Goal: Task Accomplishment & Management: Manage account settings

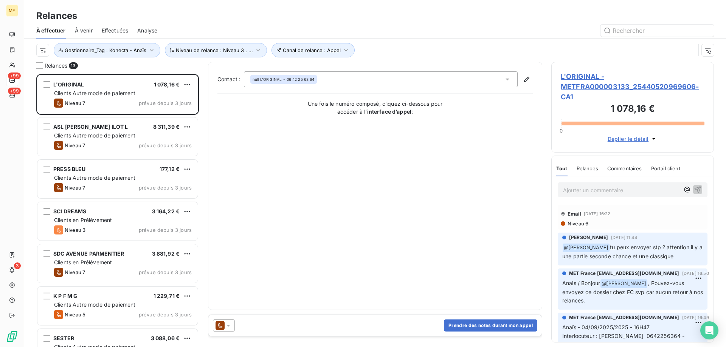
scroll to position [268, 157]
click at [568, 86] on span "L'ORIGINAL - METFRA000003133_25440520969606-CA1" at bounding box center [633, 86] width 144 height 31
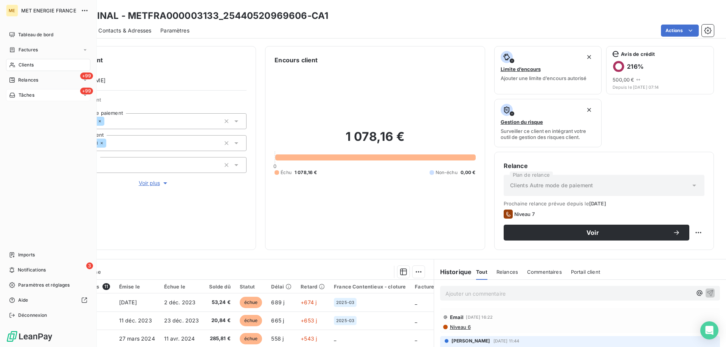
click at [14, 96] on icon at bounding box center [11, 95] width 5 height 5
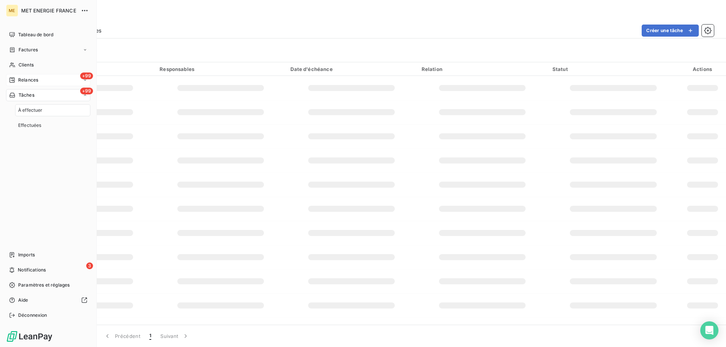
click at [17, 76] on div "+99 Relances" at bounding box center [48, 80] width 84 height 12
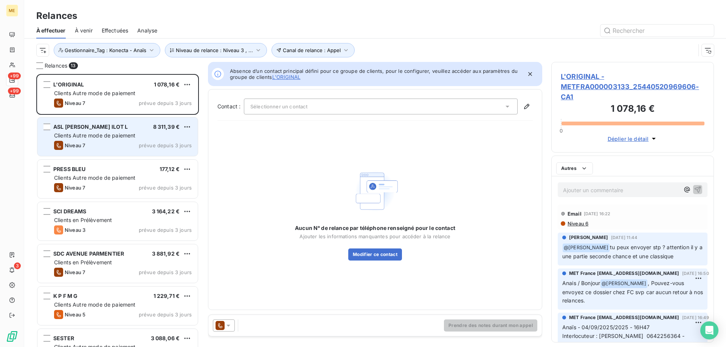
scroll to position [268, 157]
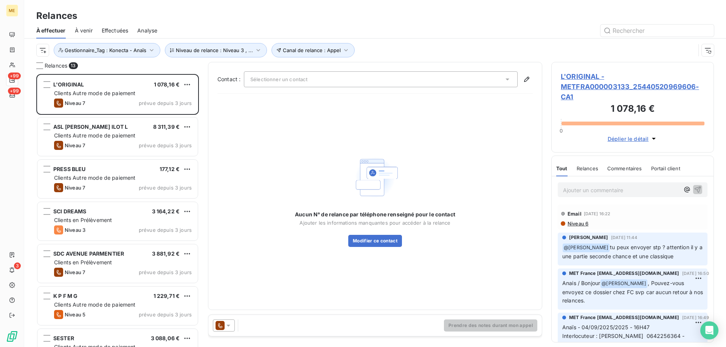
click at [575, 86] on span "L'ORIGINAL - METFRA000003133_25440520969606-CA1" at bounding box center [633, 86] width 144 height 31
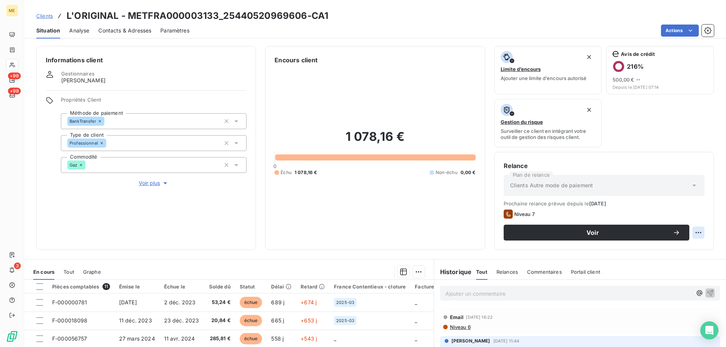
click at [688, 231] on html "ME +99 +99 3 Clients L'ORIGINAL - METFRA000003133_25440520969606-CA1 Situation …" at bounding box center [363, 211] width 726 height 423
click at [684, 254] on div "Replanifier cette action" at bounding box center [662, 249] width 68 height 12
select select "9"
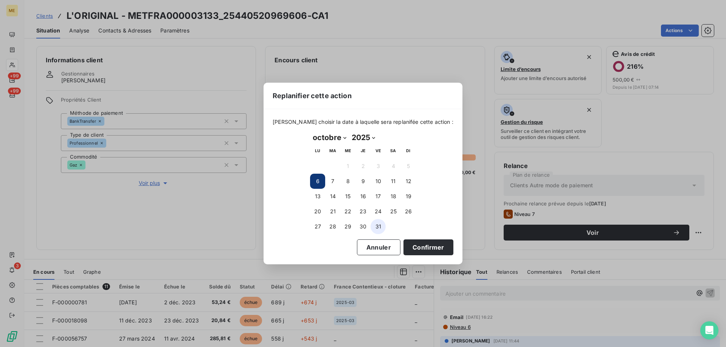
click at [379, 228] on button "31" at bounding box center [378, 226] width 15 height 15
click at [415, 249] on button "Confirmer" at bounding box center [428, 248] width 50 height 16
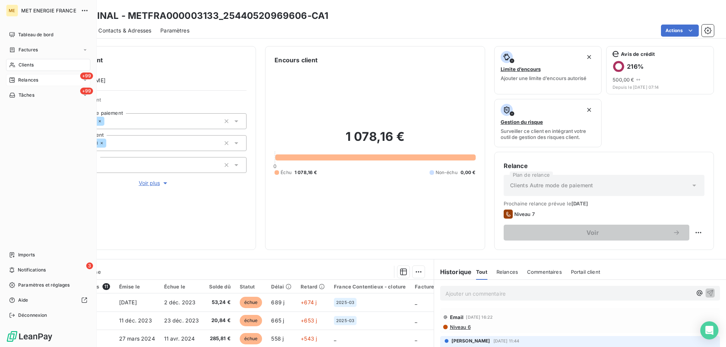
click at [29, 79] on span "Relances" at bounding box center [28, 80] width 20 height 7
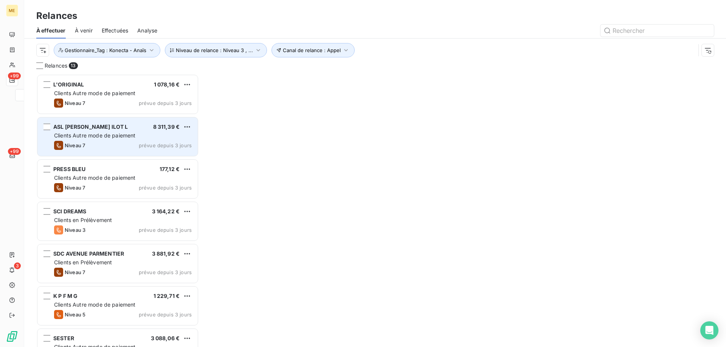
scroll to position [268, 157]
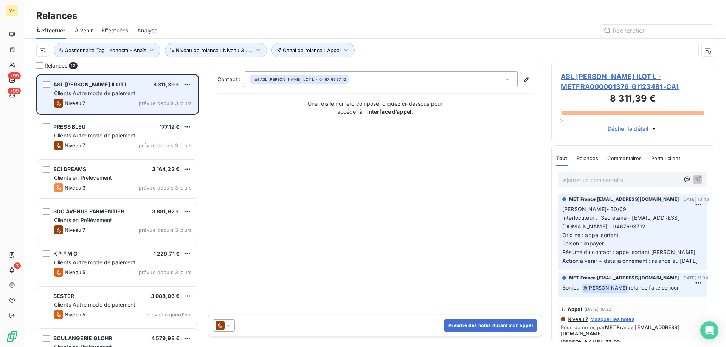
click at [116, 94] on span "Clients Autre mode de paiement" at bounding box center [95, 93] width 82 height 6
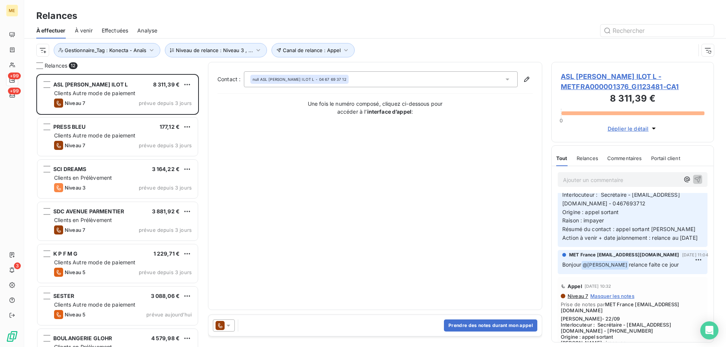
scroll to position [38, 0]
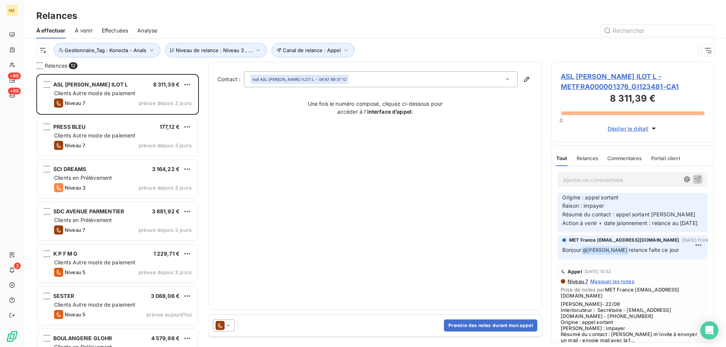
drag, startPoint x: 581, startPoint y: 82, endPoint x: 581, endPoint y: 87, distance: 5.7
click at [581, 82] on span "ASL [PERSON_NAME] ILOT L - METFRA000001376_GI123481-CA1" at bounding box center [633, 81] width 144 height 20
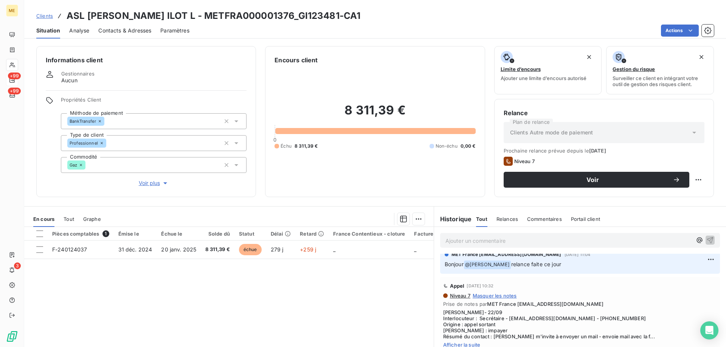
click at [160, 180] on span "Voir plus" at bounding box center [154, 184] width 30 height 8
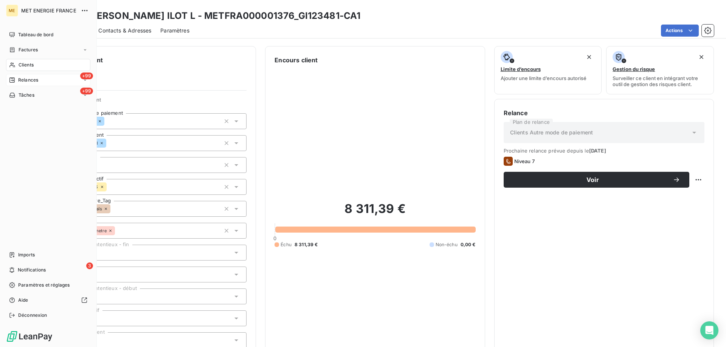
drag, startPoint x: 23, startPoint y: 66, endPoint x: 54, endPoint y: 64, distance: 31.5
click at [23, 66] on span "Clients" at bounding box center [26, 65] width 15 height 7
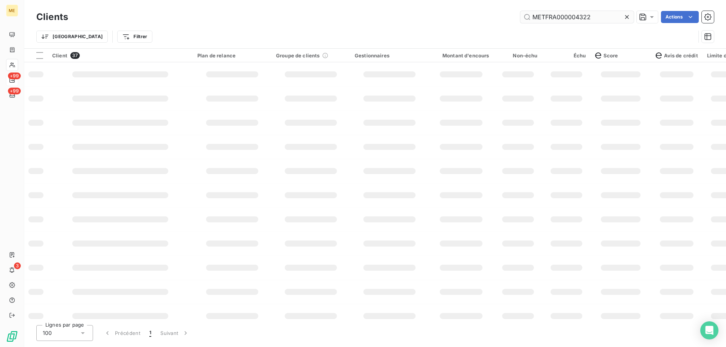
click at [547, 19] on input "METFRA000004322" at bounding box center [576, 17] width 113 height 12
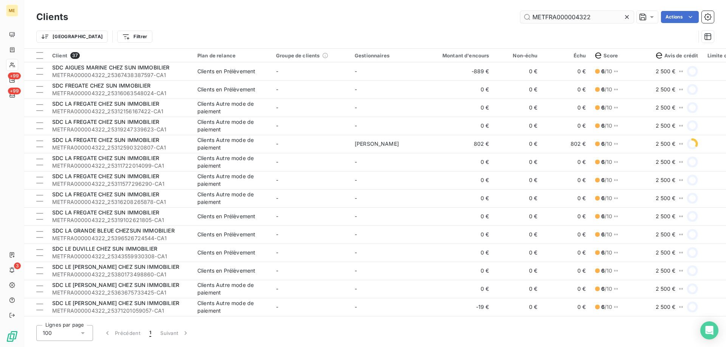
click at [547, 19] on input "METFRA000004322" at bounding box center [576, 17] width 113 height 12
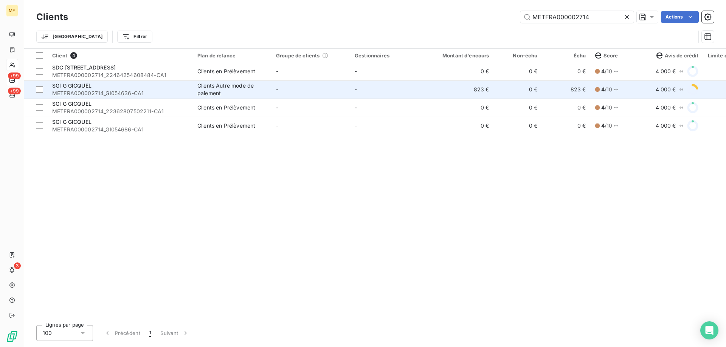
type input "METFRA000002714"
click at [346, 91] on td "-" at bounding box center [310, 90] width 79 height 18
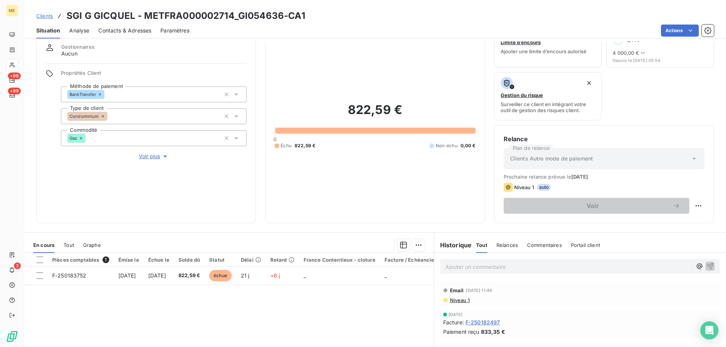
scroll to position [38, 0]
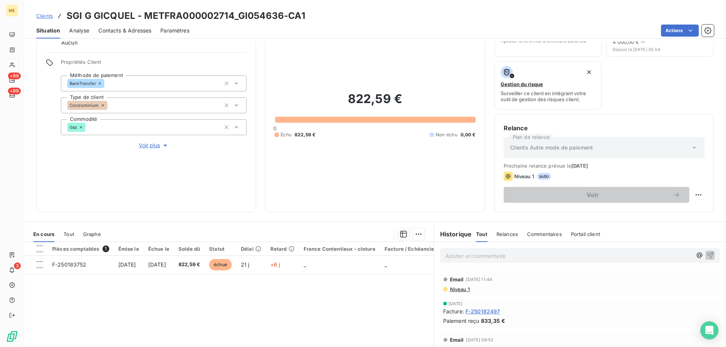
click at [68, 233] on span "Tout" at bounding box center [69, 234] width 11 height 6
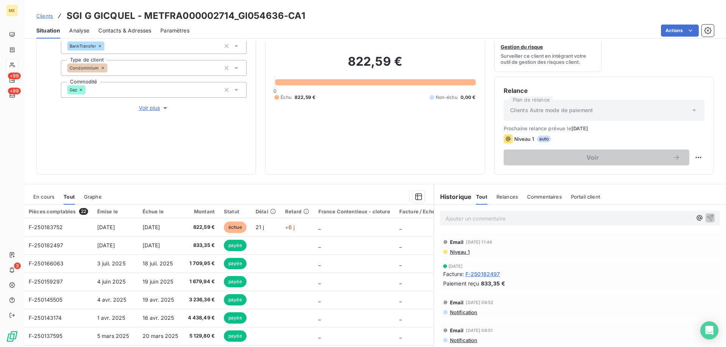
scroll to position [76, 0]
drag, startPoint x: 282, startPoint y: 14, endPoint x: 239, endPoint y: 17, distance: 43.2
click at [238, 16] on h3 "SGI G GICQUEL - METFRA000002714_GI054636-CA1" at bounding box center [186, 16] width 239 height 14
copy h3 "GI054636"
drag, startPoint x: 47, startPoint y: 195, endPoint x: 93, endPoint y: 194, distance: 46.1
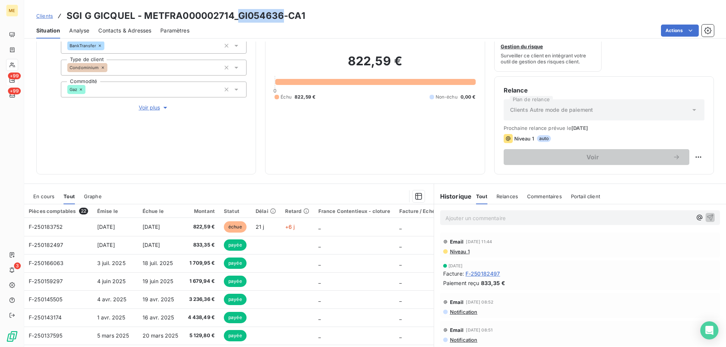
click at [47, 195] on span "En cours" at bounding box center [43, 197] width 21 height 6
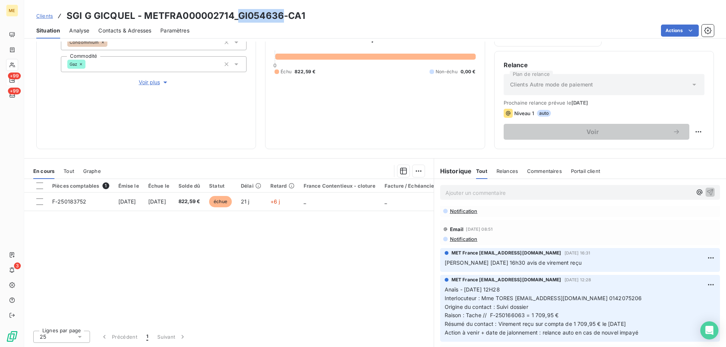
scroll to position [113, 0]
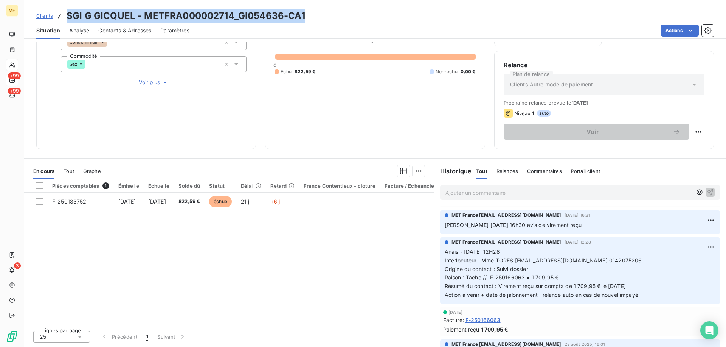
drag, startPoint x: 324, startPoint y: 14, endPoint x: 67, endPoint y: 19, distance: 257.5
click at [67, 19] on div "Clients SGI G GICQUEL - METFRA000002714_GI054636-CA1" at bounding box center [375, 16] width 702 height 14
copy h3 "SGI G GICQUEL - METFRA000002714_GI054636-CA1"
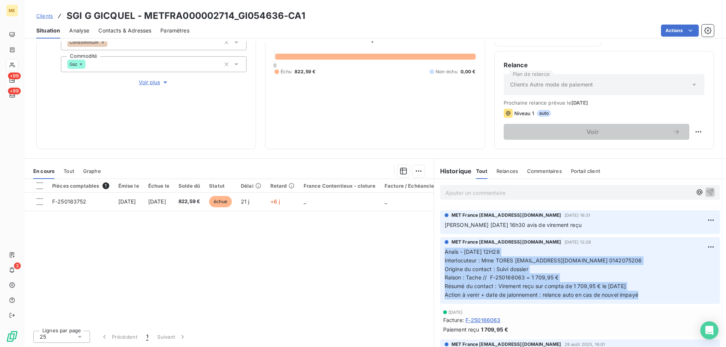
drag, startPoint x: 639, startPoint y: 293, endPoint x: 434, endPoint y: 252, distance: 208.3
click at [434, 252] on div "MET France met-france@recouvrement.met.com 2 sept. 2025, 12:28 Anaïs - 02/09/20…" at bounding box center [580, 271] width 292 height 70
copy p "Anaïs - 02/09/2025 - 12H28 Interlocuteur : Mme TORES copropriete@sgigicquel.com…"
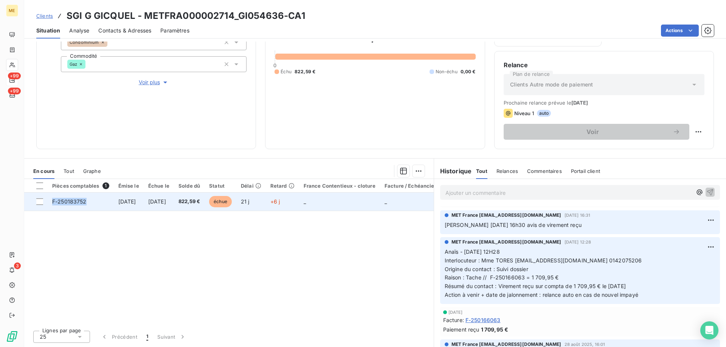
copy span "F-250183752"
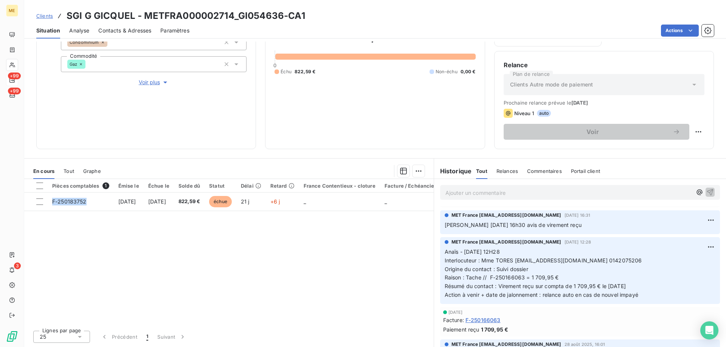
drag, startPoint x: 88, startPoint y: 202, endPoint x: 58, endPoint y: 226, distance: 39.2
click at [58, 226] on div "Pièces comptables 1 Émise le Échue le Solde dû Statut Délai Retard France Conte…" at bounding box center [228, 252] width 409 height 146
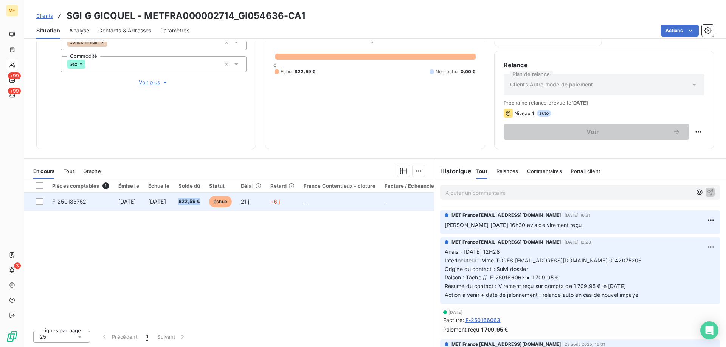
copy span "822,59 €"
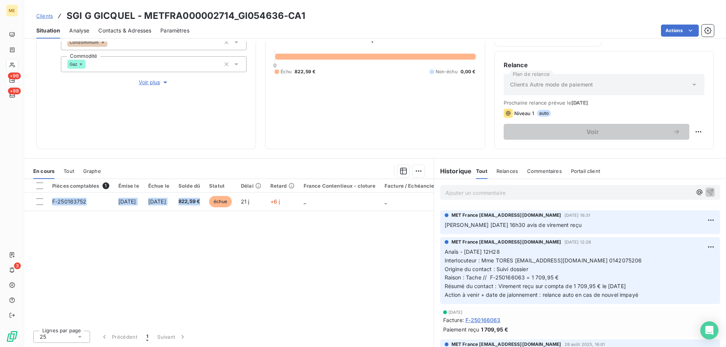
drag, startPoint x: 229, startPoint y: 201, endPoint x: 208, endPoint y: 225, distance: 32.1
click at [208, 225] on div "Pièces comptables 1 Émise le Échue le Solde dû Statut Délai Retard France Conte…" at bounding box center [228, 252] width 409 height 146
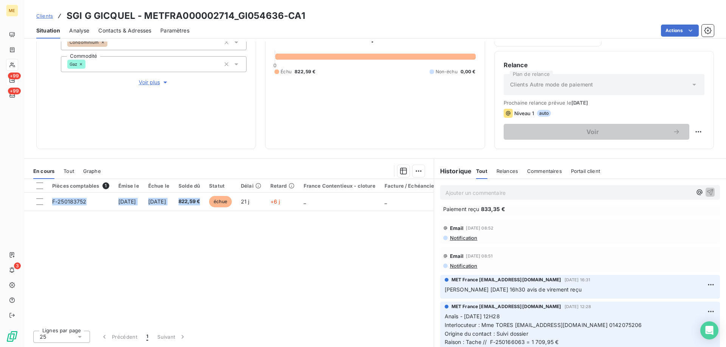
scroll to position [0, 0]
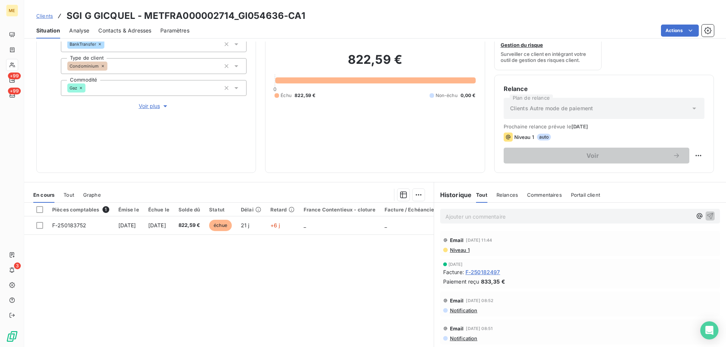
scroll to position [63, 0]
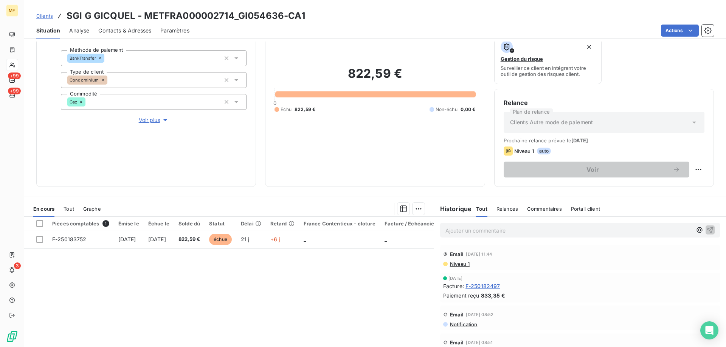
click at [334, 237] on td "_" at bounding box center [339, 240] width 81 height 18
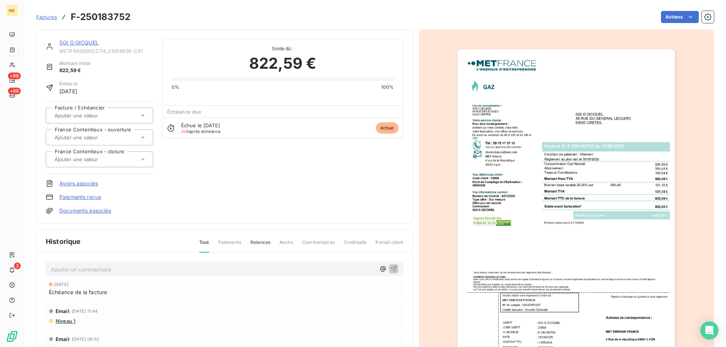
click at [597, 176] on img "button" at bounding box center [565, 204] width 217 height 308
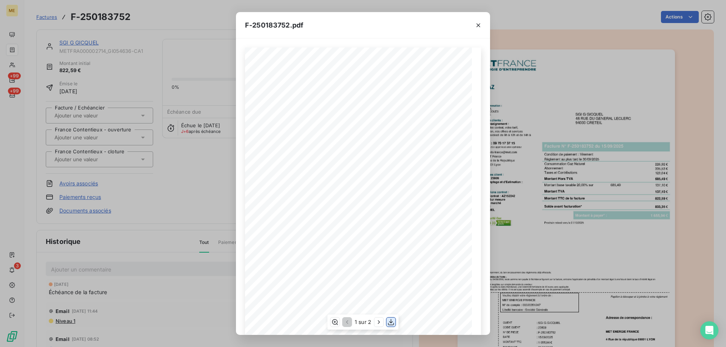
click at [394, 323] on icon "button" at bounding box center [391, 323] width 8 height 8
click at [475, 25] on icon "button" at bounding box center [478, 26] width 8 height 8
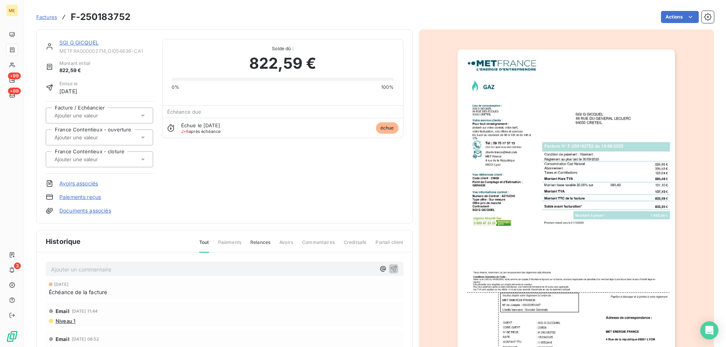
click at [81, 43] on link "SGI G GICQUEL" at bounding box center [78, 42] width 39 height 6
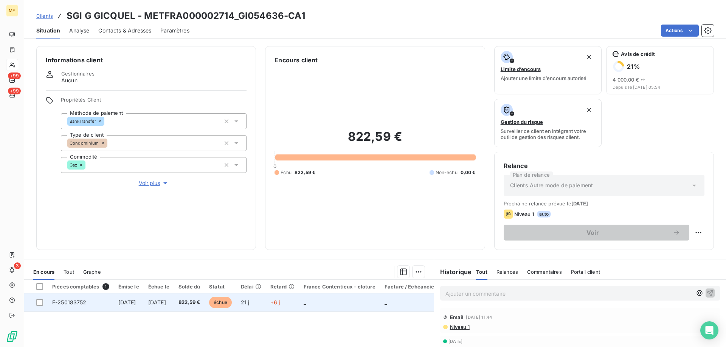
click at [380, 305] on td "_" at bounding box center [339, 303] width 81 height 18
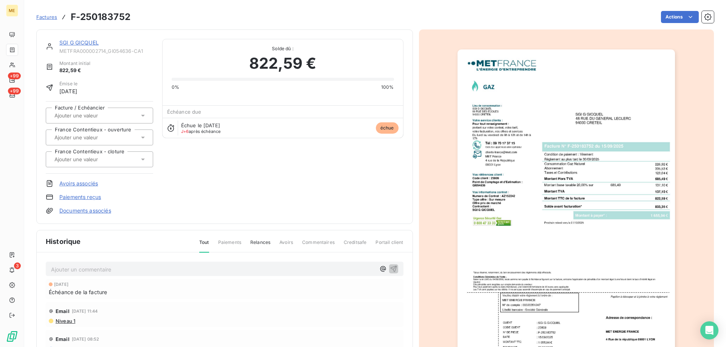
click at [512, 234] on img "button" at bounding box center [565, 204] width 217 height 308
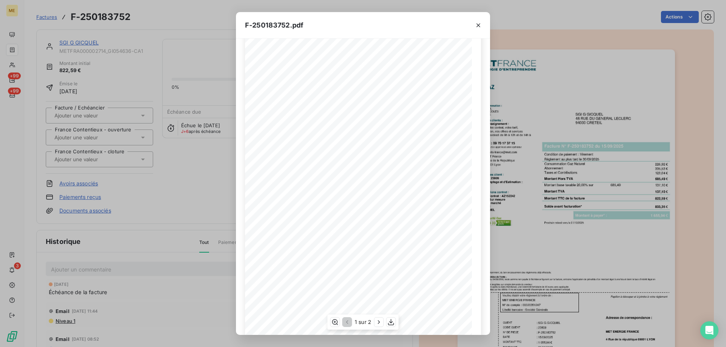
scroll to position [42, 0]
click at [391, 325] on icon "button" at bounding box center [391, 323] width 8 height 8
click at [473, 28] on button "button" at bounding box center [478, 25] width 12 height 12
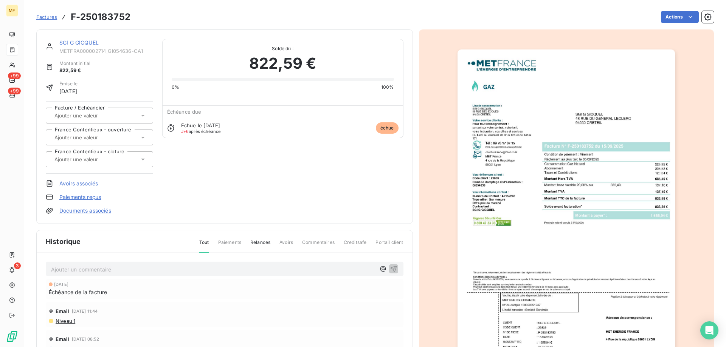
click at [86, 42] on link "SGI G GICQUEL" at bounding box center [78, 42] width 39 height 6
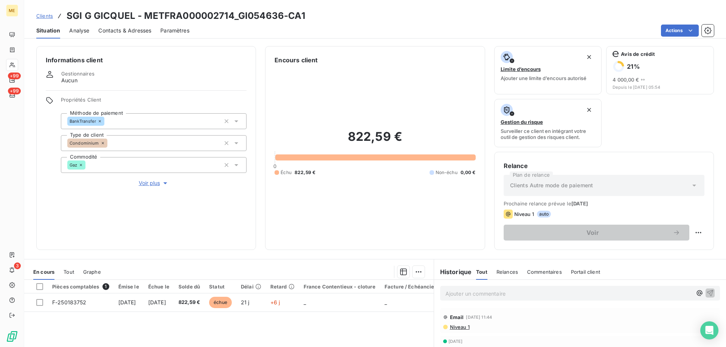
click at [516, 298] on p "Ajouter un commentaire ﻿" at bounding box center [568, 293] width 247 height 9
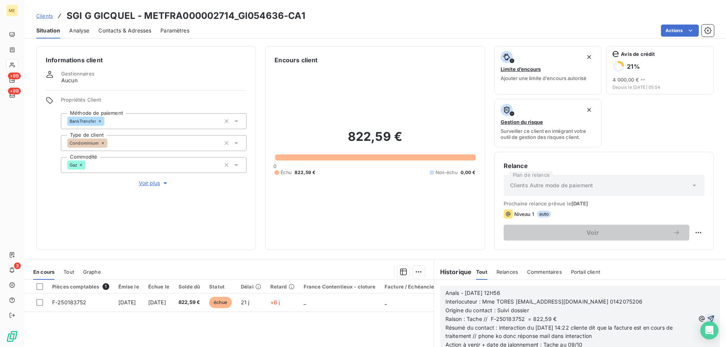
click at [707, 318] on icon "button" at bounding box center [711, 319] width 8 height 8
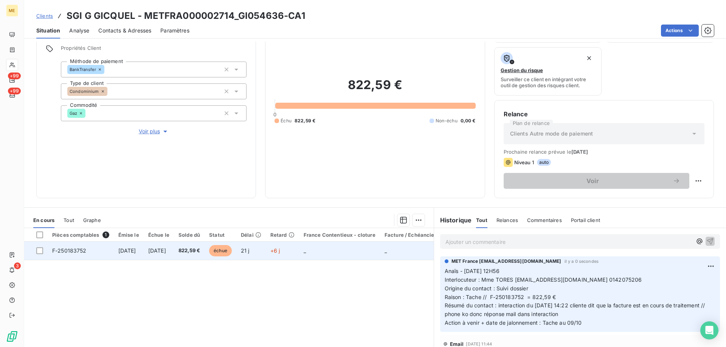
scroll to position [101, 0]
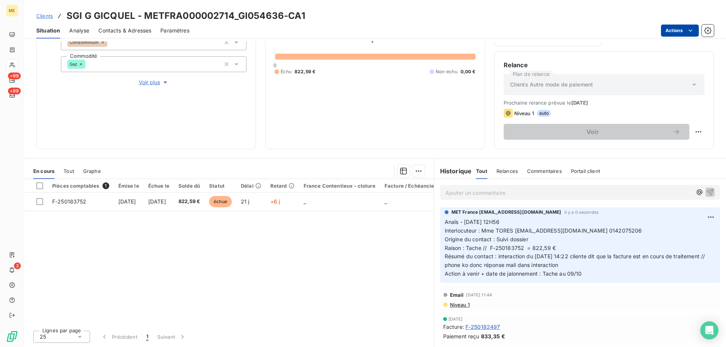
click at [671, 30] on html "ME +99 +99 3 Clients SGI G GICQUEL - METFRA000002714_GI054636-CA1 Situation Ana…" at bounding box center [363, 211] width 726 height 423
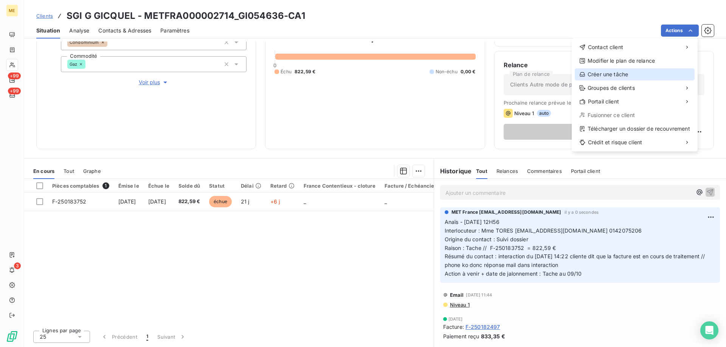
click at [603, 74] on div "Créer une tâche" at bounding box center [635, 74] width 120 height 12
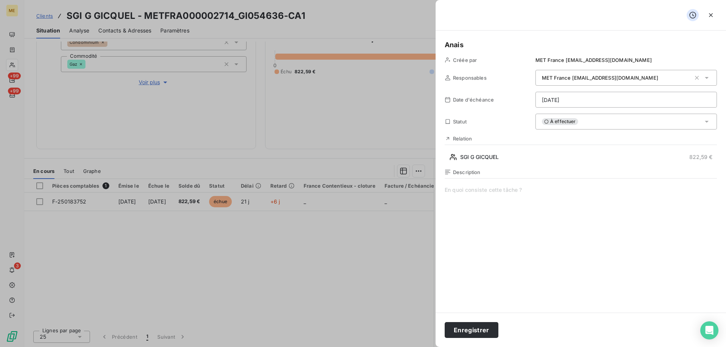
click at [492, 192] on span at bounding box center [581, 258] width 272 height 145
click at [621, 104] on html "ME +99 +99 3 Clients SGI G GICQUEL - METFRA000002714_GI054636-CA1 Situation Ana…" at bounding box center [363, 211] width 726 height 423
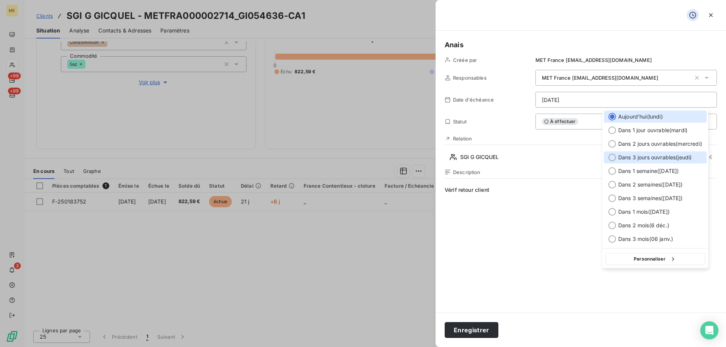
click at [651, 154] on span "Dans 3 jours ouvrables ( jeudi )" at bounding box center [654, 158] width 73 height 8
type input "09/10/2025"
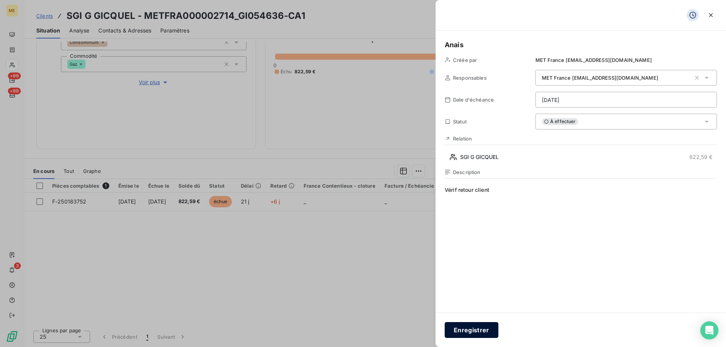
click at [479, 334] on button "Enregistrer" at bounding box center [472, 330] width 54 height 16
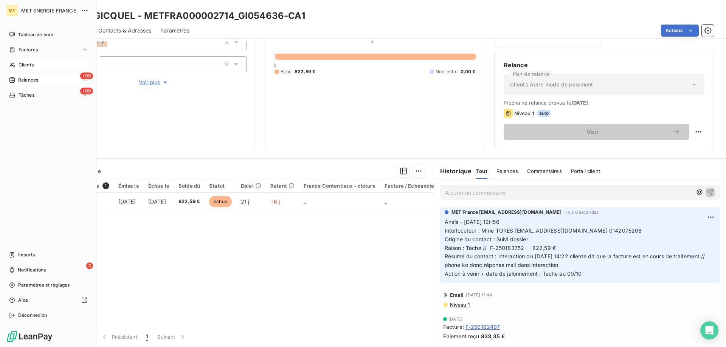
click at [45, 81] on div "+99 Relances" at bounding box center [48, 80] width 84 height 12
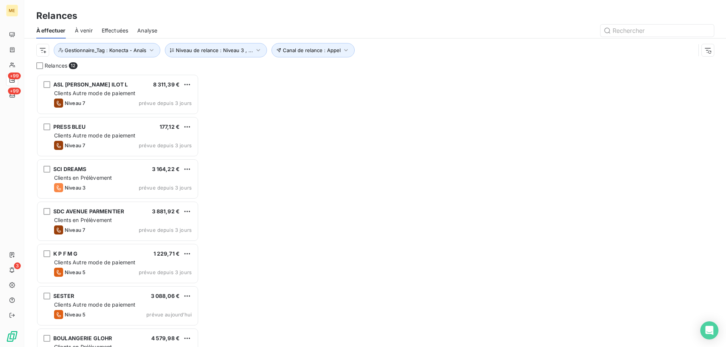
scroll to position [268, 157]
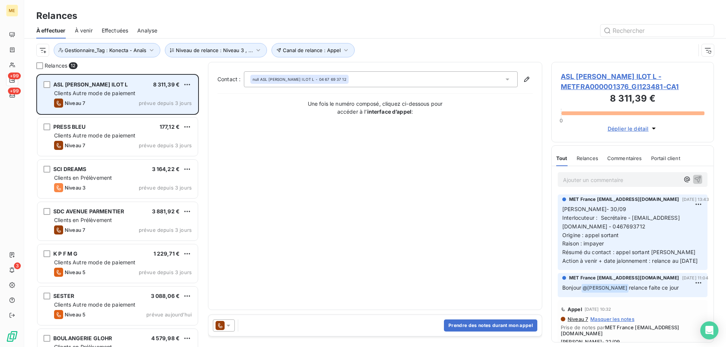
click at [115, 89] on div "ASL JACQUES COEUR ILOT L 8 311,39 € Clients Autre mode de paiement Niveau 7 pré…" at bounding box center [117, 94] width 160 height 39
click at [68, 84] on span "ASL [PERSON_NAME] ILOT L" at bounding box center [90, 84] width 75 height 6
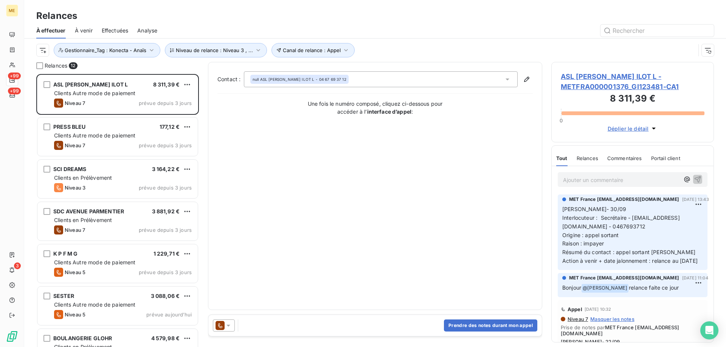
click at [600, 74] on span "ASL JACQUES COEUR ILOT L - METFRA000001376_GI123481-CA1" at bounding box center [633, 81] width 144 height 20
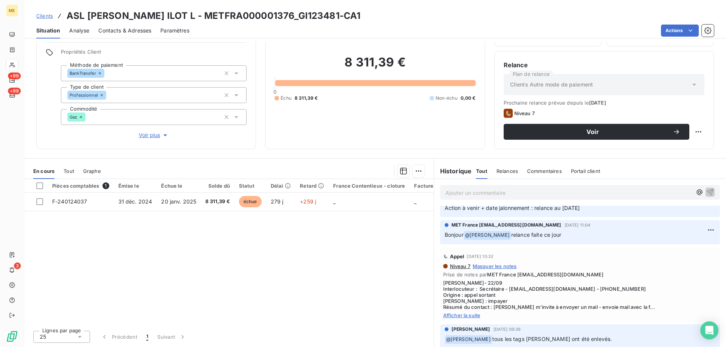
scroll to position [38, 0]
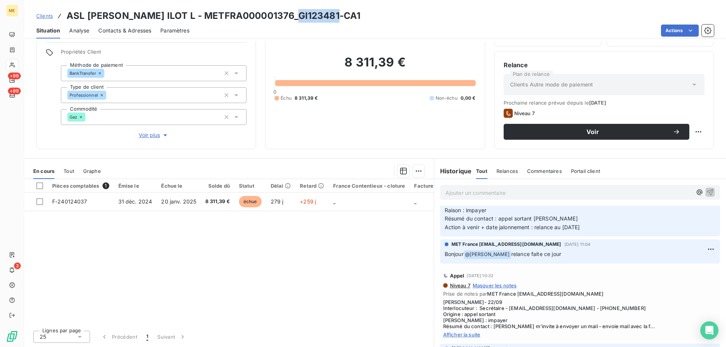
drag, startPoint x: 339, startPoint y: 17, endPoint x: 299, endPoint y: 21, distance: 39.9
click at [299, 21] on h3 "ASL JACQUES COEUR ILOT L - METFRA000001376_GI123481-CA1" at bounding box center [214, 16] width 294 height 14
copy h3 "GI123481"
click at [144, 132] on span "Voir plus" at bounding box center [154, 136] width 30 height 8
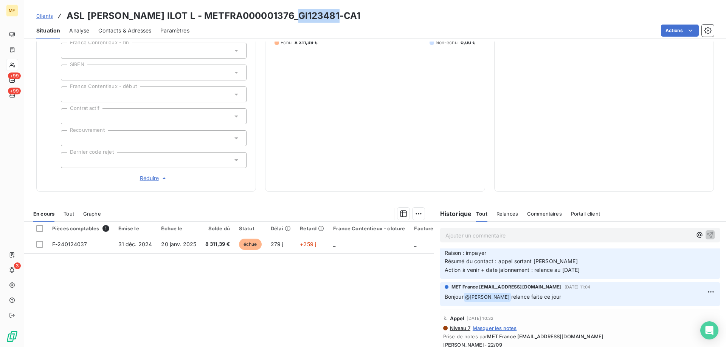
scroll to position [240, 0]
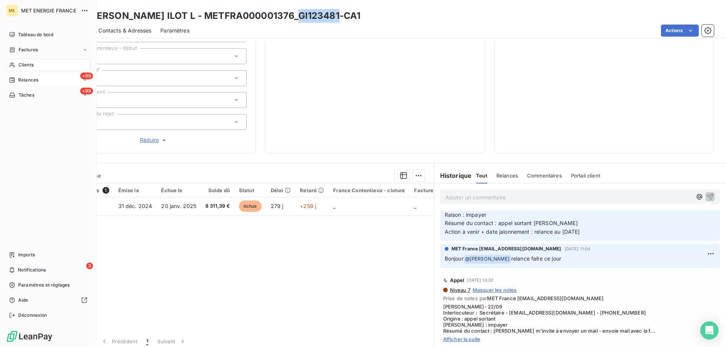
click at [18, 79] on div "Relances" at bounding box center [23, 80] width 29 height 7
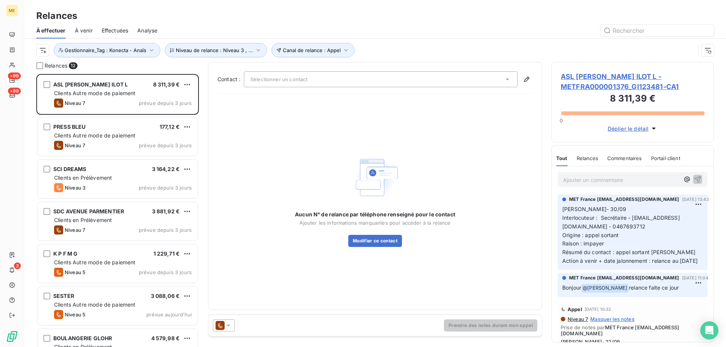
scroll to position [268, 157]
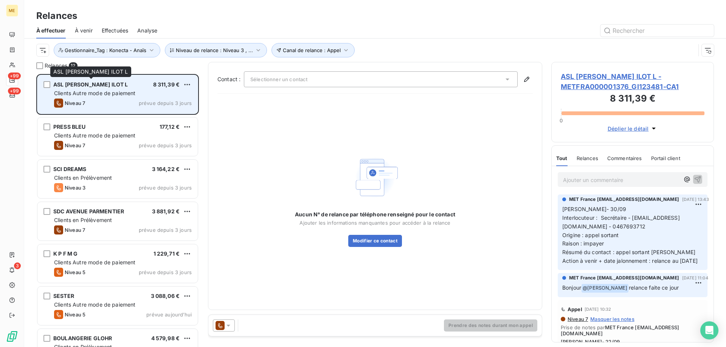
click at [109, 88] on div "ASL [PERSON_NAME] ILOT L" at bounding box center [90, 85] width 75 height 8
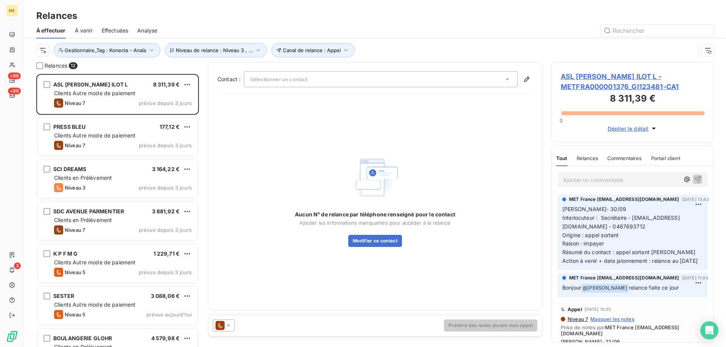
click at [232, 325] on div at bounding box center [224, 326] width 22 height 12
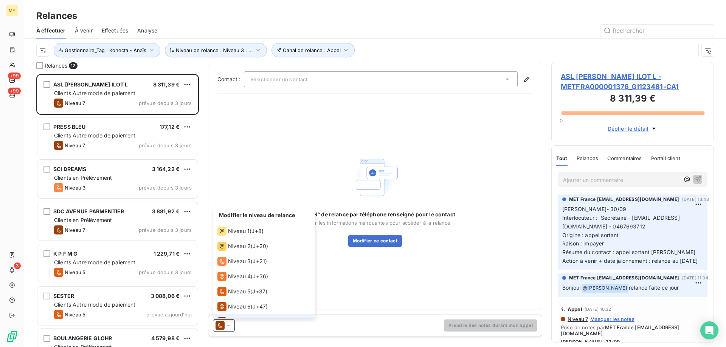
scroll to position [11, 0]
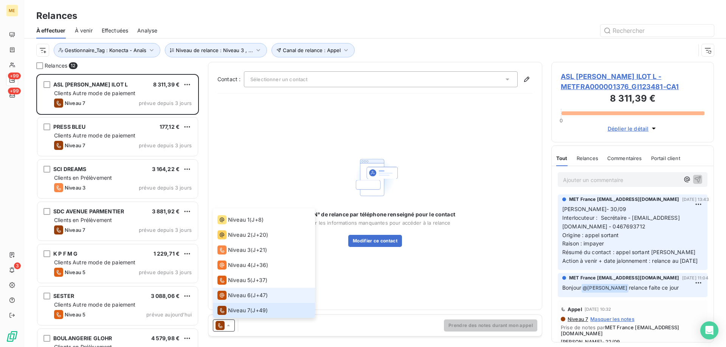
click at [243, 294] on span "Niveau 6" at bounding box center [239, 296] width 23 height 8
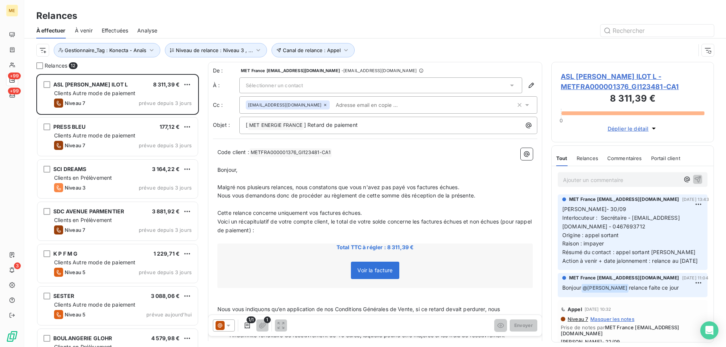
click at [383, 83] on div "Sélectionner un contact" at bounding box center [380, 86] width 283 height 16
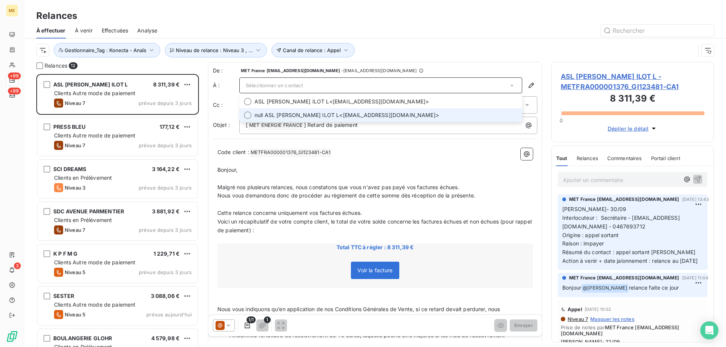
click at [381, 114] on span "null ASL JACQUES COEUR ILOT L <factures@rafaelimmobilier.fr>" at bounding box center [385, 116] width 263 height 8
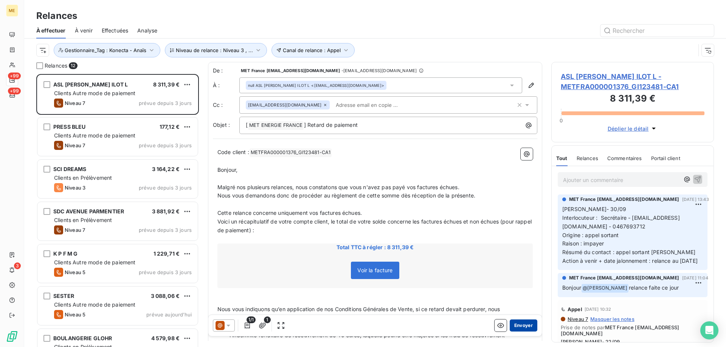
click at [513, 326] on button "Envoyer" at bounding box center [524, 326] width 28 height 12
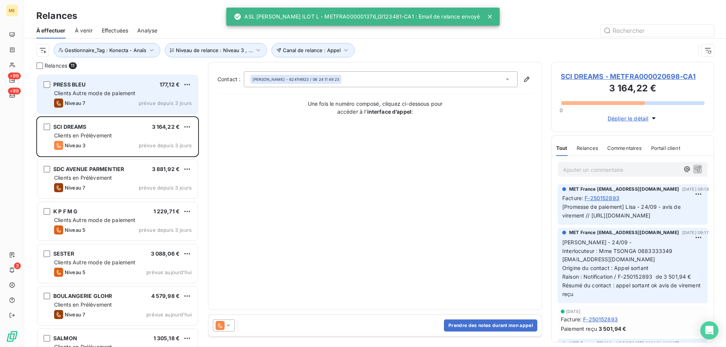
click at [76, 95] on span "Clients Autre mode de paiement" at bounding box center [95, 93] width 82 height 6
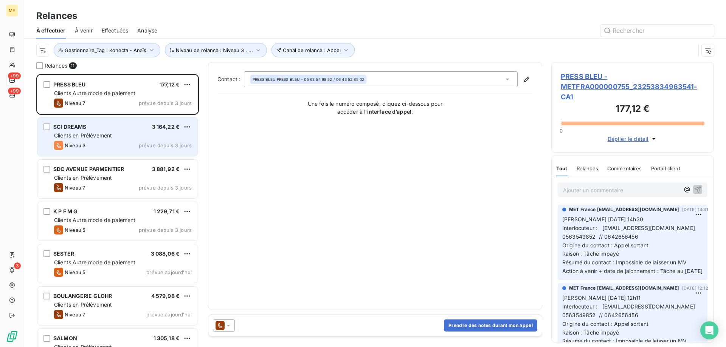
click at [109, 142] on div "Niveau 3 prévue depuis 3 jours" at bounding box center [123, 145] width 138 height 9
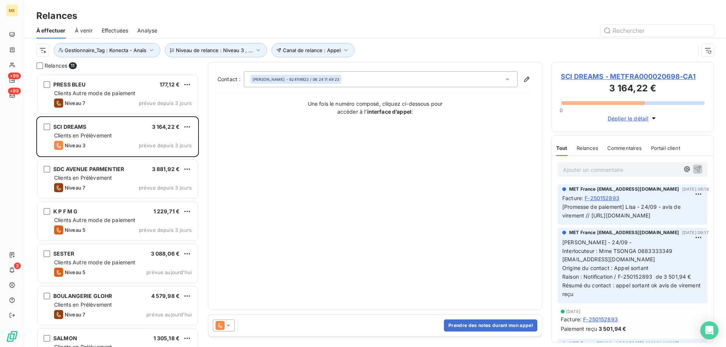
click at [606, 75] on span "SCI DREAMS - METFRA000020698-CA1" at bounding box center [633, 76] width 144 height 10
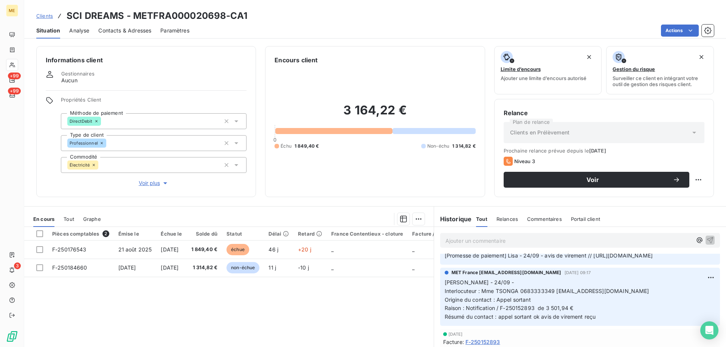
scroll to position [38, 0]
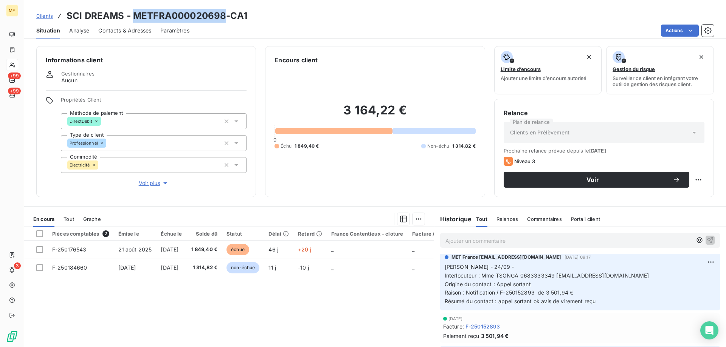
drag, startPoint x: 223, startPoint y: 16, endPoint x: 133, endPoint y: 17, distance: 90.0
click at [132, 17] on h3 "SCI DREAMS - METFRA000020698-CA1" at bounding box center [157, 16] width 181 height 14
click at [133, 18] on h3 "SCI DREAMS - METFRA000020698-CA1" at bounding box center [157, 16] width 181 height 14
click at [134, 18] on h3 "SCI DREAMS - METFRA000020698-CA1" at bounding box center [157, 16] width 181 height 14
drag, startPoint x: 134, startPoint y: 18, endPoint x: 225, endPoint y: 17, distance: 91.5
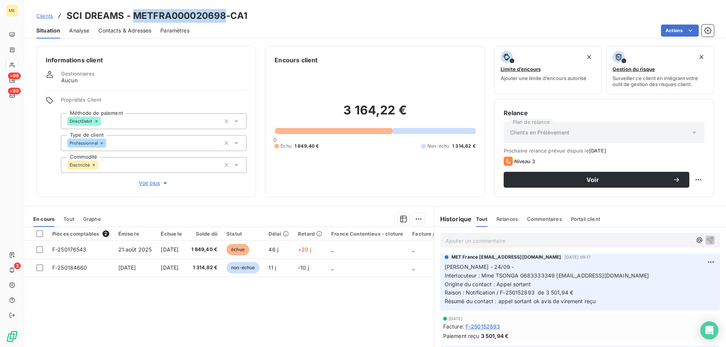
click at [225, 15] on h3 "SCI DREAMS - METFRA000020698-CA1" at bounding box center [157, 16] width 181 height 14
copy h3 "METFRA000020698"
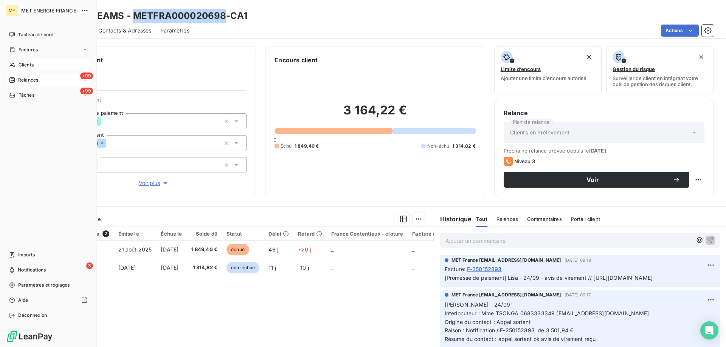
click at [25, 79] on span "Relances" at bounding box center [28, 80] width 20 height 7
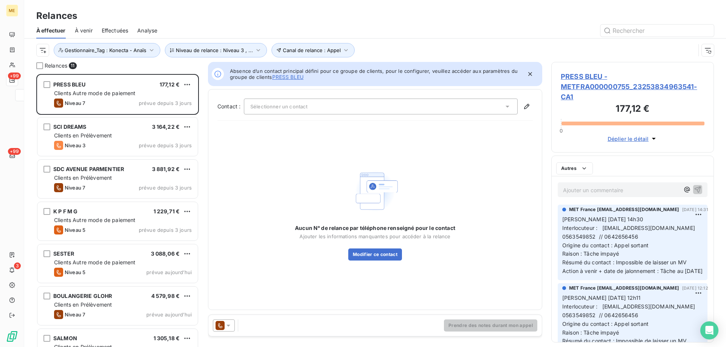
scroll to position [268, 157]
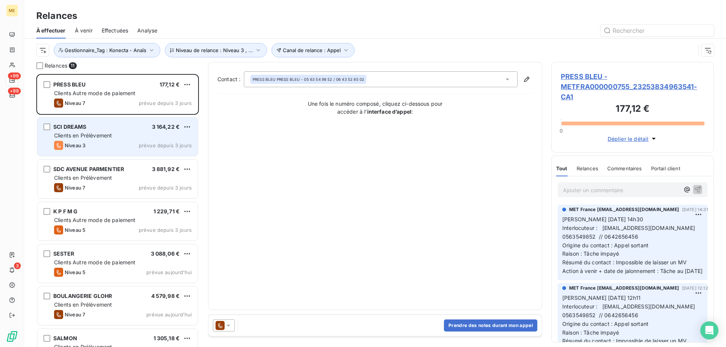
click at [116, 143] on div "Niveau 3 prévue depuis 3 jours" at bounding box center [123, 145] width 138 height 9
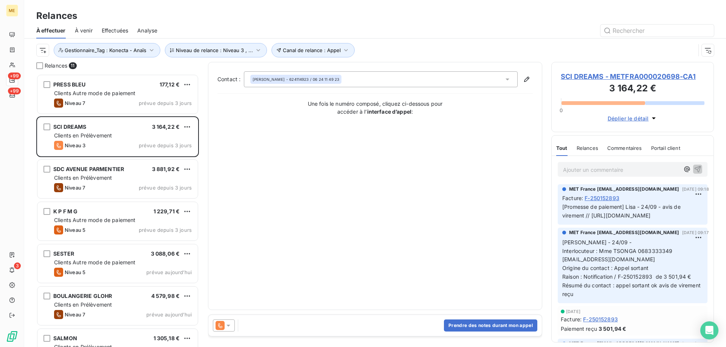
click at [228, 327] on icon at bounding box center [229, 326] width 8 height 8
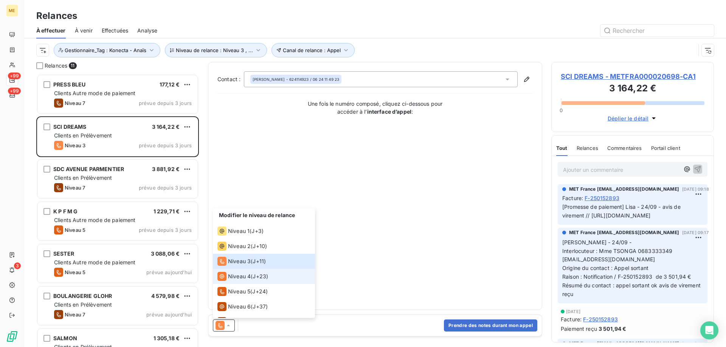
click at [246, 276] on span "Niveau 4" at bounding box center [239, 277] width 23 height 8
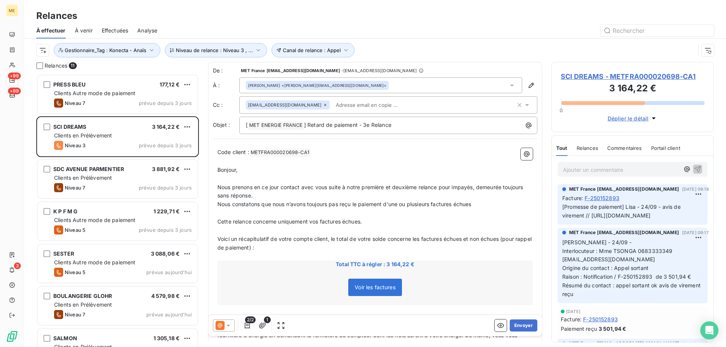
click at [364, 83] on div "Thierry ASCIONE <christelle.caiulo@allin.academy>" at bounding box center [380, 86] width 283 height 16
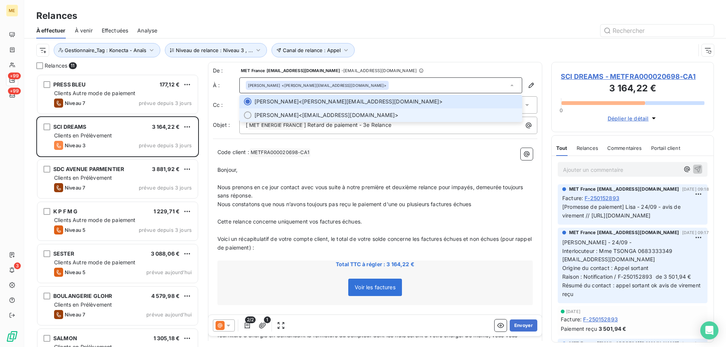
click at [371, 114] on span "Mme TSONGA <sarahtsonga@lgb-invest.com>" at bounding box center [385, 116] width 263 height 8
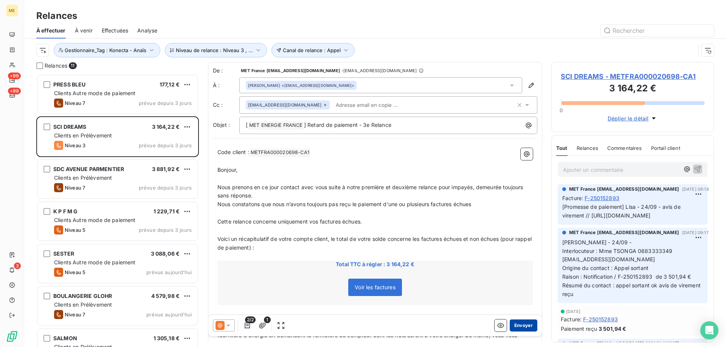
click at [525, 324] on button "Envoyer" at bounding box center [524, 326] width 28 height 12
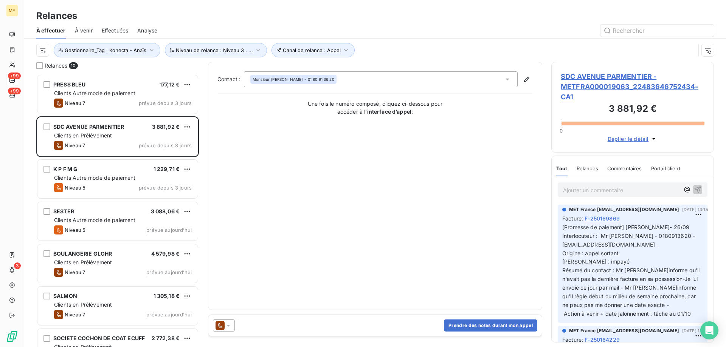
click at [596, 83] on span "SDC AVENUE PARMENTIER - METFRA000019063_22483646752434-CA1" at bounding box center [633, 86] width 144 height 31
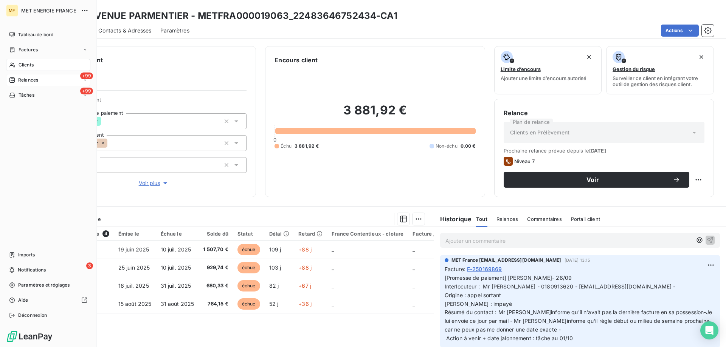
click at [23, 84] on div "+99 Relances" at bounding box center [48, 80] width 84 height 12
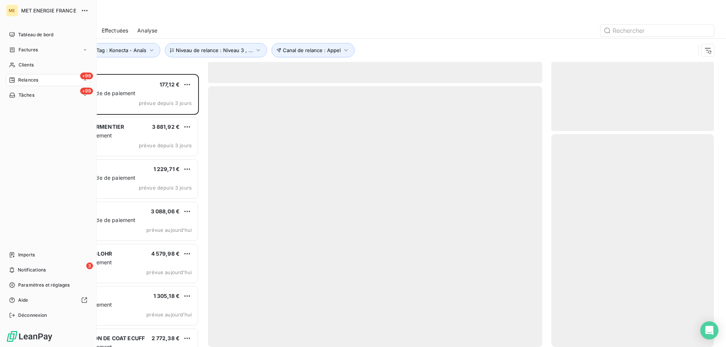
scroll to position [268, 157]
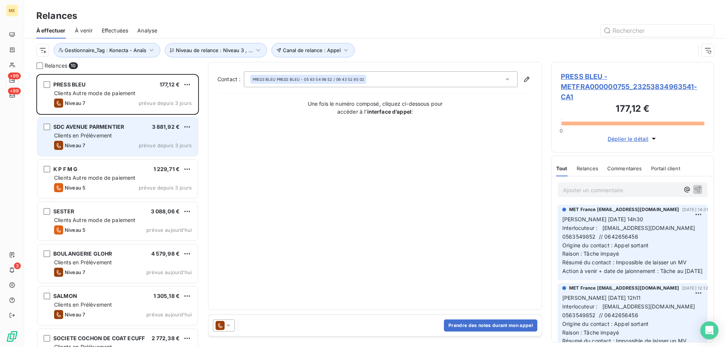
click at [161, 143] on span "prévue depuis 3 jours" at bounding box center [165, 146] width 53 height 6
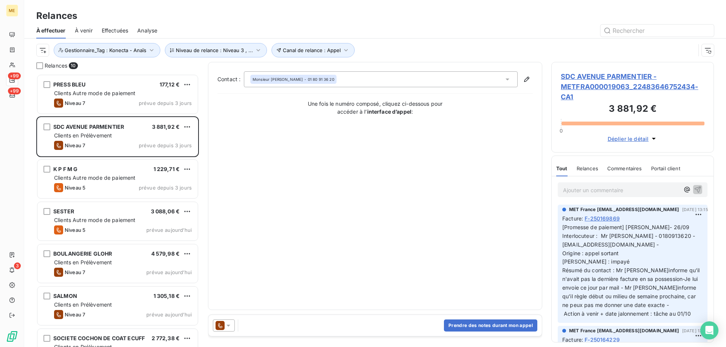
click at [614, 87] on span "SDC AVENUE PARMENTIER - METFRA000019063_22483646752434-CA1" at bounding box center [633, 86] width 144 height 31
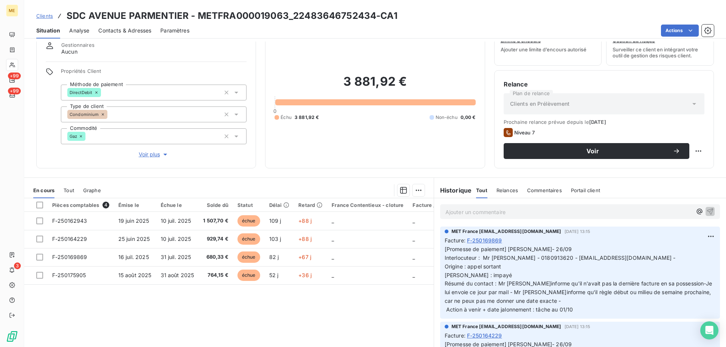
scroll to position [48, 0]
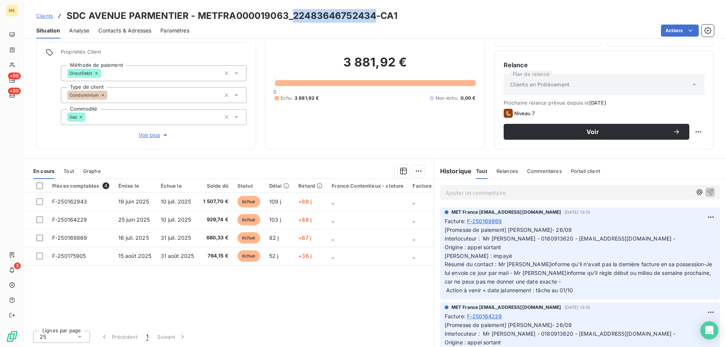
drag, startPoint x: 375, startPoint y: 17, endPoint x: 291, endPoint y: 18, distance: 83.6
click at [291, 18] on h3 "SDC AVENUE PARMENTIER - METFRA000019063_22483646752434-CA1" at bounding box center [232, 16] width 331 height 14
copy h3 "22483646752434"
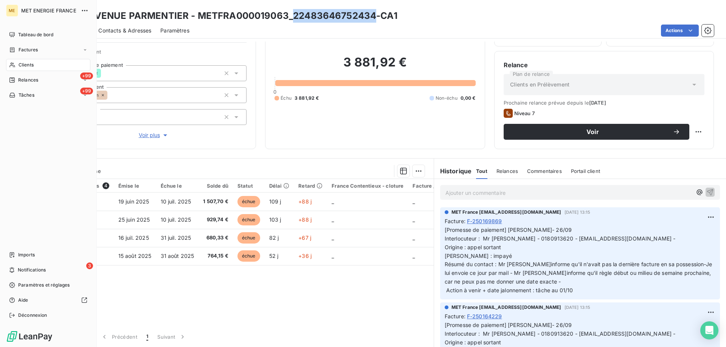
click at [15, 83] on div "Relances" at bounding box center [23, 80] width 29 height 7
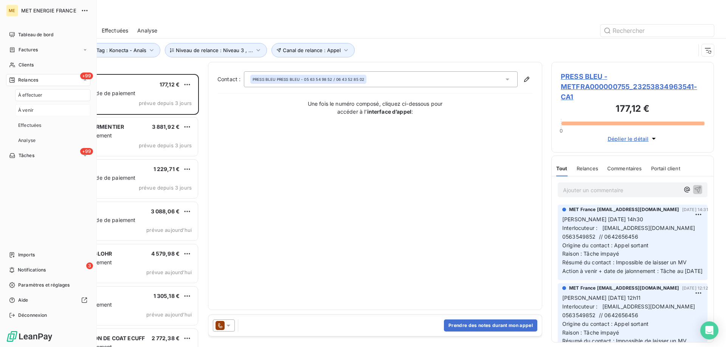
scroll to position [268, 157]
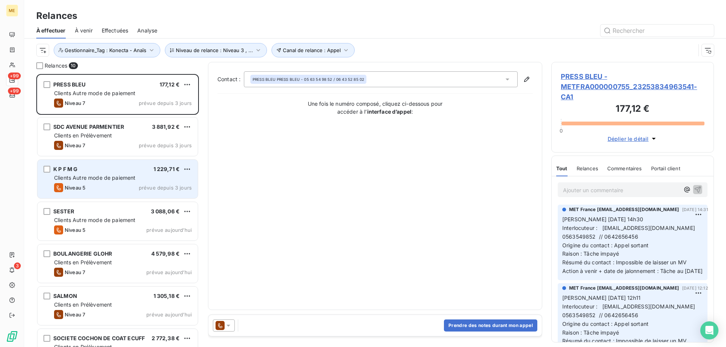
click at [107, 167] on div "K P F M G 1 229,71 €" at bounding box center [123, 169] width 138 height 7
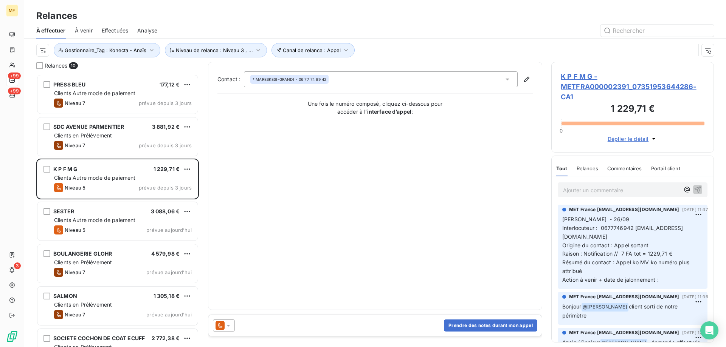
click at [230, 324] on icon at bounding box center [229, 326] width 8 height 8
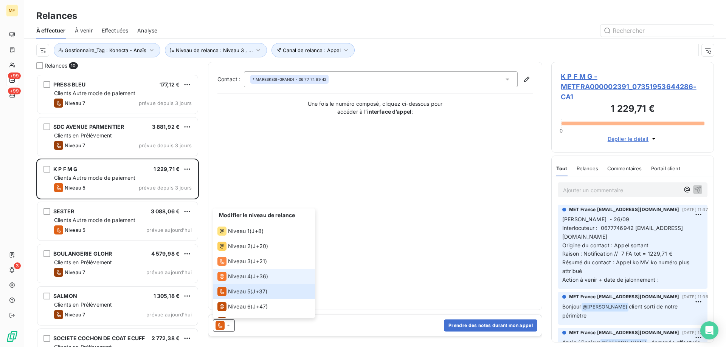
click at [239, 278] on span "Niveau 4" at bounding box center [239, 277] width 23 height 8
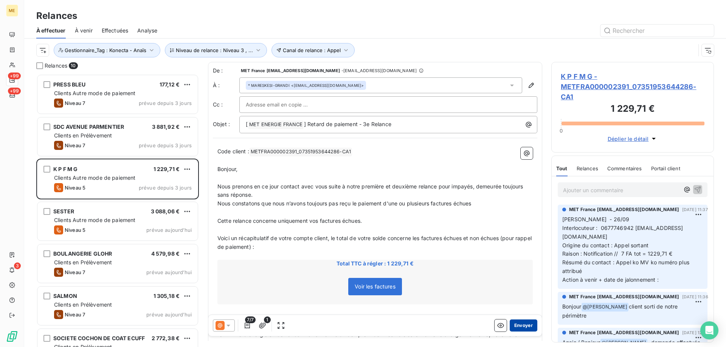
click at [513, 322] on button "Envoyer" at bounding box center [524, 326] width 28 height 12
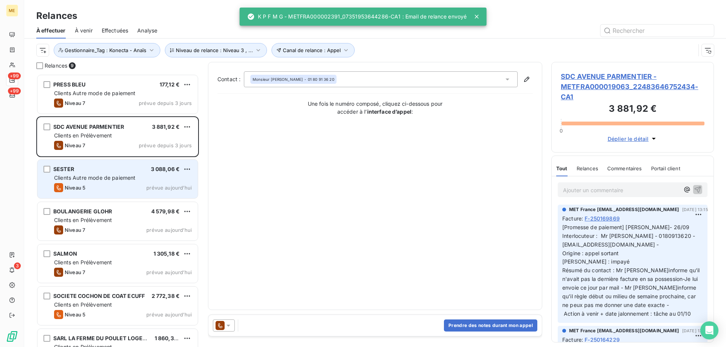
click at [130, 186] on div "Niveau 5 prévue aujourd’hui" at bounding box center [123, 187] width 138 height 9
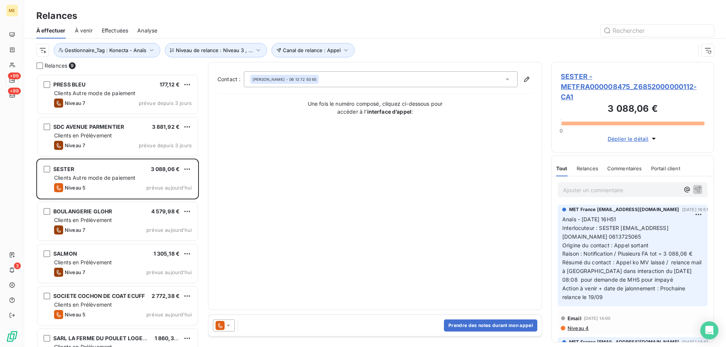
click at [570, 80] on span "SESTER - METFRA000008475_Z6852000000112-CA1" at bounding box center [633, 86] width 144 height 31
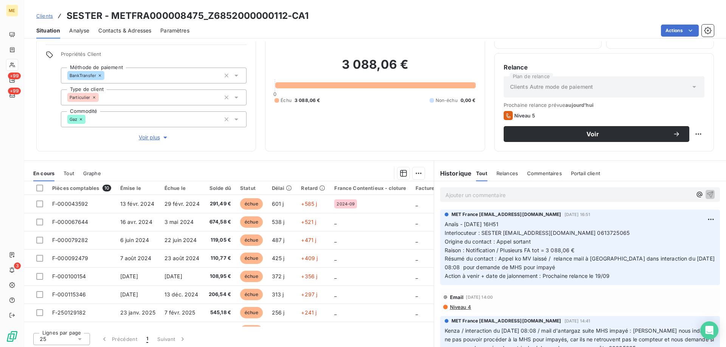
scroll to position [48, 0]
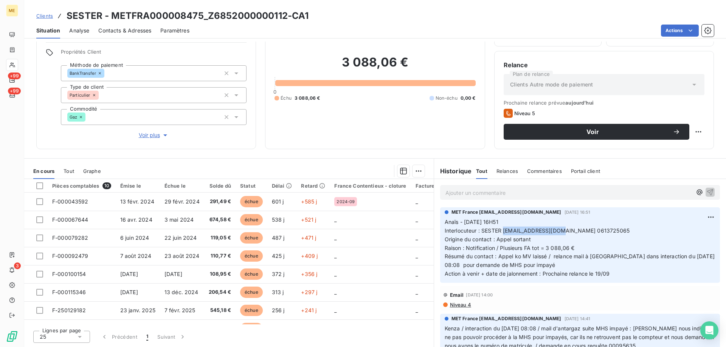
drag, startPoint x: 556, startPoint y: 232, endPoint x: 502, endPoint y: 233, distance: 54.1
click at [502, 233] on span "Interlocuteur : SESTER sestergui@gmail.com 0613725065" at bounding box center [537, 231] width 185 height 6
drag, startPoint x: 286, startPoint y: 16, endPoint x: 209, endPoint y: 16, distance: 77.1
click at [209, 16] on h3 "SESTER - METFRA000008475_Z6852000000112-CA1" at bounding box center [188, 16] width 242 height 14
copy h3 "Z6852000000112"
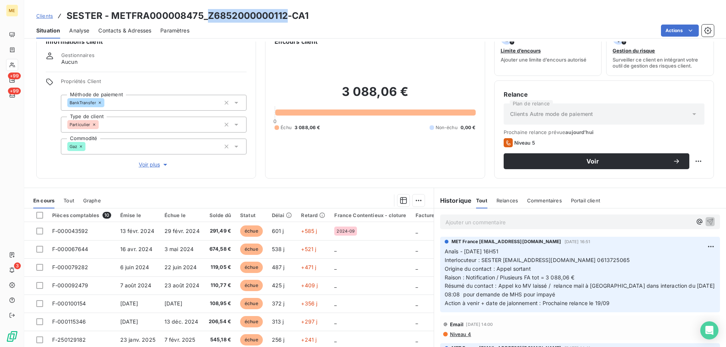
scroll to position [0, 0]
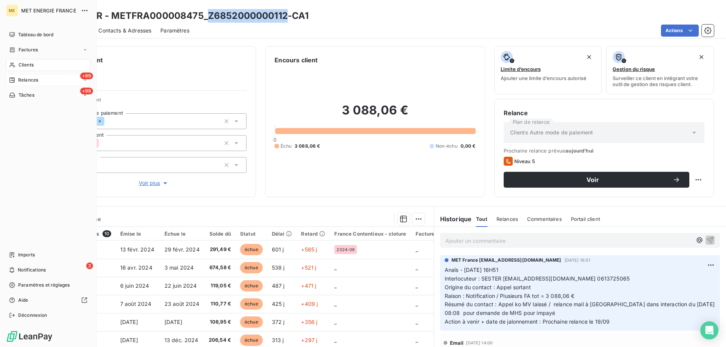
click at [22, 80] on span "Relances" at bounding box center [28, 80] width 20 height 7
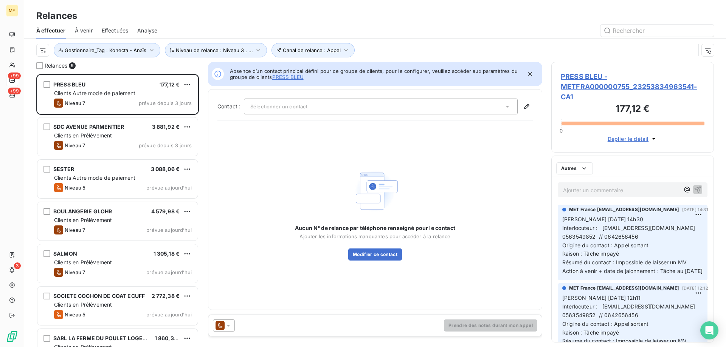
scroll to position [268, 157]
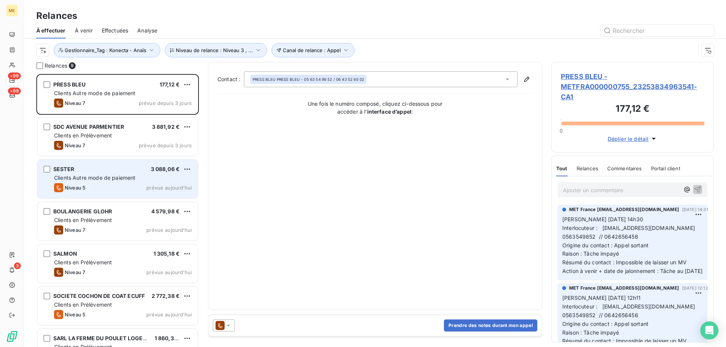
click at [120, 181] on div "Clients Autre mode de paiement" at bounding box center [123, 178] width 138 height 8
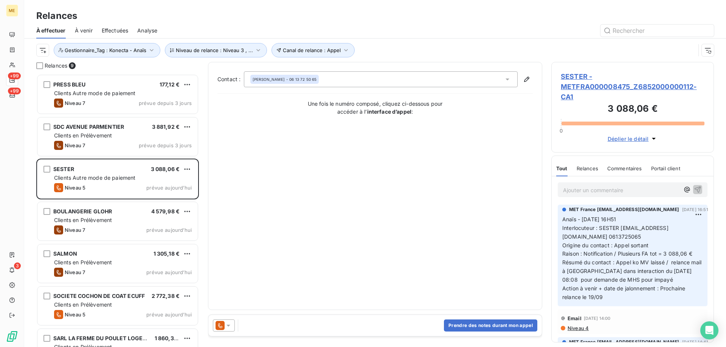
click at [228, 328] on icon at bounding box center [229, 326] width 8 height 8
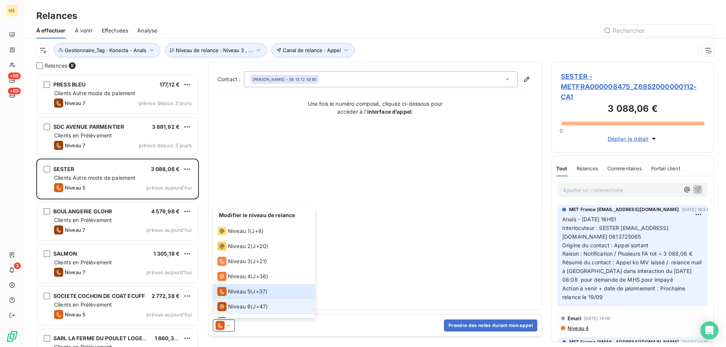
click at [238, 304] on span "Niveau 6" at bounding box center [239, 307] width 23 height 8
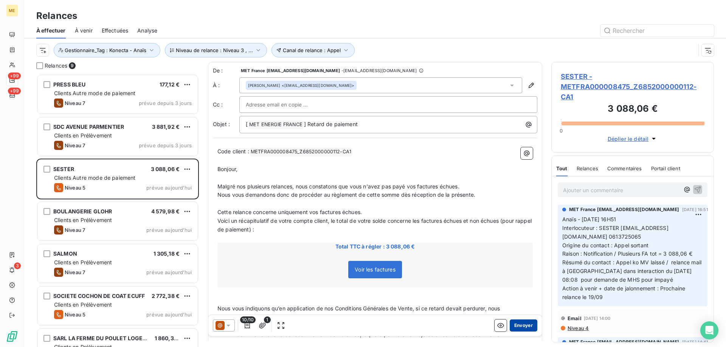
click at [518, 325] on button "Envoyer" at bounding box center [524, 326] width 28 height 12
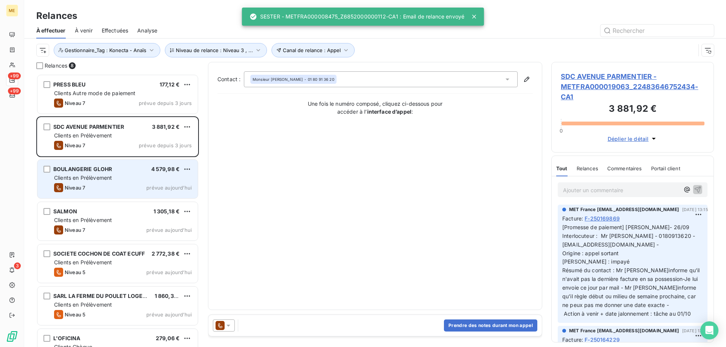
click at [89, 183] on div "BOULANGERIE GLOHR 4 579,98 € Clients en Prélèvement Niveau 7 prévue [DATE]" at bounding box center [117, 179] width 160 height 39
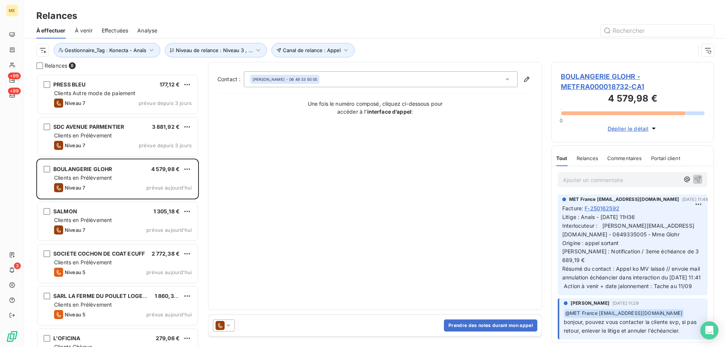
click at [590, 84] on span "BOULANGERIE GLOHR - METFRA000018732-CA1" at bounding box center [633, 81] width 144 height 20
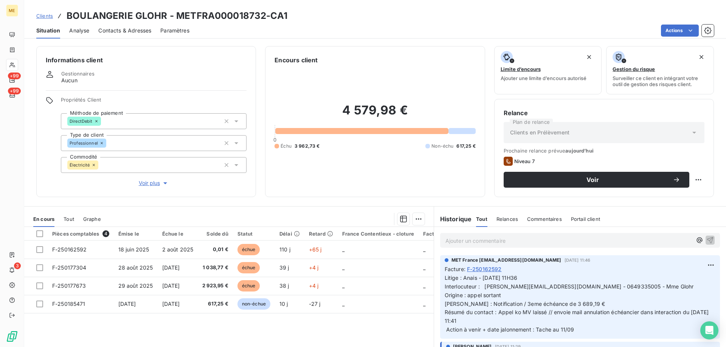
scroll to position [38, 0]
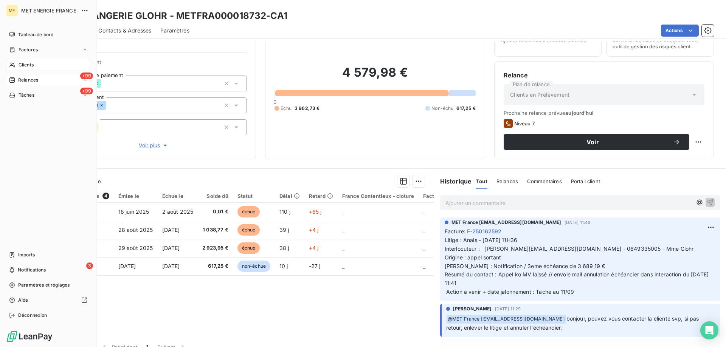
click at [19, 82] on span "Relances" at bounding box center [28, 80] width 20 height 7
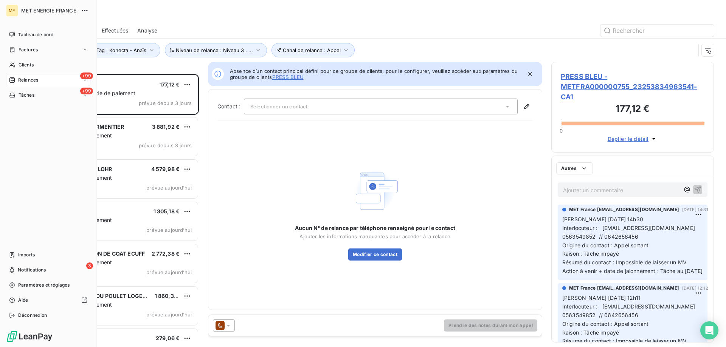
scroll to position [268, 157]
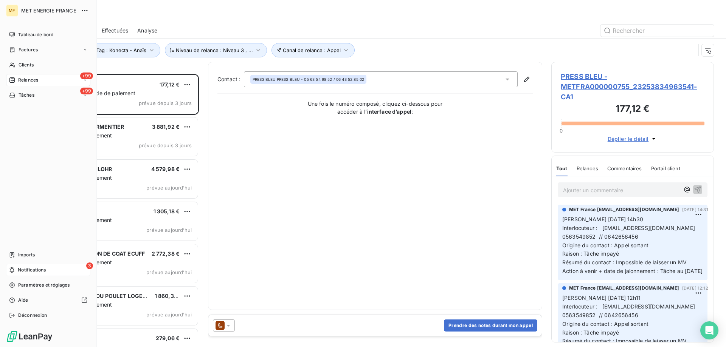
click at [31, 271] on span "Notifications" at bounding box center [32, 270] width 28 height 7
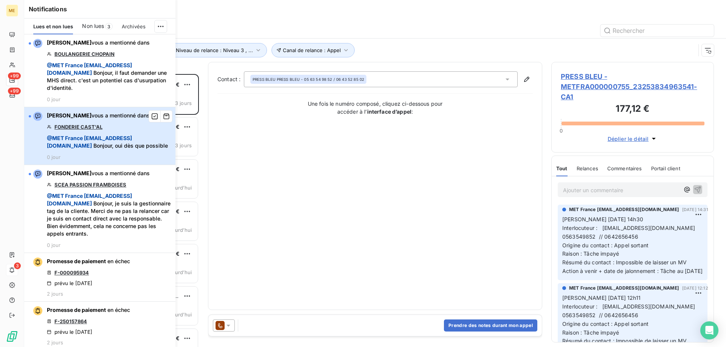
click at [90, 120] on div "Bélinda Thomont vous a mentionné dans FONDERIE CAST'AL @ MET France met-france@…" at bounding box center [109, 136] width 124 height 48
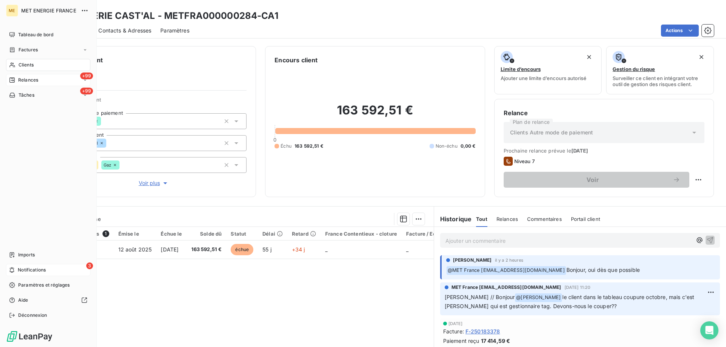
click at [43, 270] on span "Notifications" at bounding box center [32, 270] width 28 height 7
click at [28, 79] on span "Relances" at bounding box center [28, 80] width 20 height 7
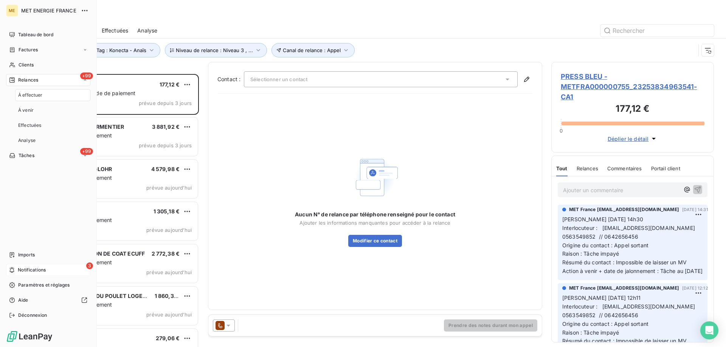
scroll to position [268, 157]
click at [28, 157] on span "Tâches" at bounding box center [27, 155] width 16 height 7
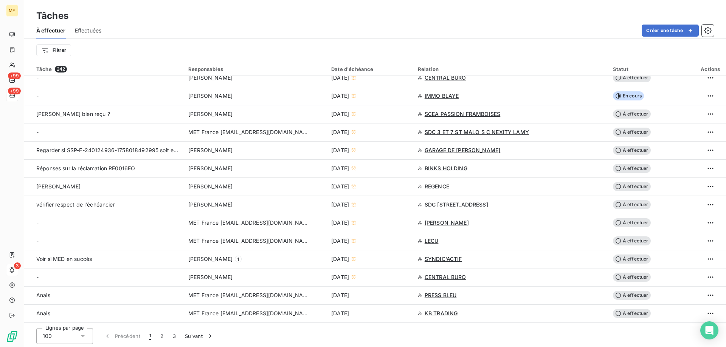
scroll to position [227, 0]
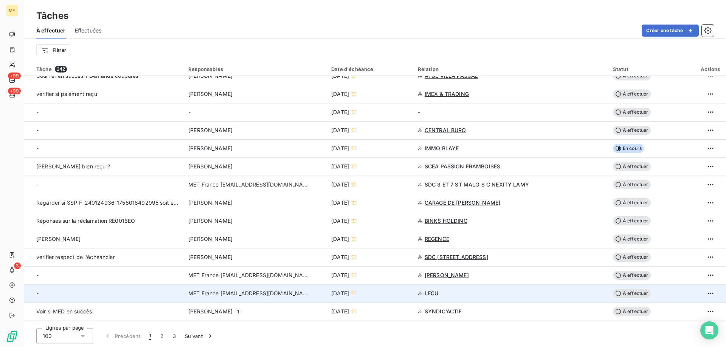
click at [405, 299] on td "[DATE]" at bounding box center [370, 294] width 87 height 18
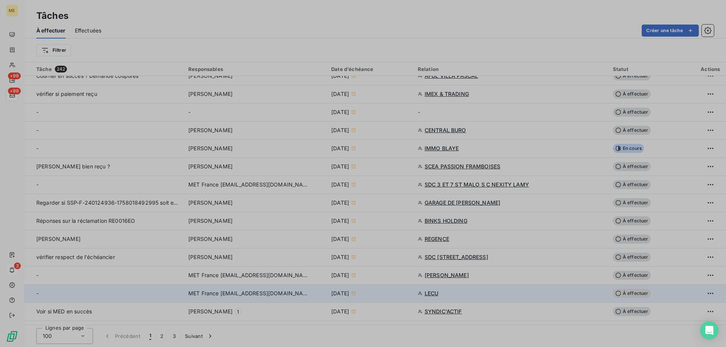
type input "30/09/2025"
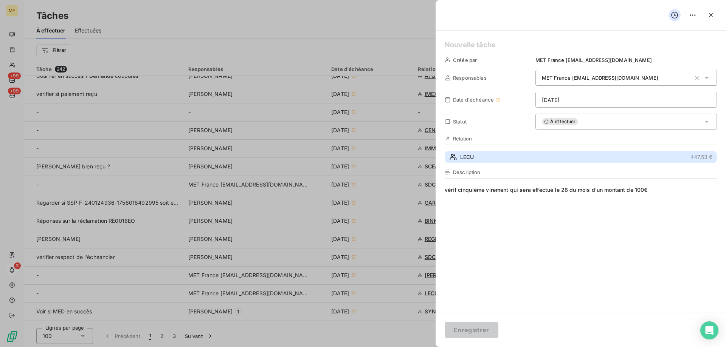
click at [589, 161] on button "LECU 447,53 €" at bounding box center [581, 157] width 272 height 12
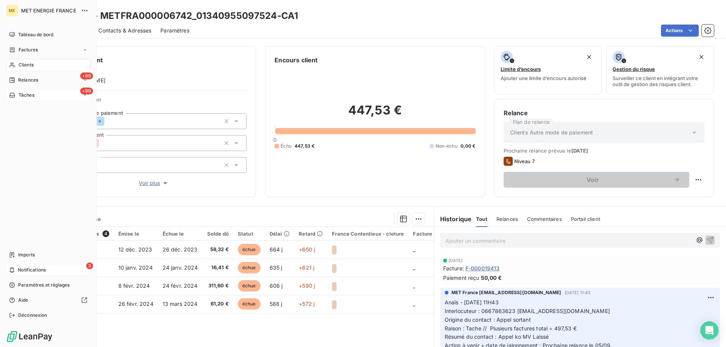
click at [29, 99] on div "+99 Tâches" at bounding box center [48, 95] width 84 height 12
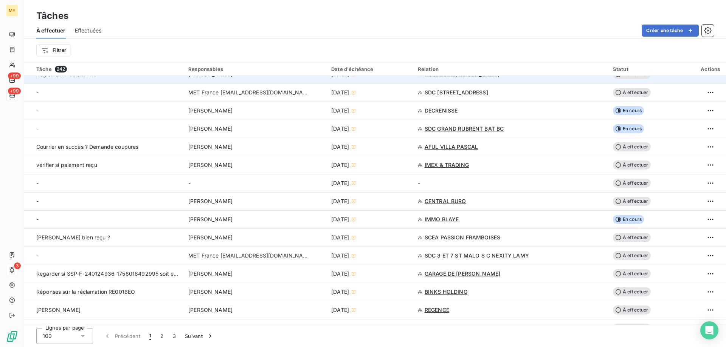
scroll to position [265, 0]
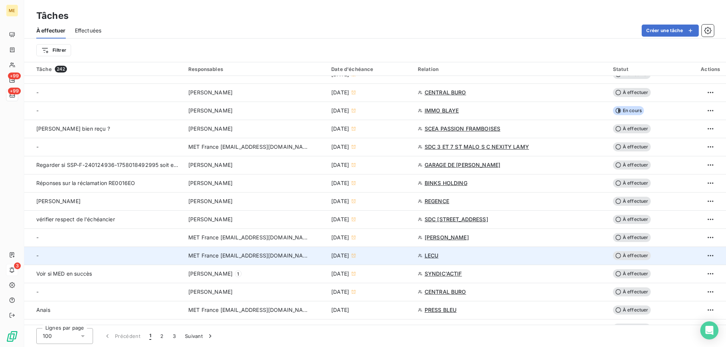
click at [401, 257] on div "30 sept. 2025" at bounding box center [370, 256] width 78 height 8
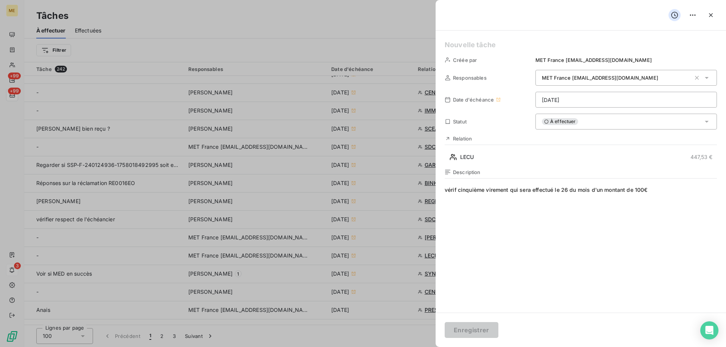
click at [600, 126] on div "À effectuer" at bounding box center [625, 122] width 181 height 16
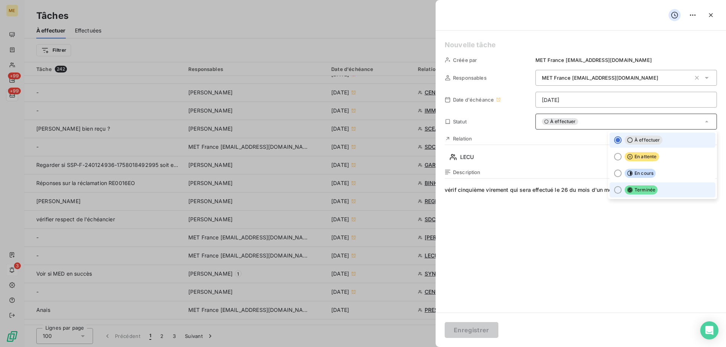
click at [643, 195] on li "Terminée" at bounding box center [662, 190] width 106 height 15
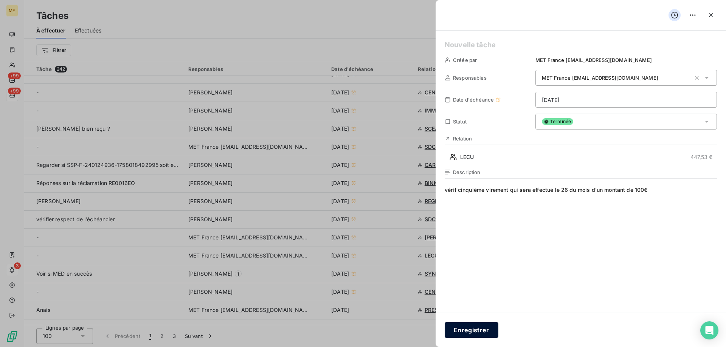
click at [470, 330] on button "Enregistrer" at bounding box center [472, 330] width 54 height 16
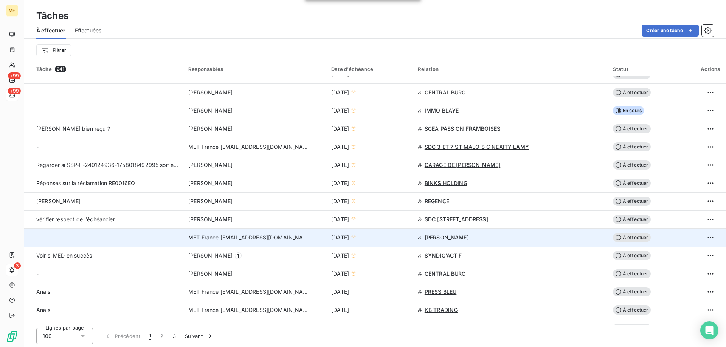
click at [398, 239] on div "[DATE]" at bounding box center [370, 238] width 78 height 8
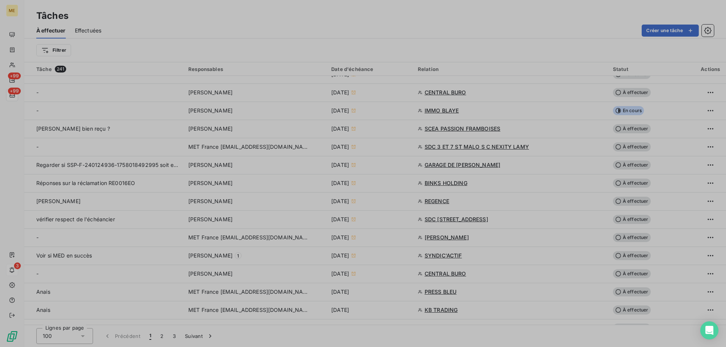
type input "30/09/2025"
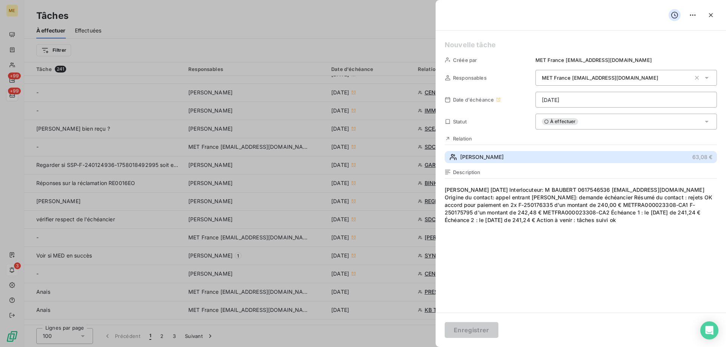
click at [475, 155] on span "[PERSON_NAME]" at bounding box center [481, 157] width 43 height 8
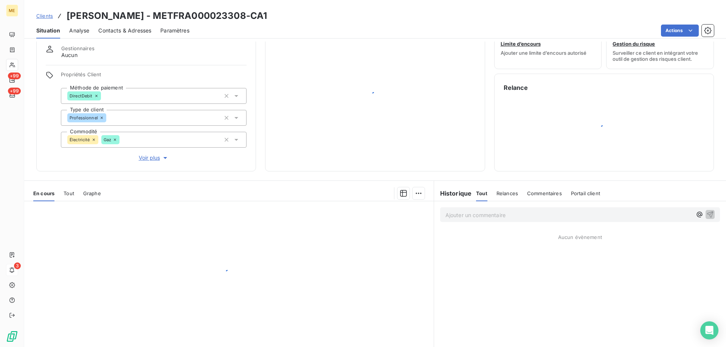
scroll to position [43, 0]
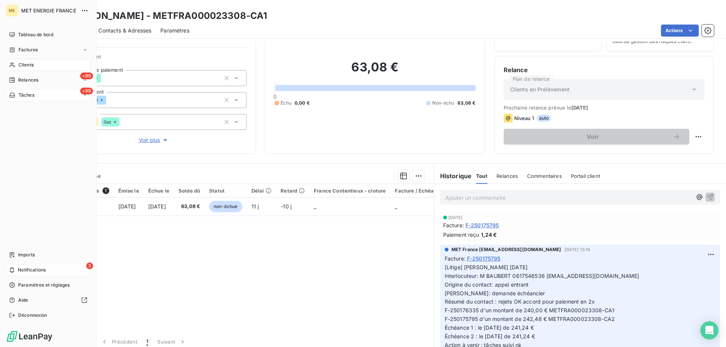
click at [39, 96] on div "+99 Tâches" at bounding box center [48, 95] width 84 height 12
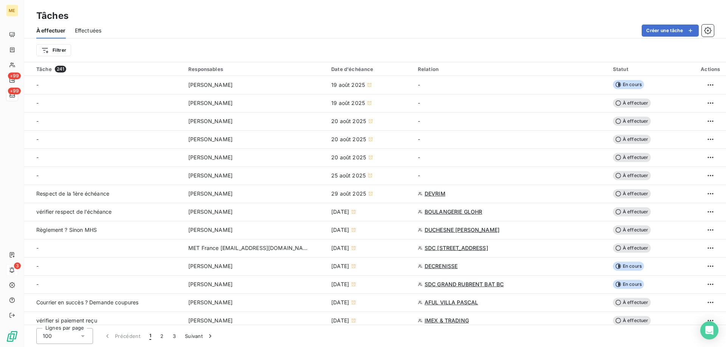
scroll to position [265, 0]
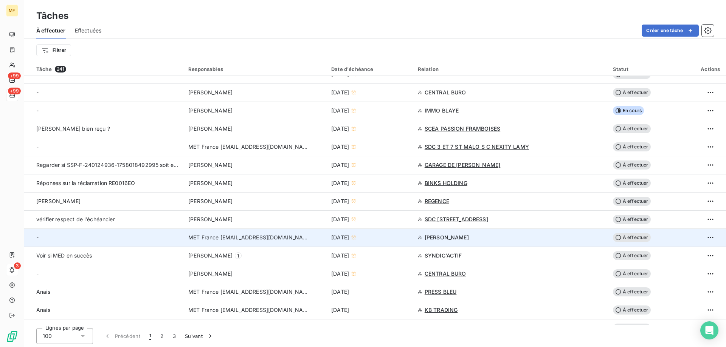
click at [399, 239] on div "[DATE]" at bounding box center [370, 238] width 78 height 8
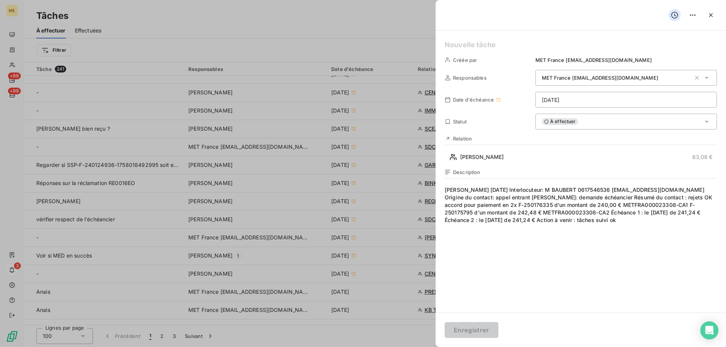
click at [583, 119] on div "À effectuer" at bounding box center [625, 122] width 181 height 16
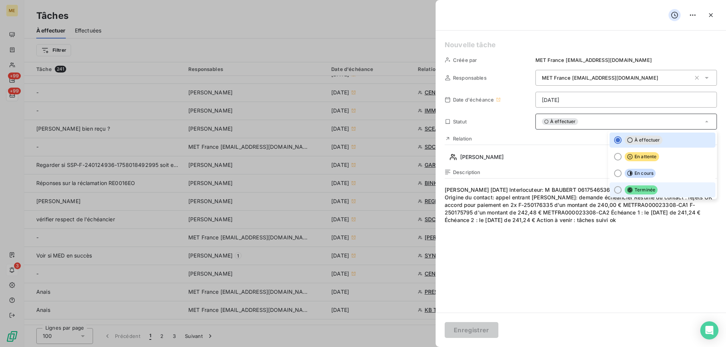
click at [639, 189] on span "Terminée" at bounding box center [641, 190] width 33 height 9
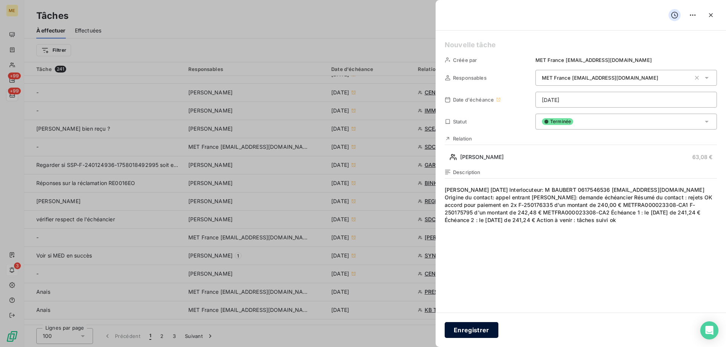
click at [476, 335] on button "Enregistrer" at bounding box center [472, 330] width 54 height 16
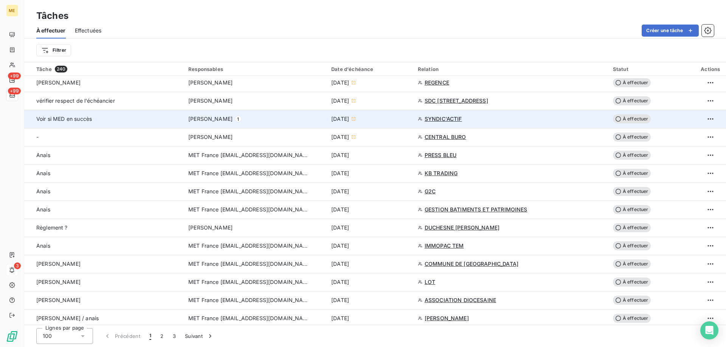
scroll to position [378, 0]
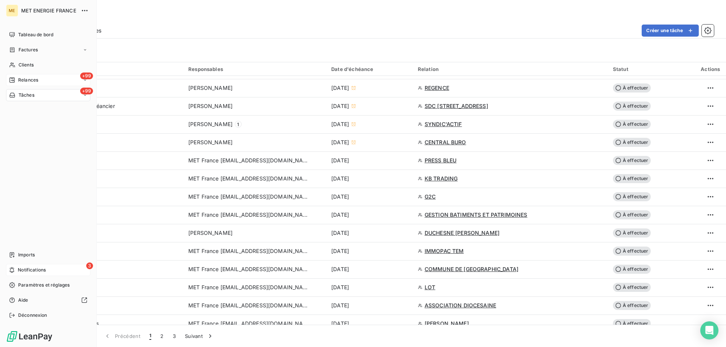
click at [24, 79] on span "Relances" at bounding box center [28, 80] width 20 height 7
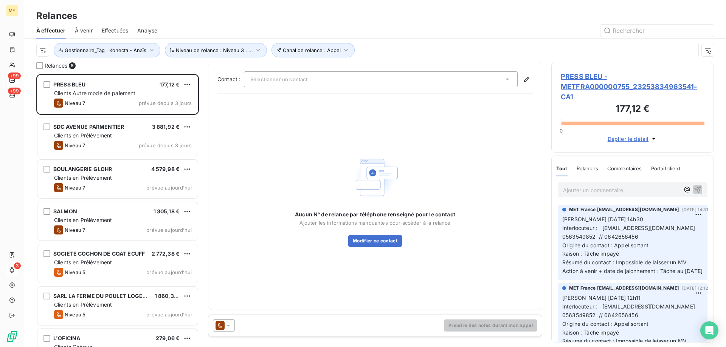
scroll to position [268, 157]
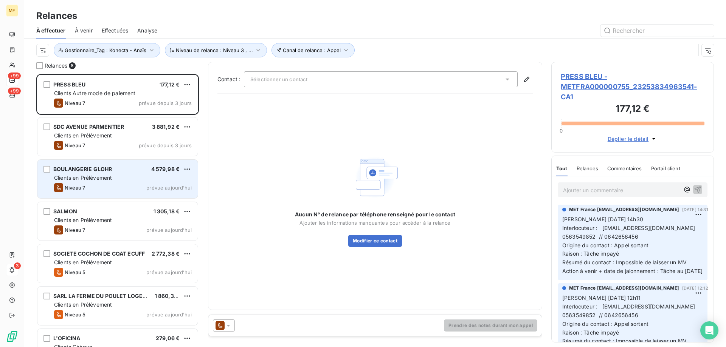
click at [102, 175] on span "Clients en Prélèvement" at bounding box center [83, 178] width 58 height 6
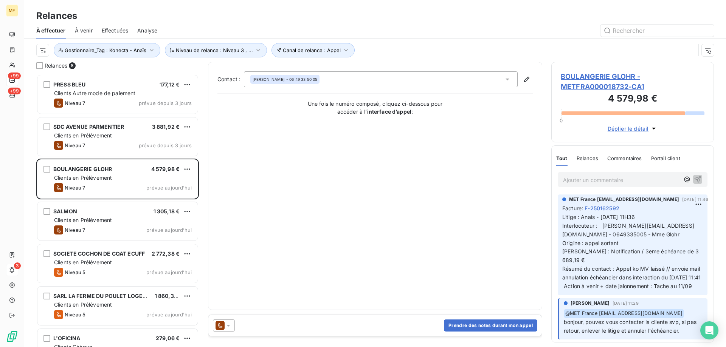
click at [577, 78] on span "BOULANGERIE GLOHR - METFRA000018732-CA1" at bounding box center [633, 81] width 144 height 20
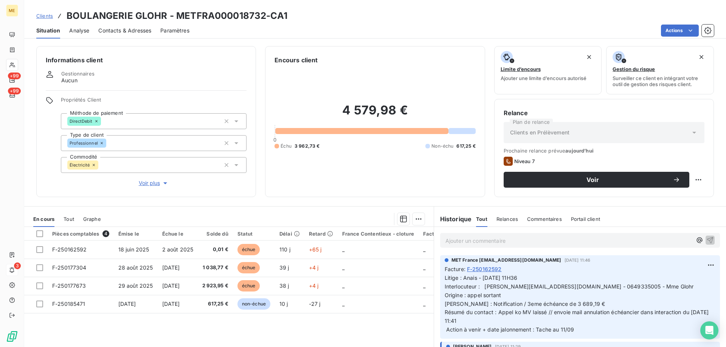
scroll to position [48, 0]
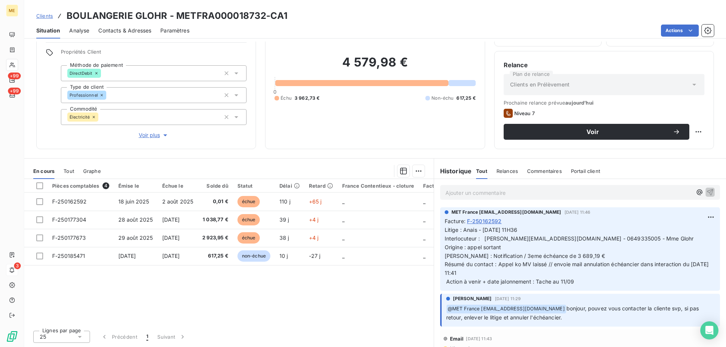
click at [261, 16] on h3 "BOULANGERIE GLOHR - METFRA000018732-CA1" at bounding box center [177, 16] width 221 height 14
drag, startPoint x: 263, startPoint y: 16, endPoint x: 177, endPoint y: 20, distance: 86.3
click at [177, 20] on h3 "BOULANGERIE GLOHR - METFRA000018732-CA1" at bounding box center [177, 16] width 221 height 14
copy h3 "METFRA000018732"
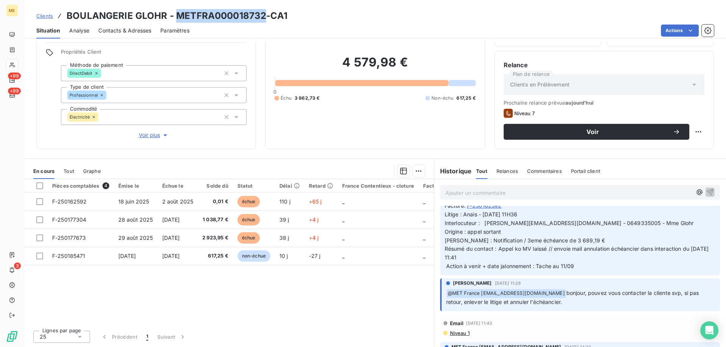
scroll to position [0, 0]
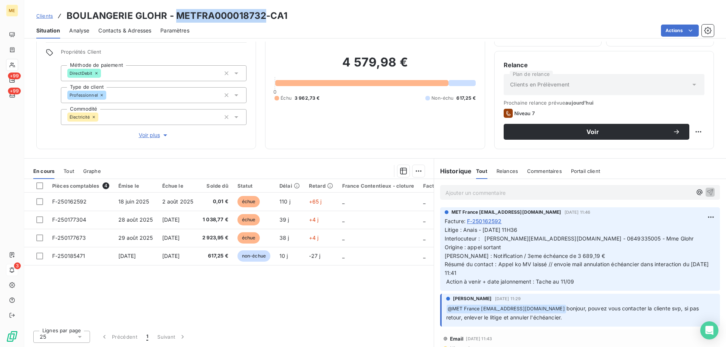
click at [38, 14] on span "Clients" at bounding box center [44, 16] width 17 height 6
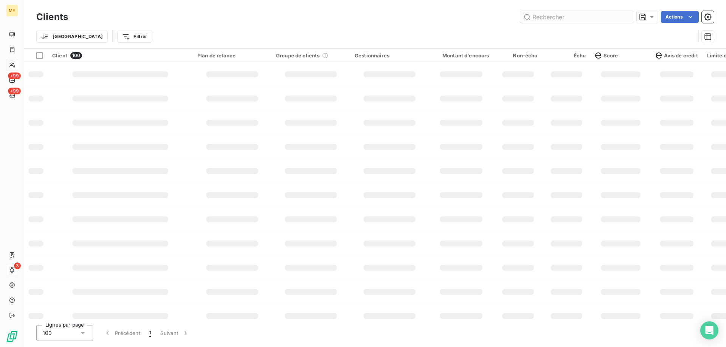
click at [553, 17] on input "text" at bounding box center [576, 17] width 113 height 12
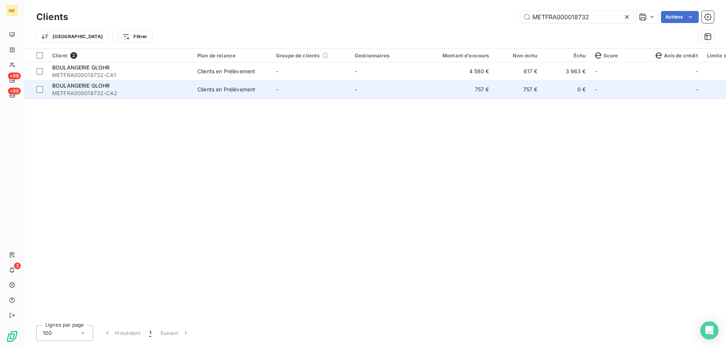
type input "METFRA000018732"
click at [320, 93] on td "-" at bounding box center [310, 90] width 79 height 18
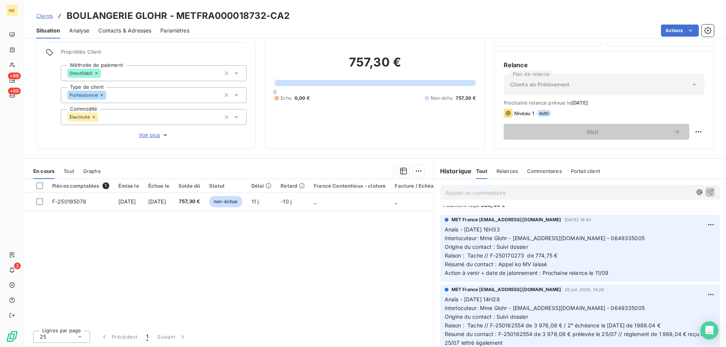
scroll to position [189, 0]
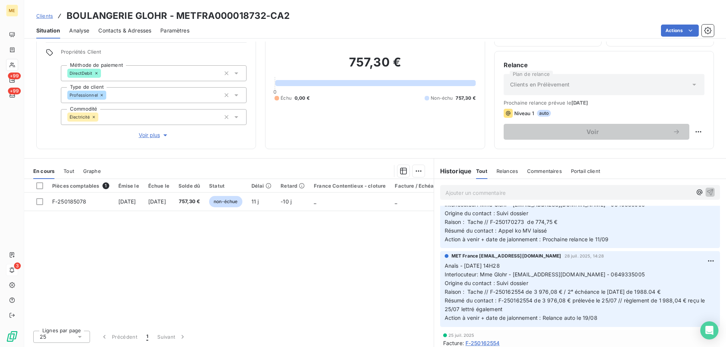
click at [158, 133] on span "Voir plus" at bounding box center [154, 136] width 30 height 8
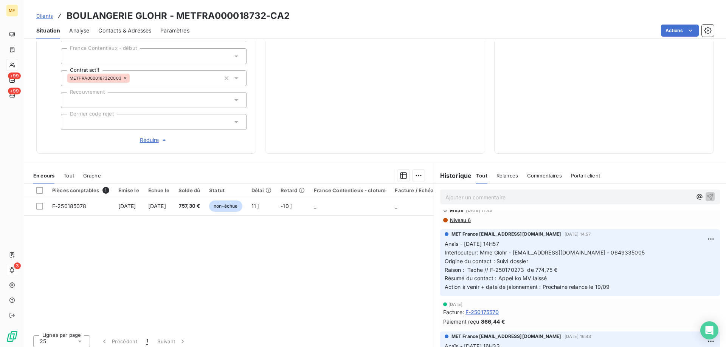
scroll to position [0, 0]
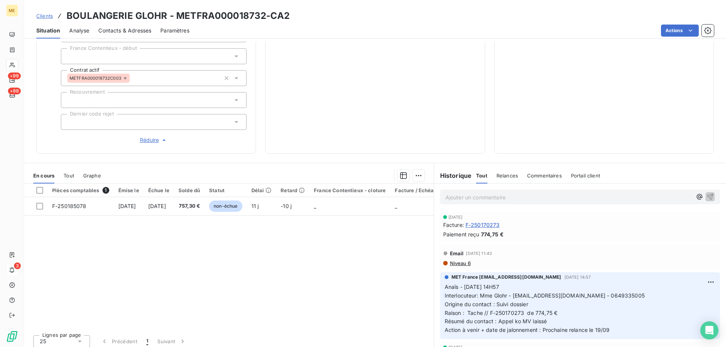
click at [48, 16] on span "Clients" at bounding box center [44, 16] width 17 height 6
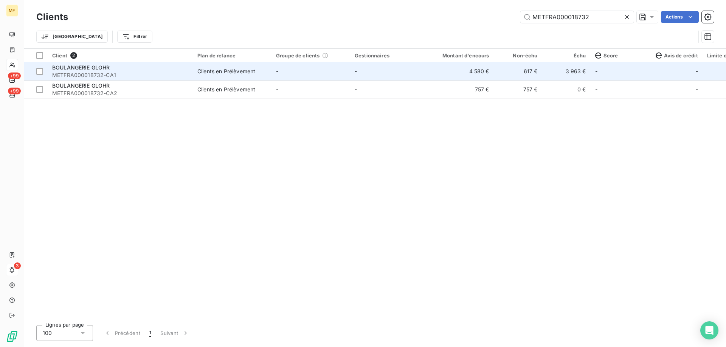
click at [278, 66] on td "-" at bounding box center [310, 71] width 79 height 18
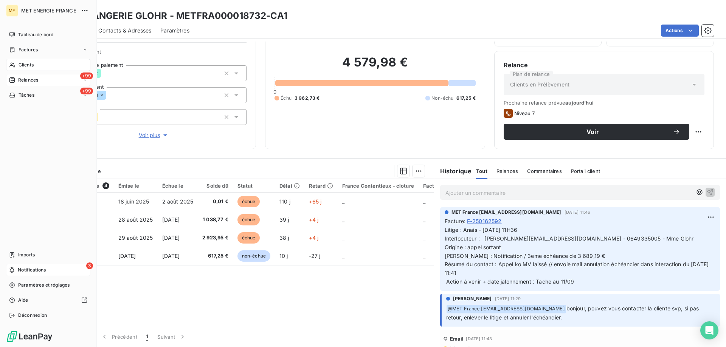
click at [33, 80] on span "Relances" at bounding box center [28, 80] width 20 height 7
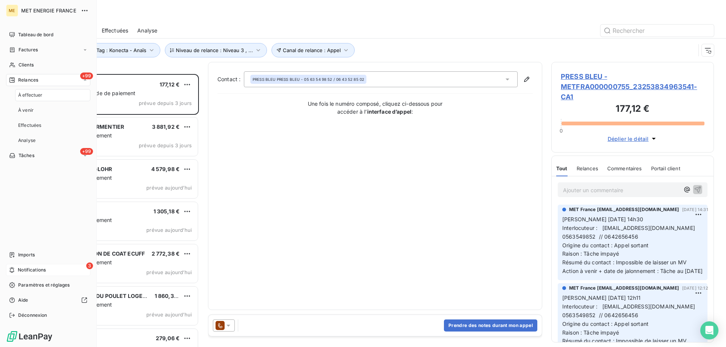
scroll to position [268, 157]
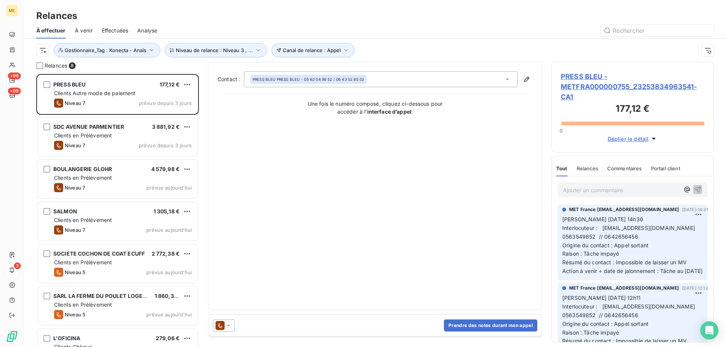
click at [227, 323] on icon at bounding box center [229, 326] width 8 height 8
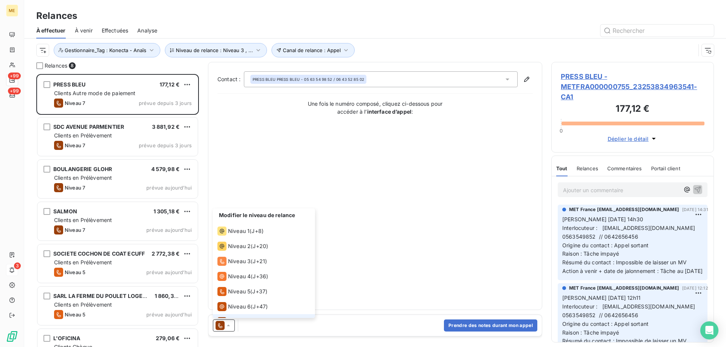
scroll to position [11, 0]
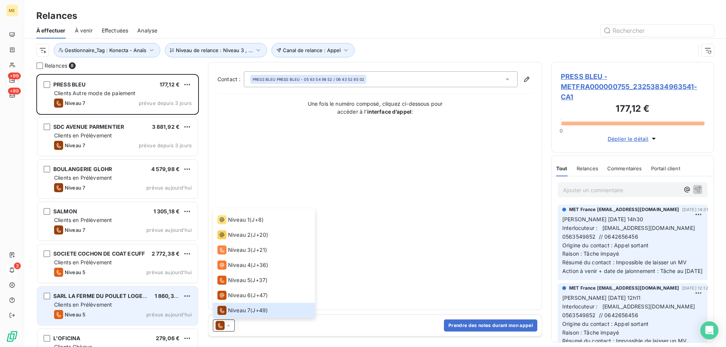
click at [109, 303] on span "Clients en Prélèvement" at bounding box center [83, 305] width 58 height 6
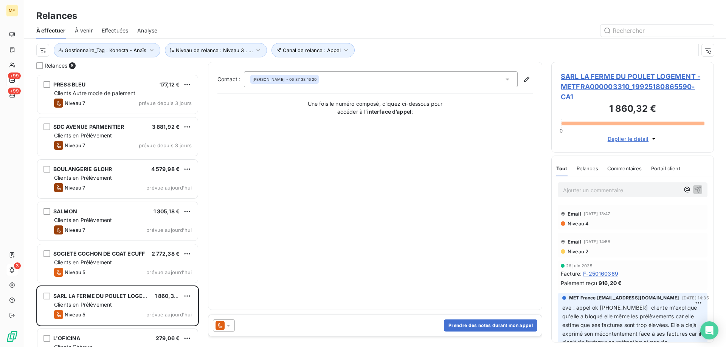
click at [581, 87] on span "SARL LA FERME DU POULET LOGEMENT - METFRA000003310_19925180865590-CA1" at bounding box center [633, 86] width 144 height 31
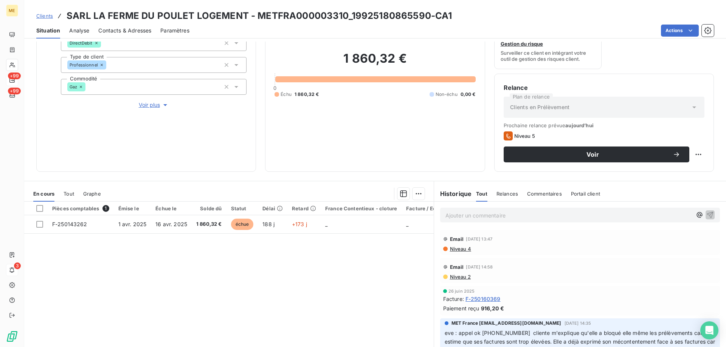
scroll to position [63, 0]
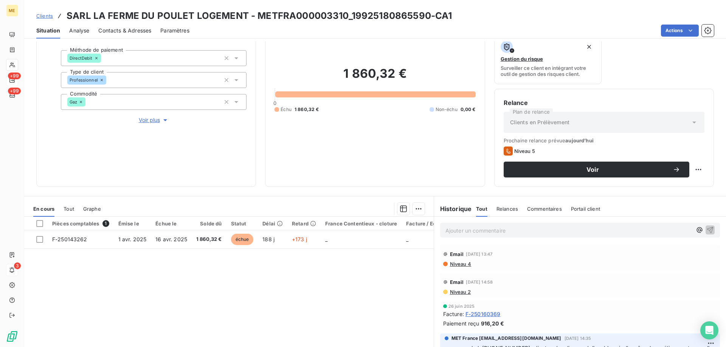
click at [150, 116] on span "Voir plus" at bounding box center [154, 120] width 30 height 8
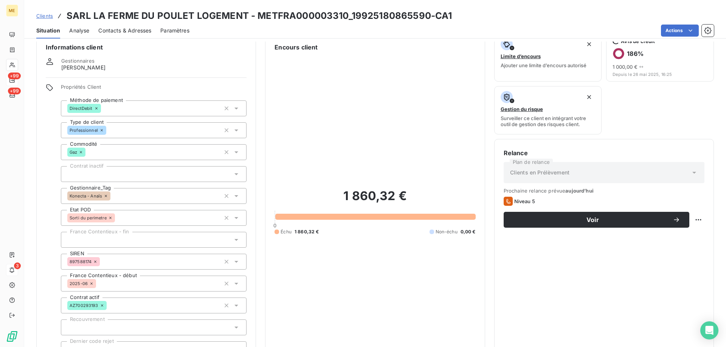
scroll to position [0, 0]
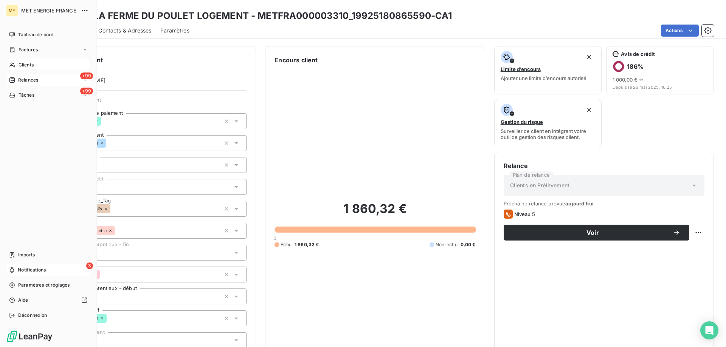
click at [28, 79] on span "Relances" at bounding box center [28, 80] width 20 height 7
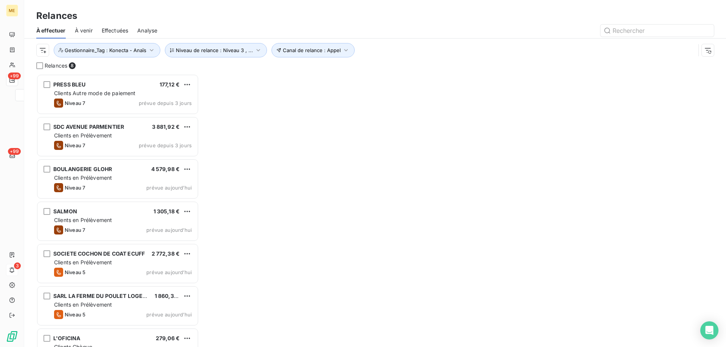
scroll to position [268, 157]
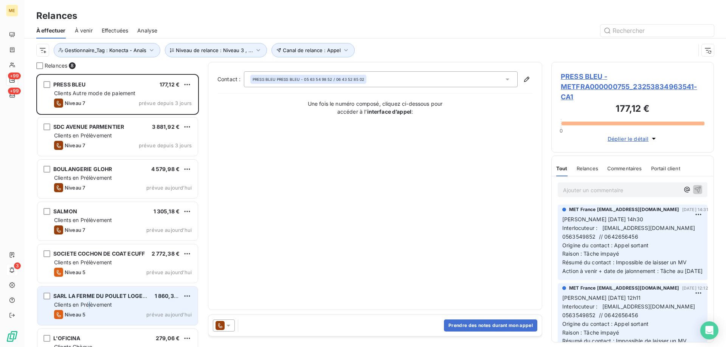
click at [90, 301] on div "SARL LA FERME DU POULET LOGEMENT 1 860,32 € Clients en Prélèvement Niveau 5 pré…" at bounding box center [117, 306] width 160 height 39
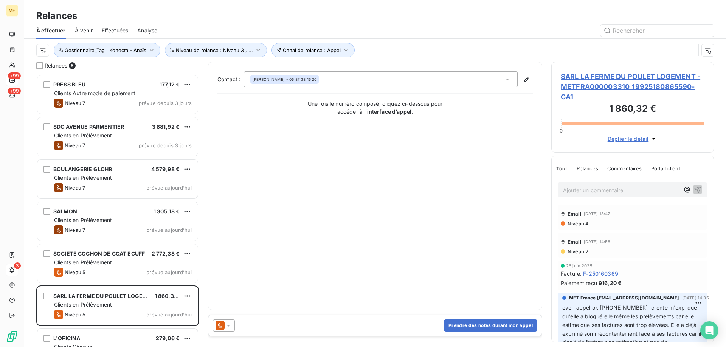
click at [597, 84] on span "SARL LA FERME DU POULET LOGEMENT - METFRA000003310_19925180865590-CA1" at bounding box center [633, 86] width 144 height 31
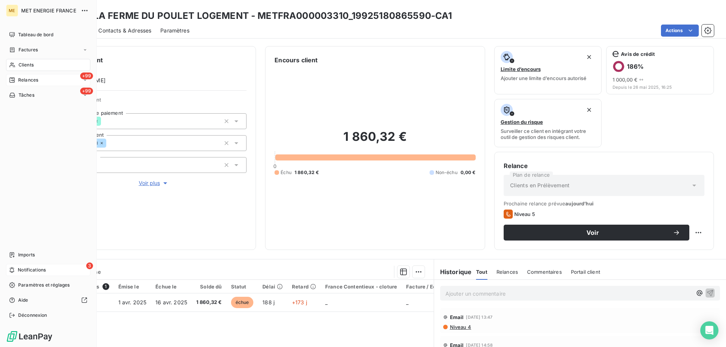
click at [34, 79] on span "Relances" at bounding box center [28, 80] width 20 height 7
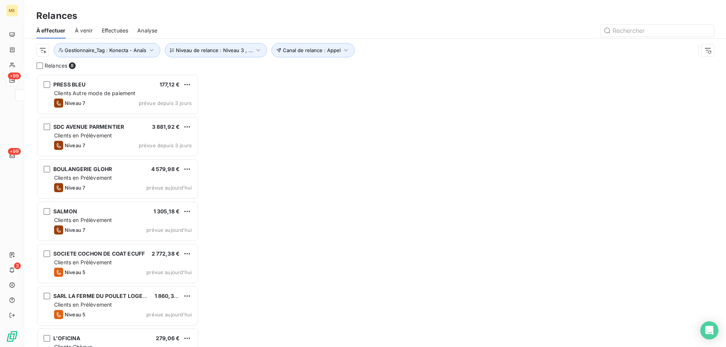
scroll to position [268, 157]
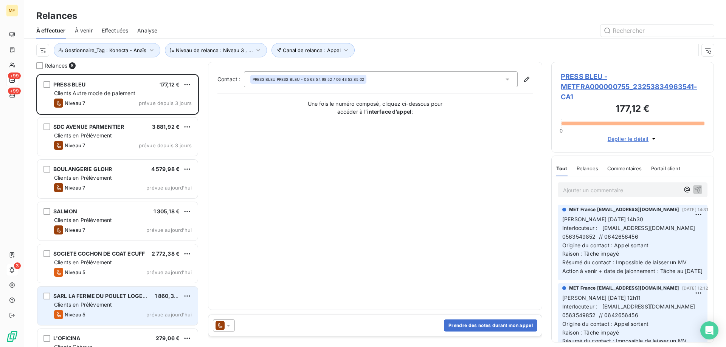
click at [88, 302] on span "Clients en Prélèvement" at bounding box center [83, 305] width 58 height 6
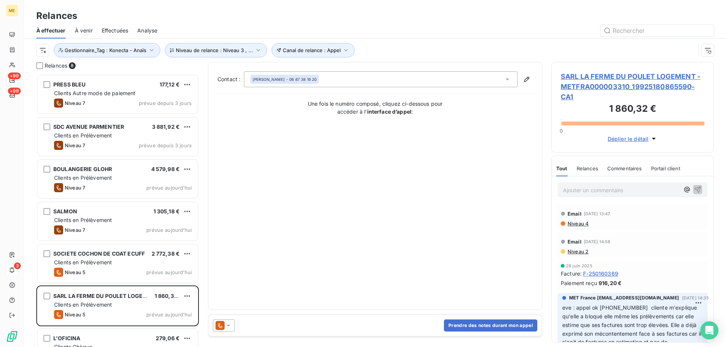
click at [587, 74] on span "SARL LA FERME DU POULET LOGEMENT - METFRA000003310_19925180865590-CA1" at bounding box center [633, 86] width 144 height 31
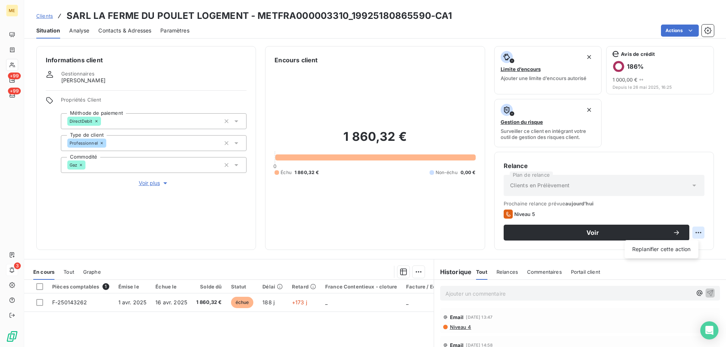
click at [695, 230] on html "ME +99 +99 3 Clients SARL LA FERME DU POULET LOGEMENT - METFRA000003310_1992518…" at bounding box center [363, 211] width 726 height 423
click at [689, 248] on div "Replanifier cette action" at bounding box center [662, 249] width 68 height 12
select select "9"
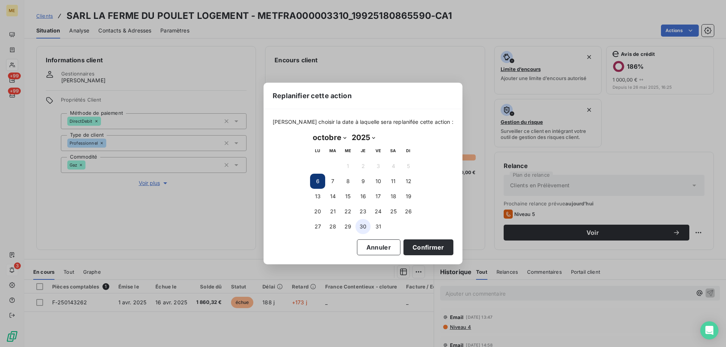
click at [364, 227] on button "30" at bounding box center [362, 226] width 15 height 15
click at [416, 251] on button "Confirmer" at bounding box center [428, 248] width 50 height 16
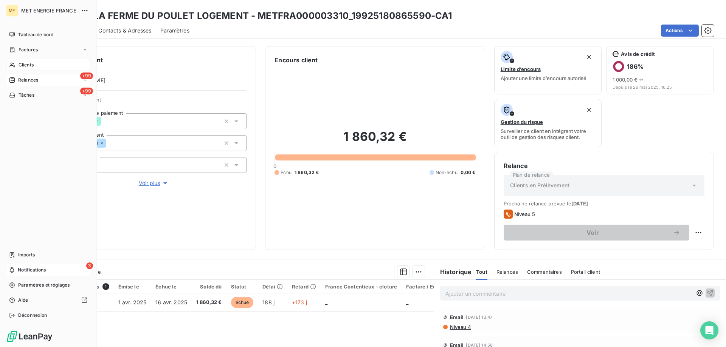
click at [24, 80] on span "Relances" at bounding box center [28, 80] width 20 height 7
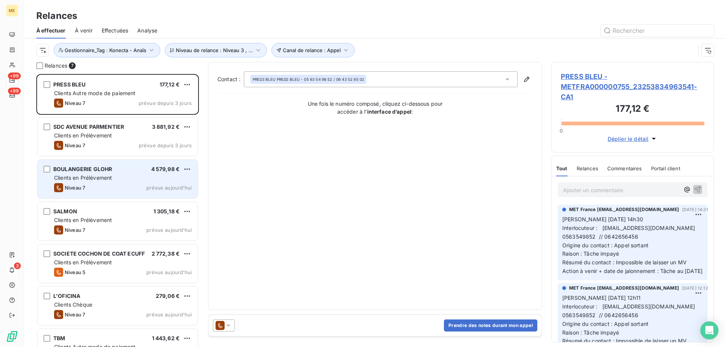
scroll to position [268, 157]
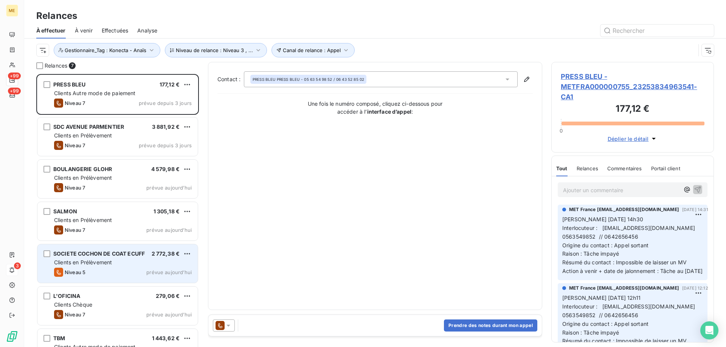
click at [111, 261] on span "Clients en Prélèvement" at bounding box center [83, 262] width 58 height 6
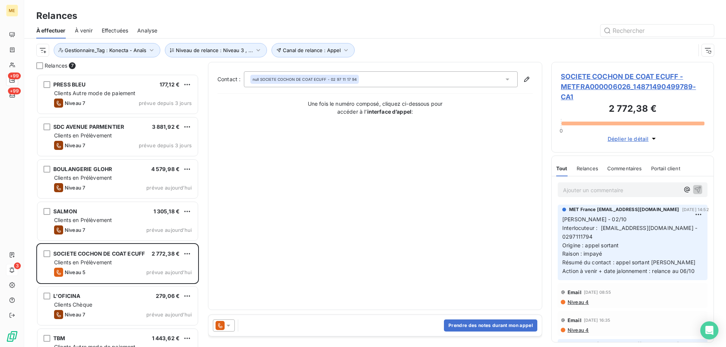
click at [600, 84] on span "SOCIETE COCHON DE COAT ECUFF - METFRA000006026_14871490499789-CA1" at bounding box center [633, 86] width 144 height 31
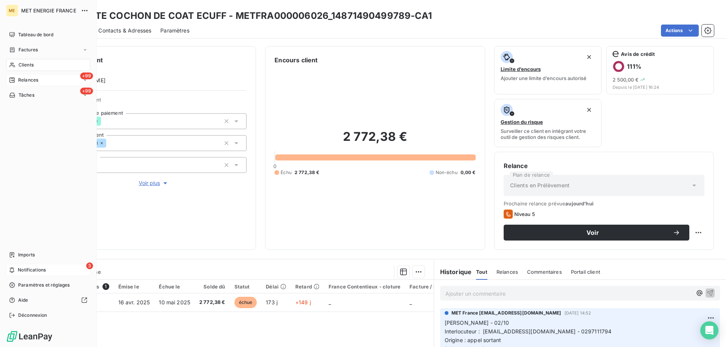
click at [26, 79] on span "Relances" at bounding box center [28, 80] width 20 height 7
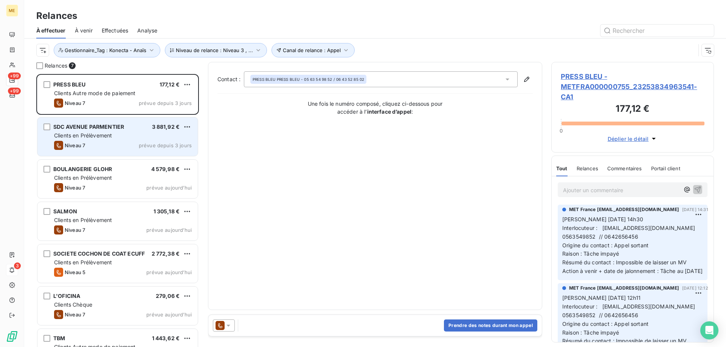
scroll to position [268, 157]
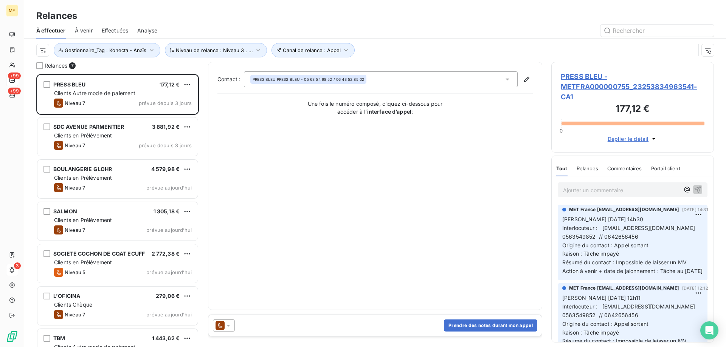
click at [575, 90] on span "PRESS BLEU - METFRA000000755_23253834963541-CA1" at bounding box center [633, 86] width 144 height 31
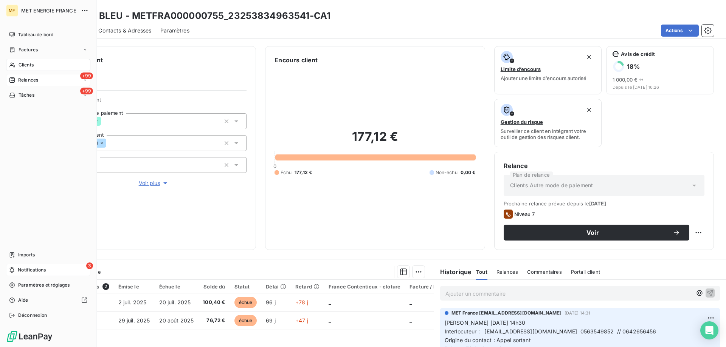
click at [23, 81] on span "Relances" at bounding box center [28, 80] width 20 height 7
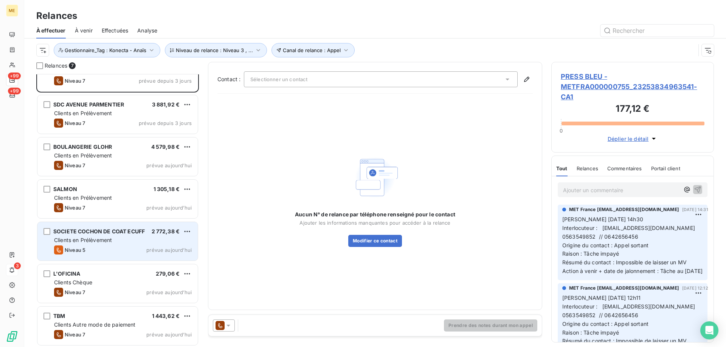
scroll to position [23, 0]
click at [99, 241] on span "Clients en Prélèvement" at bounding box center [83, 239] width 58 height 6
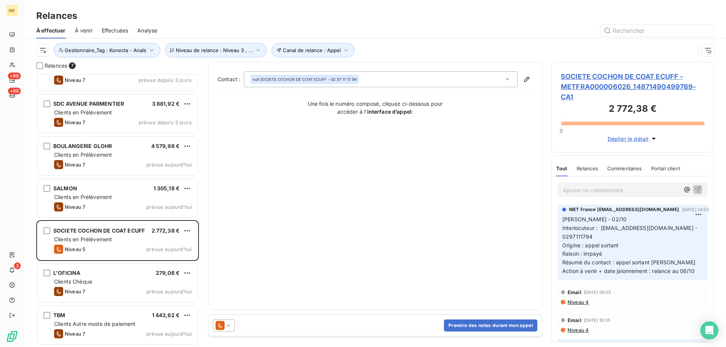
click at [603, 82] on span "SOCIETE COCHON DE COAT ECUFF - METFRA000006026_14871490499789-CA1" at bounding box center [633, 86] width 144 height 31
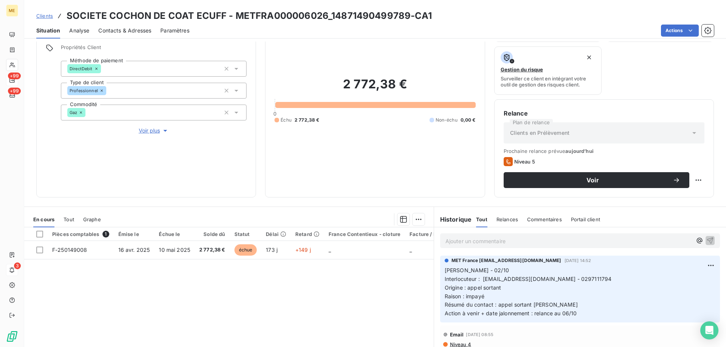
scroll to position [76, 0]
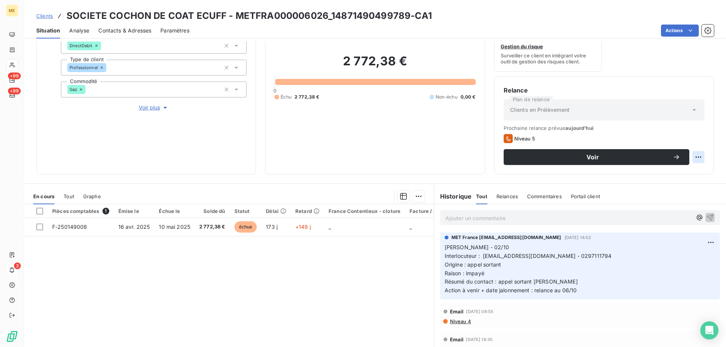
click at [693, 157] on html "ME +99 +99 3 Clients SOCIETE COCHON DE COAT ECUFF - METFRA000006026_14871490499…" at bounding box center [363, 211] width 726 height 423
click at [654, 174] on div "Replanifier cette action" at bounding box center [662, 174] width 68 height 12
select select "9"
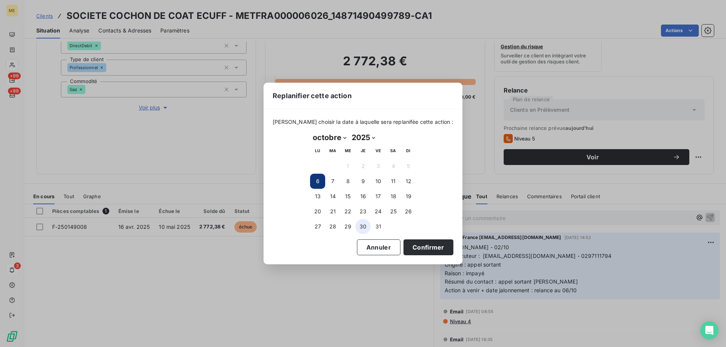
click at [361, 227] on button "30" at bounding box center [362, 226] width 15 height 15
click at [422, 251] on button "Confirmer" at bounding box center [428, 248] width 50 height 16
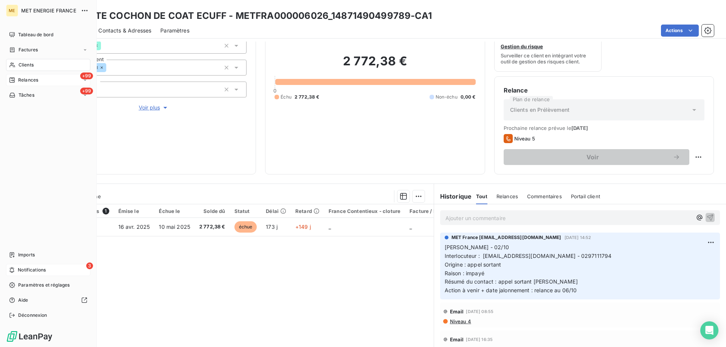
click at [40, 78] on div "+99 Relances" at bounding box center [48, 80] width 84 height 12
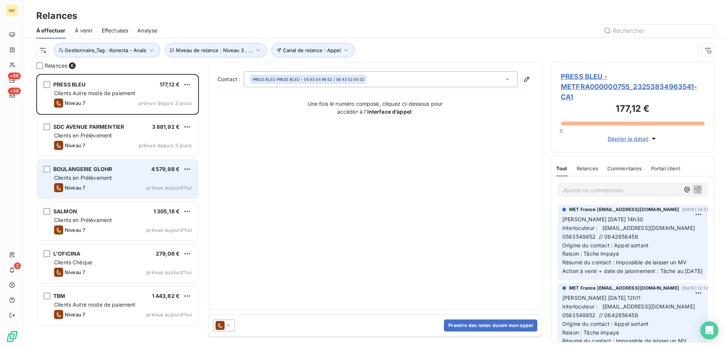
scroll to position [268, 157]
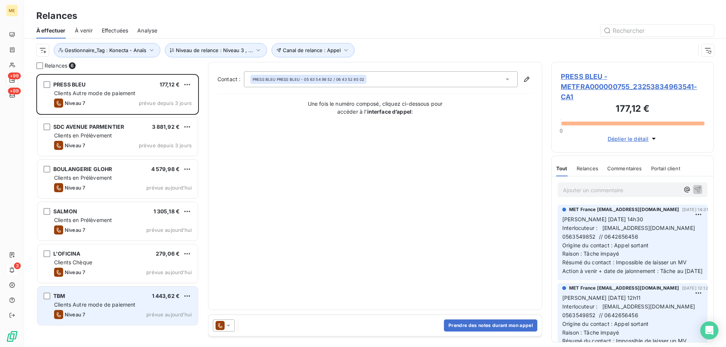
click at [141, 301] on div "Clients Autre mode de paiement" at bounding box center [123, 305] width 138 height 8
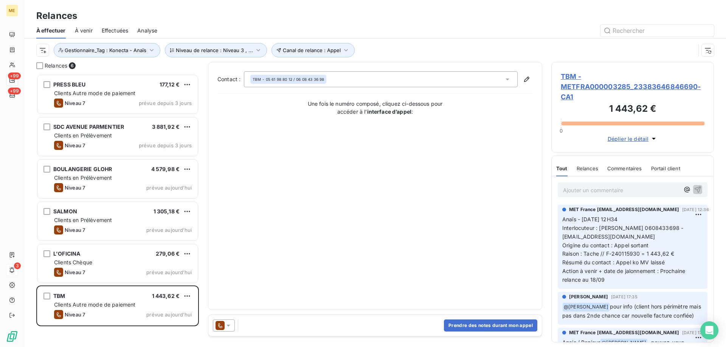
drag, startPoint x: 579, startPoint y: 86, endPoint x: 578, endPoint y: 90, distance: 4.2
click at [579, 87] on span "TBM - METFRA000003285_23383646846690-CA1" at bounding box center [633, 86] width 144 height 31
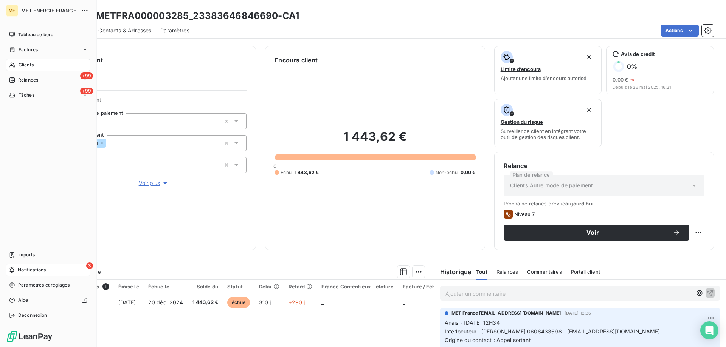
click at [31, 80] on span "Relances" at bounding box center [28, 80] width 20 height 7
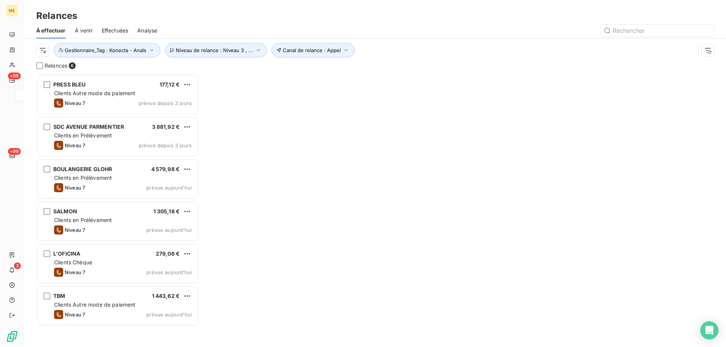
scroll to position [268, 157]
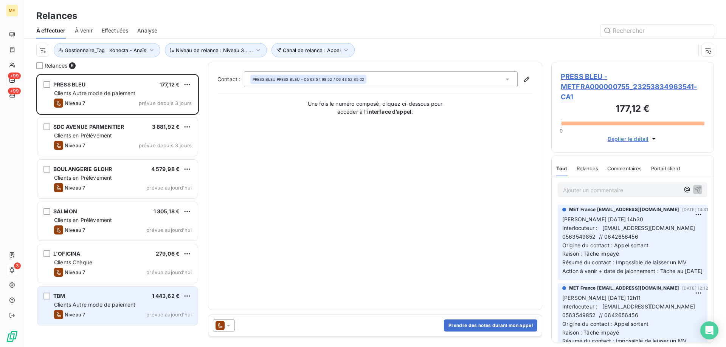
click at [101, 308] on span "Clients Autre mode de paiement" at bounding box center [95, 305] width 82 height 6
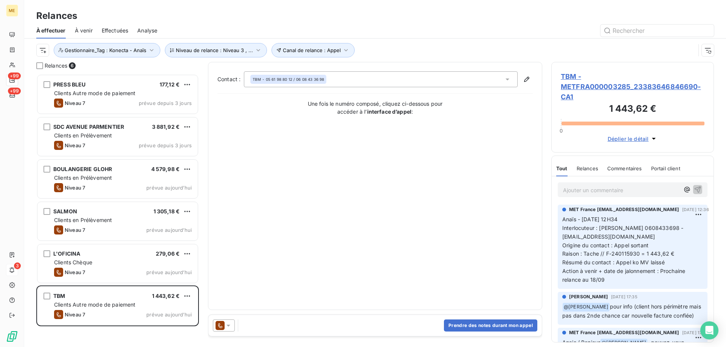
click at [229, 323] on icon at bounding box center [229, 326] width 8 height 8
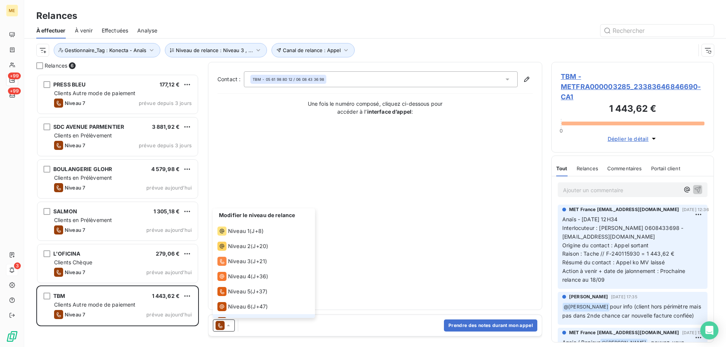
scroll to position [11, 0]
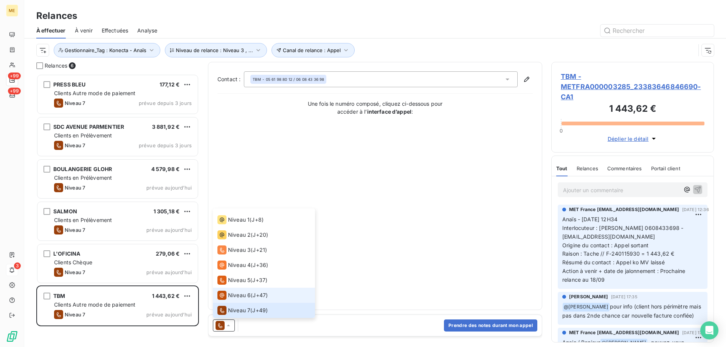
click at [236, 296] on span "Niveau 6" at bounding box center [239, 296] width 23 height 8
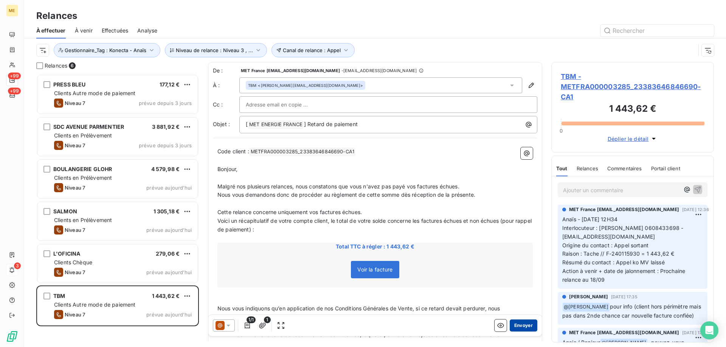
click at [522, 326] on button "Envoyer" at bounding box center [524, 326] width 28 height 12
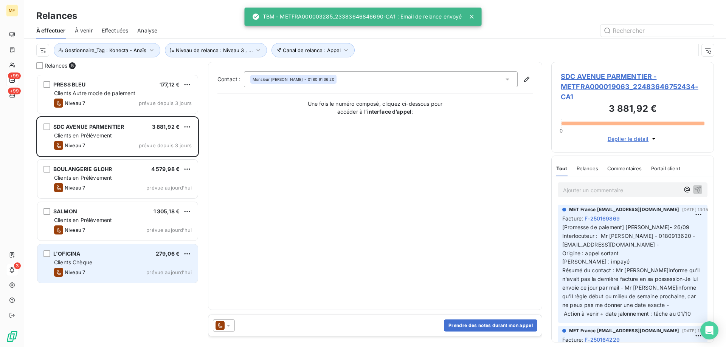
click at [146, 265] on div "Clients Chèque" at bounding box center [123, 263] width 138 height 8
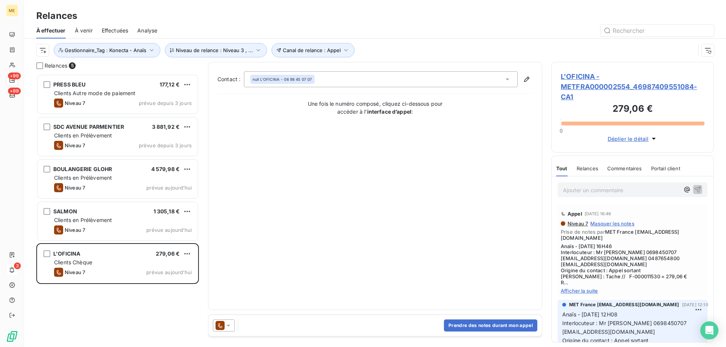
click at [585, 83] on span "L'OFICINA - METFRA000002554_46987409551084-CA1" at bounding box center [633, 86] width 144 height 31
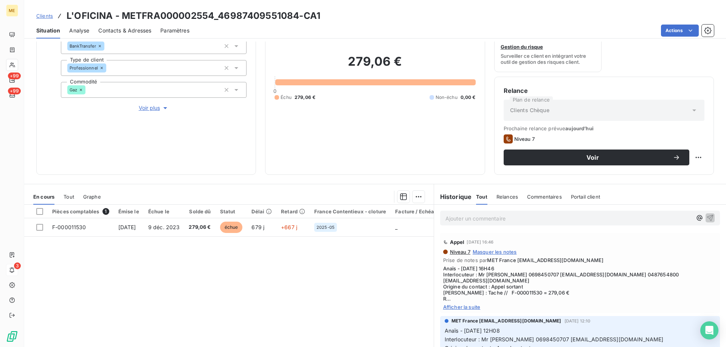
scroll to position [76, 0]
click at [451, 304] on span "Afficher la suite" at bounding box center [580, 307] width 274 height 6
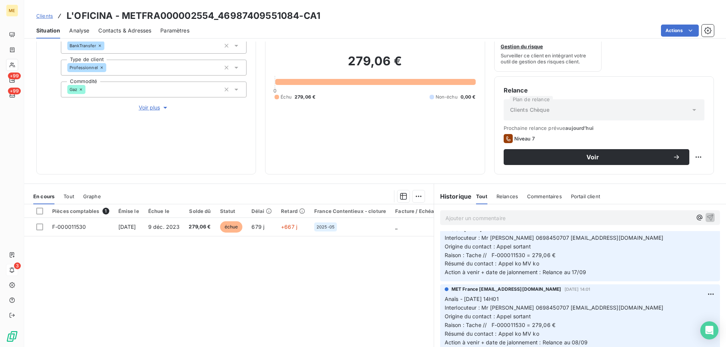
scroll to position [0, 0]
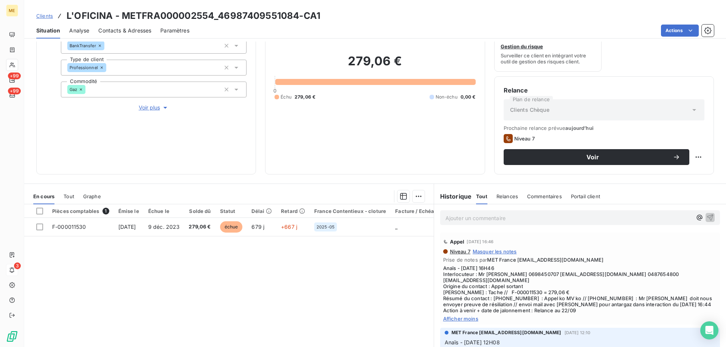
click at [692, 155] on html "ME +99 +99 3 Clients L'OFICINA - METFRA000002554_46987409551084-CA1 Situation A…" at bounding box center [363, 211] width 726 height 423
click at [381, 147] on html "ME +99 +99 3 Clients L'OFICINA - METFRA000002554_46987409551084-CA1 Situation A…" at bounding box center [363, 211] width 726 height 423
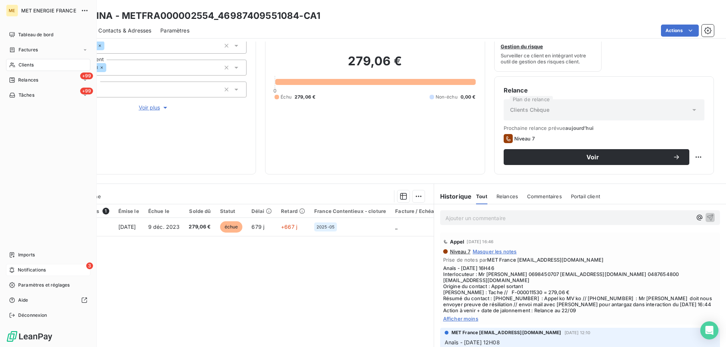
click at [24, 81] on span "Relances" at bounding box center [28, 80] width 20 height 7
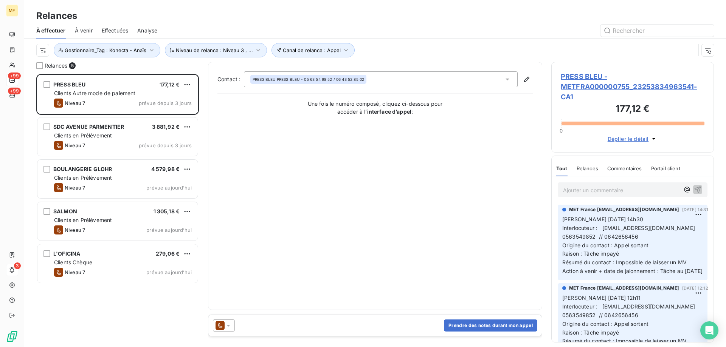
scroll to position [268, 157]
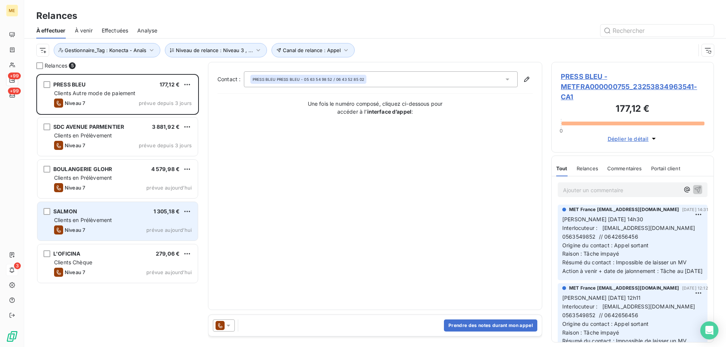
click at [103, 213] on div "SALMON 1 305,18 €" at bounding box center [123, 211] width 138 height 7
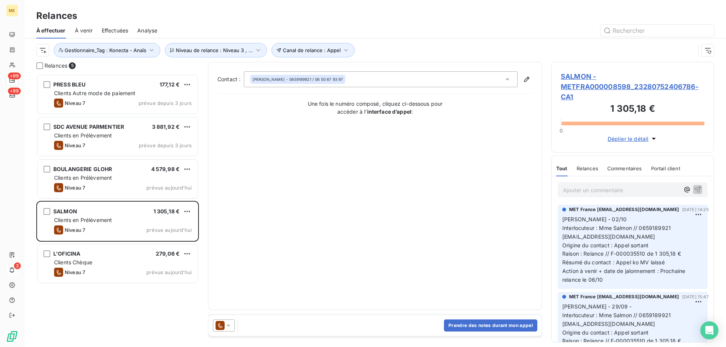
drag, startPoint x: 605, startPoint y: 87, endPoint x: 603, endPoint y: 92, distance: 5.3
click at [605, 88] on span "SALMON - METFRA000008598_23280752406786-CA1" at bounding box center [633, 86] width 144 height 31
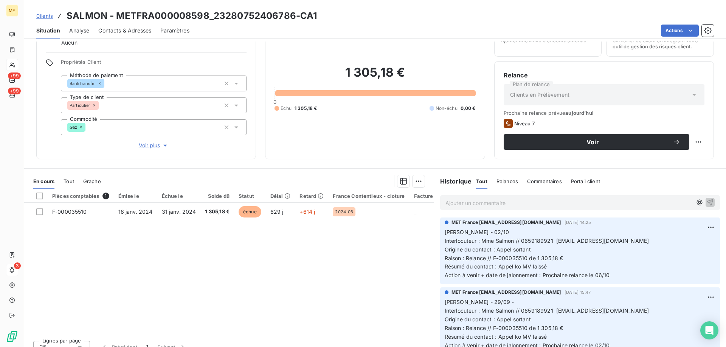
click at [422, 136] on div "1 305,18 € 0 Échu 1 305,18 € Non-échu 0,00 €" at bounding box center [374, 88] width 201 height 123
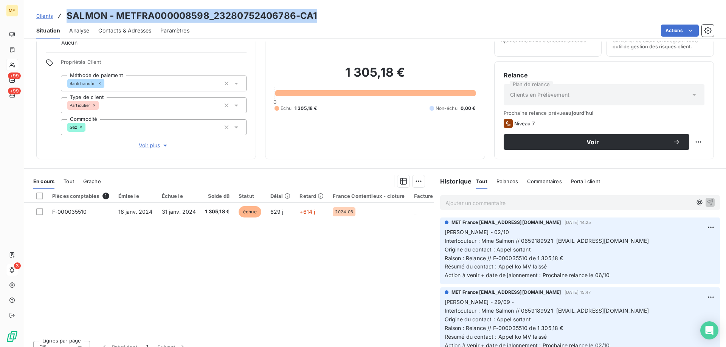
drag, startPoint x: 333, startPoint y: 17, endPoint x: 67, endPoint y: 17, distance: 266.9
click at [67, 17] on div "Clients SALMON - METFRA000008598_23280752406786-CA1" at bounding box center [375, 16] width 702 height 14
copy h3 "SALMON - METFRA000008598_23280752406786-CA1"
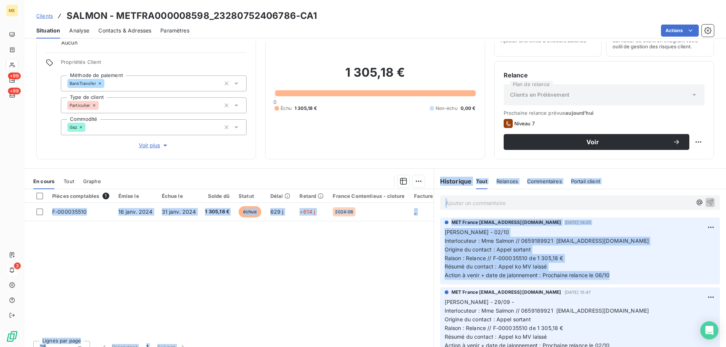
drag, startPoint x: 615, startPoint y: 278, endPoint x: 424, endPoint y: 235, distance: 195.6
click at [424, 235] on div "En cours Tout Graphe Pièces comptables 1 Émise le Échue le Solde dû Statut Déla…" at bounding box center [375, 263] width 702 height 189
click at [490, 237] on p "Lisa - 02/10 Interlocuteur : Mme Salmon // 0659189921 didiernomlas@gmail.com Or…" at bounding box center [580, 254] width 271 height 52
click at [529, 266] on span "Résumé du contact : Appel ko MV laissé" at bounding box center [496, 267] width 102 height 6
click at [611, 268] on p "Lisa - 02/10 Interlocuteur : Mme Salmon // 0659189921 didiernomlas@gmail.com Or…" at bounding box center [580, 254] width 271 height 52
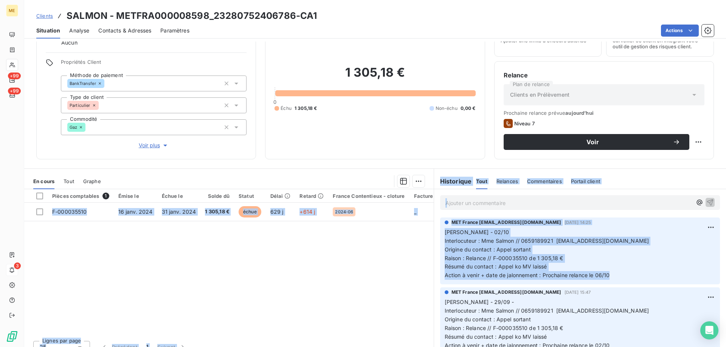
click at [611, 276] on p "Lisa - 02/10 Interlocuteur : Mme Salmon // 0659189921 didiernomlas@gmail.com Or…" at bounding box center [580, 254] width 271 height 52
click at [614, 273] on p "Lisa - 02/10 Interlocuteur : Mme Salmon // 0659189921 didiernomlas@gmail.com Or…" at bounding box center [580, 254] width 271 height 52
click at [618, 311] on p "Lisa - 29/09 - Interlocuteur : Mme Salmon // 0659189921 didiernomlas@gmail.com …" at bounding box center [580, 324] width 271 height 52
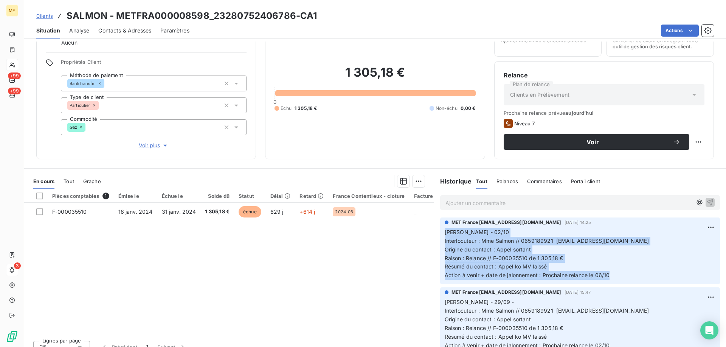
drag, startPoint x: 614, startPoint y: 276, endPoint x: 437, endPoint y: 234, distance: 181.3
click at [440, 234] on div "MET France met-france@recouvrement.met.com 2 oct. 2025, 14:25 Lisa - 02/10 Inte…" at bounding box center [580, 251] width 280 height 67
copy p "Lisa - 02/10 Interlocuteur : Mme Salmon // 0659189921 didiernomlas@gmail.com Or…"
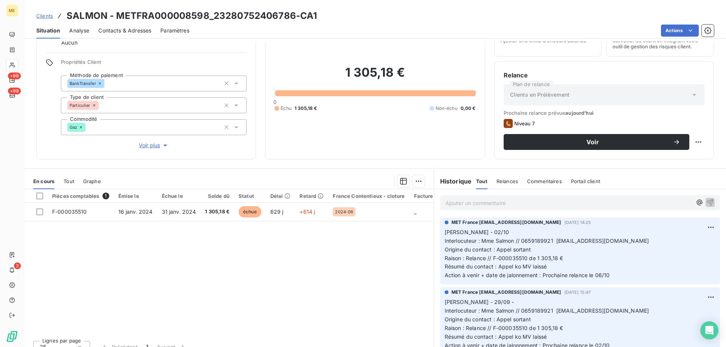
click at [521, 203] on p "Ajouter un commentaire ﻿" at bounding box center [568, 202] width 247 height 9
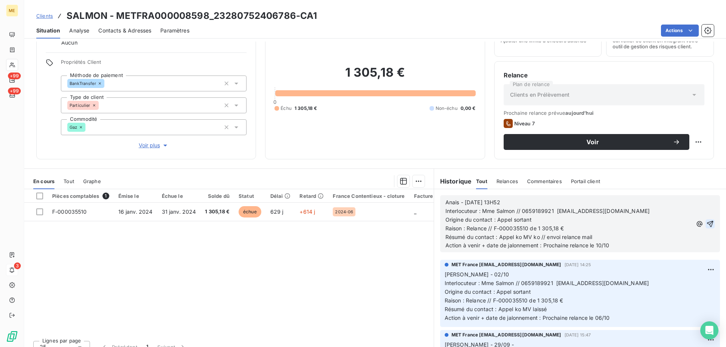
click at [707, 223] on icon "button" at bounding box center [710, 224] width 6 height 6
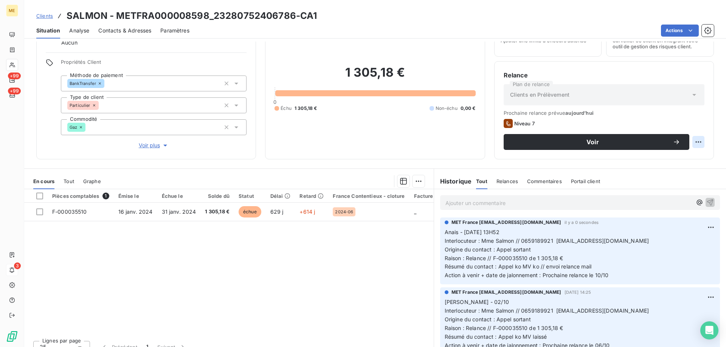
click at [694, 142] on html "ME +99 +99 3 Clients SALMON - METFRA000008598_23280752406786-CA1 Situation Anal…" at bounding box center [363, 211] width 726 height 423
click at [651, 114] on html "ME +99 +99 3 Clients SALMON - METFRA000008598_23280752406786-CA1 Situation Anal…" at bounding box center [363, 211] width 726 height 423
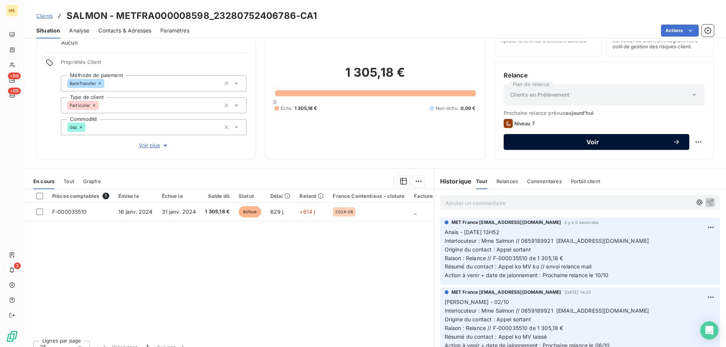
click at [648, 141] on span "Voir" at bounding box center [593, 142] width 160 height 6
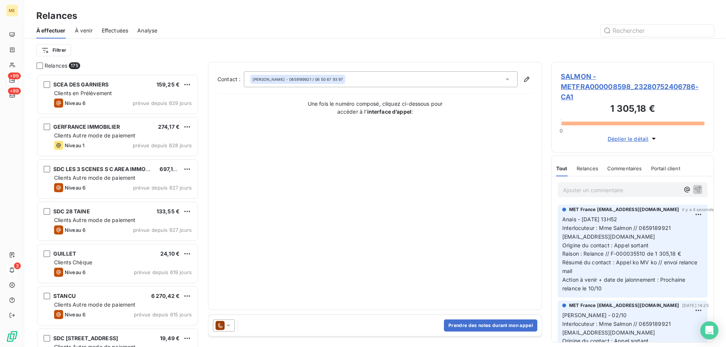
scroll to position [268, 157]
click at [225, 325] on icon at bounding box center [229, 326] width 8 height 8
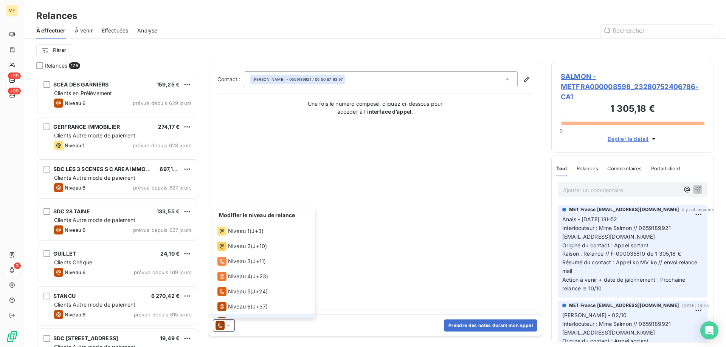
scroll to position [11, 0]
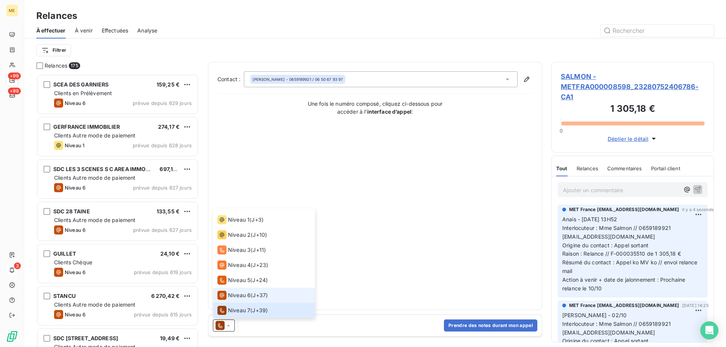
click at [240, 298] on span "Niveau 6" at bounding box center [239, 296] width 23 height 8
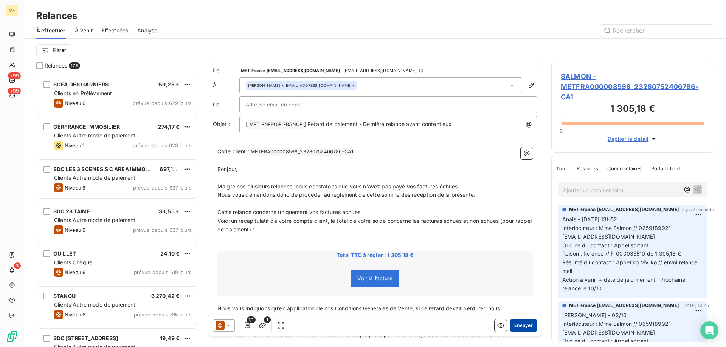
click at [522, 326] on button "Envoyer" at bounding box center [524, 326] width 28 height 12
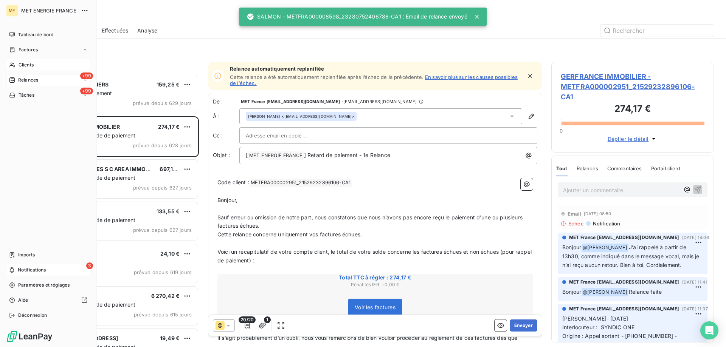
click at [26, 64] on span "Clients" at bounding box center [26, 65] width 15 height 7
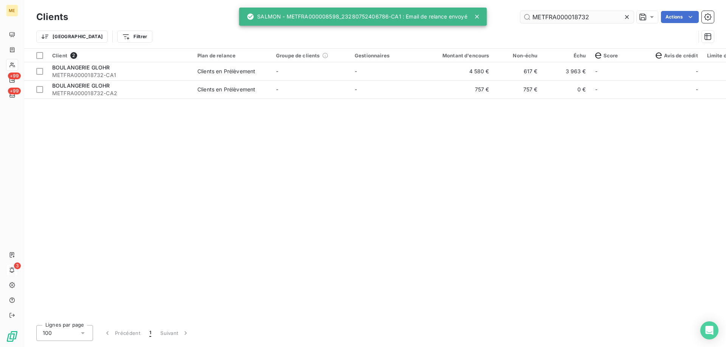
click at [591, 20] on input "METFRA000018732" at bounding box center [576, 17] width 113 height 12
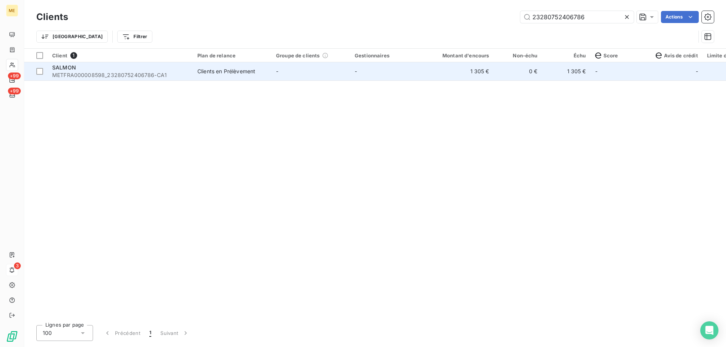
type input "23280752406786"
click at [273, 80] on td "-" at bounding box center [310, 71] width 79 height 18
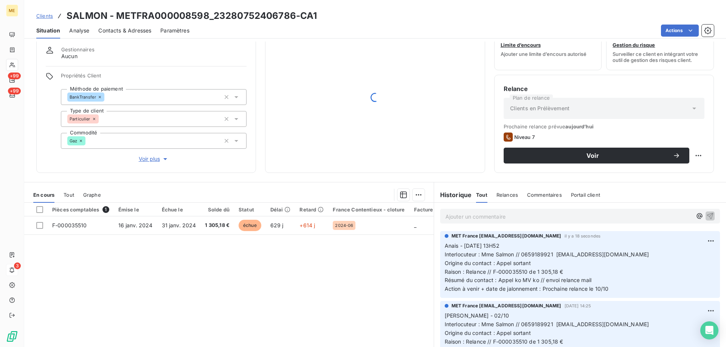
scroll to position [38, 0]
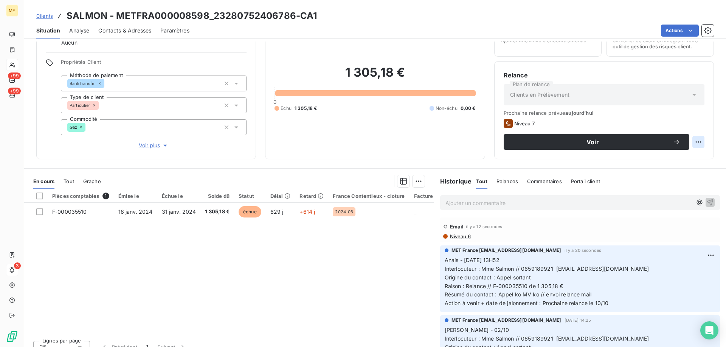
click at [693, 144] on html "ME +99 +99 3 Clients SALMON - METFRA000008598_23280752406786-CA1 Situation Anal…" at bounding box center [363, 211] width 726 height 423
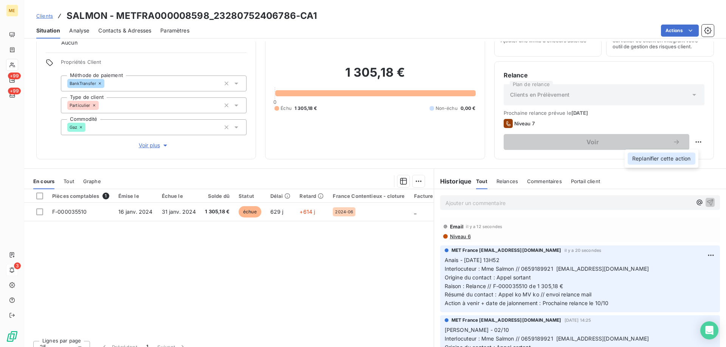
click at [679, 159] on div "Replanifier cette action" at bounding box center [662, 159] width 68 height 12
select select "9"
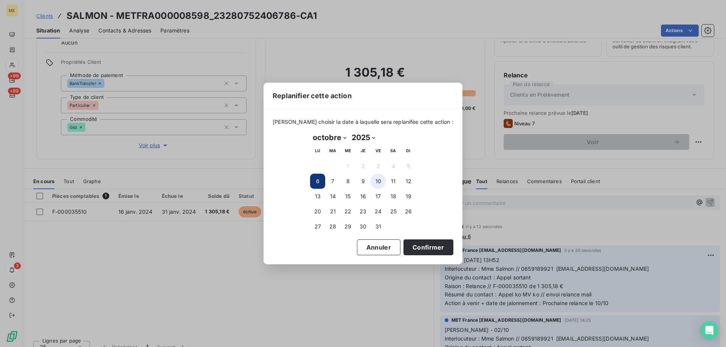
click at [378, 182] on button "10" at bounding box center [378, 181] width 15 height 15
click at [409, 245] on button "Confirmer" at bounding box center [428, 248] width 50 height 16
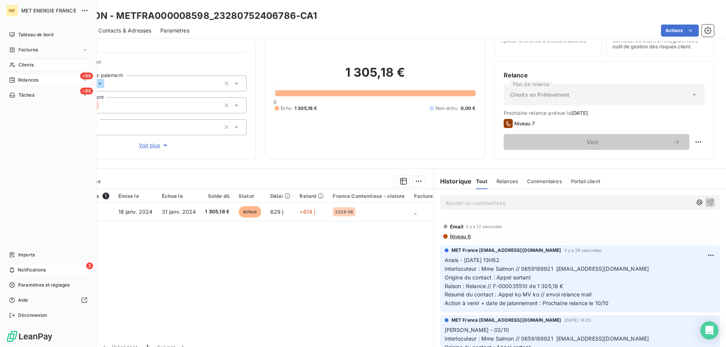
click at [30, 84] on div "+99 Relances" at bounding box center [48, 80] width 84 height 12
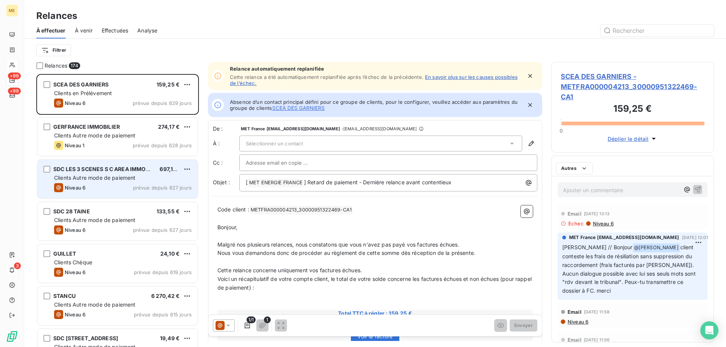
scroll to position [268, 157]
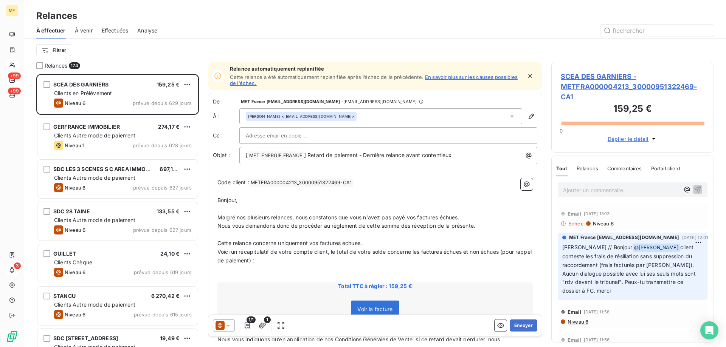
click at [55, 51] on html "ME +99 +99 3 Relances À effectuer À venir Effectuées Analyse Filtrer Relances 1…" at bounding box center [363, 211] width 726 height 423
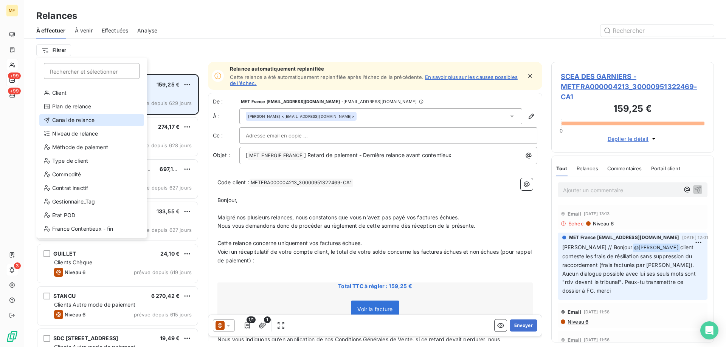
drag, startPoint x: 84, startPoint y: 120, endPoint x: 102, endPoint y: 114, distance: 19.5
click at [84, 120] on div "Canal de relance" at bounding box center [91, 120] width 105 height 12
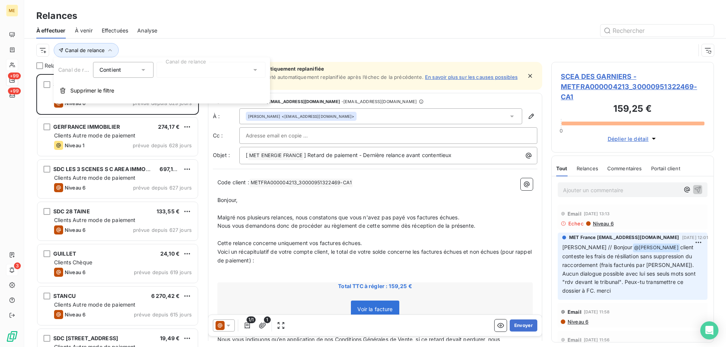
click at [218, 68] on div at bounding box center [211, 70] width 109 height 16
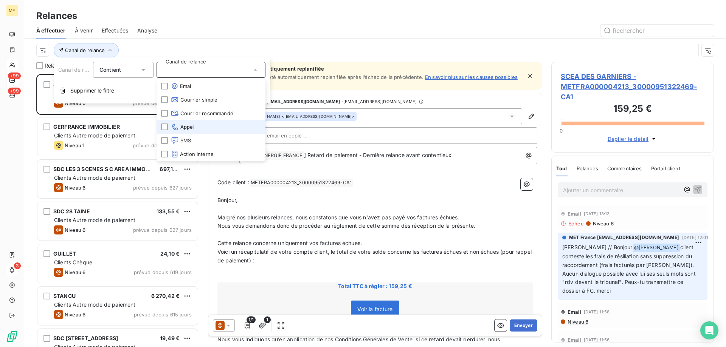
click at [218, 122] on li "Appel" at bounding box center [211, 127] width 109 height 14
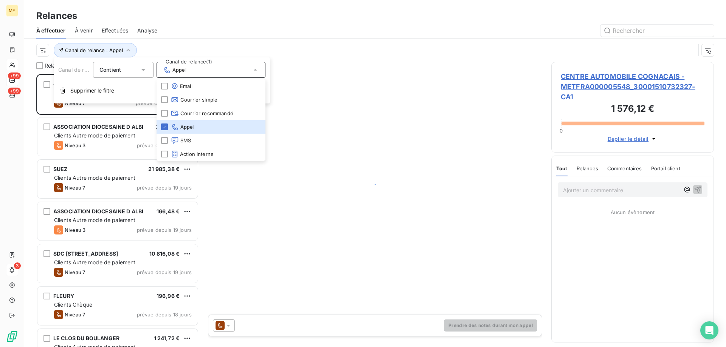
scroll to position [268, 157]
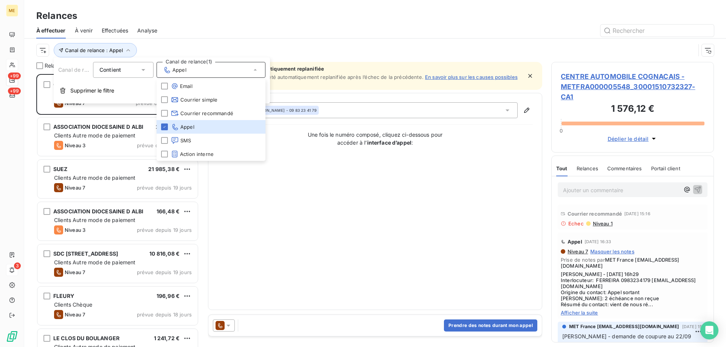
click at [39, 48] on html "ME +99 +99 3 Relances À effectuer À venir Effectuées Analyse Canal de relance :…" at bounding box center [363, 211] width 726 height 423
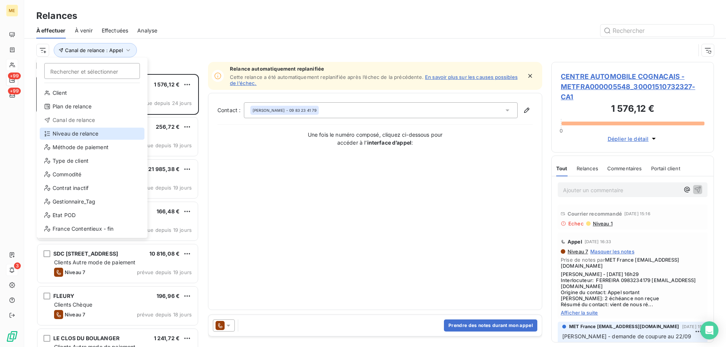
click at [67, 133] on div "Niveau de relance" at bounding box center [92, 134] width 105 height 12
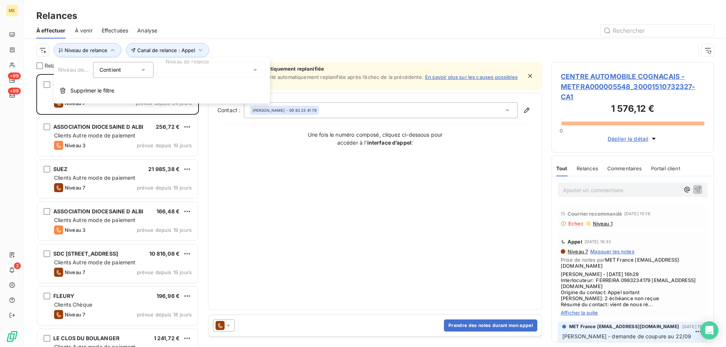
click at [187, 68] on div at bounding box center [211, 70] width 109 height 16
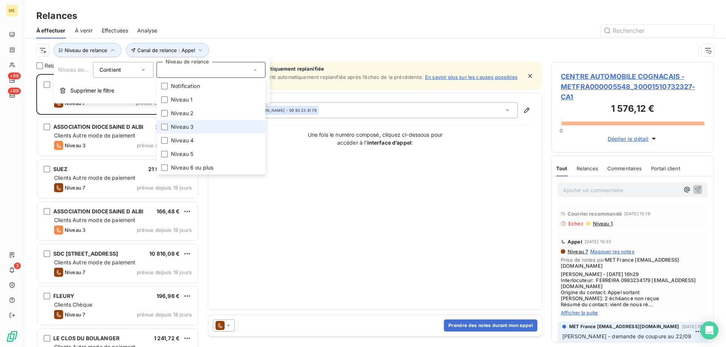
click at [211, 122] on li "Niveau 3" at bounding box center [211, 127] width 109 height 14
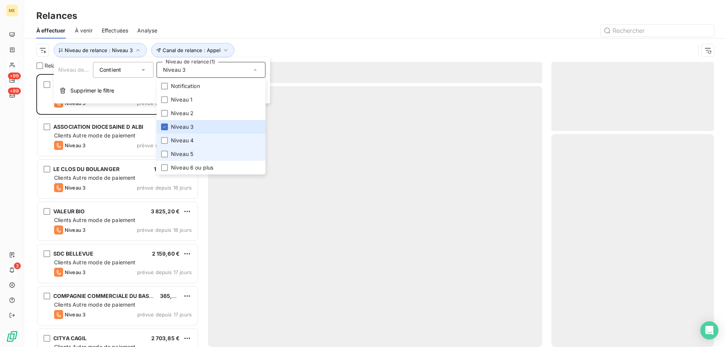
scroll to position [268, 157]
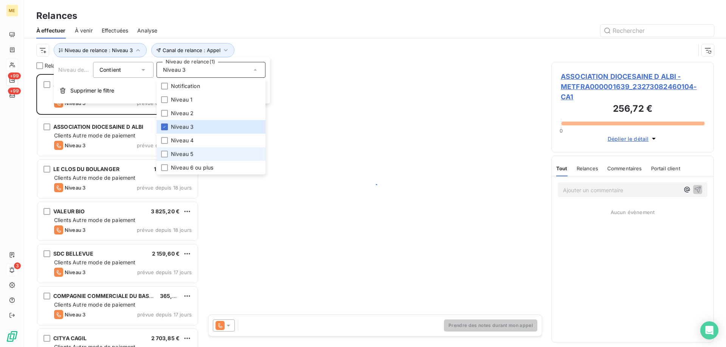
click at [189, 153] on span "Niveau 5" at bounding box center [182, 154] width 22 height 8
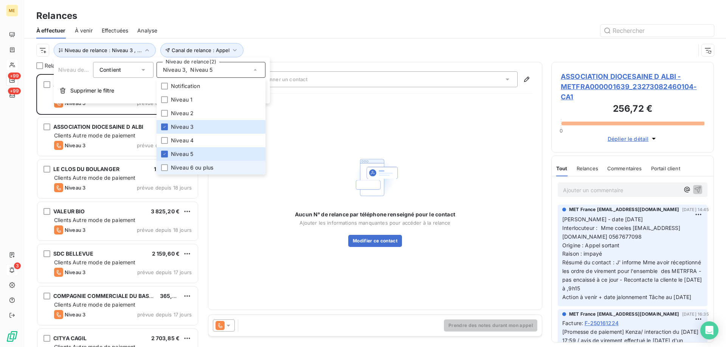
click at [181, 168] on span "Niveau 6 ou plus" at bounding box center [192, 168] width 42 height 8
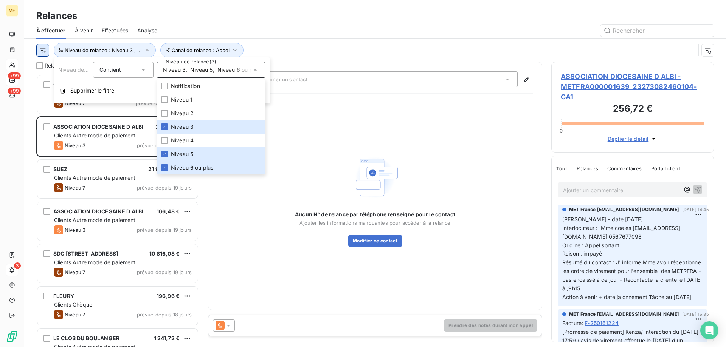
click at [40, 49] on html "ME +99 +99 3 Relances À effectuer À venir Effectuées Analyse Canal de relance :…" at bounding box center [363, 211] width 726 height 423
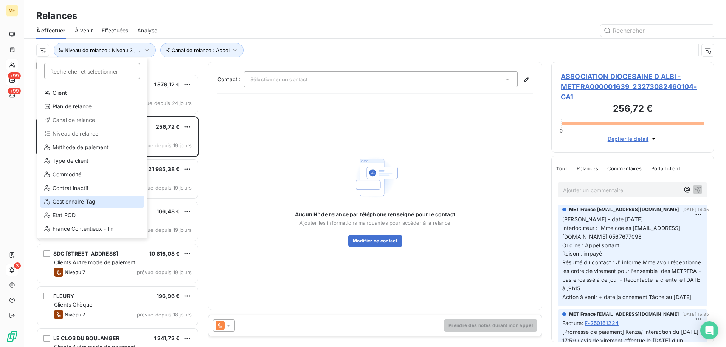
click at [77, 201] on div "Gestionnaire_Tag" at bounding box center [92, 202] width 105 height 12
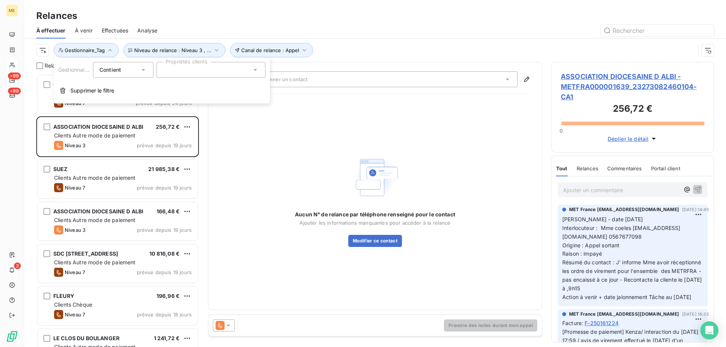
click at [236, 71] on div at bounding box center [211, 70] width 109 height 16
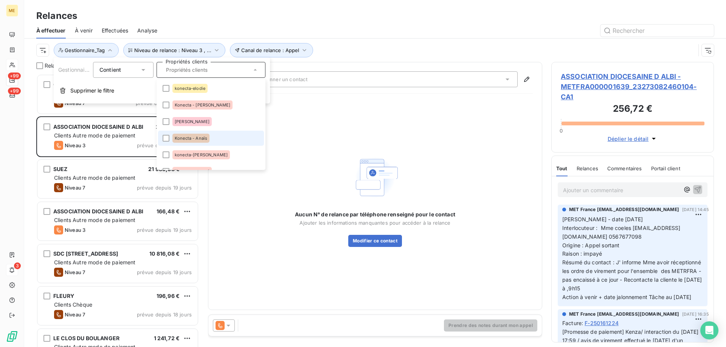
drag, startPoint x: 214, startPoint y: 138, endPoint x: 219, endPoint y: 134, distance: 5.6
click at [214, 138] on li "Konecta - Anaïs" at bounding box center [211, 138] width 106 height 15
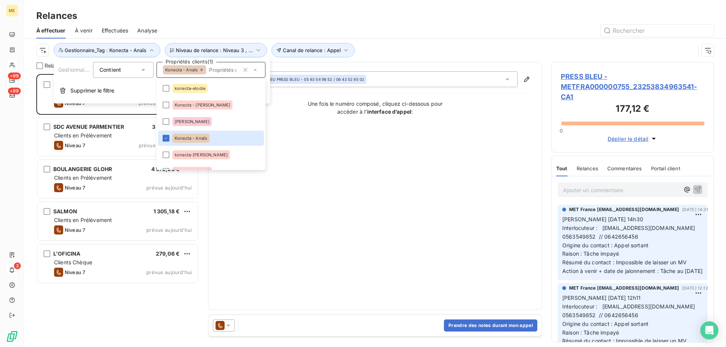
click at [421, 45] on div "Canal de relance : Appel Niveau de relance : Niveau 3 , ... Gestionnaire_Tag : …" at bounding box center [365, 50] width 659 height 14
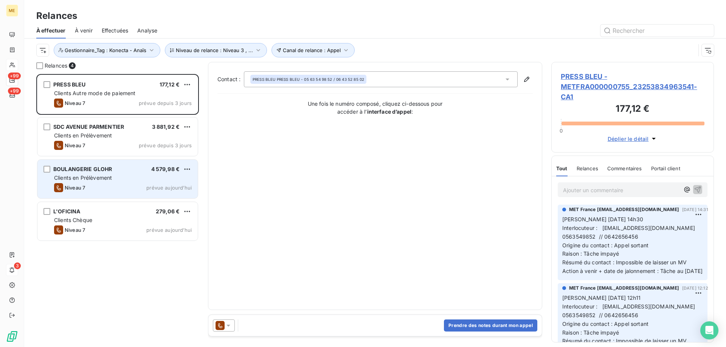
click at [106, 175] on span "Clients en Prélèvement" at bounding box center [83, 178] width 58 height 6
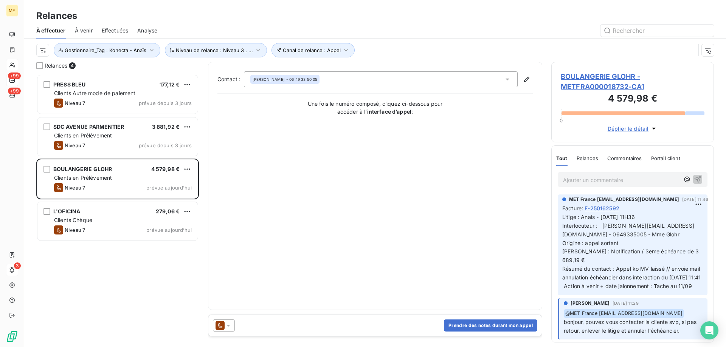
click at [574, 74] on span "BOULANGERIE GLOHR - METFRA000018732-CA1" at bounding box center [633, 81] width 144 height 20
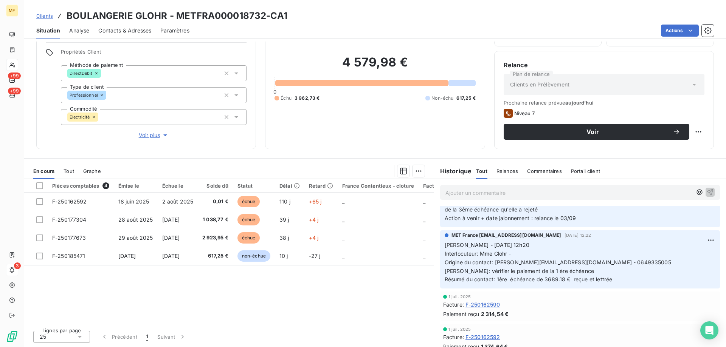
scroll to position [227, 0]
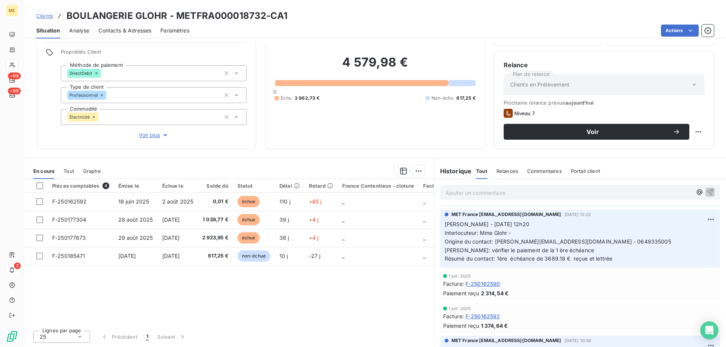
click at [356, 123] on div "4 579,98 € 0 Échu 3 962,73 € Non-échu 617,25 €" at bounding box center [374, 78] width 201 height 123
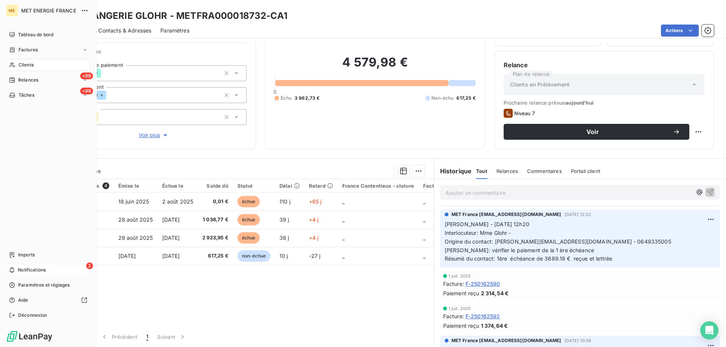
click at [29, 80] on span "Relances" at bounding box center [28, 80] width 20 height 7
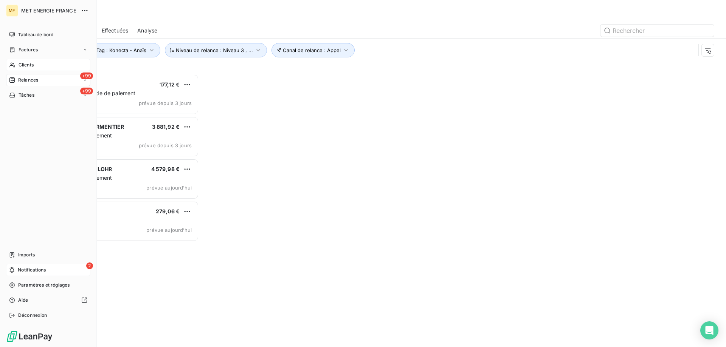
scroll to position [268, 157]
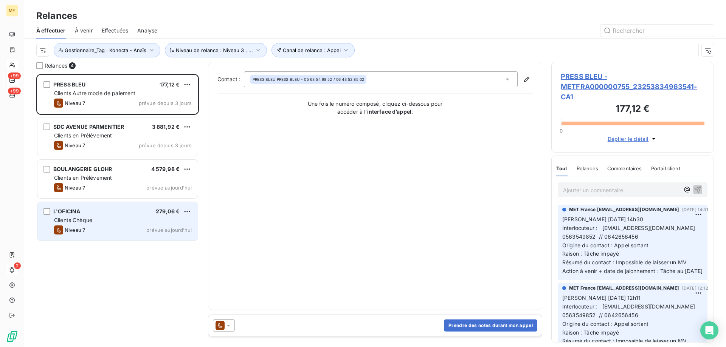
click at [112, 218] on div "Clients Chèque" at bounding box center [123, 221] width 138 height 8
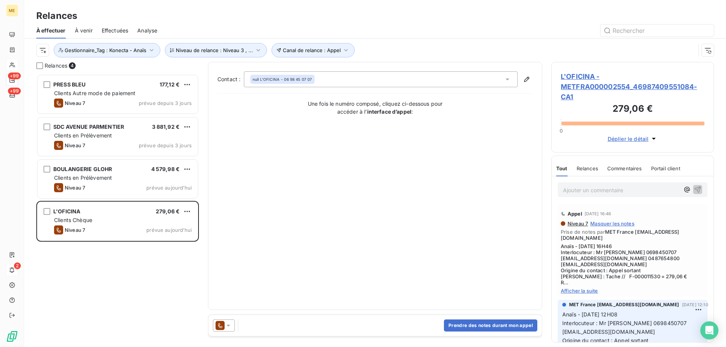
click at [577, 89] on span "L'OFICINA - METFRA000002554_46987409551084-CA1" at bounding box center [633, 86] width 144 height 31
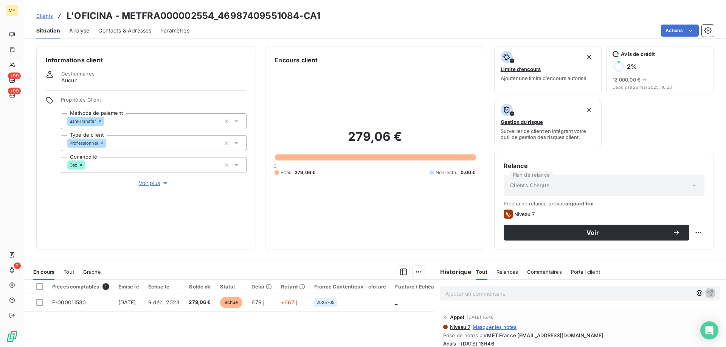
scroll to position [101, 0]
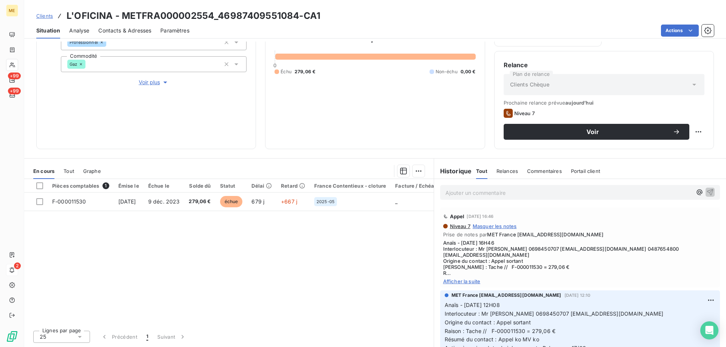
click at [470, 279] on span "Afficher la suite" at bounding box center [580, 282] width 274 height 6
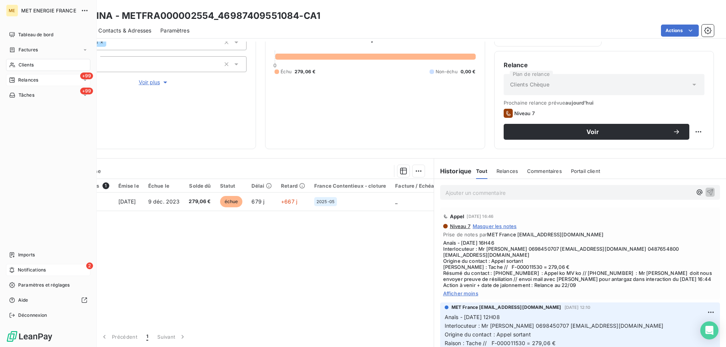
click at [25, 76] on div "+99 Relances" at bounding box center [48, 80] width 84 height 12
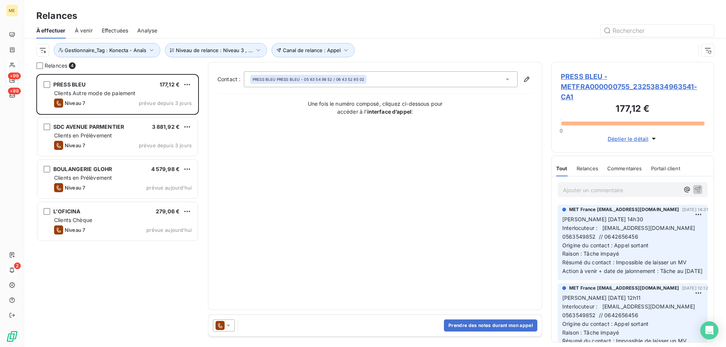
scroll to position [268, 157]
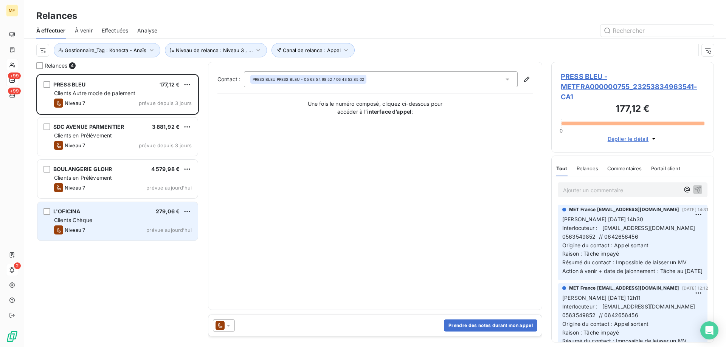
click at [113, 218] on div "Clients Chèque" at bounding box center [123, 221] width 138 height 8
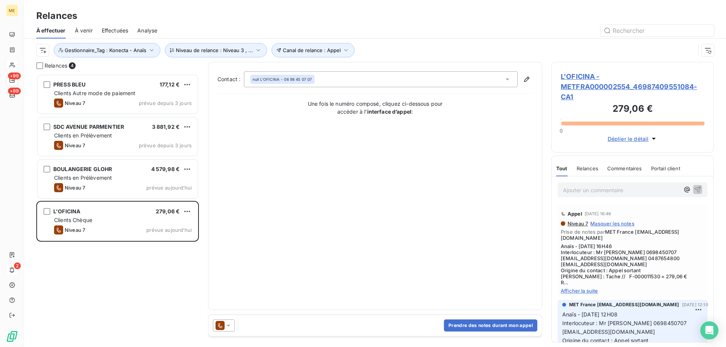
click at [231, 326] on icon at bounding box center [229, 326] width 8 height 8
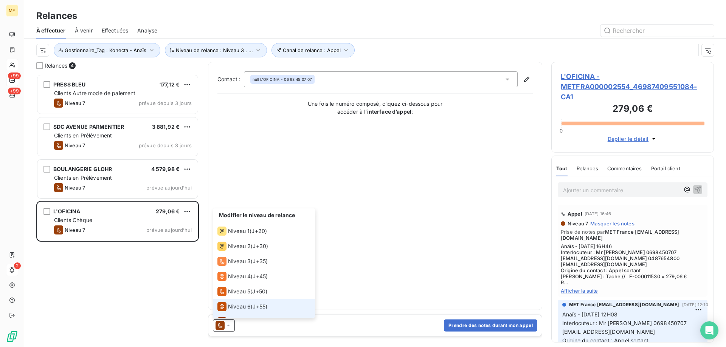
scroll to position [11, 0]
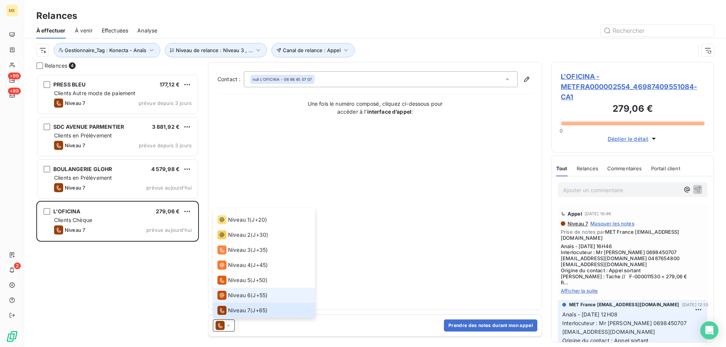
click at [234, 296] on span "Niveau 6" at bounding box center [239, 296] width 23 height 8
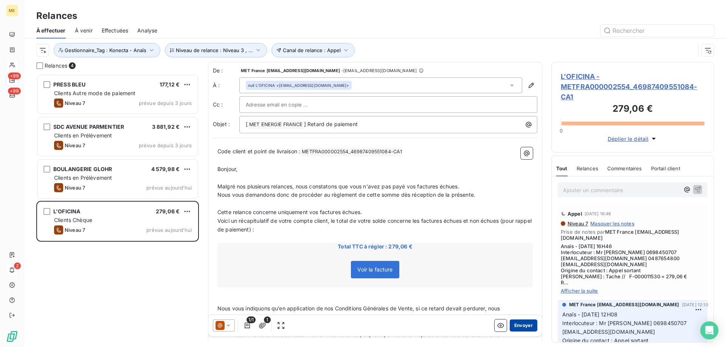
click at [519, 326] on button "Envoyer" at bounding box center [524, 326] width 28 height 12
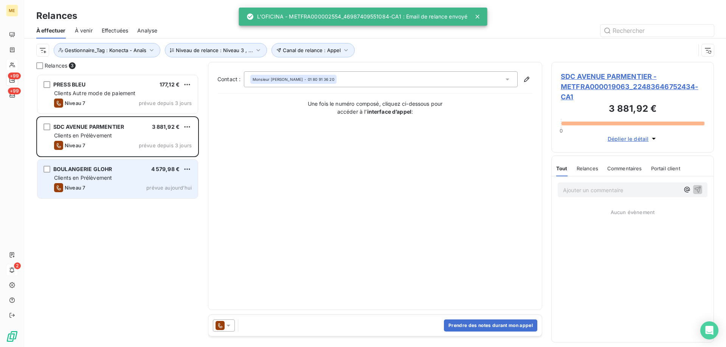
click at [115, 182] on div "BOULANGERIE GLOHR 4 579,98 € Clients en Prélèvement Niveau 7 prévue aujourd’hui" at bounding box center [117, 179] width 160 height 39
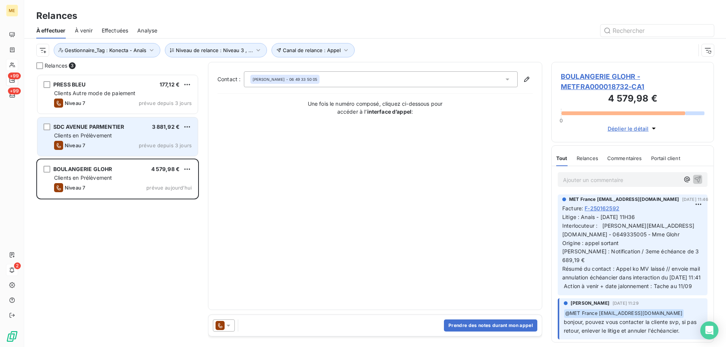
click at [103, 141] on div "Niveau 7 prévue depuis 3 jours" at bounding box center [123, 145] width 138 height 9
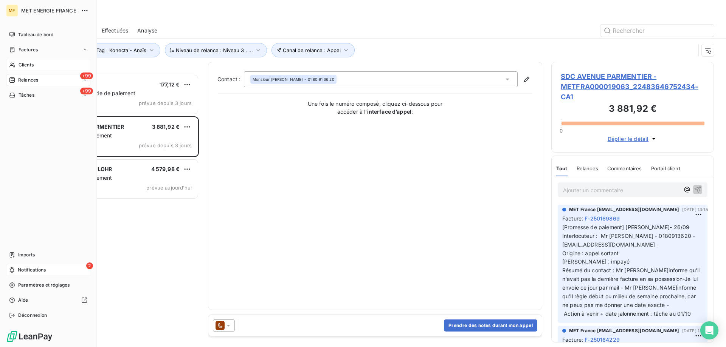
click at [31, 95] on span "Tâches" at bounding box center [27, 95] width 16 height 7
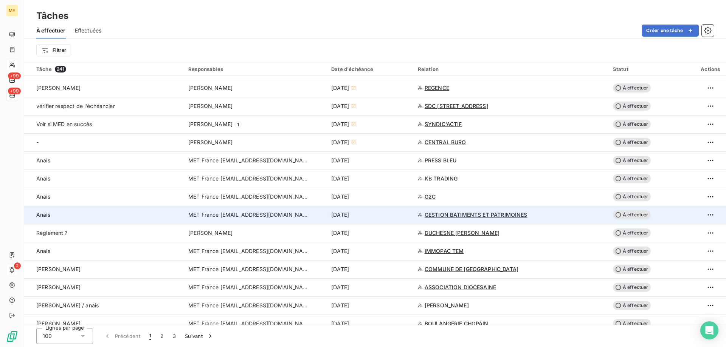
scroll to position [378, 0]
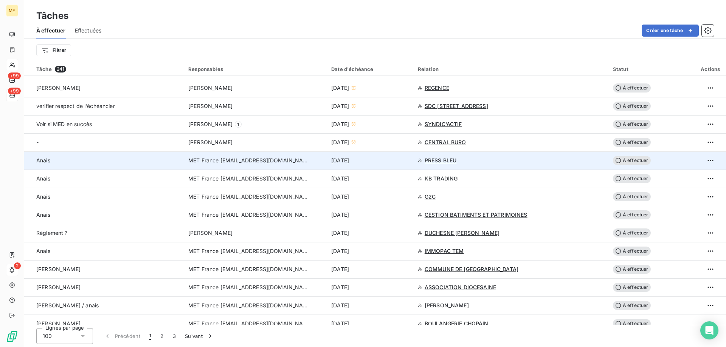
click at [381, 163] on div "[DATE]" at bounding box center [370, 161] width 78 height 8
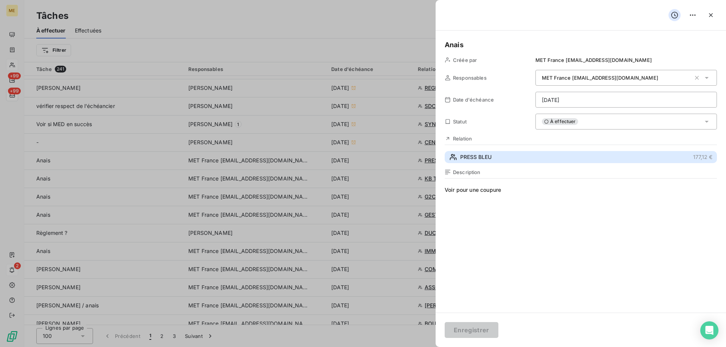
click at [493, 155] on button "PRESS BLEU 177,12 €" at bounding box center [581, 157] width 272 height 12
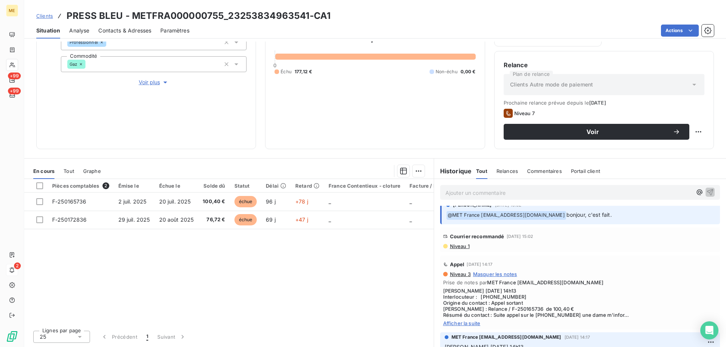
scroll to position [189, 0]
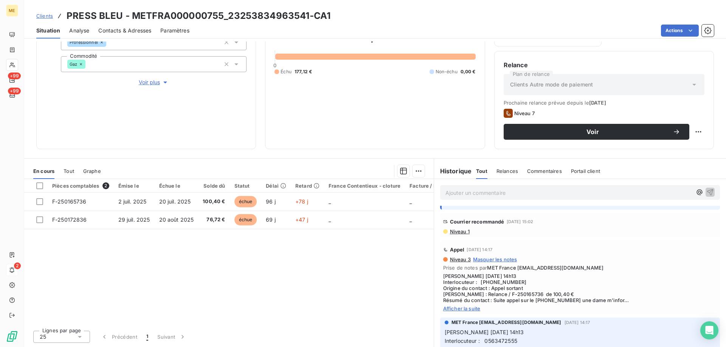
click at [458, 311] on span "Afficher la suite" at bounding box center [580, 309] width 274 height 6
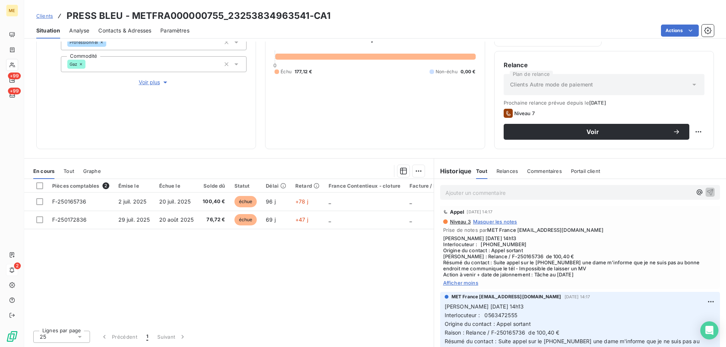
scroll to position [151, 0]
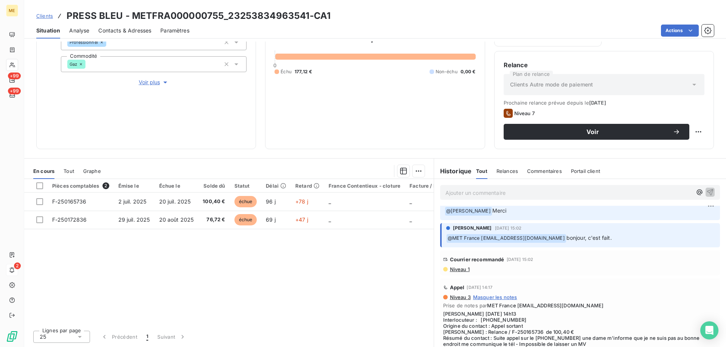
click at [457, 269] on span "Niveau 1" at bounding box center [459, 270] width 20 height 6
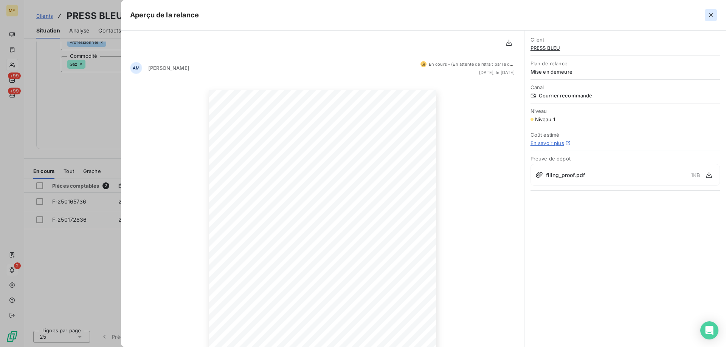
click at [709, 12] on icon "button" at bounding box center [711, 15] width 8 height 8
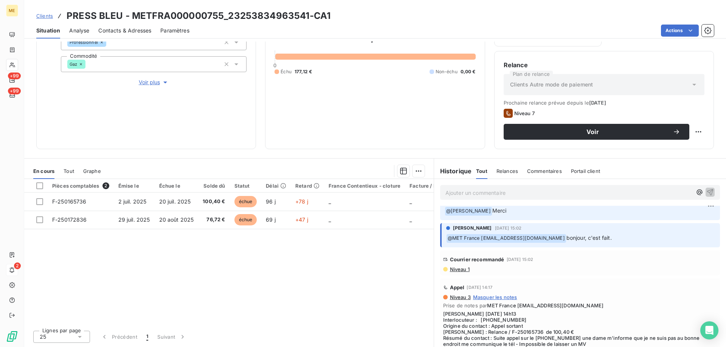
click at [532, 262] on span "23 sept. 2025, 15:02" at bounding box center [520, 259] width 27 height 5
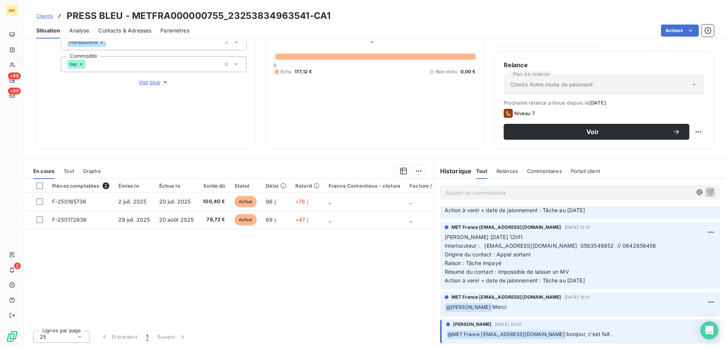
scroll to position [0, 0]
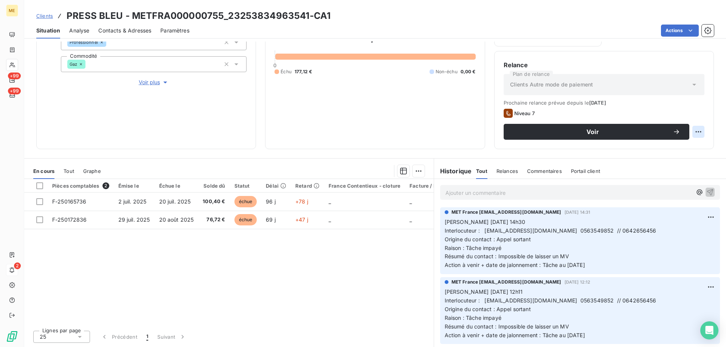
click at [695, 132] on html "ME +99 +99 2 Clients PRESS BLEU - METFRA000000755_23253834963541-CA1 Situation …" at bounding box center [363, 211] width 726 height 423
click at [539, 132] on html "ME +99 +99 2 Clients PRESS BLEU - METFRA000000755_23253834963541-CA1 Situation …" at bounding box center [363, 211] width 726 height 423
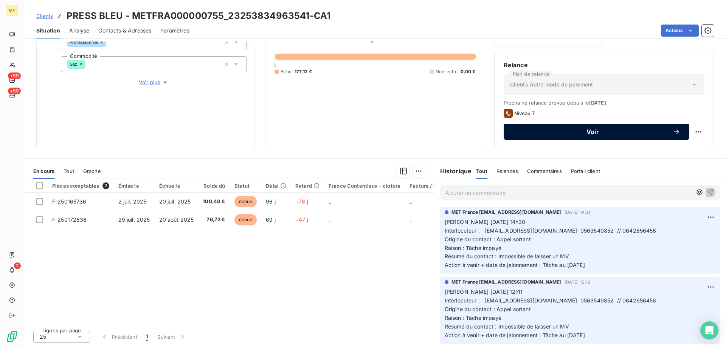
click at [516, 132] on span "Voir" at bounding box center [593, 132] width 160 height 6
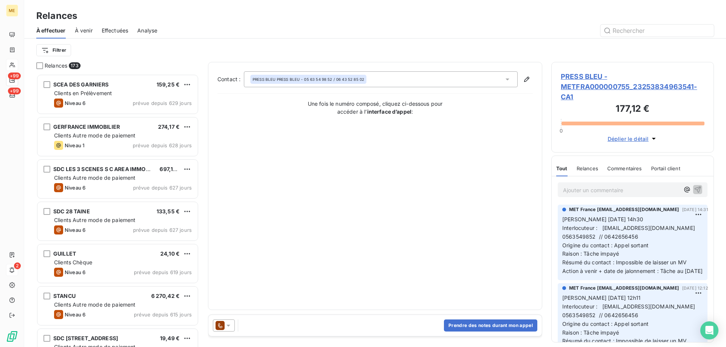
scroll to position [268, 157]
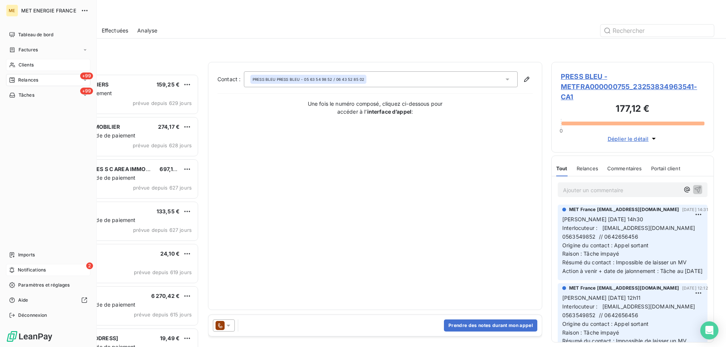
click at [36, 80] on span "Relances" at bounding box center [28, 80] width 20 height 7
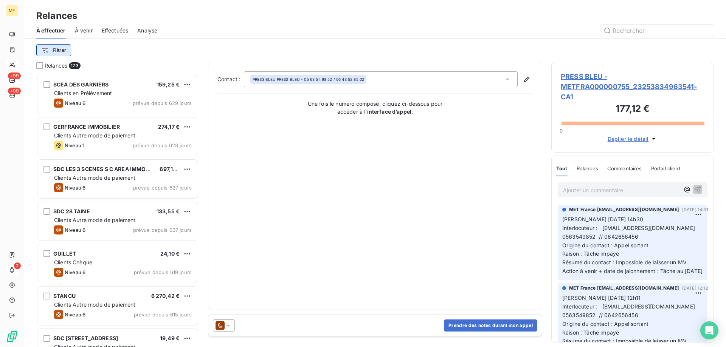
click at [67, 50] on html "ME +99 +99 2 Relances À effectuer À venir Effectuées Analyse Filtrer Relances 1…" at bounding box center [363, 211] width 726 height 423
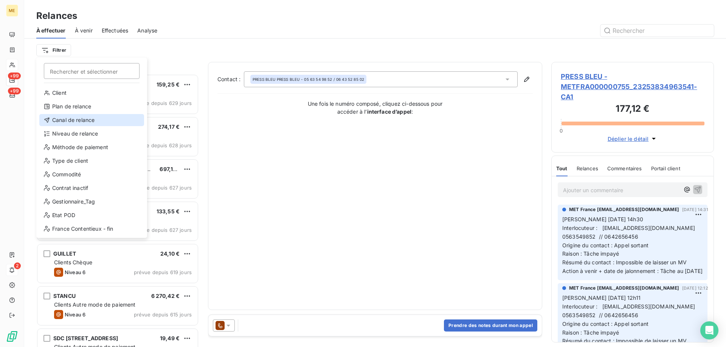
click at [87, 120] on div "Canal de relance" at bounding box center [91, 120] width 105 height 12
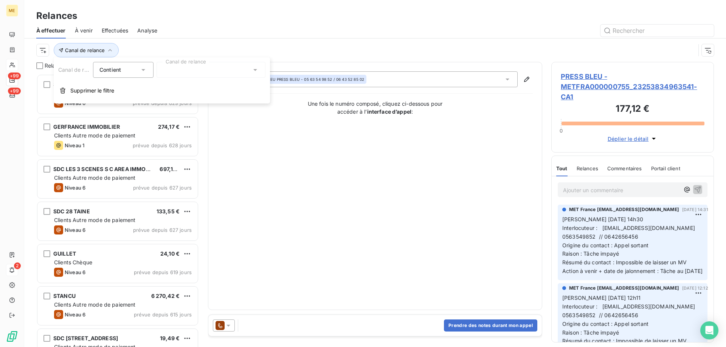
click at [192, 74] on div at bounding box center [211, 70] width 109 height 16
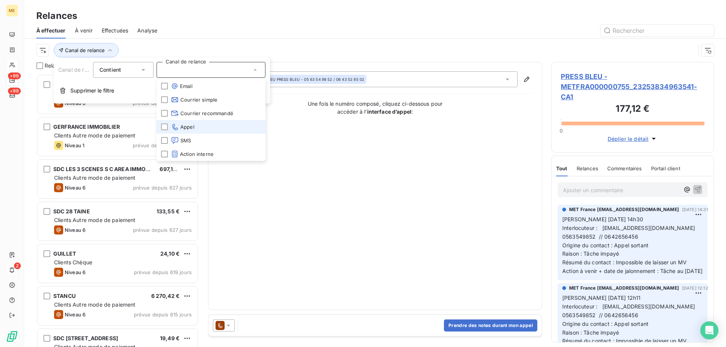
click at [194, 126] on span "Appel" at bounding box center [182, 127] width 23 height 8
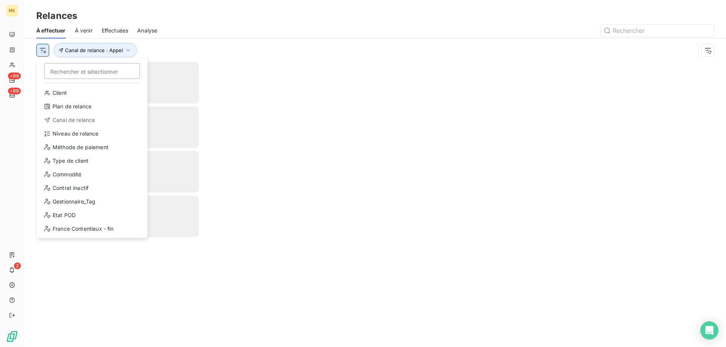
click at [40, 48] on html "ME +99 +99 2 Relances À effectuer À venir Effectuées Analyse Rechercher et séle…" at bounding box center [363, 211] width 726 height 423
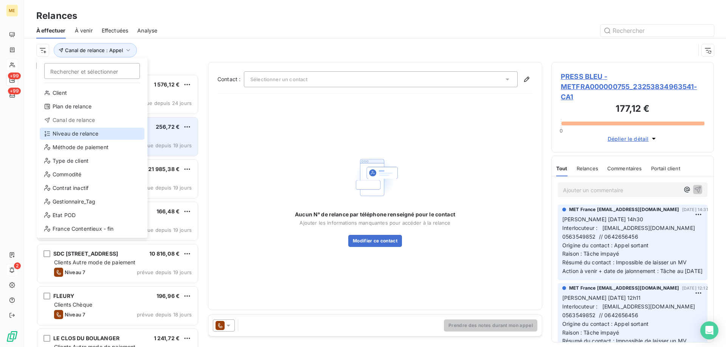
drag, startPoint x: 72, startPoint y: 135, endPoint x: 87, endPoint y: 133, distance: 14.8
click at [73, 135] on div "Niveau de relance" at bounding box center [92, 134] width 105 height 12
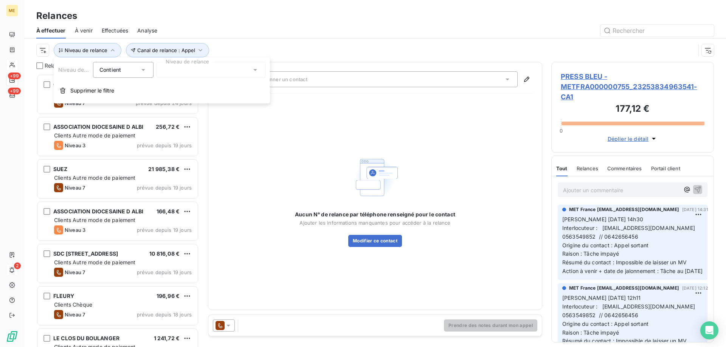
click at [197, 70] on div at bounding box center [211, 70] width 109 height 16
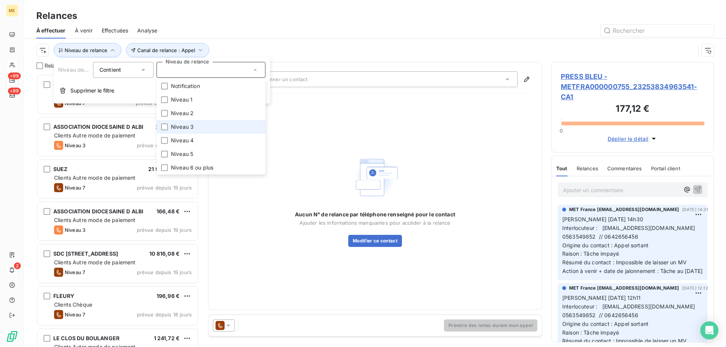
click at [217, 127] on li "Niveau 3" at bounding box center [211, 127] width 109 height 14
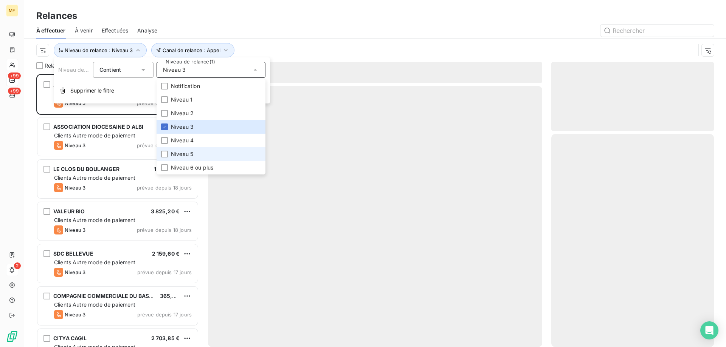
scroll to position [268, 157]
click at [199, 152] on li "Niveau 5" at bounding box center [211, 154] width 109 height 14
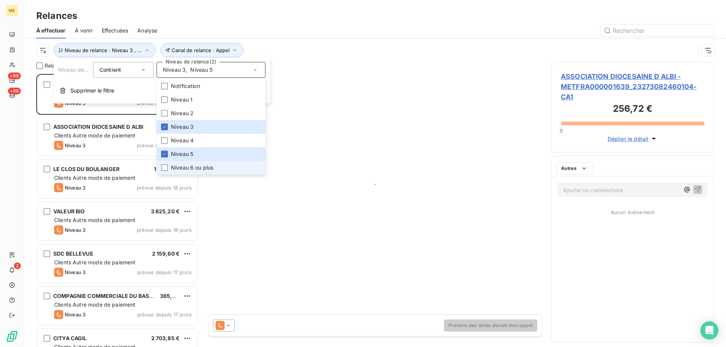
click at [191, 169] on span "Niveau 6 ou plus" at bounding box center [192, 168] width 42 height 8
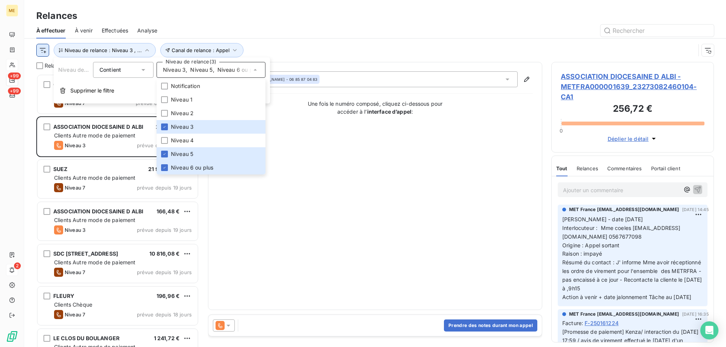
click at [43, 50] on html "ME +99 +99 2 Relances À effectuer À venir Effectuées Analyse Canal de relance :…" at bounding box center [363, 211] width 726 height 423
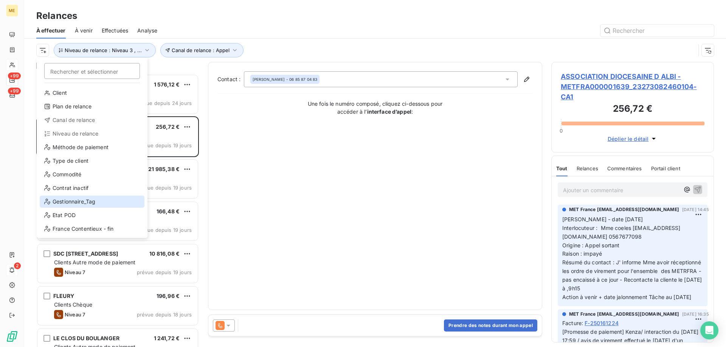
click at [78, 197] on div "Gestionnaire_Tag" at bounding box center [92, 202] width 105 height 12
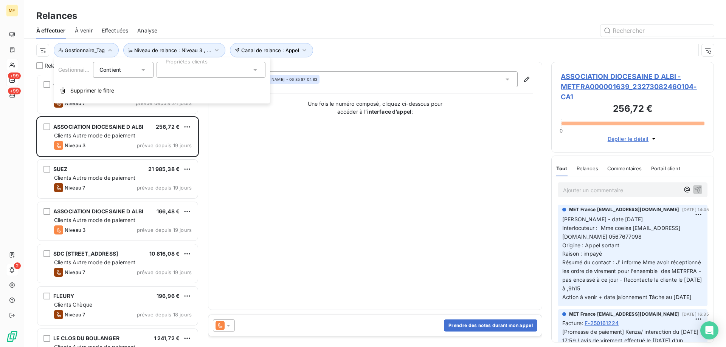
drag, startPoint x: 174, startPoint y: 71, endPoint x: 175, endPoint y: 78, distance: 7.3
click at [174, 71] on div at bounding box center [211, 70] width 109 height 16
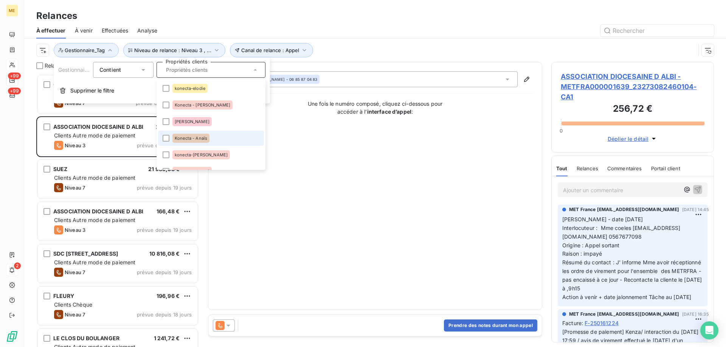
click at [202, 139] on span "Konecta - Anaïs" at bounding box center [191, 138] width 33 height 5
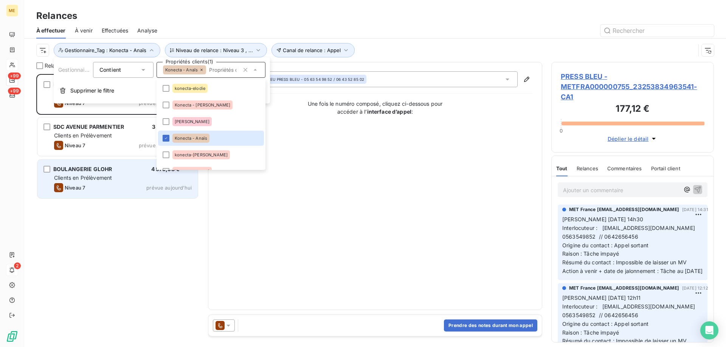
drag, startPoint x: 95, startPoint y: 251, endPoint x: 79, endPoint y: 198, distance: 54.7
click at [94, 246] on div "PRESS BLEU 177,12 € Clients Autre mode de paiement Niveau 7 prévue depuis 3 jou…" at bounding box center [117, 210] width 163 height 273
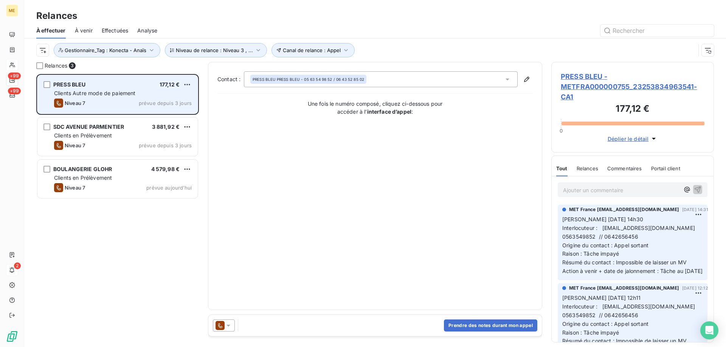
drag, startPoint x: 84, startPoint y: 88, endPoint x: 116, endPoint y: 101, distance: 35.2
click at [84, 88] on div "PRESS BLEU" at bounding box center [69, 85] width 33 height 8
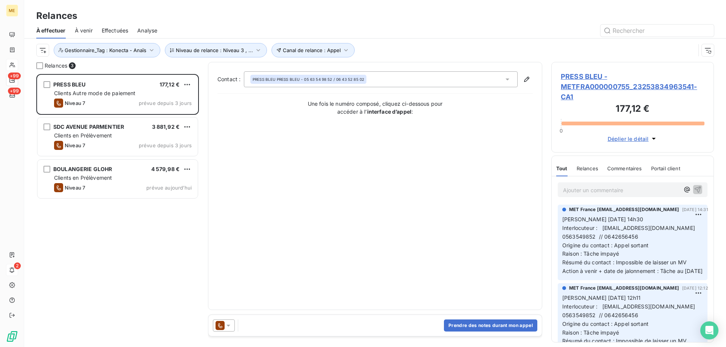
click at [592, 84] on span "PRESS BLEU - METFRA000000755_23253834963541-CA1" at bounding box center [633, 86] width 144 height 31
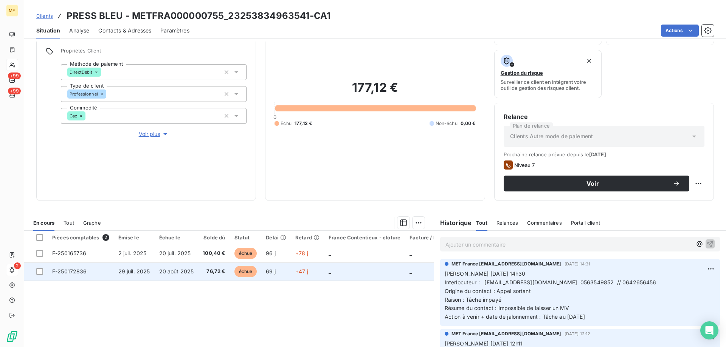
scroll to position [101, 0]
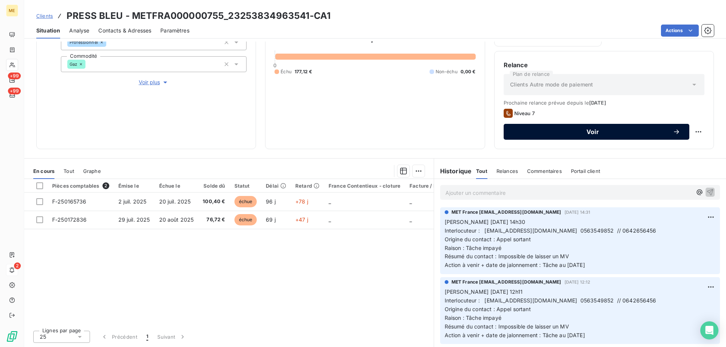
click at [638, 132] on span "Voir" at bounding box center [593, 132] width 160 height 6
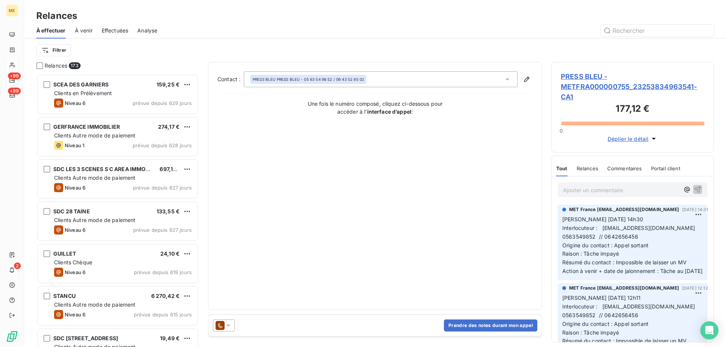
scroll to position [268, 157]
click at [228, 327] on icon at bounding box center [228, 326] width 4 height 2
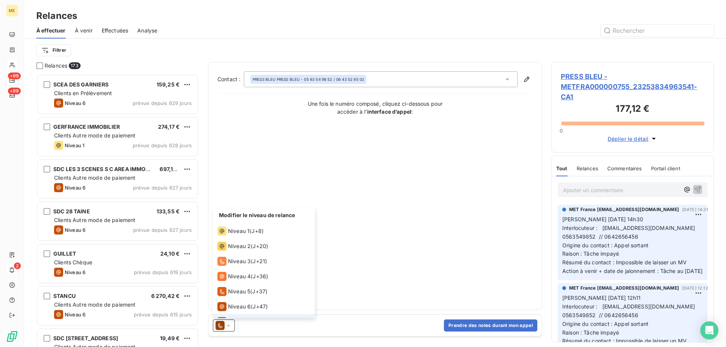
scroll to position [11, 0]
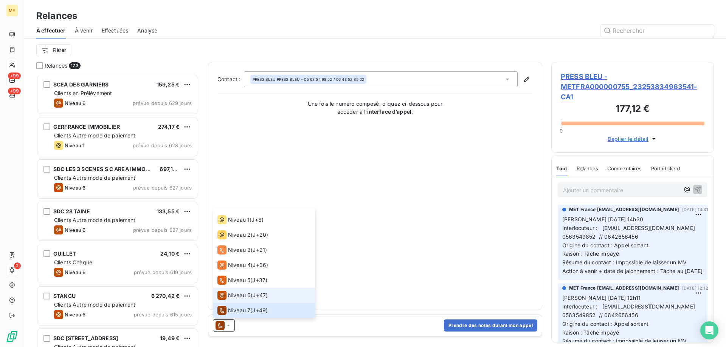
click at [236, 294] on span "Niveau 6" at bounding box center [239, 296] width 23 height 8
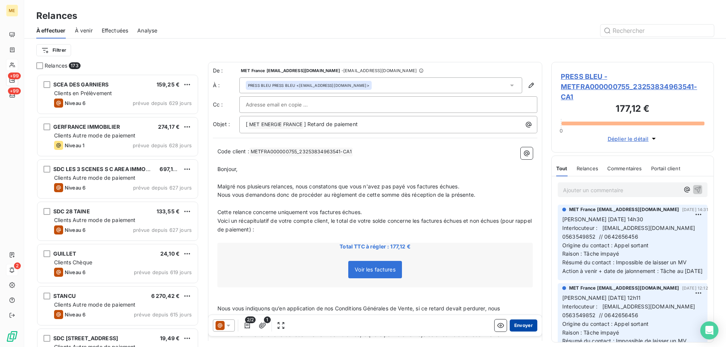
click at [514, 330] on button "Envoyer" at bounding box center [524, 326] width 28 height 12
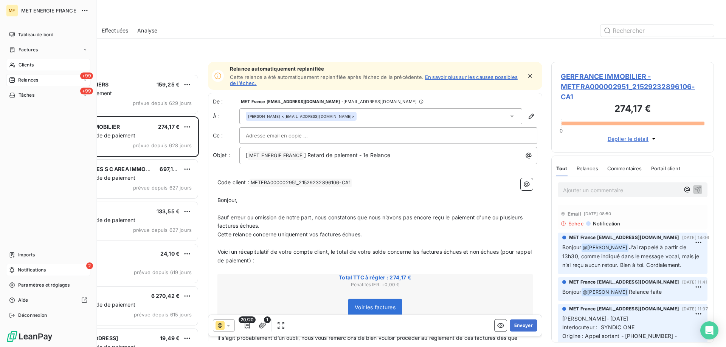
click at [23, 82] on span "Relances" at bounding box center [28, 80] width 20 height 7
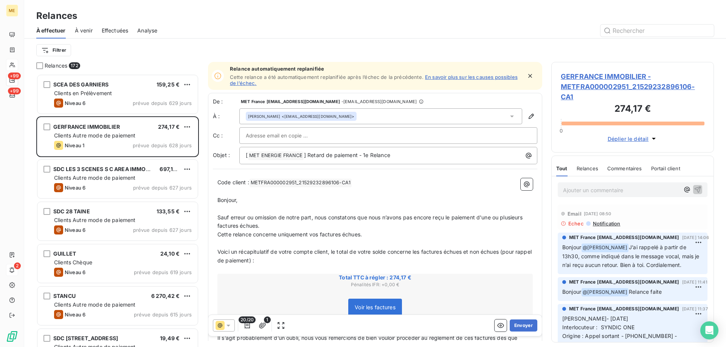
click at [224, 39] on div "Filtrer" at bounding box center [375, 50] width 678 height 23
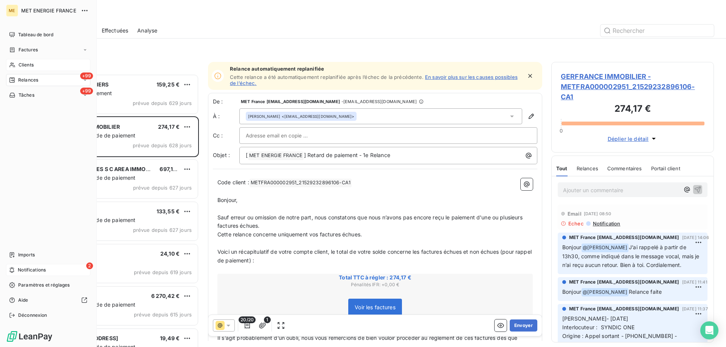
click at [20, 70] on div "Clients" at bounding box center [48, 65] width 84 height 12
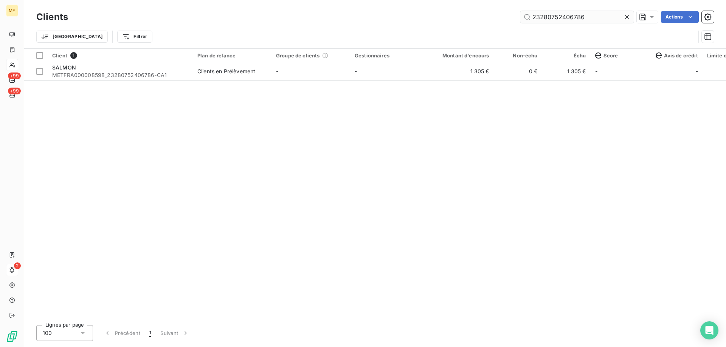
click at [546, 20] on input "23280752406786" at bounding box center [576, 17] width 113 height 12
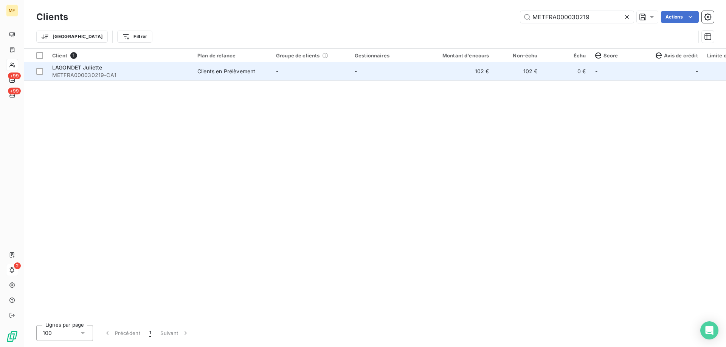
type input "METFRA000030219"
click at [281, 76] on td "-" at bounding box center [310, 71] width 79 height 18
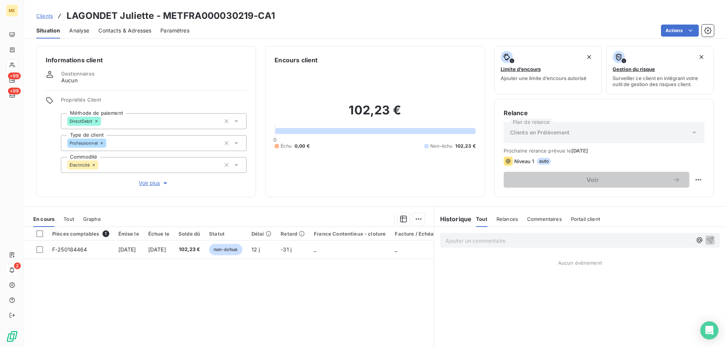
click at [67, 219] on span "Tout" at bounding box center [69, 219] width 11 height 6
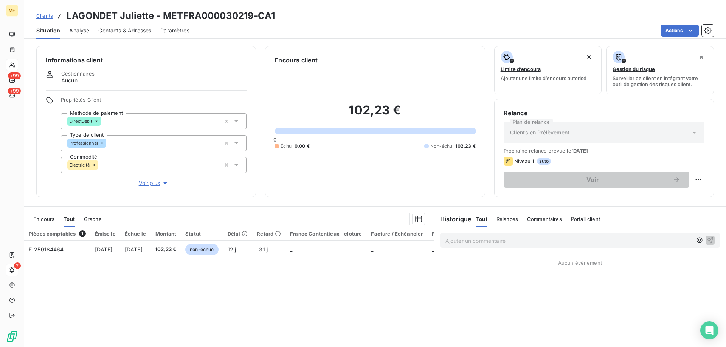
click at [33, 220] on div "En cours Tout Graphe" at bounding box center [228, 219] width 409 height 16
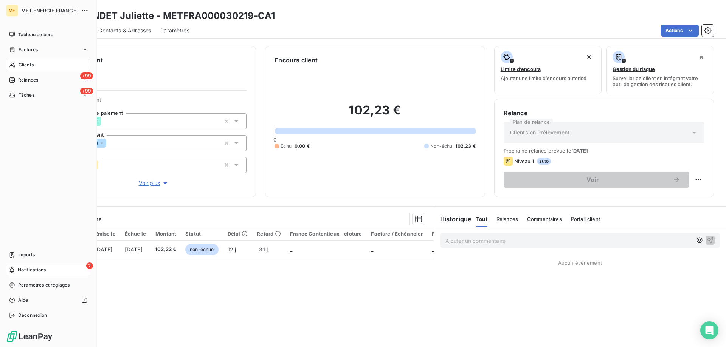
click at [20, 68] on span "Clients" at bounding box center [26, 65] width 15 height 7
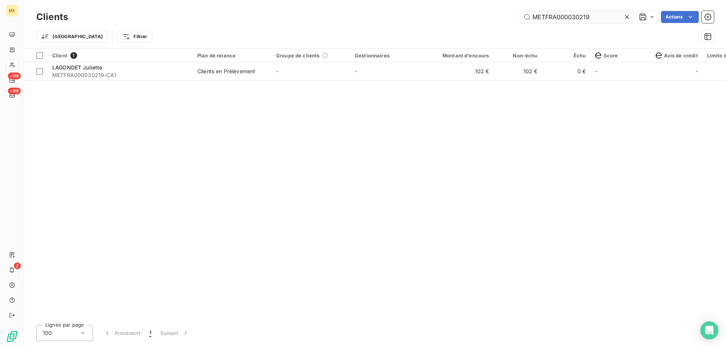
click at [541, 19] on input "METFRA000030219" at bounding box center [576, 17] width 113 height 12
click at [540, 19] on input "METFRA000030219" at bounding box center [576, 17] width 113 height 12
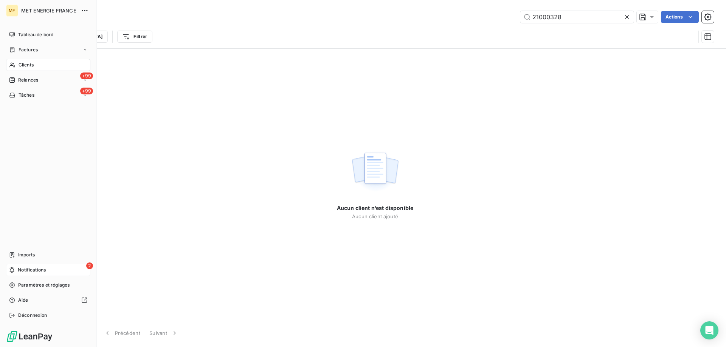
drag, startPoint x: 23, startPoint y: 64, endPoint x: 131, endPoint y: 60, distance: 108.6
click at [23, 65] on span "Clients" at bounding box center [26, 65] width 15 height 7
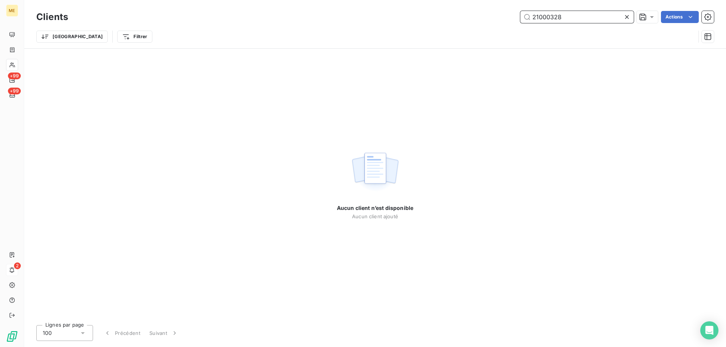
click at [581, 19] on input "21000328" at bounding box center [576, 17] width 113 height 12
paste input "19612156257972"
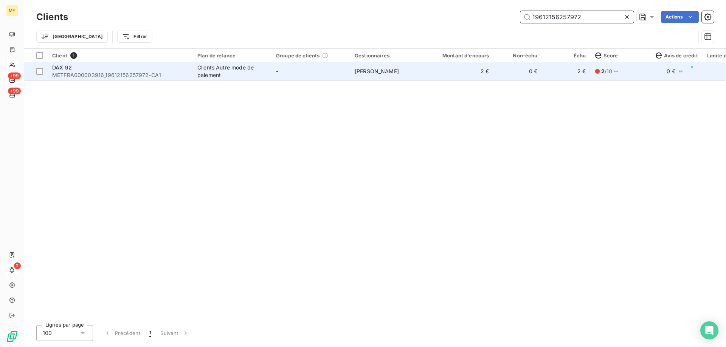
type input "19612156257972"
click at [318, 75] on td "-" at bounding box center [310, 71] width 79 height 18
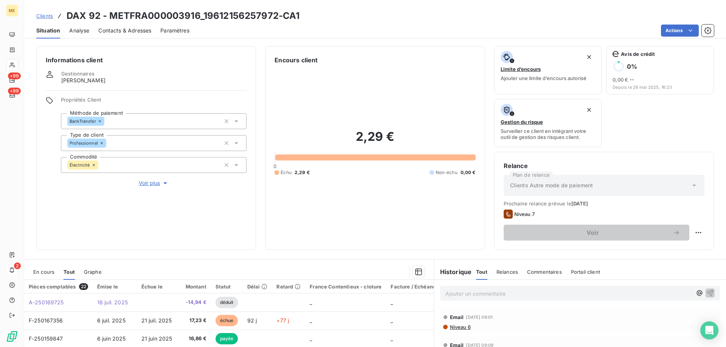
scroll to position [38, 0]
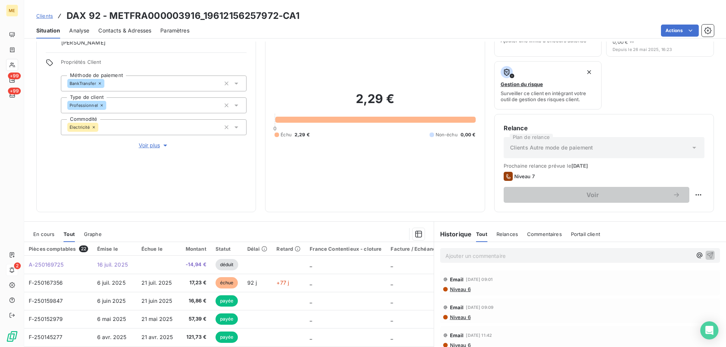
click at [40, 236] on span "En cours" at bounding box center [43, 234] width 21 height 6
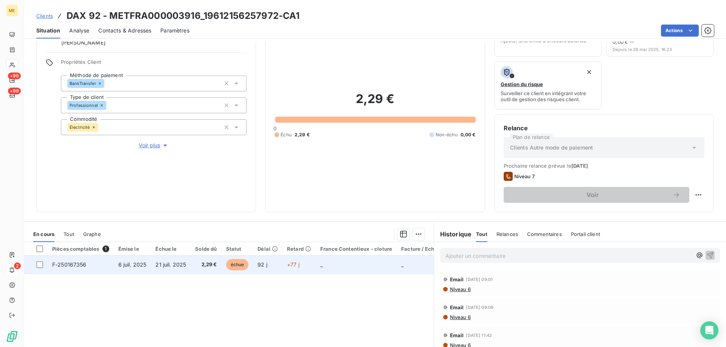
click at [93, 267] on td "F-250167356" at bounding box center [81, 265] width 66 height 18
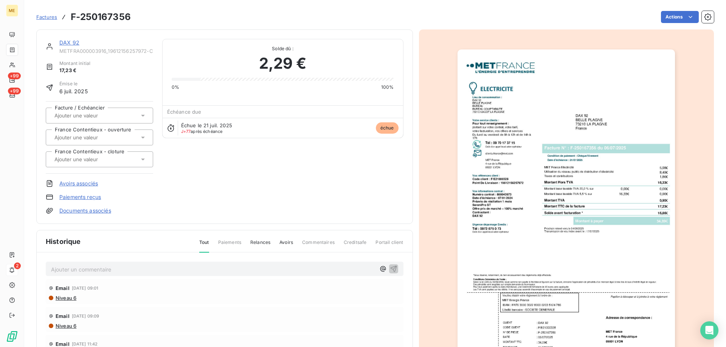
click at [70, 44] on link "DAX 92" at bounding box center [69, 42] width 20 height 6
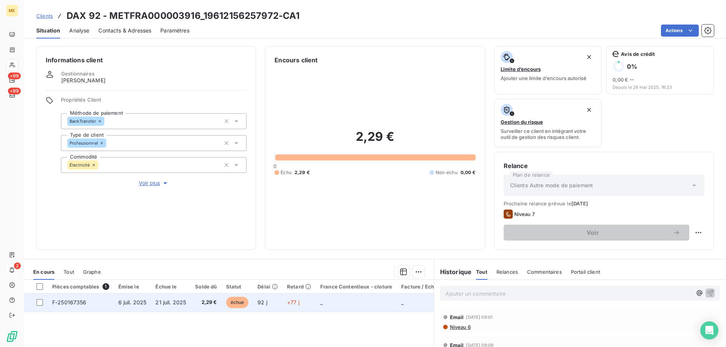
click at [316, 303] on td "_" at bounding box center [356, 303] width 81 height 18
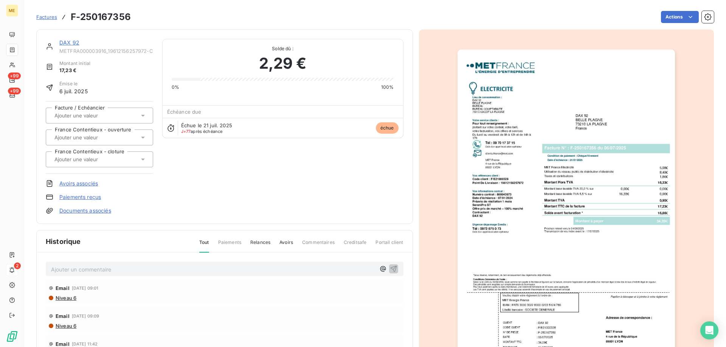
click at [551, 190] on img "button" at bounding box center [565, 204] width 217 height 308
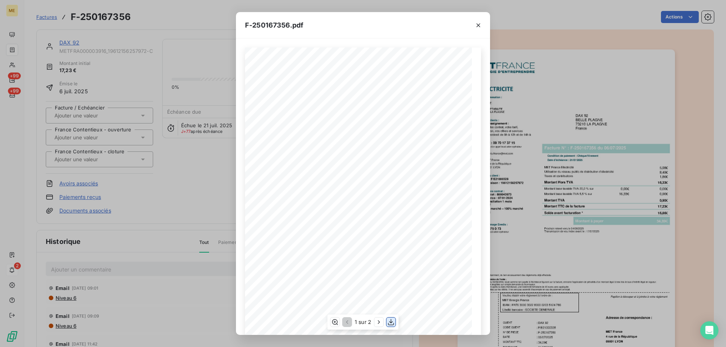
click at [393, 324] on icon "button" at bounding box center [391, 323] width 8 height 8
click at [477, 25] on icon "button" at bounding box center [478, 26] width 8 height 8
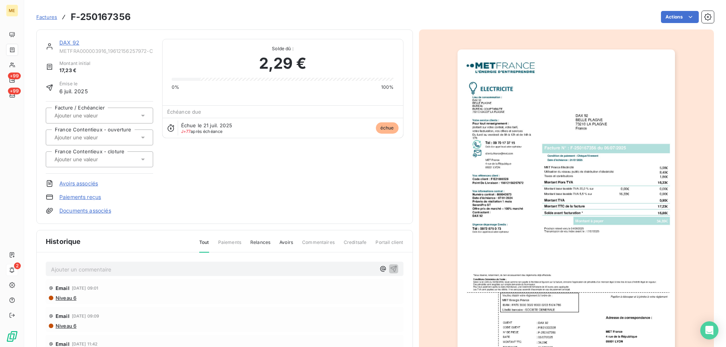
click at [70, 43] on link "DAX 92" at bounding box center [69, 42] width 20 height 6
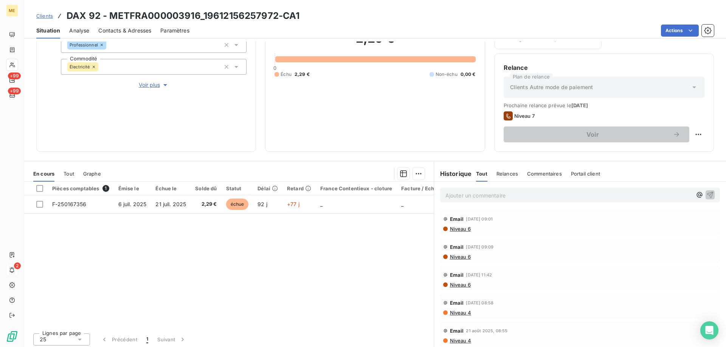
scroll to position [101, 0]
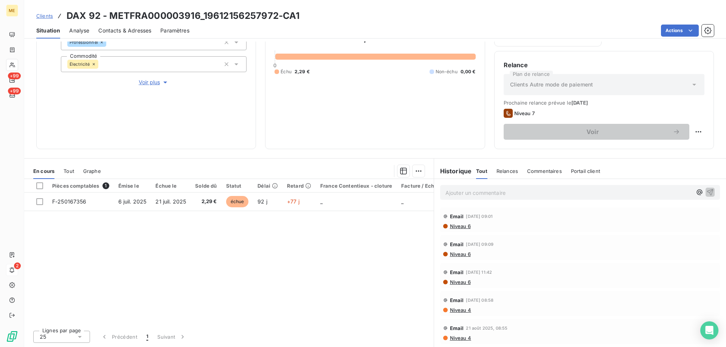
click at [65, 166] on div "Tout" at bounding box center [69, 171] width 11 height 16
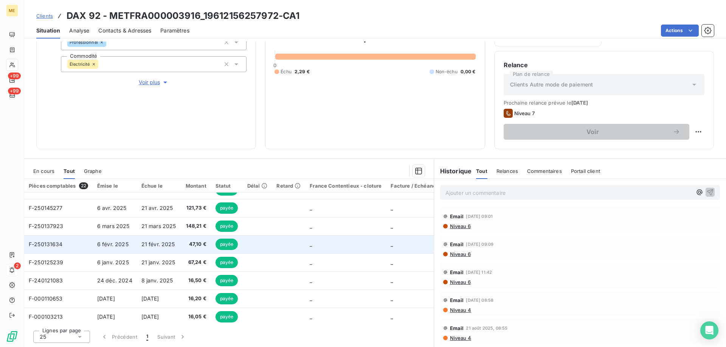
scroll to position [82, 0]
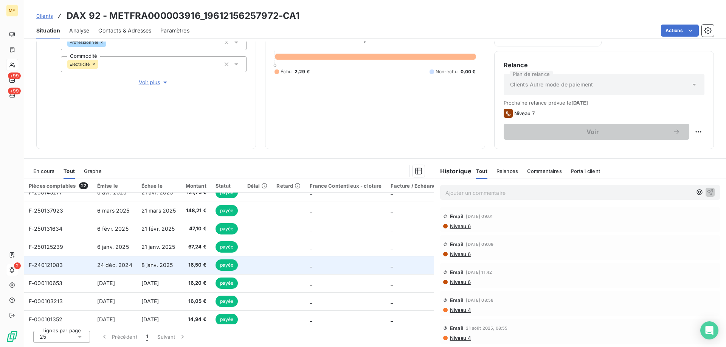
click at [276, 264] on td at bounding box center [288, 265] width 33 height 18
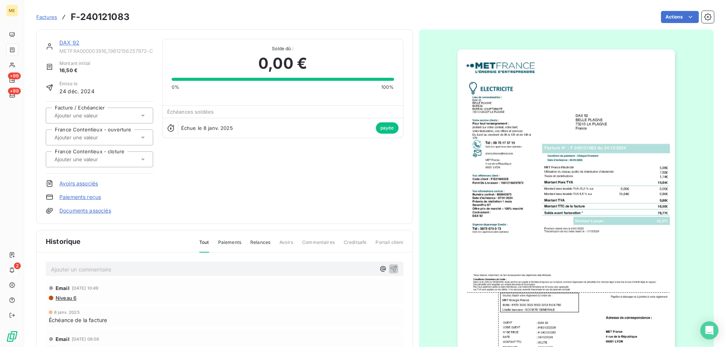
click at [589, 226] on img "button" at bounding box center [565, 204] width 217 height 308
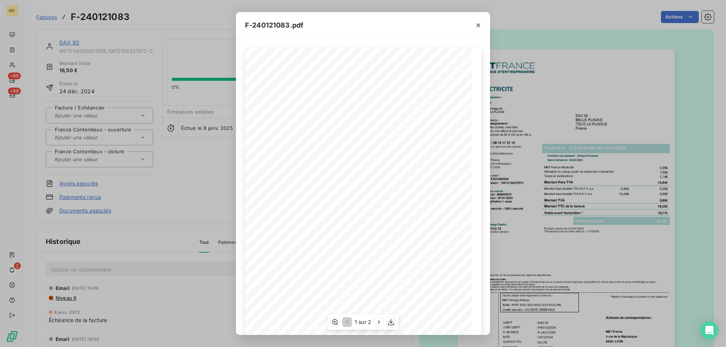
click at [396, 322] on div "1 sur 2" at bounding box center [362, 322] width 71 height 15
click at [392, 321] on icon "button" at bounding box center [391, 323] width 8 height 8
click at [479, 28] on icon "button" at bounding box center [478, 26] width 8 height 8
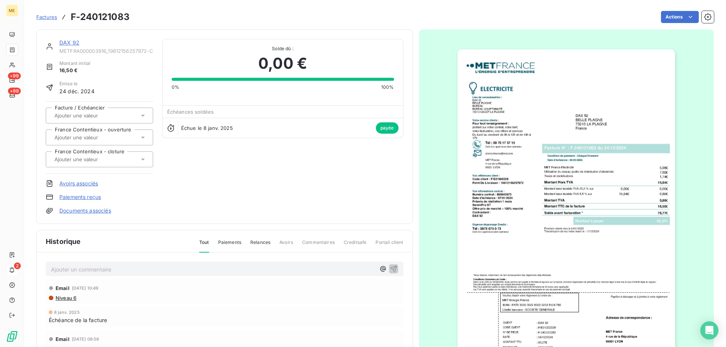
click at [60, 39] on link "DAX 92" at bounding box center [69, 42] width 20 height 6
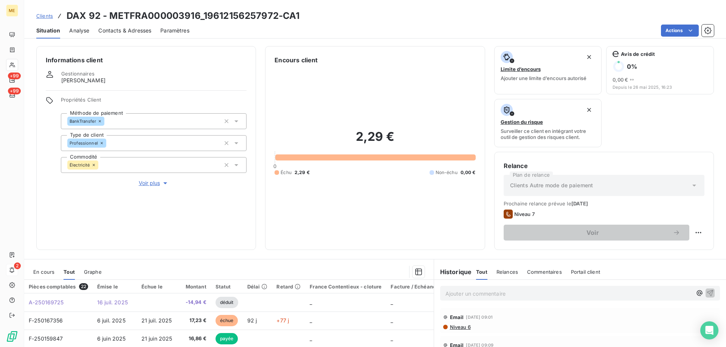
click at [46, 271] on span "En cours" at bounding box center [43, 272] width 21 height 6
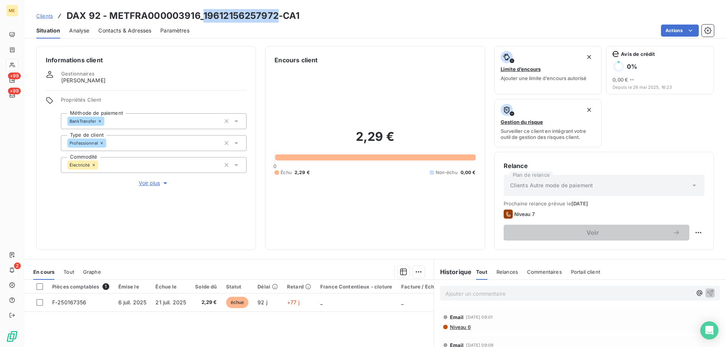
drag, startPoint x: 274, startPoint y: 19, endPoint x: 205, endPoint y: 20, distance: 70.0
click at [205, 20] on h3 "DAX 92 - METFRA000003916_19612156257972-CA1" at bounding box center [183, 16] width 233 height 14
copy h3 "19612156257972"
click at [185, 12] on h3 "DAX 92 - METFRA000003916_19612156257972-CA1" at bounding box center [183, 16] width 233 height 14
drag, startPoint x: 199, startPoint y: 16, endPoint x: 109, endPoint y: 20, distance: 90.1
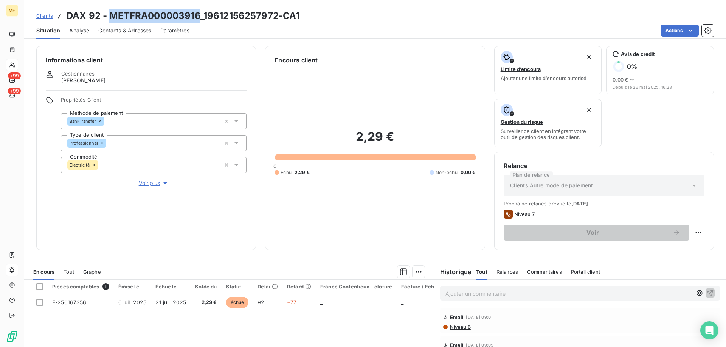
click at [109, 20] on h3 "DAX 92 - METFRA000003916_19612156257972-CA1" at bounding box center [183, 16] width 233 height 14
copy h3 "METFRA000003916"
click at [150, 180] on span "Voir plus" at bounding box center [154, 184] width 30 height 8
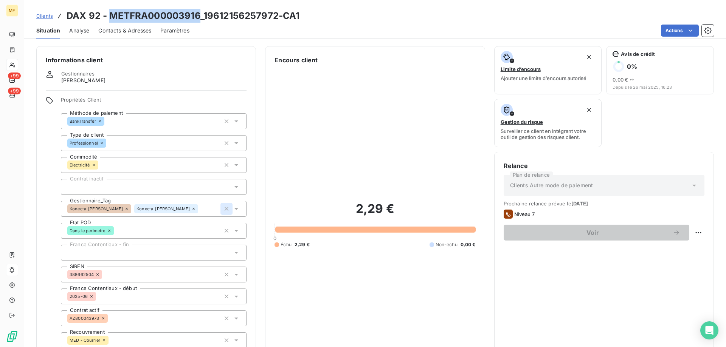
click at [223, 205] on icon "button" at bounding box center [227, 209] width 8 height 8
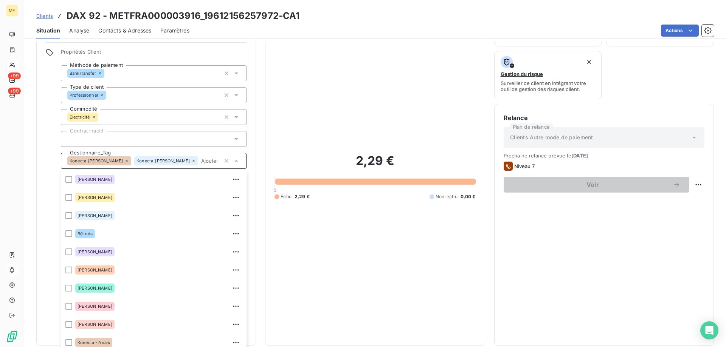
scroll to position [145, 0]
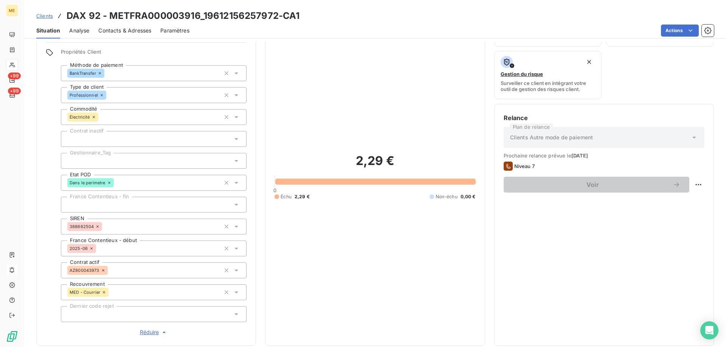
click at [169, 156] on div at bounding box center [154, 161] width 186 height 16
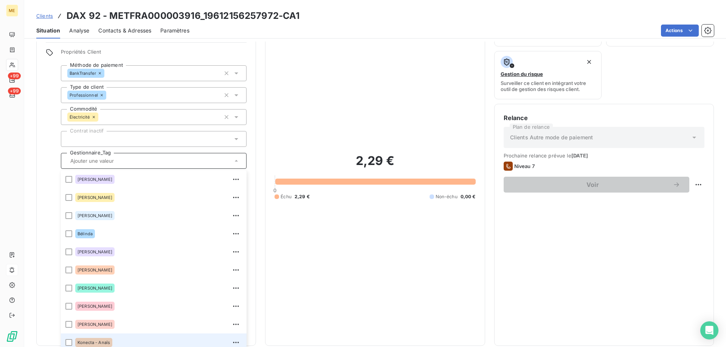
click at [121, 337] on div "Konecta - Anaïs" at bounding box center [158, 343] width 167 height 12
click at [153, 160] on div "Konecta - Anaïs" at bounding box center [154, 161] width 186 height 16
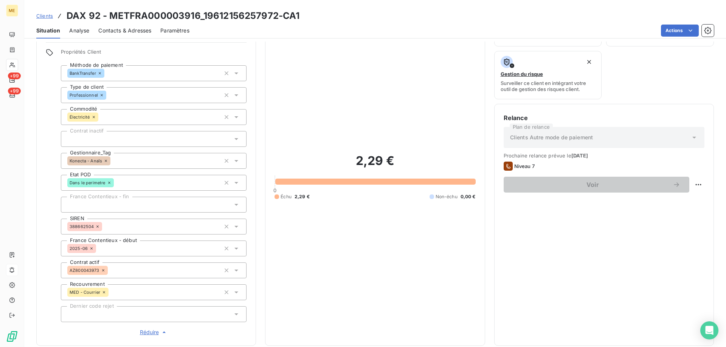
click at [370, 116] on div "2,29 € 0 Échu 2,29 € Non-échu 0,00 €" at bounding box center [374, 177] width 201 height 320
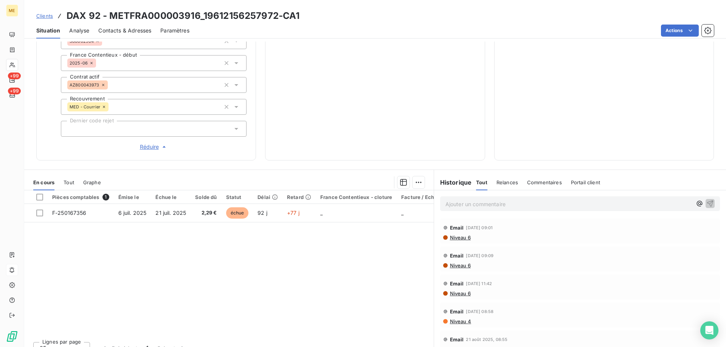
scroll to position [240, 0]
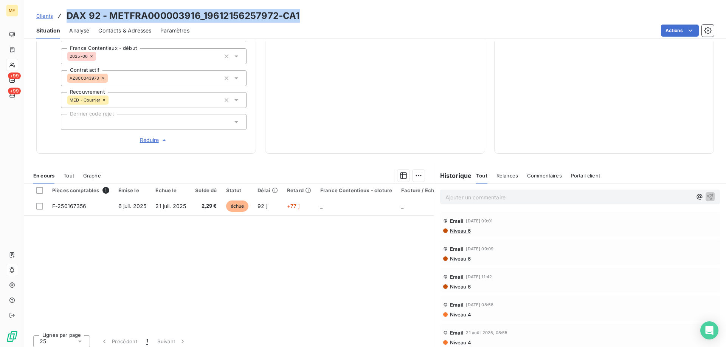
drag, startPoint x: 318, startPoint y: 15, endPoint x: 65, endPoint y: 14, distance: 253.3
click at [65, 14] on div "Clients DAX 92 - METFRA000003916_19612156257972-CA1" at bounding box center [375, 16] width 702 height 14
copy h3 "DAX 92 - METFRA000003916_19612156257972-CA1"
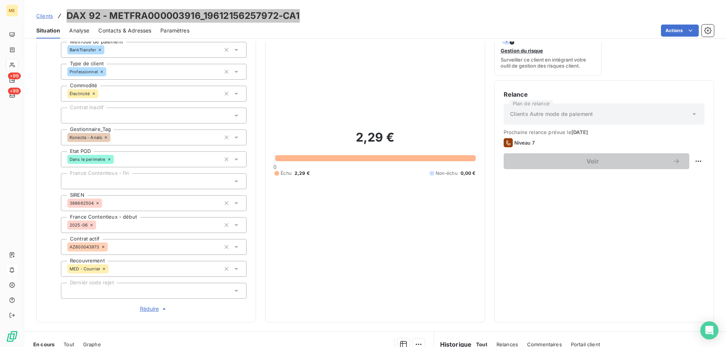
scroll to position [51, 0]
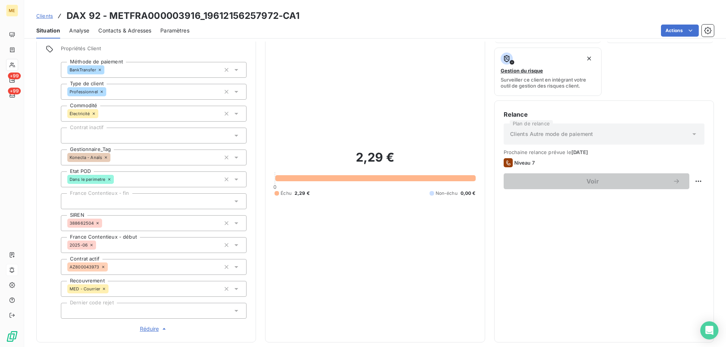
click at [356, 227] on div "2,29 € 0 Échu 2,29 € Non-échu 0,00 €" at bounding box center [374, 173] width 201 height 320
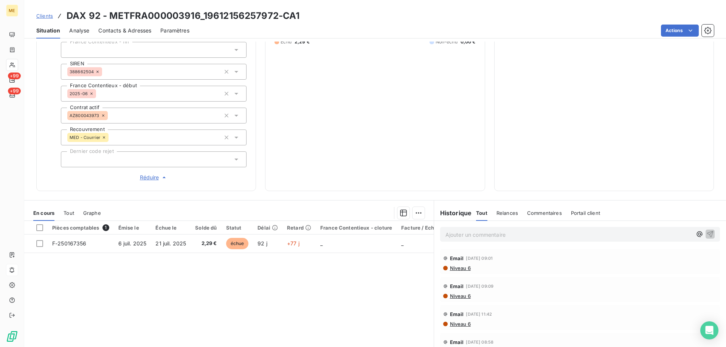
scroll to position [127, 0]
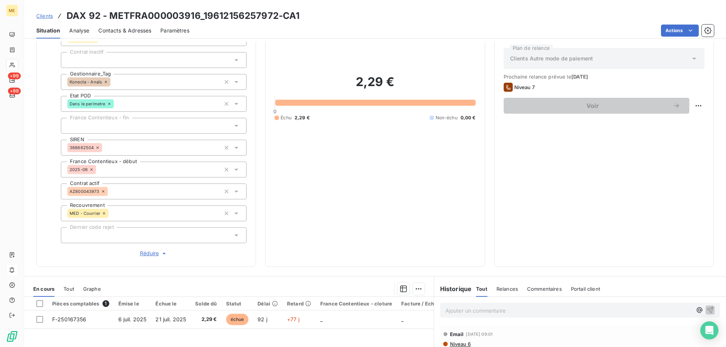
click at [118, 30] on span "Contacts & Adresses" at bounding box center [124, 31] width 53 height 8
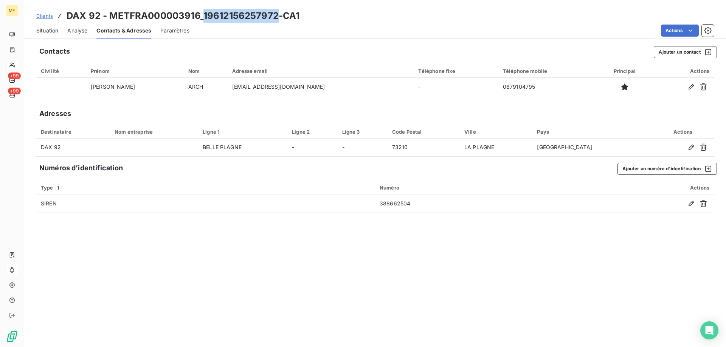
drag, startPoint x: 277, startPoint y: 18, endPoint x: 203, endPoint y: 18, distance: 73.3
click at [203, 18] on h3 "DAX 92 - METFRA000003916_19612156257972-CA1" at bounding box center [183, 16] width 233 height 14
click at [42, 32] on span "Situation" at bounding box center [47, 31] width 22 height 8
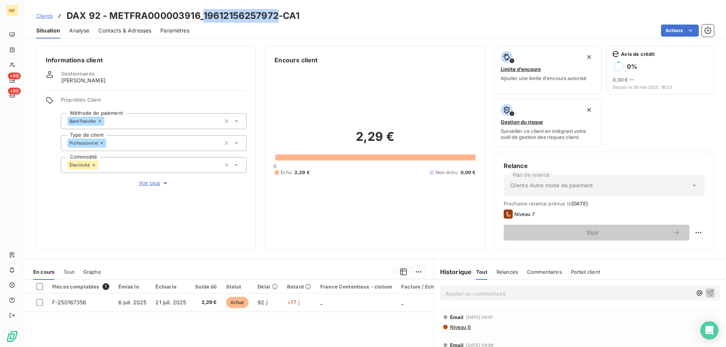
click at [67, 272] on span "Tout" at bounding box center [69, 272] width 11 height 6
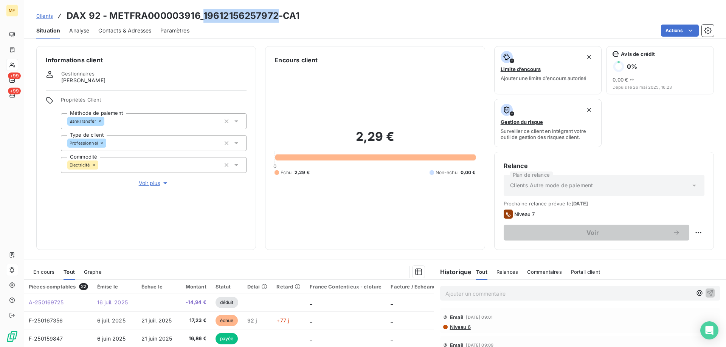
drag, startPoint x: 50, startPoint y: 271, endPoint x: 59, endPoint y: 270, distance: 9.5
click at [50, 271] on span "En cours" at bounding box center [43, 272] width 21 height 6
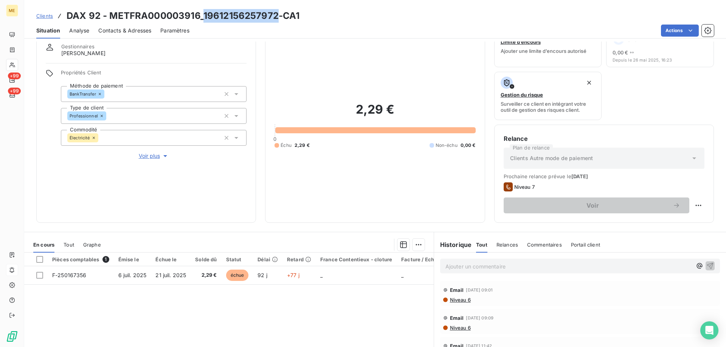
scroll to position [76, 0]
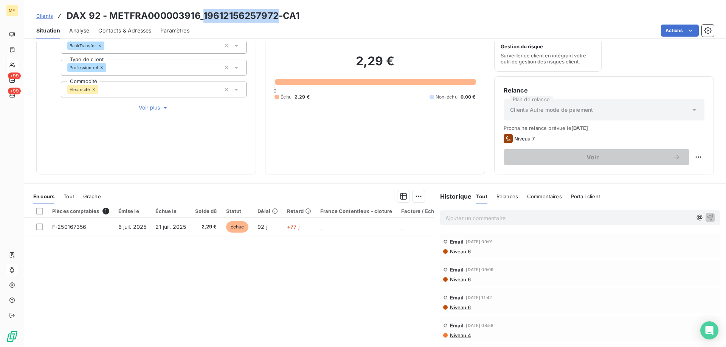
click at [68, 194] on span "Tout" at bounding box center [69, 197] width 11 height 6
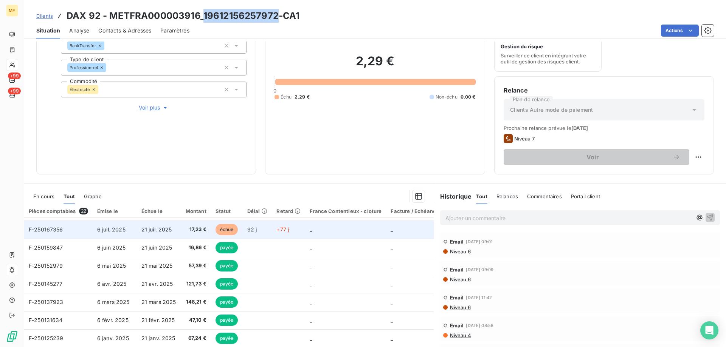
scroll to position [0, 0]
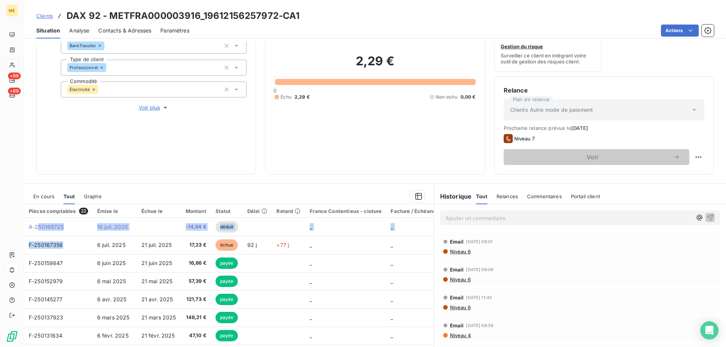
drag, startPoint x: 60, startPoint y: 247, endPoint x: 94, endPoint y: 144, distance: 107.7
click at [73, 159] on div "Informations client Gestionnaires Virginie Garcia Propriétés Client Méthode de …" at bounding box center [375, 195] width 702 height 306
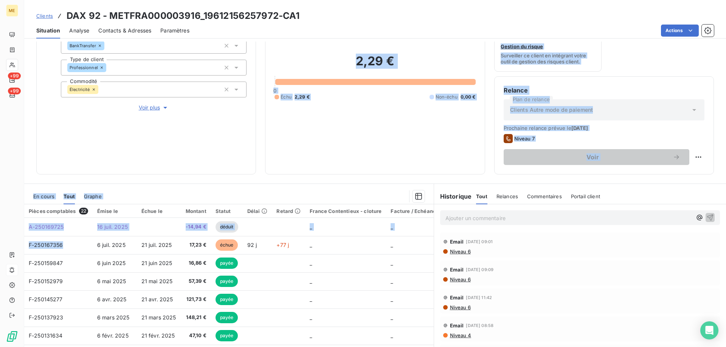
click at [378, 148] on div "2,29 € 0 Échu 2,29 € Non-échu 0,00 €" at bounding box center [374, 77] width 201 height 176
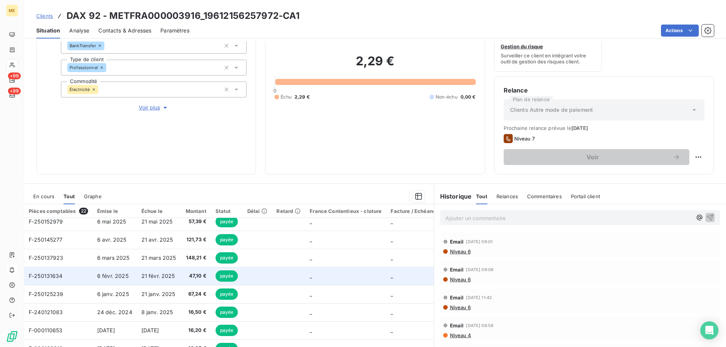
scroll to position [76, 0]
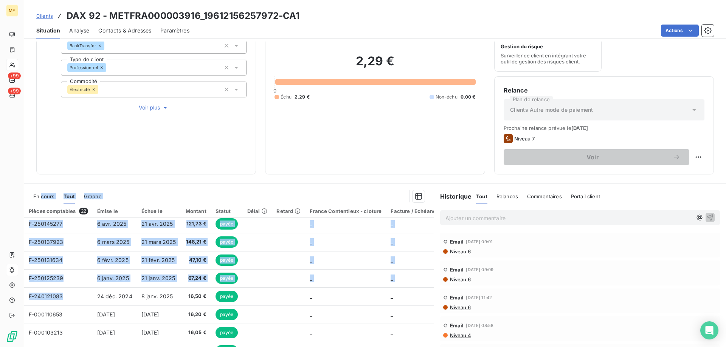
drag, startPoint x: 65, startPoint y: 295, endPoint x: 39, endPoint y: 177, distance: 121.2
click at [40, 184] on section "En cours Tout Graphe Pièces comptables 22 Émise le Échue le Montant Statut Déla…" at bounding box center [228, 278] width 409 height 189
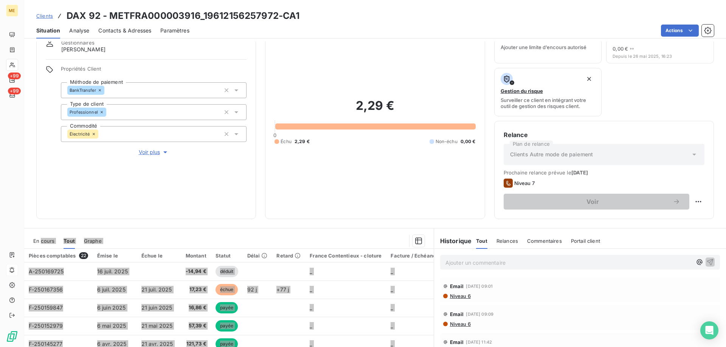
scroll to position [0, 0]
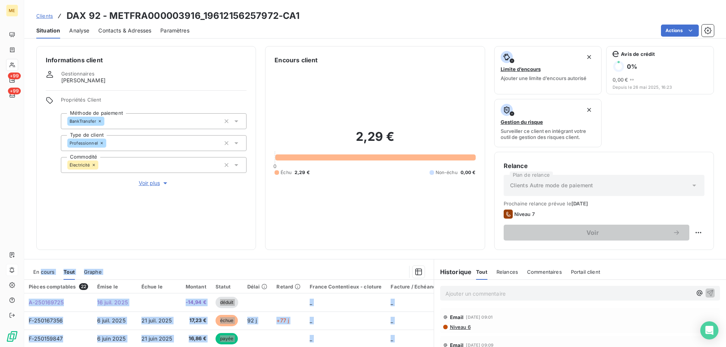
click at [559, 294] on p "Ajouter un commentaire ﻿" at bounding box center [568, 293] width 247 height 9
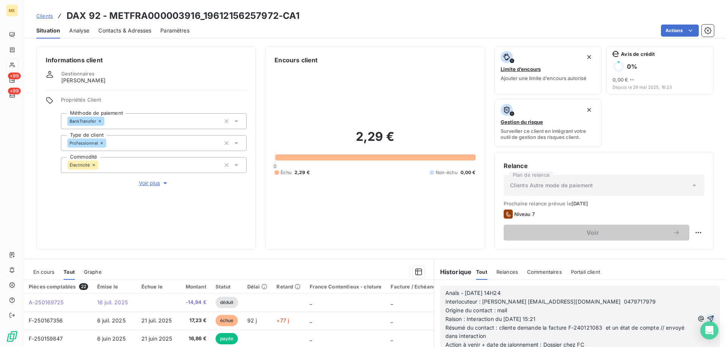
click at [707, 318] on icon "button" at bounding box center [711, 319] width 8 height 8
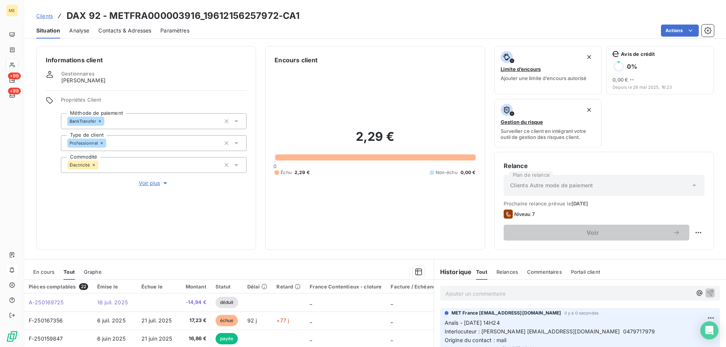
click at [332, 203] on div "2,29 € 0 Échu 2,29 € Non-échu 0,00 €" at bounding box center [374, 153] width 201 height 176
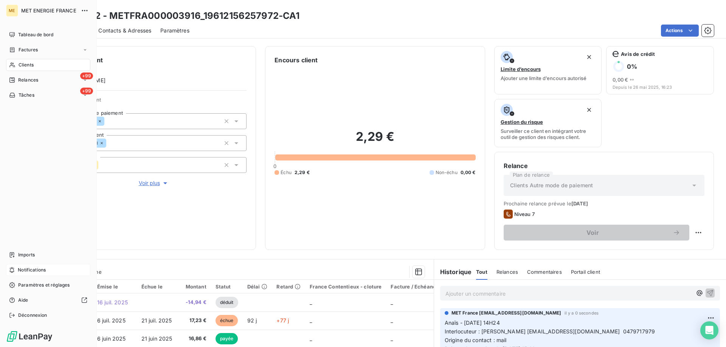
click at [17, 80] on div "Relances" at bounding box center [23, 80] width 29 height 7
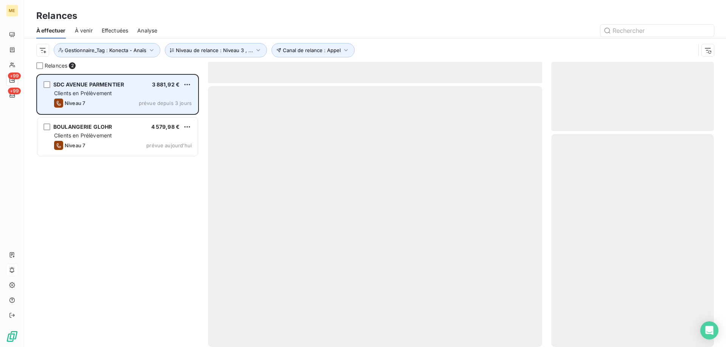
scroll to position [268, 157]
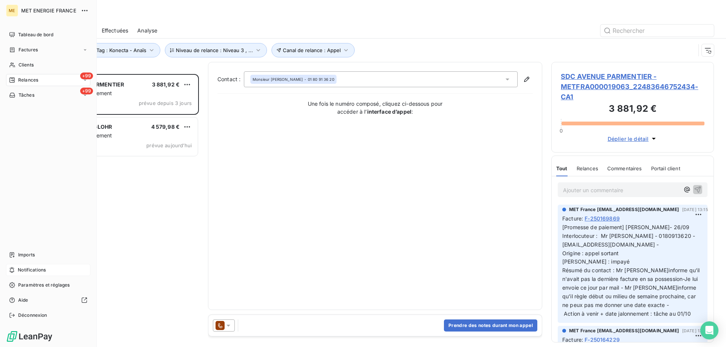
click at [28, 98] on span "Tâches" at bounding box center [27, 95] width 16 height 7
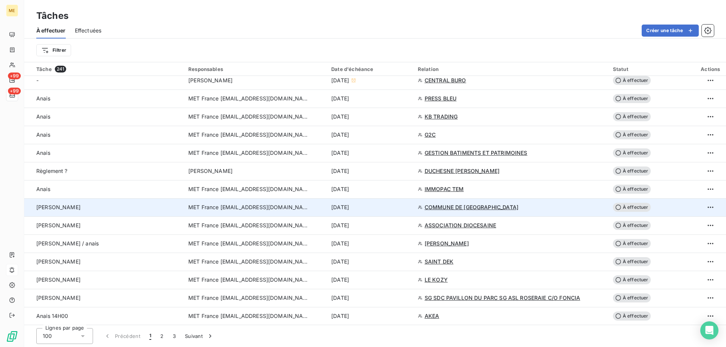
scroll to position [454, 0]
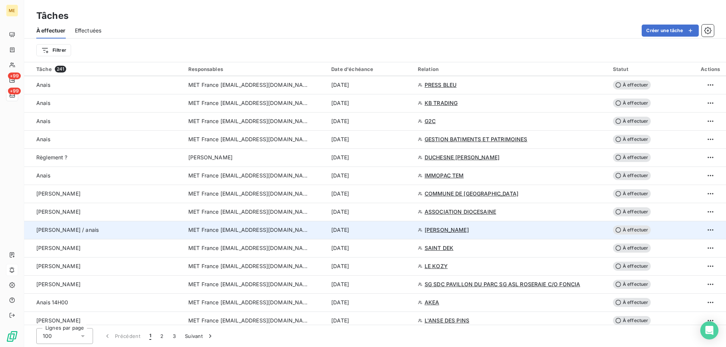
click at [381, 232] on div "[DATE]" at bounding box center [370, 230] width 78 height 8
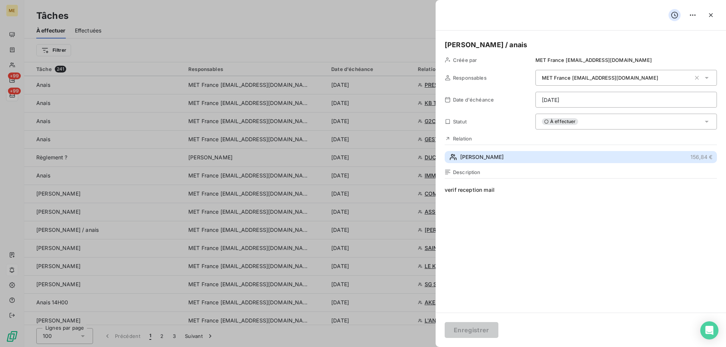
click at [493, 153] on button "MR COURET JEAN 156,84 €" at bounding box center [581, 157] width 272 height 12
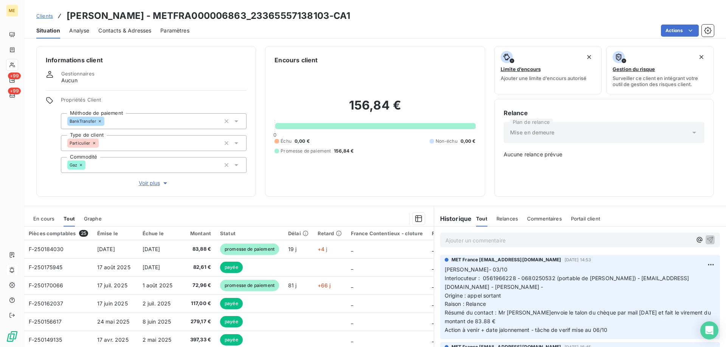
click at [50, 216] on span "En cours" at bounding box center [43, 219] width 21 height 6
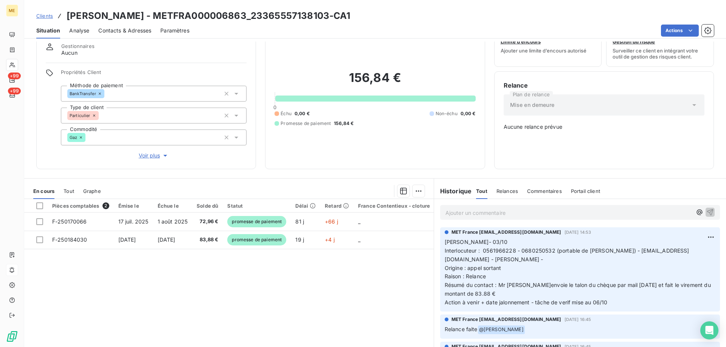
scroll to position [43, 0]
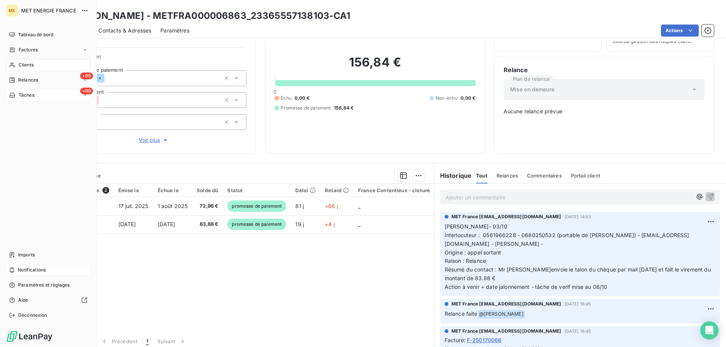
click at [46, 97] on div "+99 Tâches" at bounding box center [48, 95] width 84 height 12
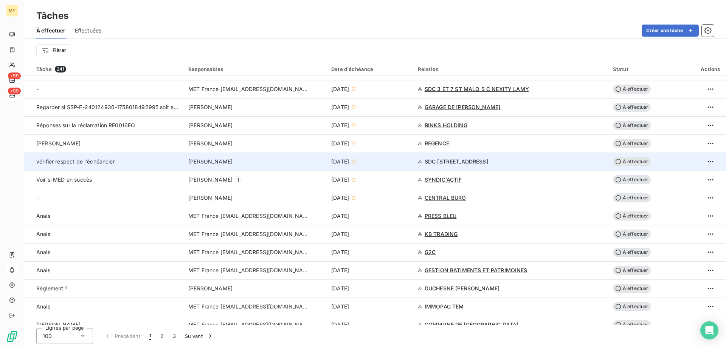
scroll to position [378, 0]
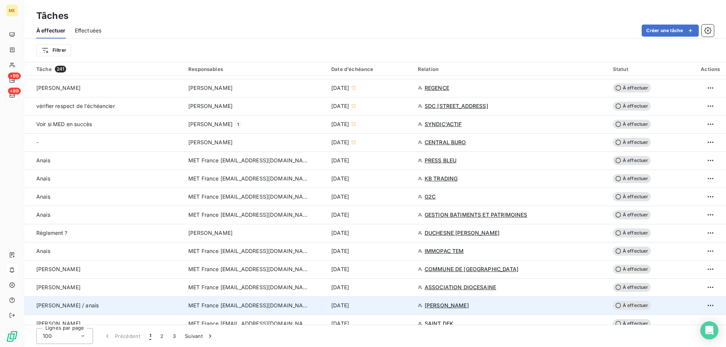
click at [393, 304] on div "[DATE]" at bounding box center [370, 306] width 78 height 8
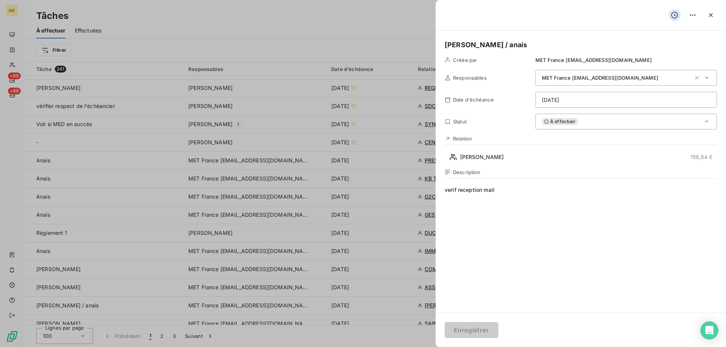
click at [592, 100] on html "ME +99 +99 Tâches À effectuer Effectuées Créer une tâche Filtrer Tâche 241 Resp…" at bounding box center [363, 211] width 726 height 423
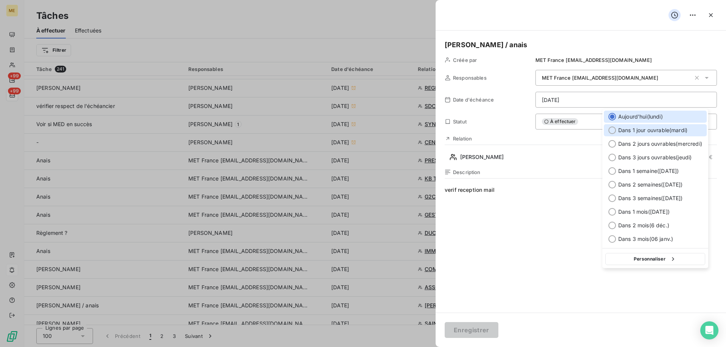
click at [629, 130] on span "Dans 1 jour ouvrable ( mardi )" at bounding box center [652, 131] width 69 height 8
type input "07/10/2025"
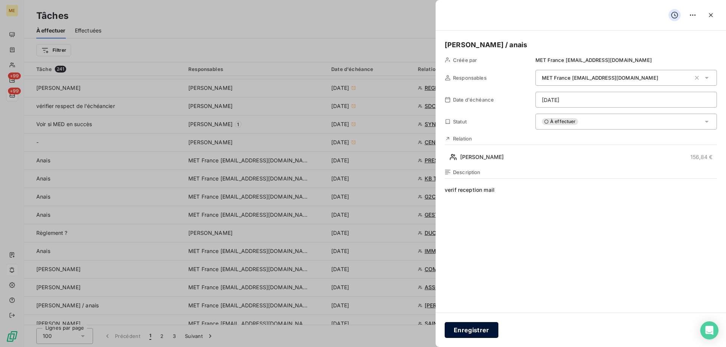
click at [476, 329] on button "Enregistrer" at bounding box center [472, 330] width 54 height 16
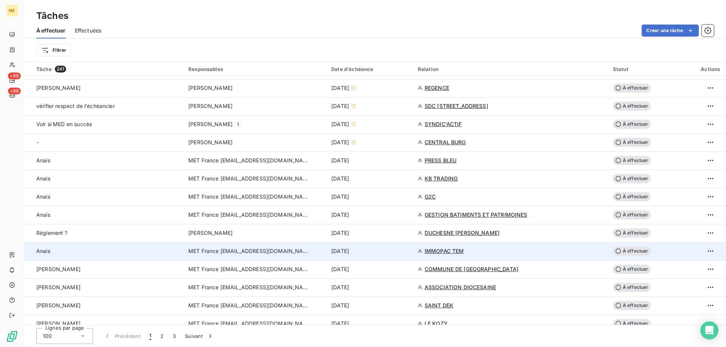
click at [381, 251] on div "[DATE]" at bounding box center [370, 252] width 78 height 8
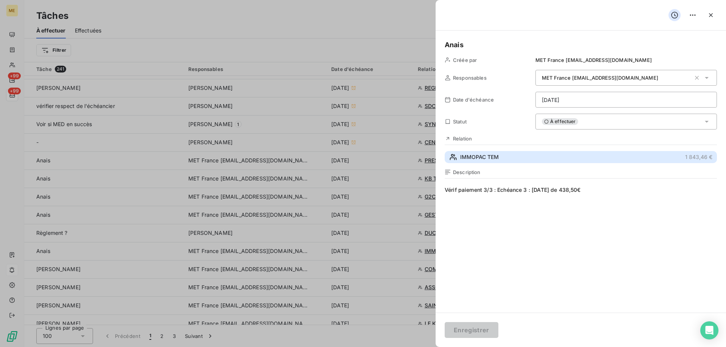
click at [485, 153] on button "IMMOPAC TEM 1 843,46 €" at bounding box center [581, 157] width 272 height 12
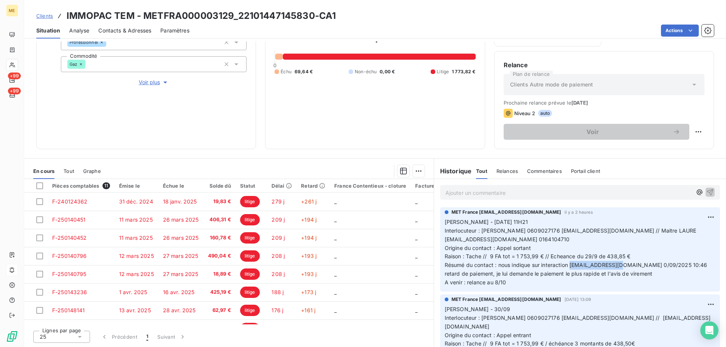
drag, startPoint x: 619, startPoint y: 267, endPoint x: 568, endPoint y: 268, distance: 50.3
click at [568, 268] on span "Résumé du contact : nous indique sur interaction jpcouderc@aol.com 0/09/2025 10…" at bounding box center [577, 274] width 264 height 24
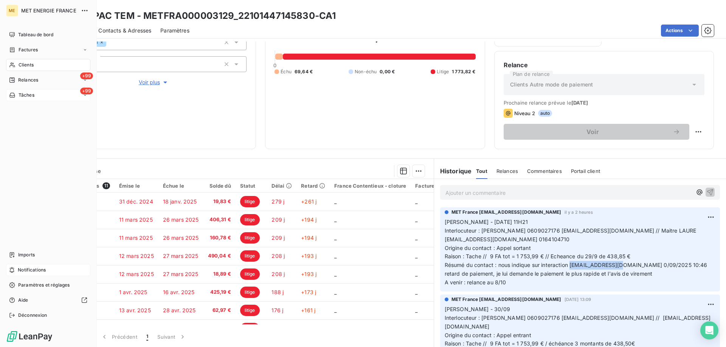
click at [38, 99] on div "+99 Tâches" at bounding box center [48, 95] width 84 height 12
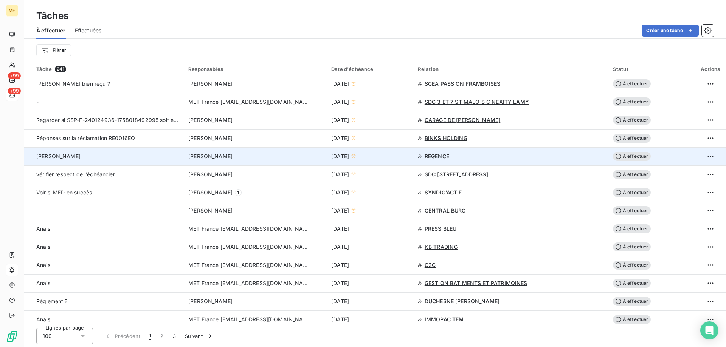
scroll to position [340, 0]
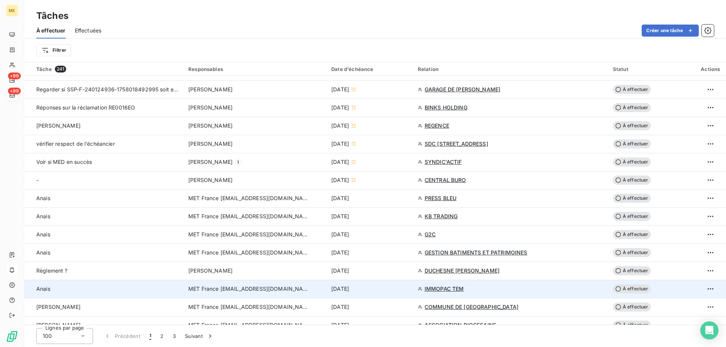
click at [380, 291] on div "[DATE]" at bounding box center [370, 289] width 78 height 8
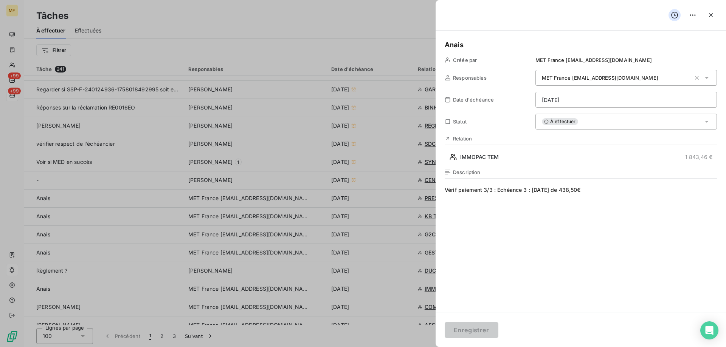
click at [584, 97] on html "ME +99 +99 Tâches À effectuer Effectuées Créer une tâche Filtrer Tâche 241 Resp…" at bounding box center [363, 211] width 726 height 423
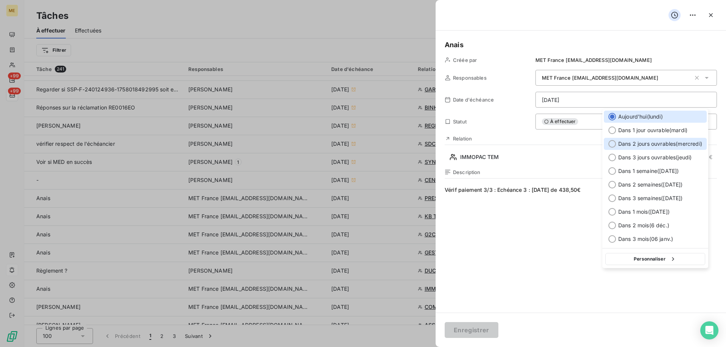
click at [626, 143] on span "Dans 2 jours ouvrables ( mercredi )" at bounding box center [660, 144] width 84 height 8
type input "08/10/2025"
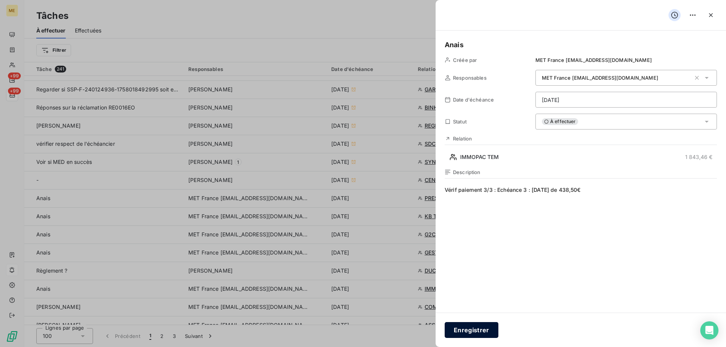
click at [476, 328] on button "Enregistrer" at bounding box center [472, 330] width 54 height 16
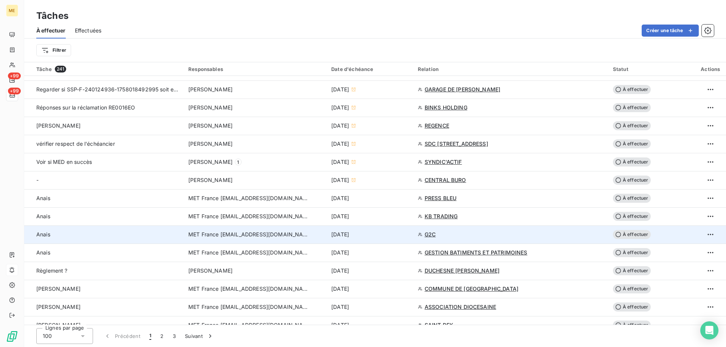
click at [379, 236] on div "[DATE]" at bounding box center [370, 235] width 78 height 8
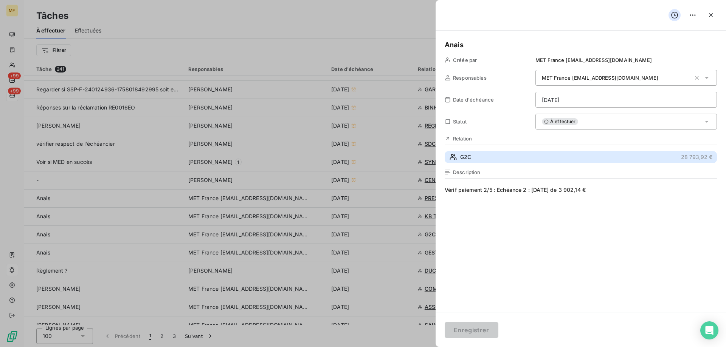
click at [484, 158] on button "G2C 28 793,92 €" at bounding box center [581, 157] width 272 height 12
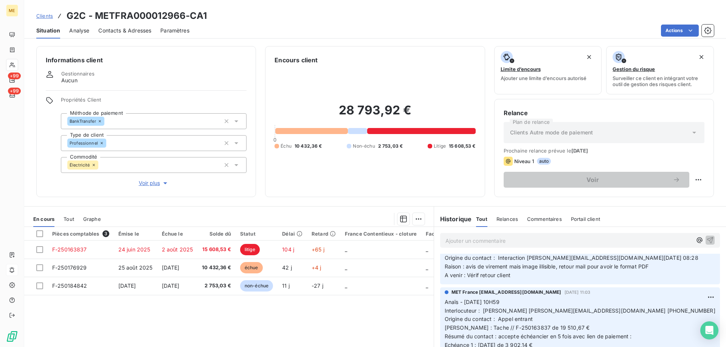
scroll to position [113, 0]
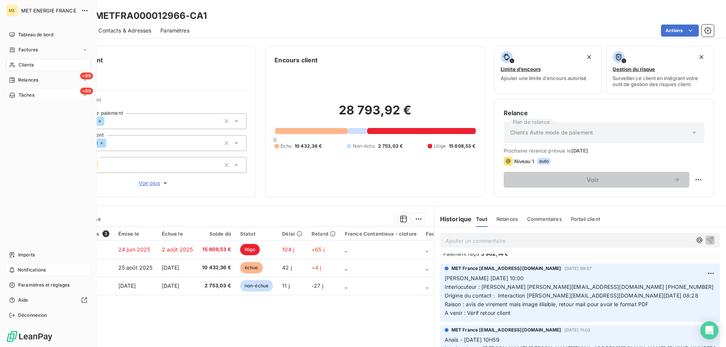
click at [37, 94] on div "+99 Tâches" at bounding box center [48, 95] width 84 height 12
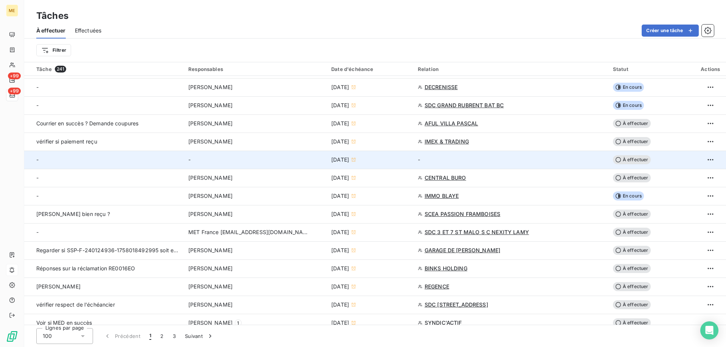
scroll to position [302, 0]
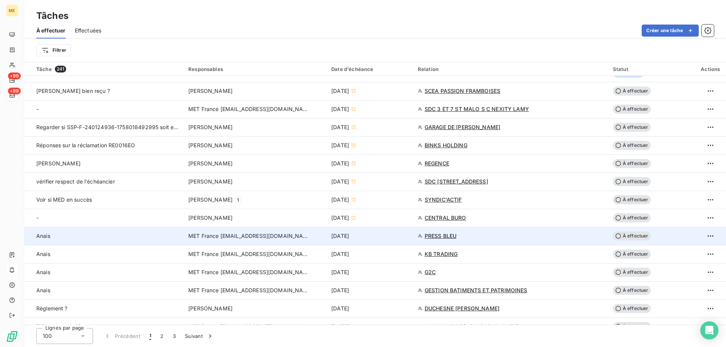
click at [389, 239] on div "[DATE]" at bounding box center [370, 237] width 78 height 8
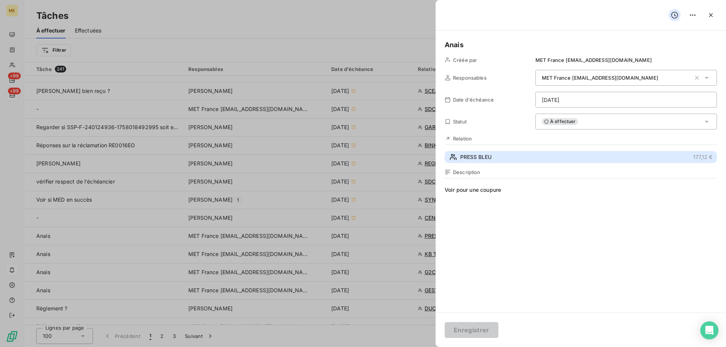
click at [485, 158] on span "PRESS BLEU" at bounding box center [475, 157] width 31 height 8
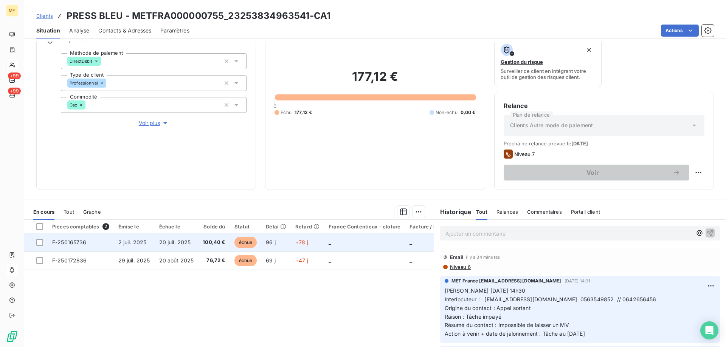
scroll to position [101, 0]
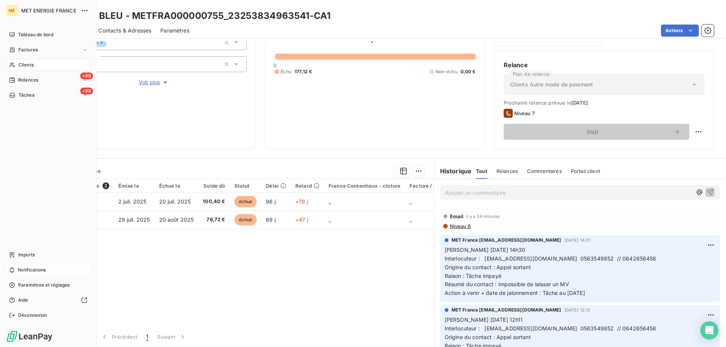
click at [21, 96] on span "Tâches" at bounding box center [27, 95] width 16 height 7
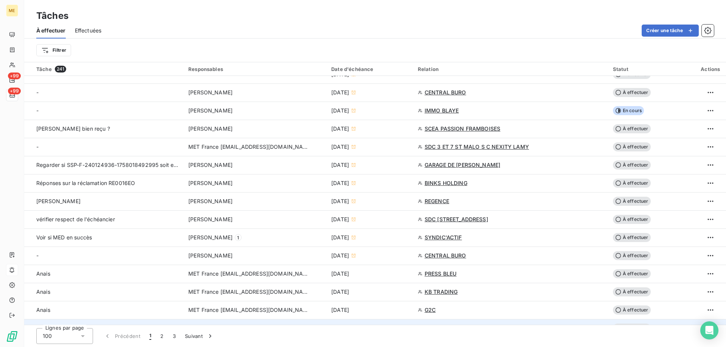
scroll to position [302, 0]
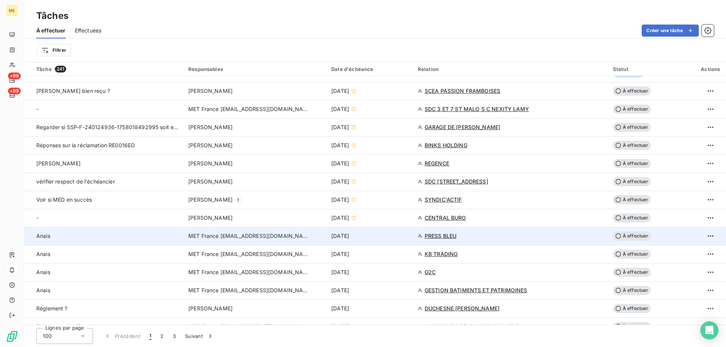
click at [402, 236] on div "[DATE]" at bounding box center [370, 237] width 78 height 8
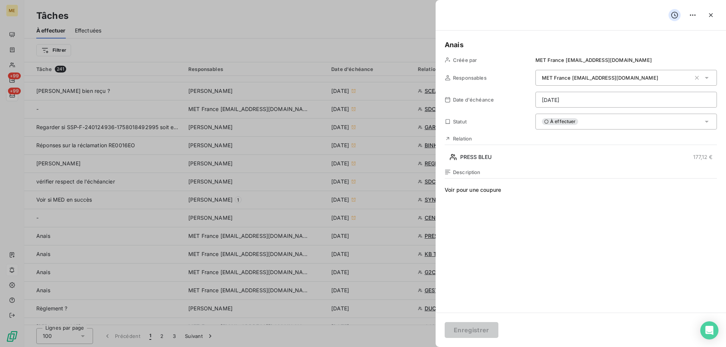
click at [592, 101] on html "ME +99 +99 Tâches À effectuer Effectuées Créer une tâche Filtrer Tâche 241 Resp…" at bounding box center [363, 211] width 726 height 423
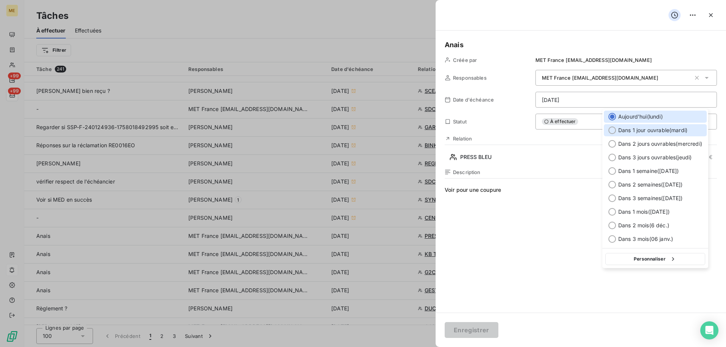
click at [687, 129] on span "Dans 1 jour ouvrable ( mardi )" at bounding box center [652, 131] width 69 height 8
type input "07/10/2025"
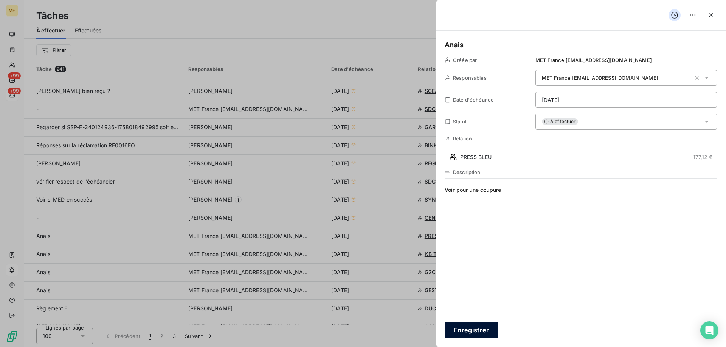
click at [461, 329] on button "Enregistrer" at bounding box center [472, 330] width 54 height 16
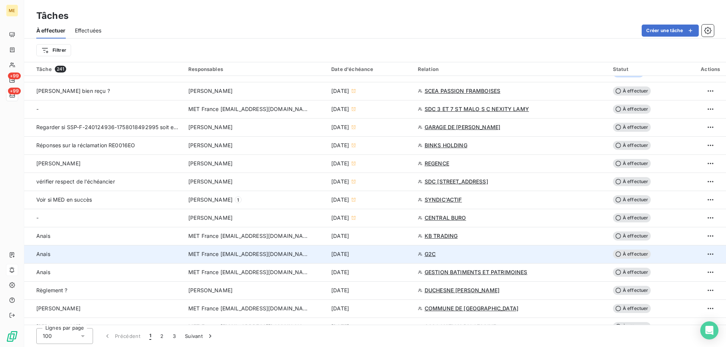
click at [390, 260] on td "[DATE]" at bounding box center [370, 254] width 87 height 18
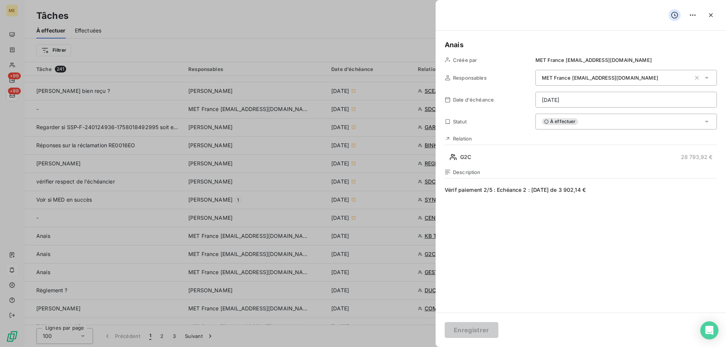
click at [592, 102] on html "ME +99 +99 Tâches À effectuer Effectuées Créer une tâche Filtrer Tâche 241 Resp…" at bounding box center [363, 211] width 726 height 423
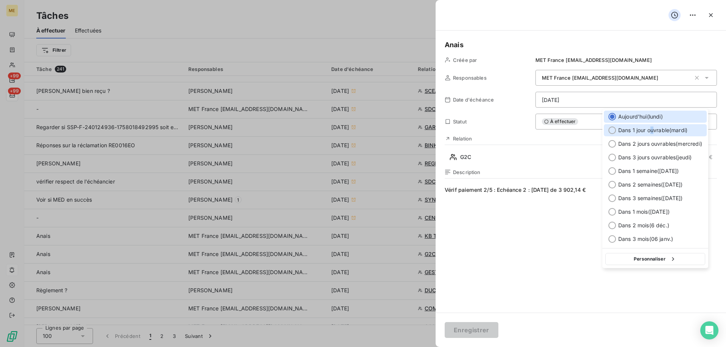
drag, startPoint x: 653, startPoint y: 130, endPoint x: 651, endPoint y: 136, distance: 6.0
click at [653, 131] on span "Dans 1 jour ouvrable ( mardi )" at bounding box center [652, 131] width 69 height 8
type input "07/10/2025"
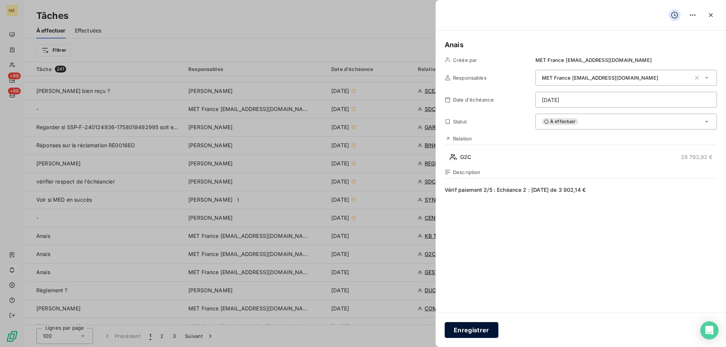
click at [485, 333] on button "Enregistrer" at bounding box center [472, 330] width 54 height 16
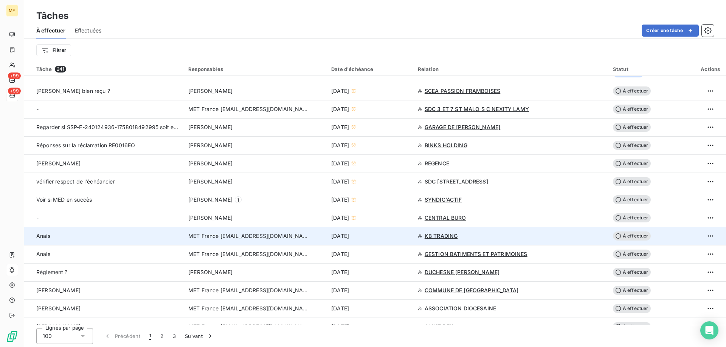
click at [399, 237] on div "[DATE]" at bounding box center [370, 237] width 78 height 8
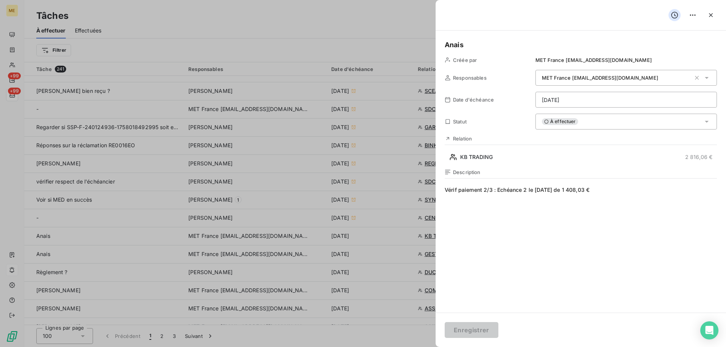
click at [586, 101] on html "ME +99 +99 Tâches À effectuer Effectuées Créer une tâche Filtrer Tâche 241 Resp…" at bounding box center [363, 211] width 726 height 423
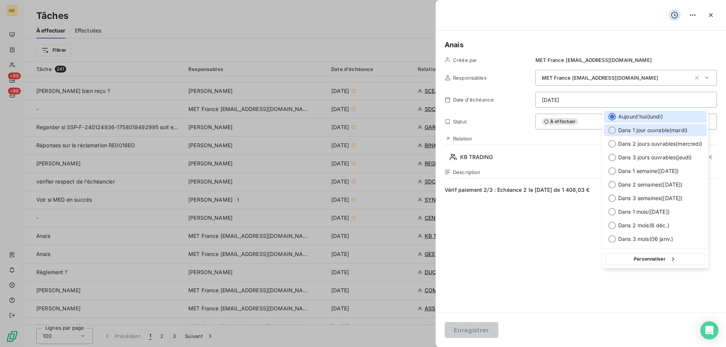
click at [640, 130] on span "Dans 1 jour ouvrable ( mardi )" at bounding box center [652, 131] width 69 height 8
type input "07/10/2025"
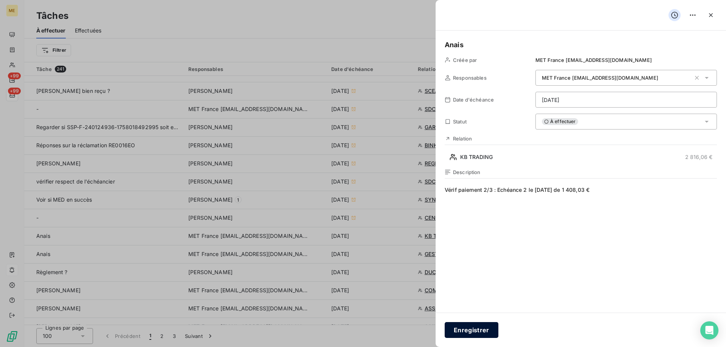
click at [466, 326] on button "Enregistrer" at bounding box center [472, 330] width 54 height 16
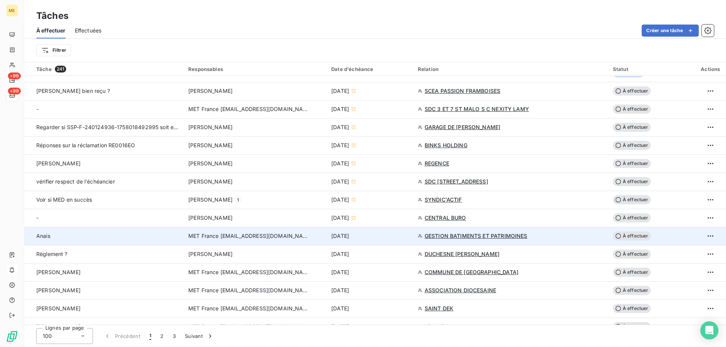
click at [407, 236] on div "[DATE]" at bounding box center [370, 237] width 78 height 8
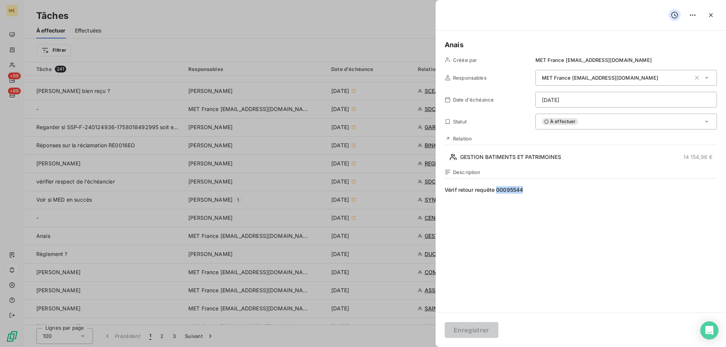
drag, startPoint x: 526, startPoint y: 190, endPoint x: 496, endPoint y: 195, distance: 29.9
click at [496, 195] on span "Vérif retour requête 00095544" at bounding box center [581, 258] width 272 height 145
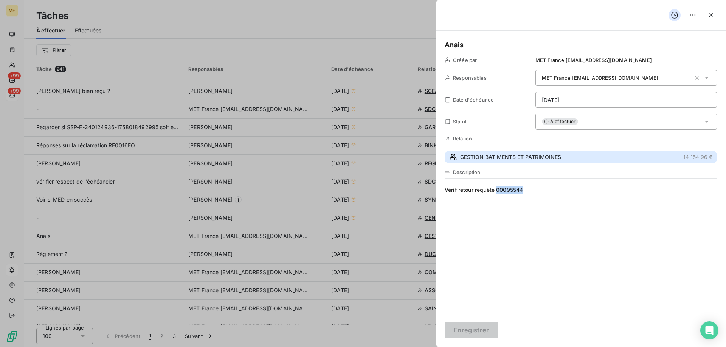
drag, startPoint x: 510, startPoint y: 155, endPoint x: 509, endPoint y: 160, distance: 5.0
click at [510, 155] on span "GESTION BATIMENTS ET PATRIMOINES" at bounding box center [510, 157] width 101 height 8
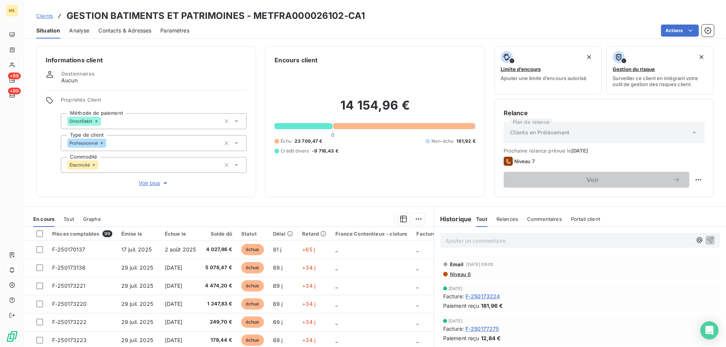
scroll to position [48, 0]
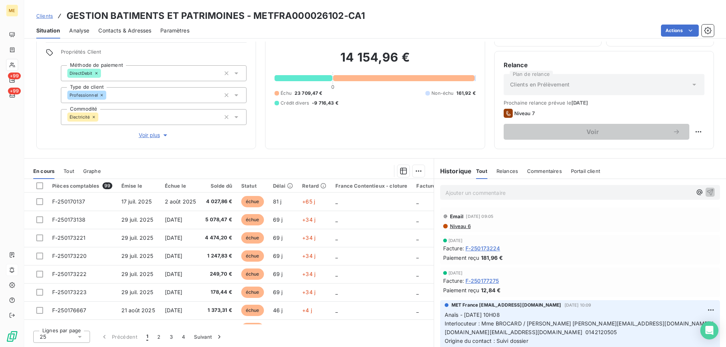
drag, startPoint x: 70, startPoint y: 172, endPoint x: 64, endPoint y: 175, distance: 6.3
click at [70, 172] on span "Tout" at bounding box center [69, 171] width 11 height 6
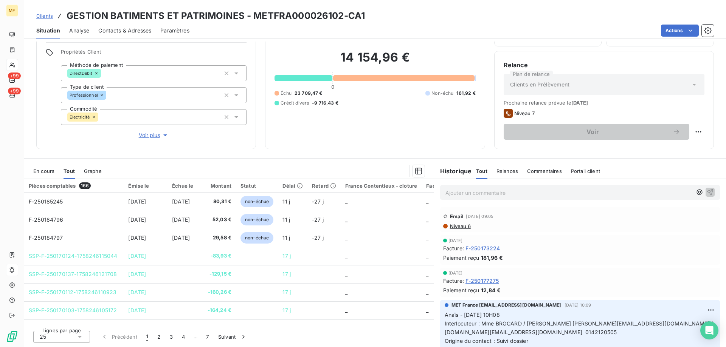
click at [45, 169] on span "En cours" at bounding box center [43, 171] width 21 height 6
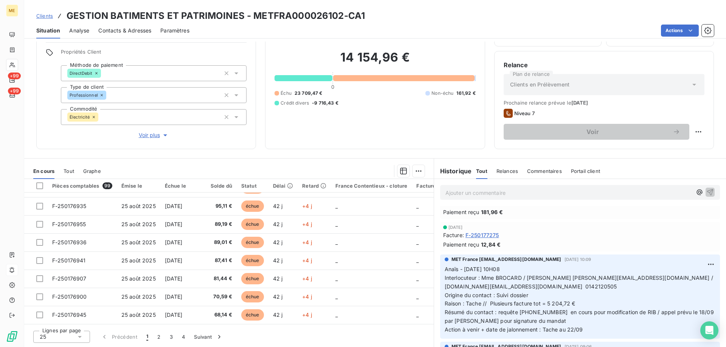
scroll to position [0, 0]
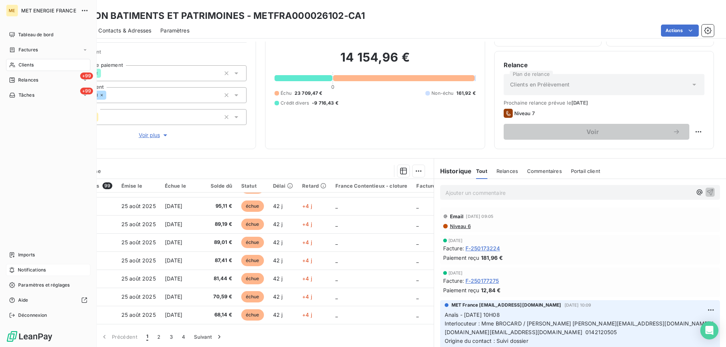
click at [16, 96] on div "Tâches" at bounding box center [21, 95] width 25 height 7
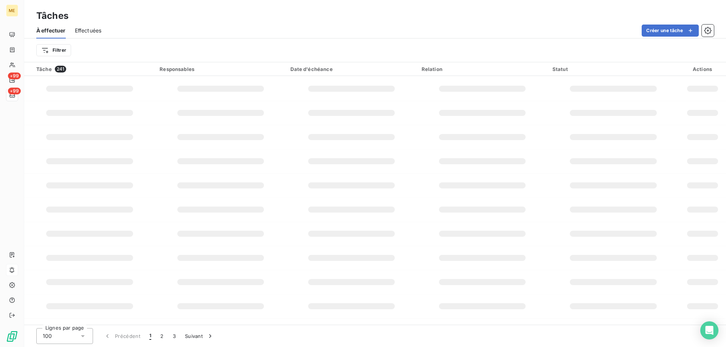
scroll to position [114, 0]
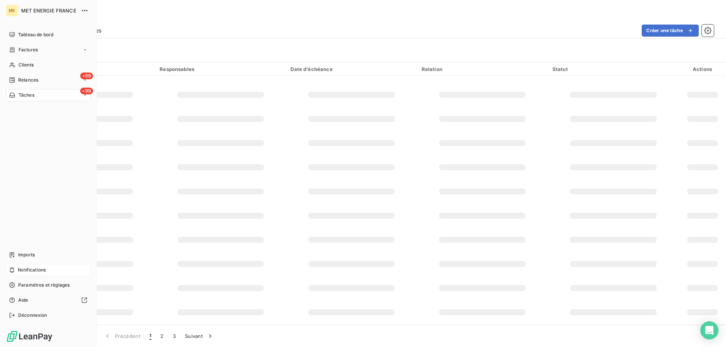
click at [12, 100] on div "+99 Tâches" at bounding box center [48, 95] width 84 height 12
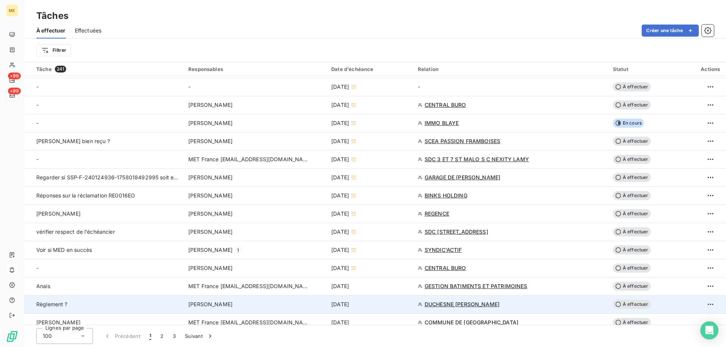
scroll to position [341, 0]
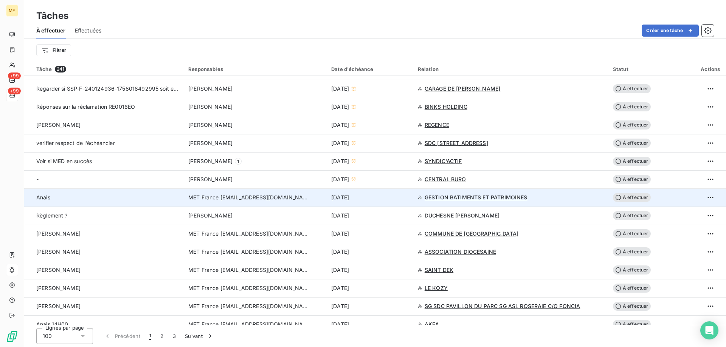
click at [387, 202] on td "[DATE]" at bounding box center [370, 198] width 87 height 18
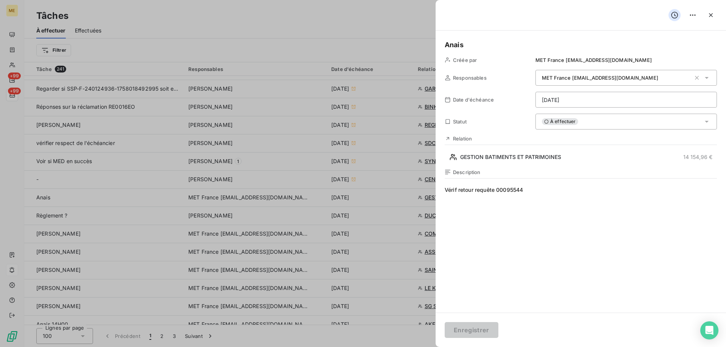
click at [613, 100] on html "ME +99 +99 Tâches À effectuer Effectuées Créer une tâche Filtrer Tâche 241 Resp…" at bounding box center [363, 211] width 726 height 423
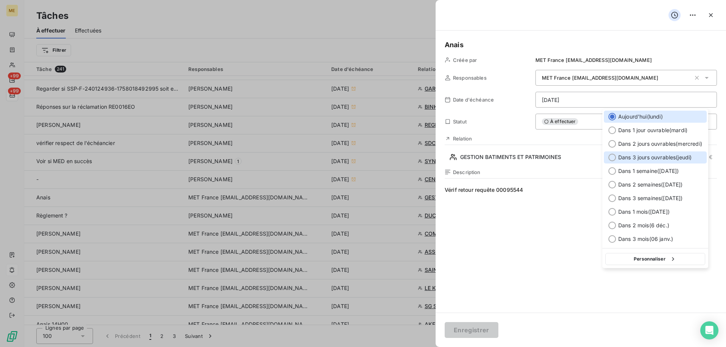
click at [667, 159] on span "Dans 3 jours ouvrables ( jeudi )" at bounding box center [654, 158] width 73 height 8
type input "09/10/2025"
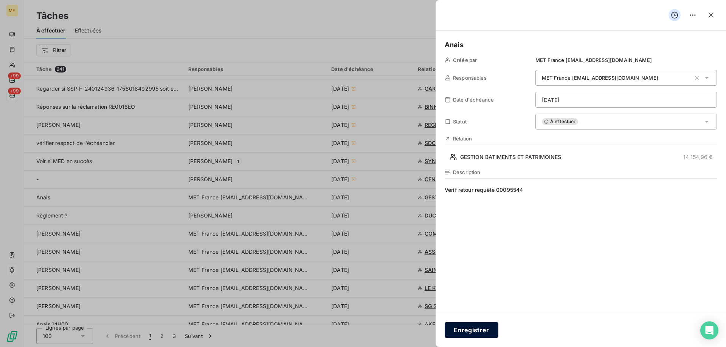
click at [480, 333] on button "Enregistrer" at bounding box center [472, 330] width 54 height 16
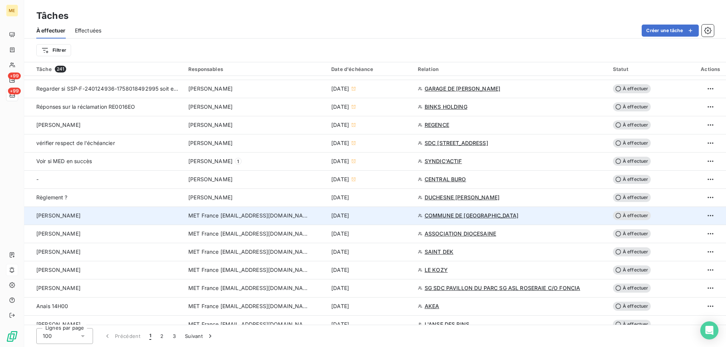
click at [391, 215] on div "[DATE]" at bounding box center [370, 216] width 78 height 8
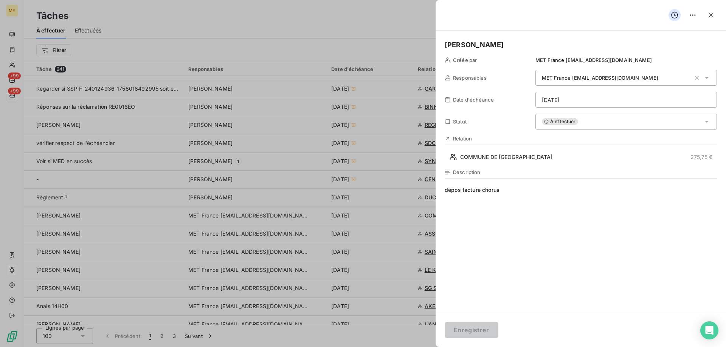
click at [585, 101] on html "ME +99 +99 Tâches À effectuer Effectuées Créer une tâche Filtrer Tâche 241 Resp…" at bounding box center [363, 211] width 726 height 423
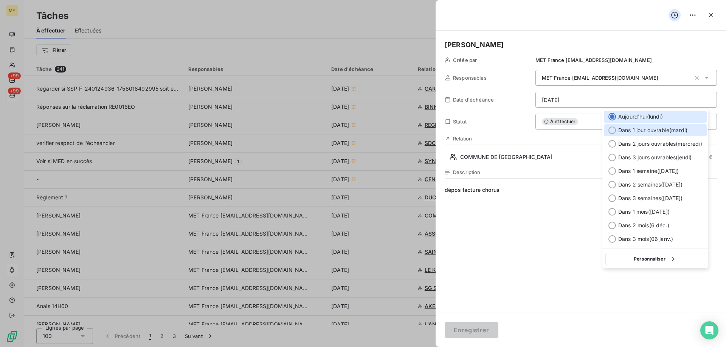
click at [651, 129] on span "Dans 1 jour ouvrable ( mardi )" at bounding box center [652, 131] width 69 height 8
type input "07/10/2025"
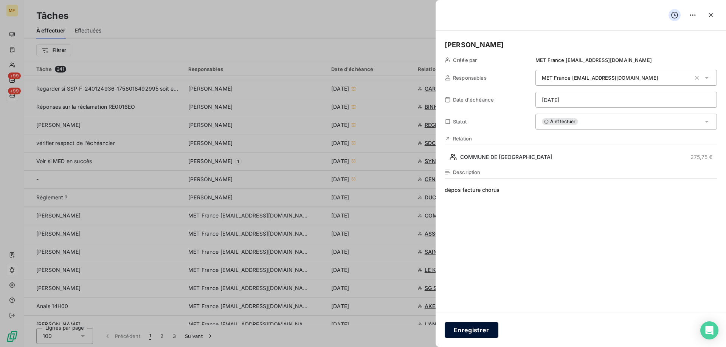
click at [462, 330] on button "Enregistrer" at bounding box center [472, 330] width 54 height 16
click at [456, 328] on button "Enregistrer" at bounding box center [472, 330] width 54 height 16
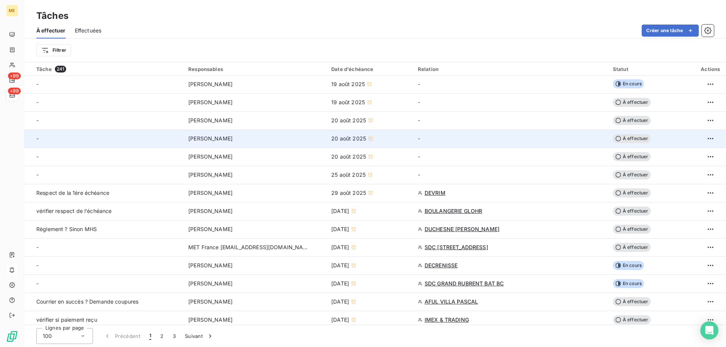
scroll to position [0, 0]
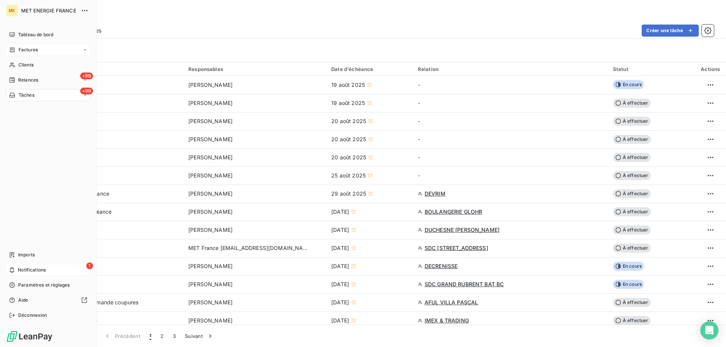
click at [16, 52] on div "Factures" at bounding box center [23, 50] width 29 height 7
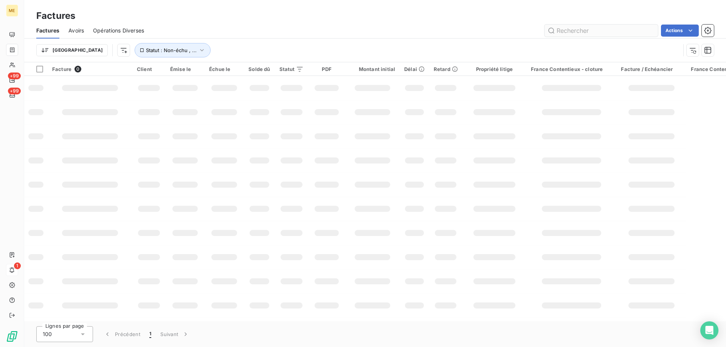
click at [585, 28] on input "text" at bounding box center [600, 31] width 113 height 12
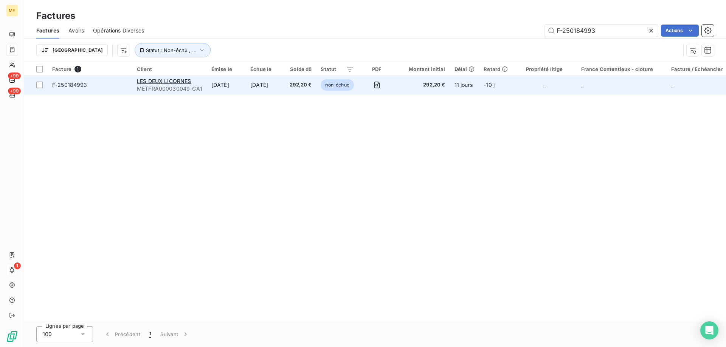
type input "F-250184993"
click at [298, 85] on span "292,20 €" at bounding box center [301, 85] width 22 height 8
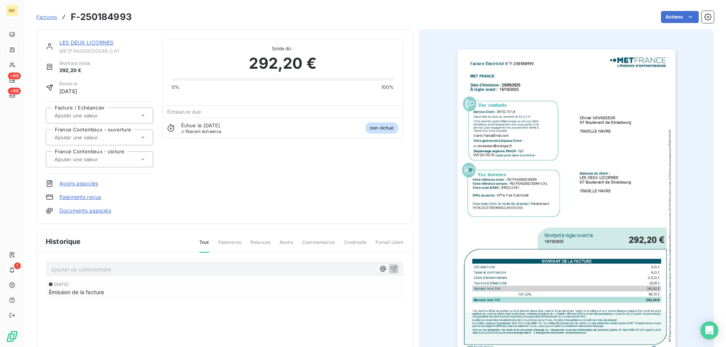
click at [106, 40] on link "LES DEUX LICORNES" at bounding box center [86, 42] width 54 height 6
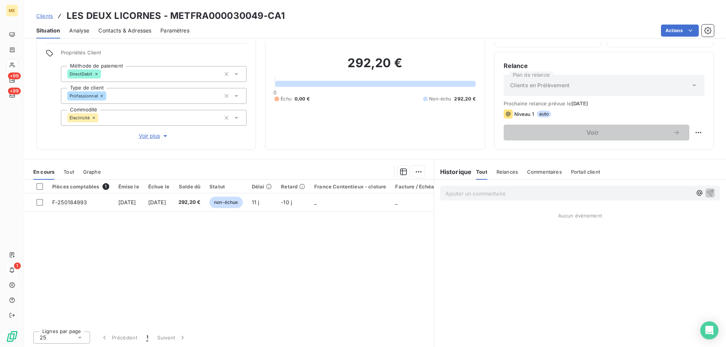
scroll to position [48, 0]
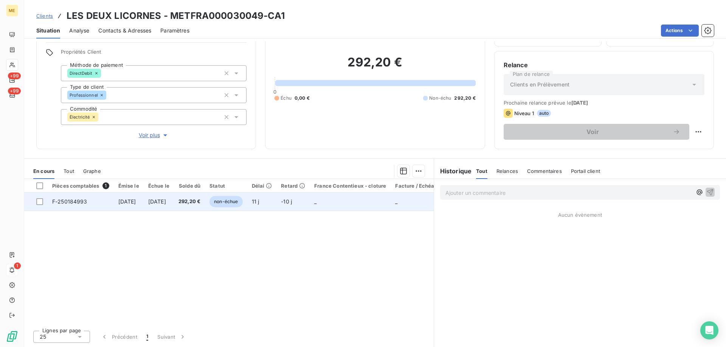
click at [122, 205] on td "25 sept. 2025" at bounding box center [129, 202] width 30 height 18
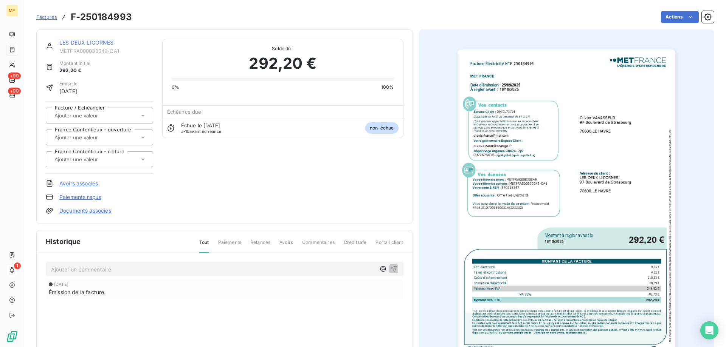
click at [563, 198] on img "button" at bounding box center [566, 204] width 218 height 308
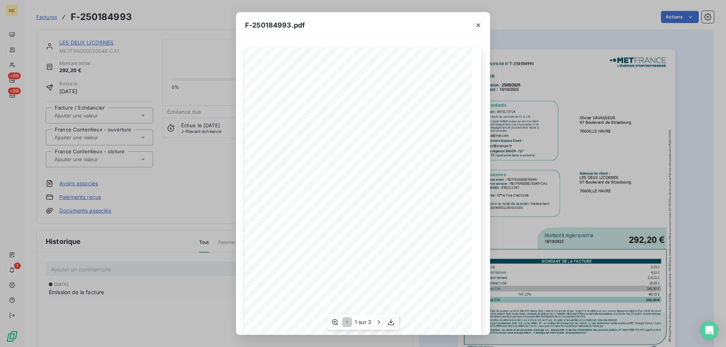
click at [417, 290] on span at bounding box center [372, 289] width 143 height 3
click at [391, 322] on icon "button" at bounding box center [391, 323] width 8 height 8
click at [478, 23] on icon "button" at bounding box center [478, 26] width 8 height 8
click at [480, 24] on icon "button" at bounding box center [478, 26] width 8 height 8
click at [81, 42] on div "F-250184993.pdf Facture Électricité N° F-250184993 MET Energie France 4, rue de…" at bounding box center [363, 173] width 726 height 347
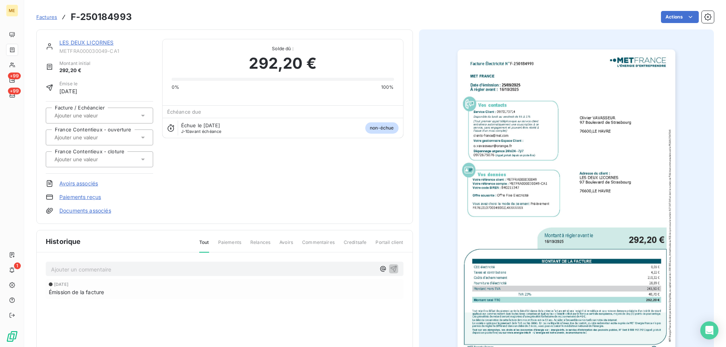
click at [100, 44] on link "LES DEUX LICORNES" at bounding box center [86, 42] width 54 height 6
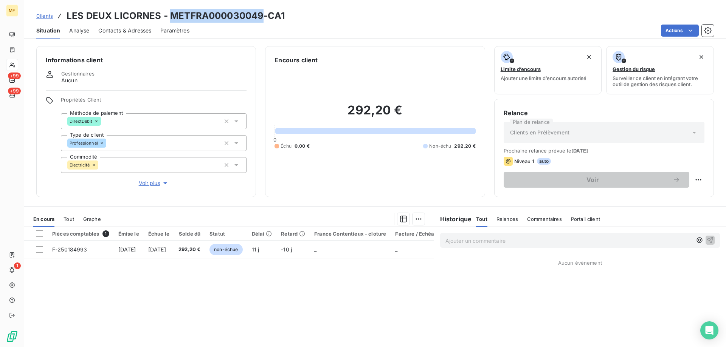
drag, startPoint x: 260, startPoint y: 16, endPoint x: 171, endPoint y: 21, distance: 90.1
click at [171, 21] on h3 "LES DEUX LICORNES - METFRA000030049-CA1" at bounding box center [176, 16] width 218 height 14
copy h3 "METFRA000030049"
click at [149, 180] on span "Voir plus" at bounding box center [154, 184] width 30 height 8
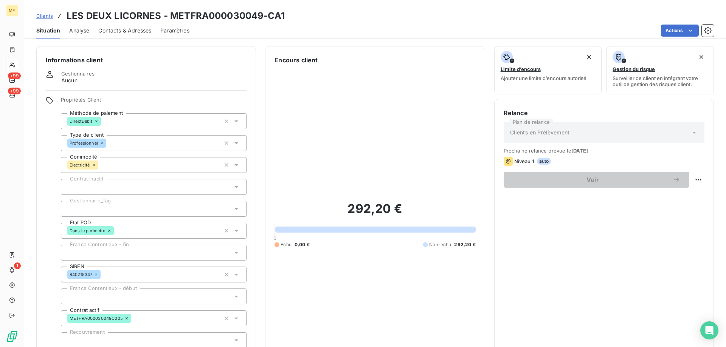
click at [128, 206] on div at bounding box center [154, 209] width 186 height 16
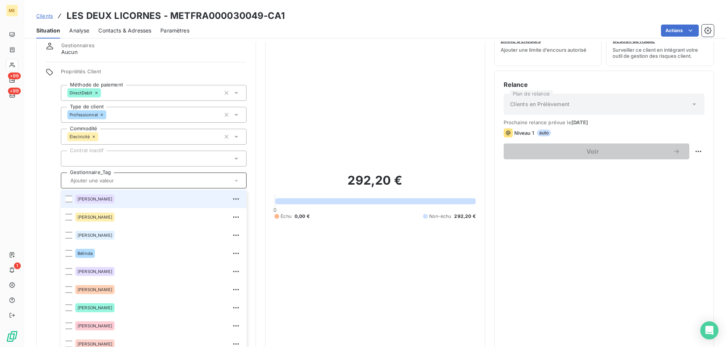
scroll to position [113, 0]
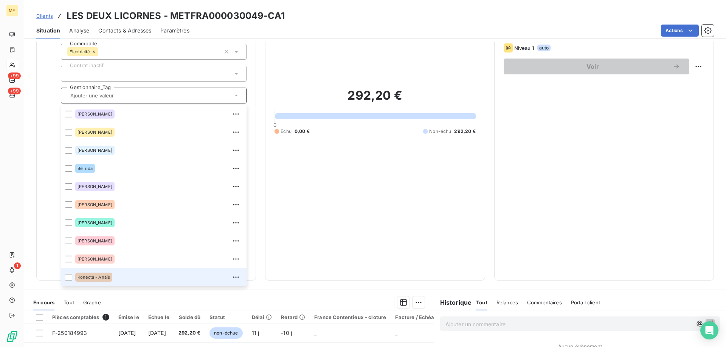
click at [107, 277] on div "Konecta - Anaïs" at bounding box center [93, 277] width 37 height 9
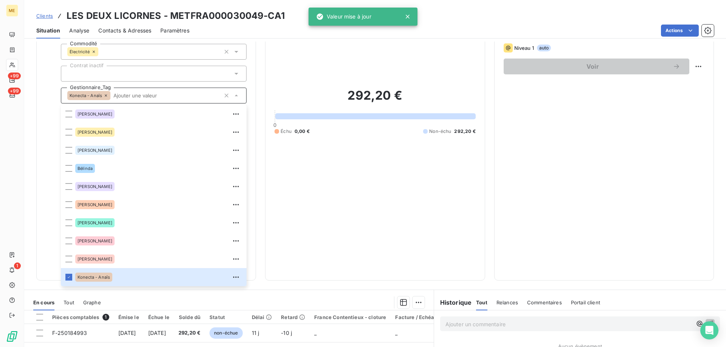
click at [116, 92] on input "text" at bounding box center [165, 95] width 110 height 7
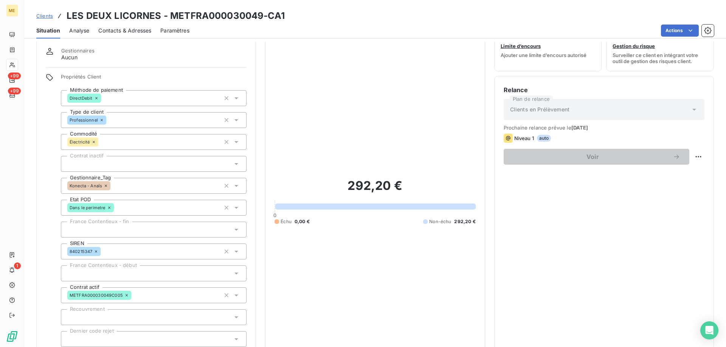
scroll to position [38, 0]
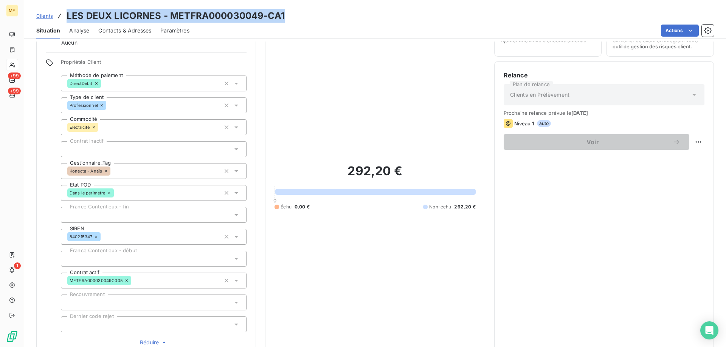
drag, startPoint x: 293, startPoint y: 13, endPoint x: 64, endPoint y: 18, distance: 228.4
click at [64, 18] on div "Clients LES DEUX LICORNES - METFRA000030049-CA1" at bounding box center [375, 16] width 702 height 14
copy h3 "LES DEUX LICORNES - METFRA000030049-CA1"
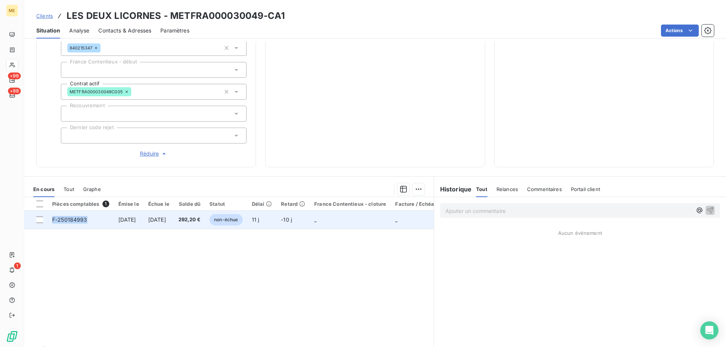
copy span "F-250184993"
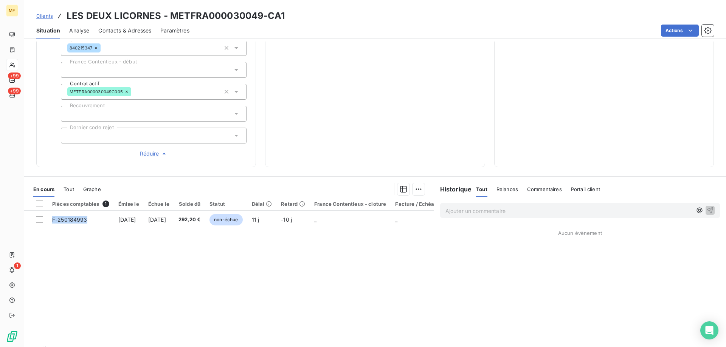
drag, startPoint x: 88, startPoint y: 216, endPoint x: 82, endPoint y: 241, distance: 25.7
click at [58, 232] on div "Pièces comptables 1 Émise le Échue le Solde dû Statut Délai Retard France Conte…" at bounding box center [228, 270] width 409 height 146
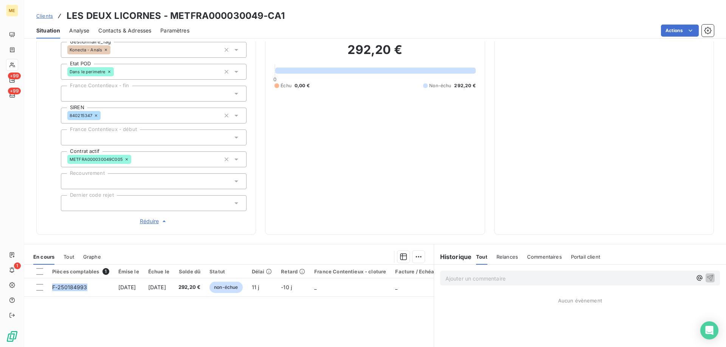
scroll to position [113, 0]
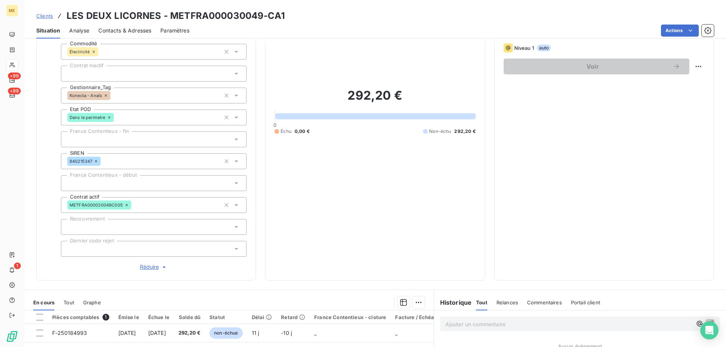
click at [478, 320] on p "Ajouter un commentaire ﻿" at bounding box center [568, 324] width 247 height 9
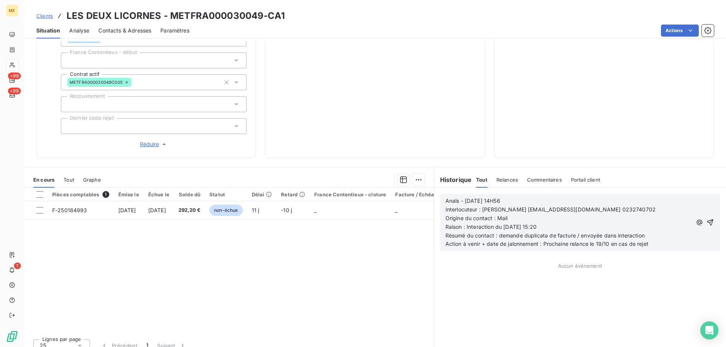
scroll to position [240, 0]
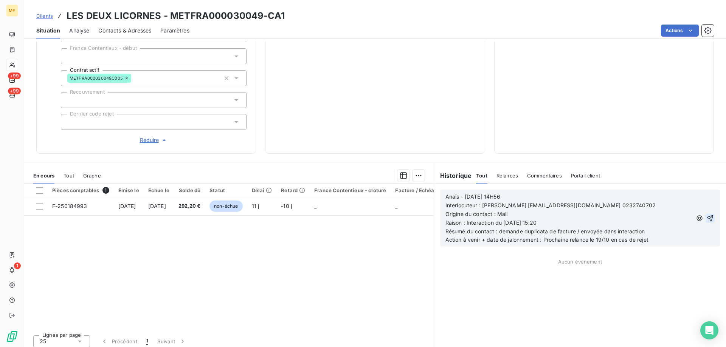
click at [706, 217] on icon "button" at bounding box center [710, 219] width 8 height 8
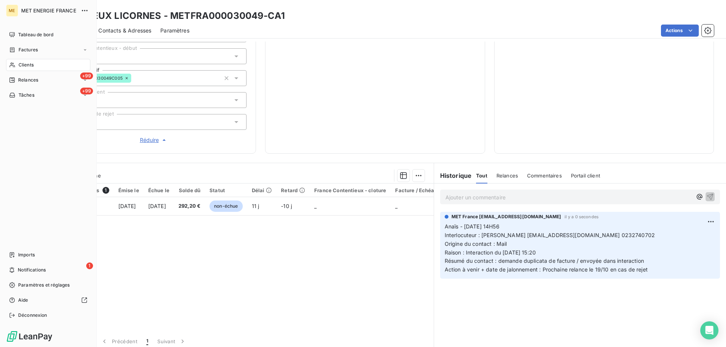
click at [23, 65] on span "Clients" at bounding box center [26, 65] width 15 height 7
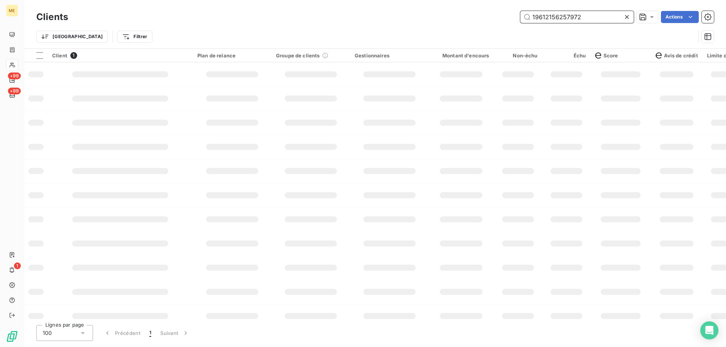
click at [560, 13] on input "19612156257972" at bounding box center [576, 17] width 113 height 12
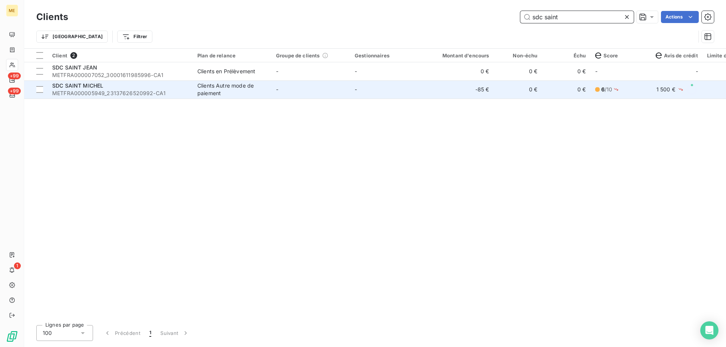
type input "sdc saint"
click at [305, 89] on td "-" at bounding box center [310, 90] width 79 height 18
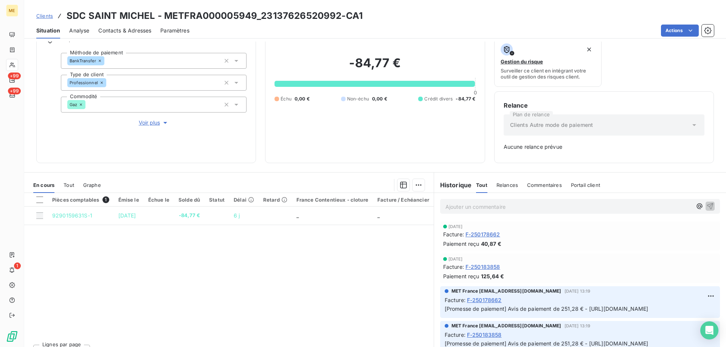
scroll to position [74, 0]
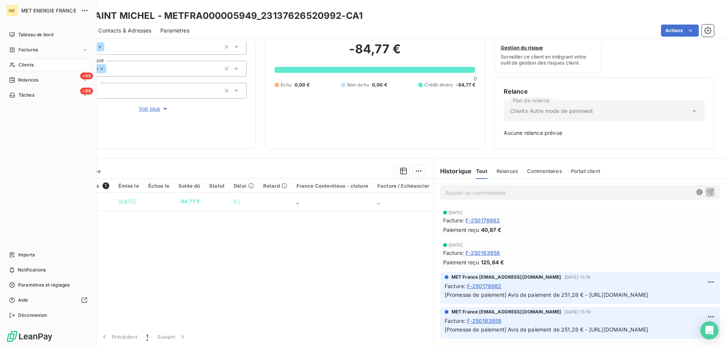
click at [15, 64] on icon at bounding box center [12, 65] width 6 height 6
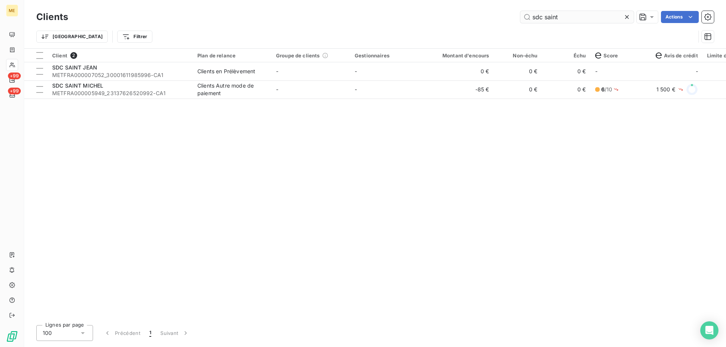
click at [535, 16] on input "sdc saint" at bounding box center [576, 17] width 113 height 12
drag, startPoint x: 563, startPoint y: 16, endPoint x: 544, endPoint y: 17, distance: 18.5
click at [544, 17] on input "sdc saint" at bounding box center [576, 17] width 113 height 12
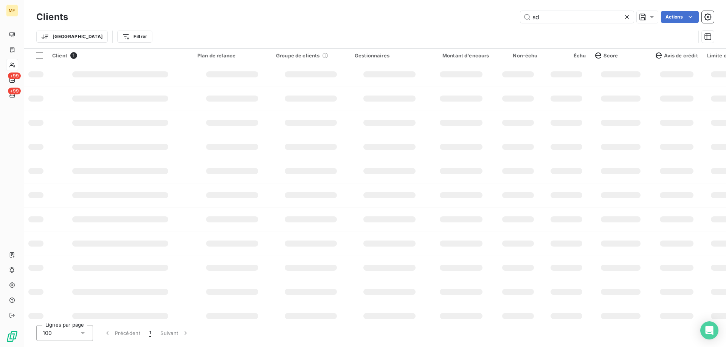
type input "s"
click at [549, 16] on input "s" at bounding box center [576, 17] width 113 height 12
paste input "F-250129007"
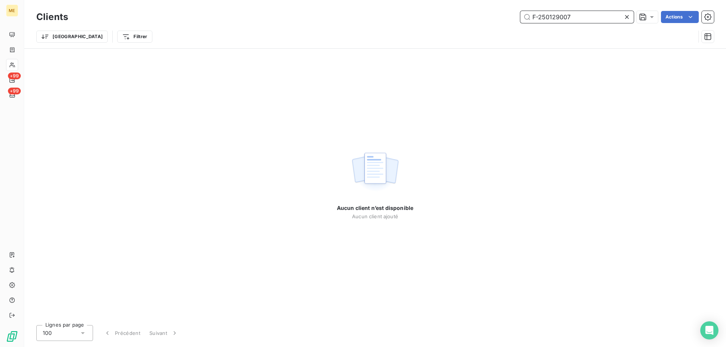
click at [530, 19] on input "F-250129007" at bounding box center [576, 17] width 113 height 12
type input "F-250129007"
click at [582, 18] on input "F-250129007" at bounding box center [576, 17] width 113 height 12
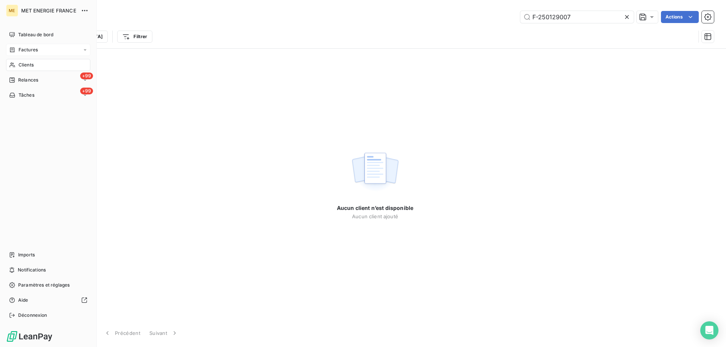
click at [28, 48] on span "Factures" at bounding box center [28, 50] width 19 height 7
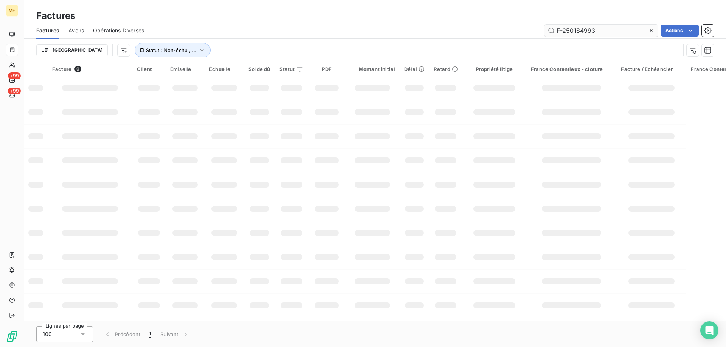
click at [604, 28] on input "F-250184993" at bounding box center [600, 31] width 113 height 12
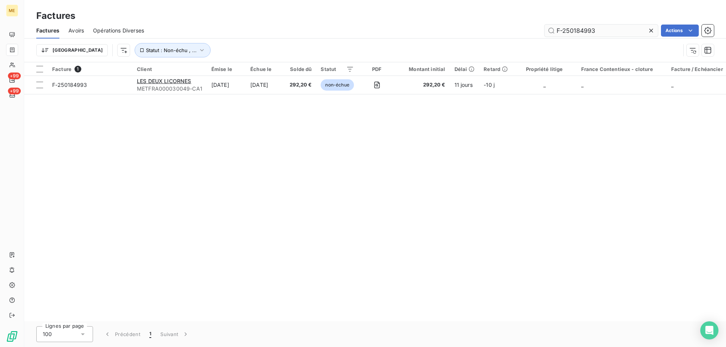
click at [606, 29] on input "F-250184993" at bounding box center [600, 31] width 113 height 12
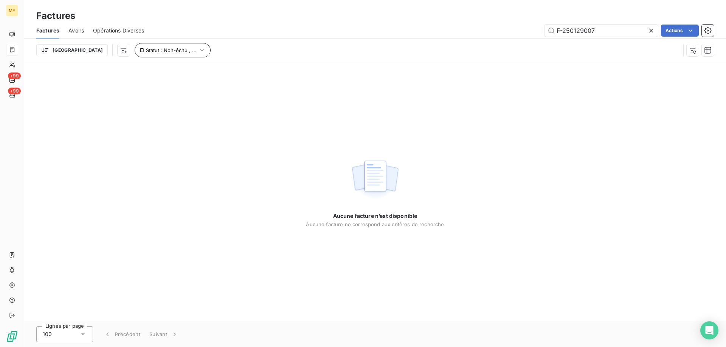
type input "F-250129007"
click at [146, 51] on span "Statut : Non-échu , ..." at bounding box center [171, 50] width 51 height 6
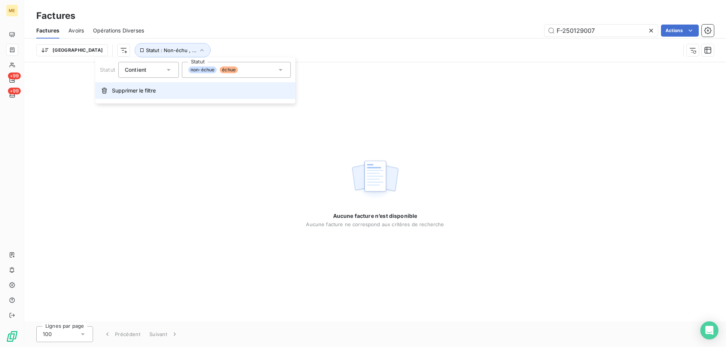
click at [121, 93] on span "Supprimer le filtre" at bounding box center [134, 91] width 44 height 8
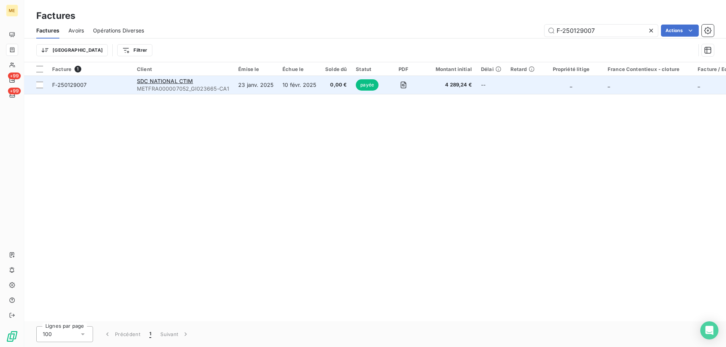
click at [275, 83] on td "23 janv. 2025" at bounding box center [256, 85] width 44 height 18
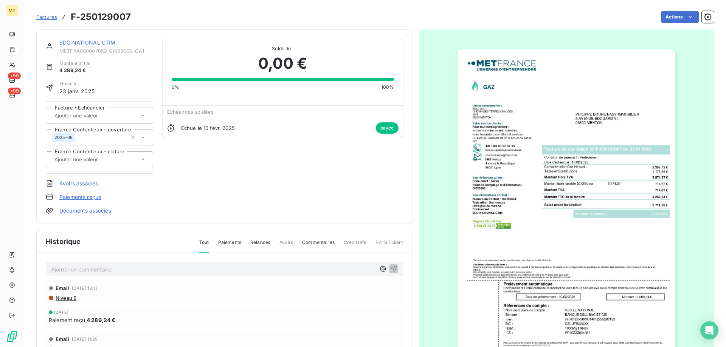
click at [83, 42] on link "SDC NATIONAL CTIM" at bounding box center [87, 42] width 56 height 6
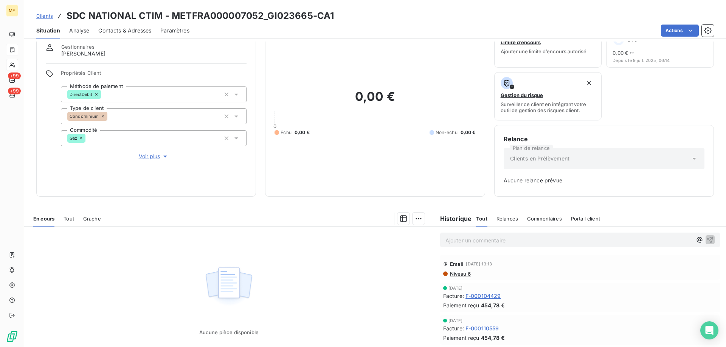
scroll to position [38, 0]
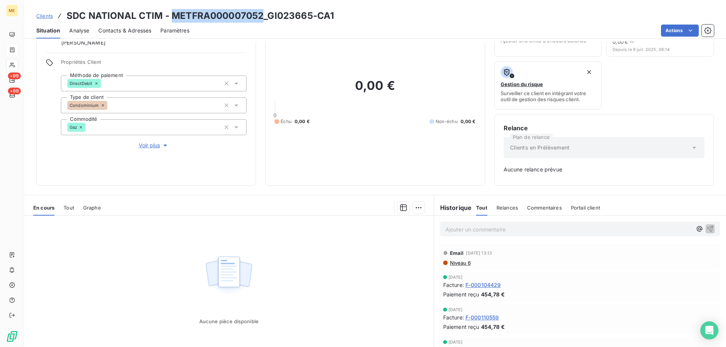
drag, startPoint x: 262, startPoint y: 13, endPoint x: 171, endPoint y: 16, distance: 91.2
click at [171, 16] on h3 "SDC NATIONAL CTIM - METFRA000007052_GI023665-CA1" at bounding box center [200, 16] width 267 height 14
copy h3 "METFRA000007052"
click at [43, 13] on span "Clients" at bounding box center [44, 16] width 17 height 6
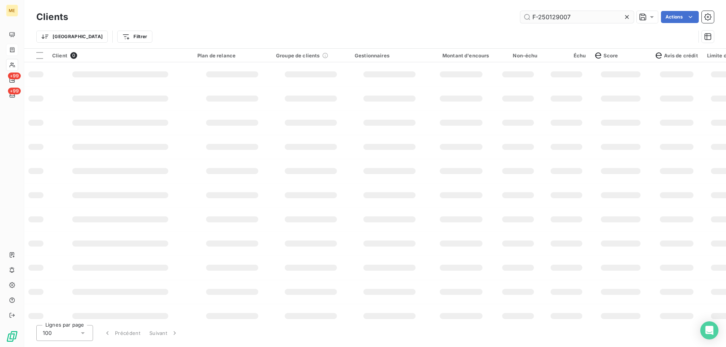
click at [573, 16] on input "F-250129007" at bounding box center [576, 17] width 113 height 12
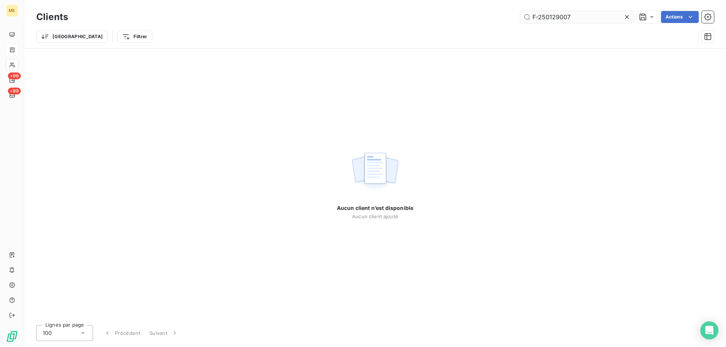
click at [573, 16] on input "F-250129007" at bounding box center [576, 17] width 113 height 12
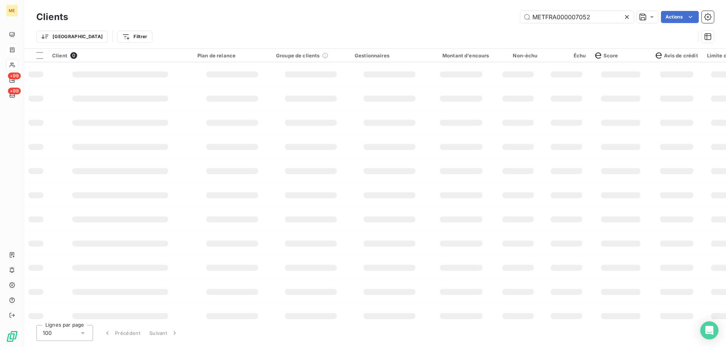
type input "METFRA000007052"
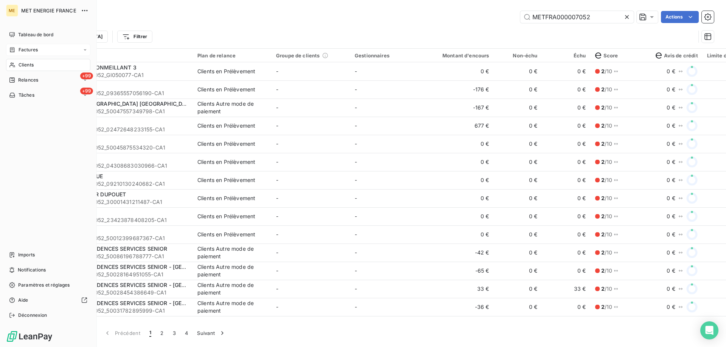
click at [38, 65] on div "Clients" at bounding box center [48, 65] width 84 height 12
click at [36, 51] on span "Factures" at bounding box center [28, 50] width 19 height 7
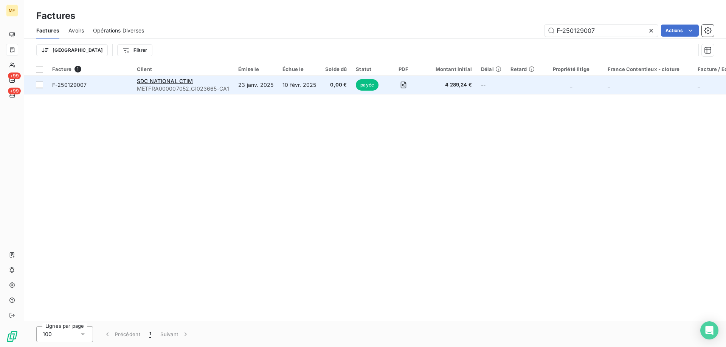
click at [209, 88] on span "METFRA000007052_GI023665-CA1" at bounding box center [183, 89] width 92 height 8
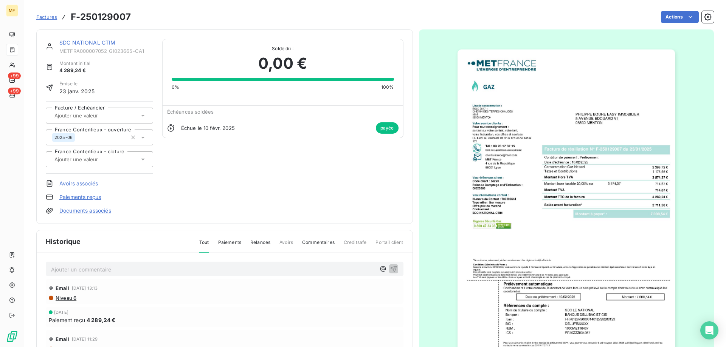
click at [93, 42] on link "SDC NATIONAL CTIM" at bounding box center [87, 42] width 56 height 6
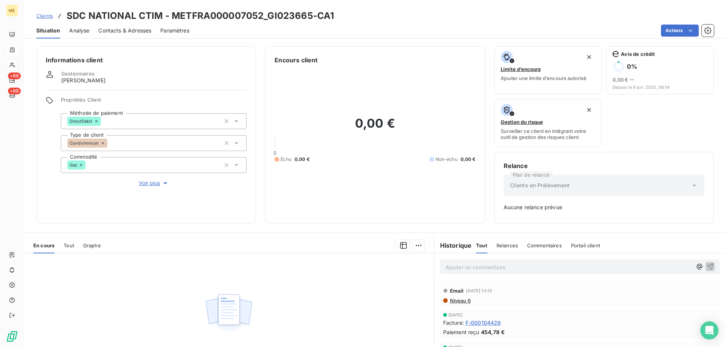
click at [147, 181] on span "Voir plus" at bounding box center [154, 184] width 30 height 8
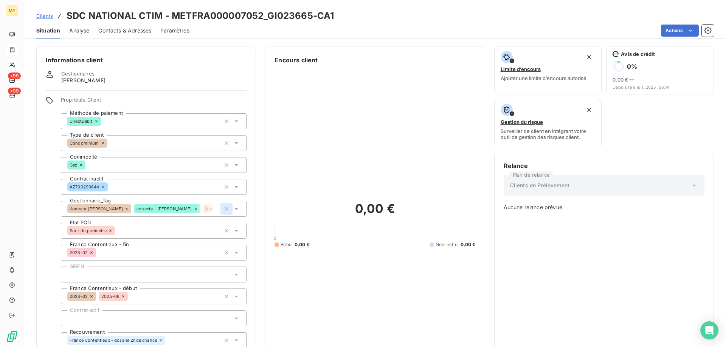
click at [225, 207] on icon "button" at bounding box center [227, 209] width 4 height 4
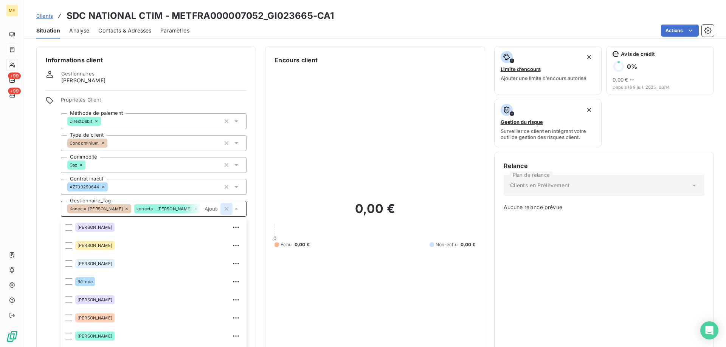
scroll to position [48, 0]
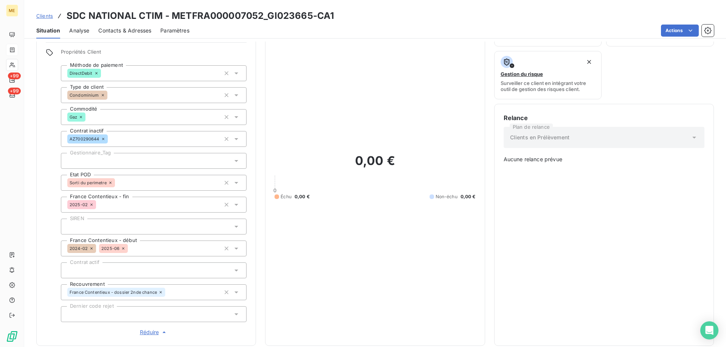
click at [90, 153] on div at bounding box center [154, 161] width 186 height 16
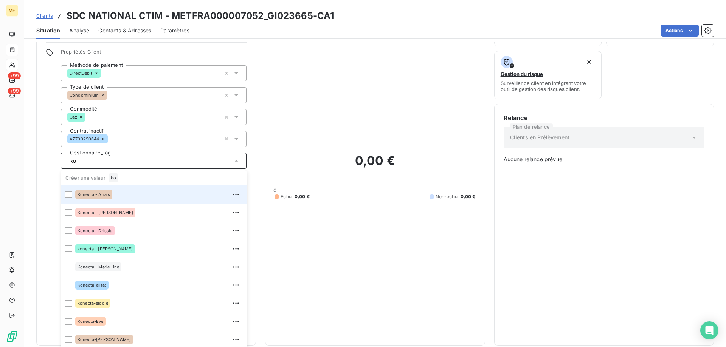
click at [94, 192] on span "Konecta - Anaïs" at bounding box center [94, 194] width 33 height 5
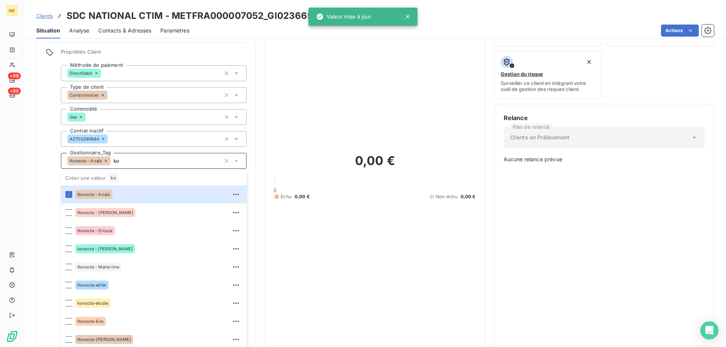
click at [126, 158] on input "ko" at bounding box center [165, 161] width 110 height 7
type input "ko"
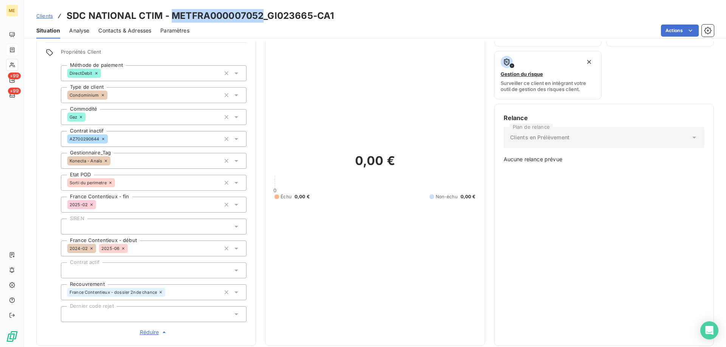
drag, startPoint x: 261, startPoint y: 14, endPoint x: 173, endPoint y: 16, distance: 88.1
click at [173, 16] on h3 "SDC NATIONAL CTIM - METFRA000007052_GI023665-CA1" at bounding box center [200, 16] width 267 height 14
copy h3 "METFRA000007052"
click at [388, 31] on div "Actions" at bounding box center [455, 31] width 515 height 12
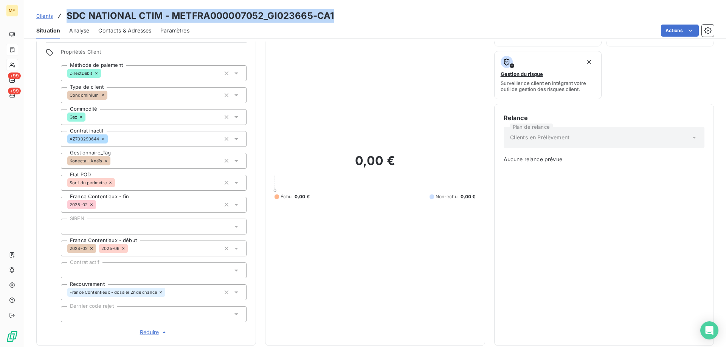
drag, startPoint x: 360, startPoint y: 21, endPoint x: 64, endPoint y: 13, distance: 296.1
click at [64, 13] on div "Clients SDC NATIONAL CTIM - METFRA000007052_GI023665-CA1" at bounding box center [375, 16] width 702 height 14
copy h3 "SDC NATIONAL CTIM - METFRA000007052_GI023665-CA1"
click at [130, 34] on span "Contacts & Adresses" at bounding box center [124, 31] width 53 height 8
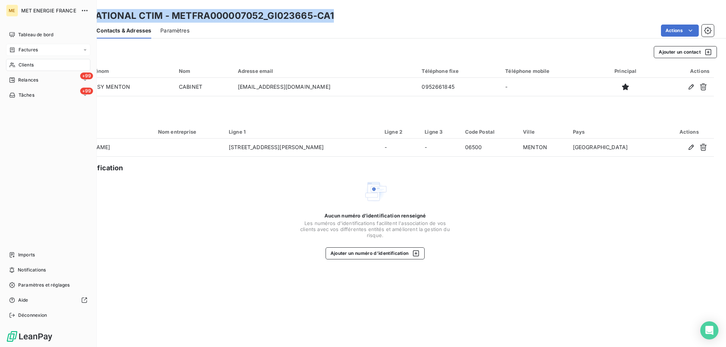
click at [17, 65] on div "Clients" at bounding box center [48, 65] width 84 height 12
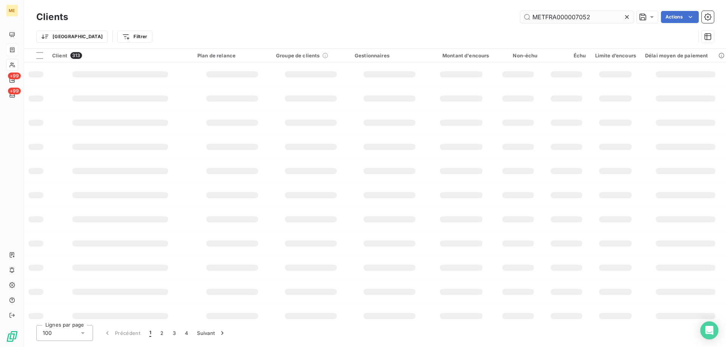
click at [546, 16] on input "METFRA000007052" at bounding box center [576, 17] width 113 height 12
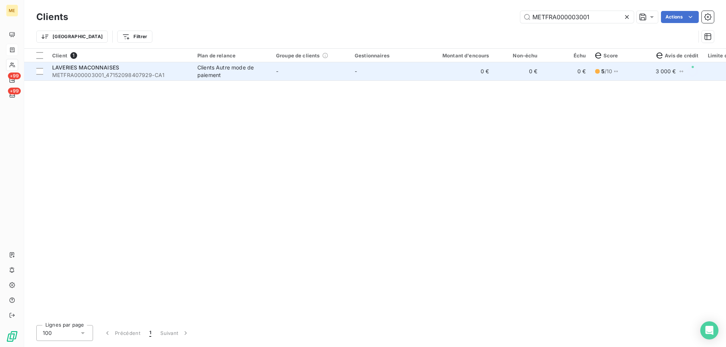
type input "METFRA000003001"
click at [80, 76] on span "METFRA000003001_47152098407929-CA1" at bounding box center [120, 75] width 136 height 8
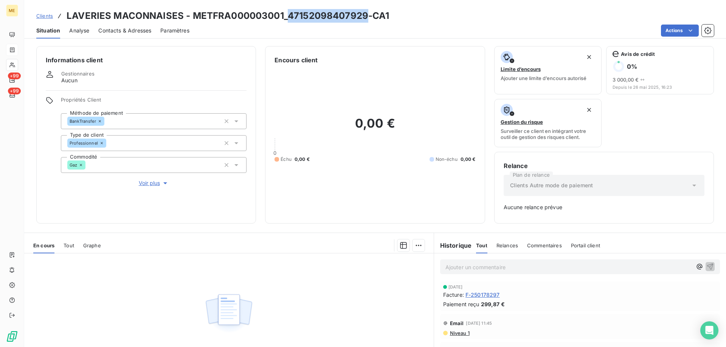
drag, startPoint x: 366, startPoint y: 16, endPoint x: 288, endPoint y: 16, distance: 77.5
click at [288, 16] on h3 "LAVERIES MACONNAISES - METFRA000003001_47152098407929-CA1" at bounding box center [228, 16] width 323 height 14
copy h3 "47152098407929"
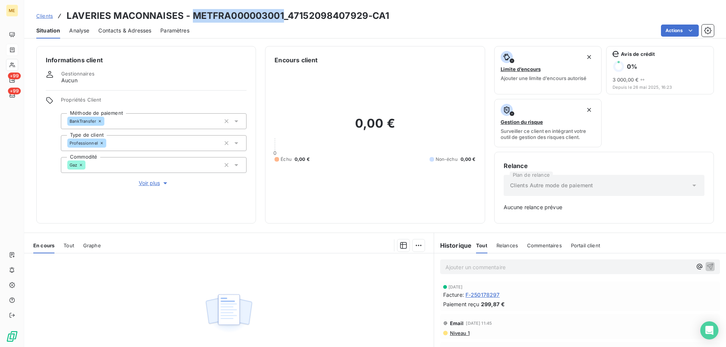
drag, startPoint x: 283, startPoint y: 16, endPoint x: 191, endPoint y: 22, distance: 92.0
click at [191, 22] on h3 "LAVERIES MACONNAISES - METFRA000003001_47152098407929-CA1" at bounding box center [228, 16] width 323 height 14
copy h3 "METFRA000003001"
click at [117, 27] on span "Contacts & Adresses" at bounding box center [124, 31] width 53 height 8
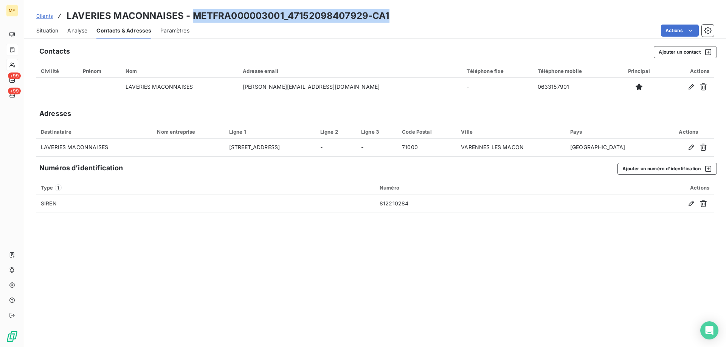
drag, startPoint x: 397, startPoint y: 14, endPoint x: 190, endPoint y: 18, distance: 206.8
click at [190, 18] on div "Clients LAVERIES MACONNAISES - METFRA000003001_47152098407929-CA1" at bounding box center [375, 16] width 702 height 14
click at [407, 18] on div "Clients LAVERIES MACONNAISES - METFRA000003001_47152098407929-CA1" at bounding box center [375, 16] width 702 height 14
click at [391, 18] on div "Clients LAVERIES MACONNAISES - METFRA000003001_47152098407929-CA1" at bounding box center [375, 16] width 702 height 14
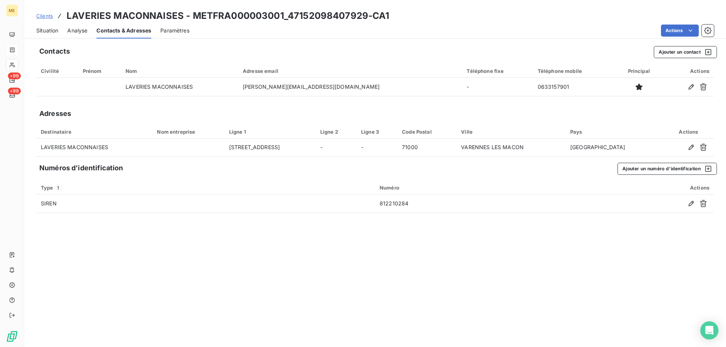
click at [388, 25] on div "Actions" at bounding box center [455, 31] width 515 height 12
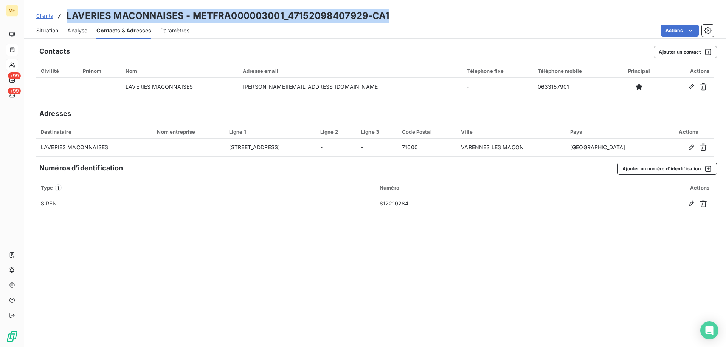
drag, startPoint x: 389, startPoint y: 17, endPoint x: 66, endPoint y: 17, distance: 323.6
click at [66, 17] on div "Clients LAVERIES MACONNAISES - METFRA000003001_47152098407929-CA1" at bounding box center [375, 16] width 702 height 14
copy h3 "LAVERIES MACONNAISES - METFRA000003001_47152098407929-CA1"
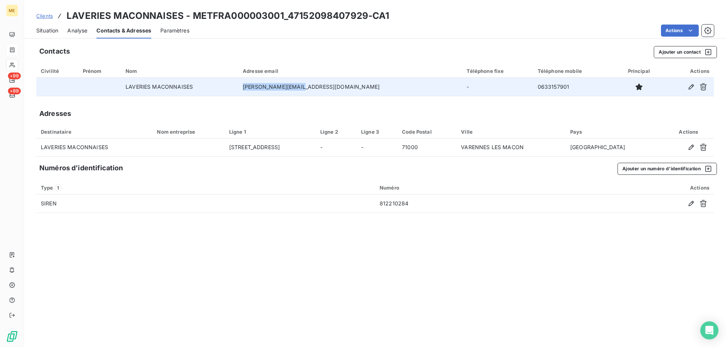
copy td "p.deabreu@alaine.fr"
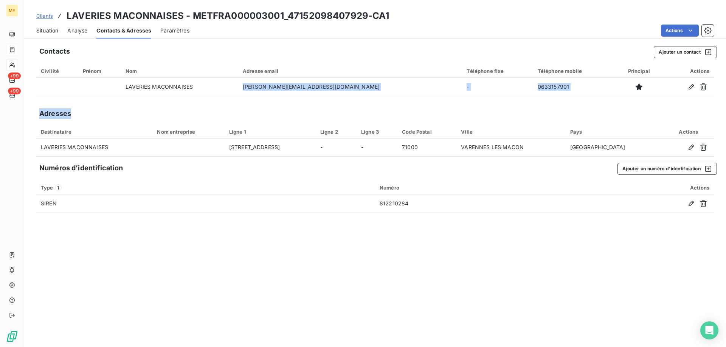
drag, startPoint x: 286, startPoint y: 87, endPoint x: 364, endPoint y: 129, distance: 88.8
click at [349, 121] on div "Contacts Ajouter un contact Civilité Prénom Nom Adresse email Téléphone fixe Té…" at bounding box center [375, 195] width 702 height 306
click at [535, 103] on div "Contacts Ajouter un contact Civilité Prénom Nom Adresse email Téléphone fixe Té…" at bounding box center [375, 195] width 702 height 306
drag, startPoint x: 534, startPoint y: 106, endPoint x: 535, endPoint y: 100, distance: 5.7
click at [534, 105] on div "Contacts Ajouter un contact Civilité Prénom Nom Adresse email Téléphone fixe Té…" at bounding box center [375, 195] width 702 height 306
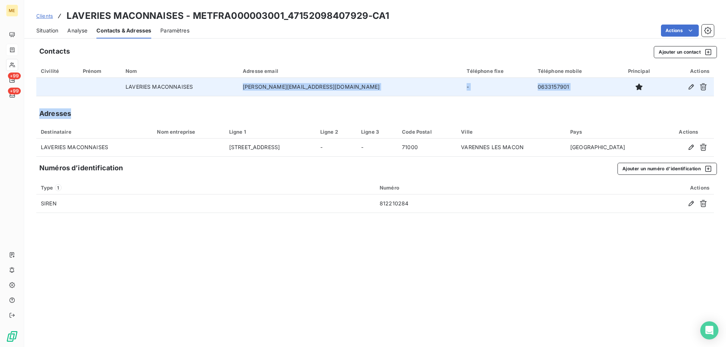
click at [535, 87] on td "0633157901" at bounding box center [574, 87] width 82 height 18
drag, startPoint x: 532, startPoint y: 87, endPoint x: 492, endPoint y: 86, distance: 40.5
click at [533, 86] on td "0633157901" at bounding box center [574, 87] width 82 height 18
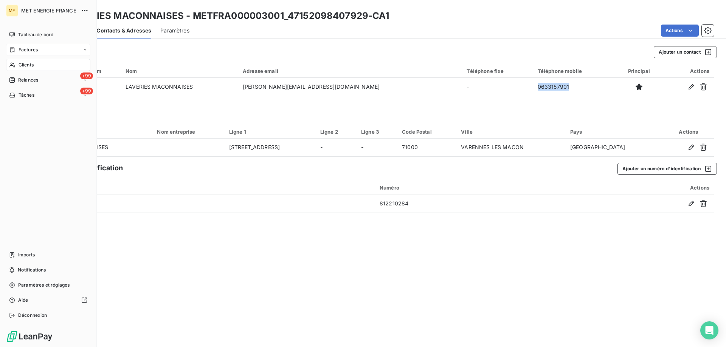
click at [22, 64] on span "Clients" at bounding box center [26, 65] width 15 height 7
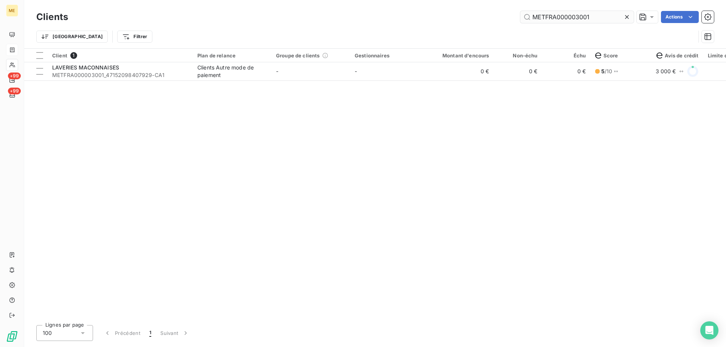
click at [556, 19] on input "METFRA000003001" at bounding box center [576, 17] width 113 height 12
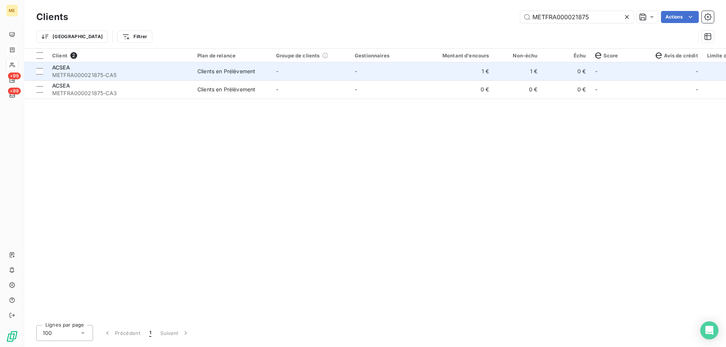
type input "METFRA000021875"
click at [407, 73] on td "-" at bounding box center [389, 71] width 79 height 18
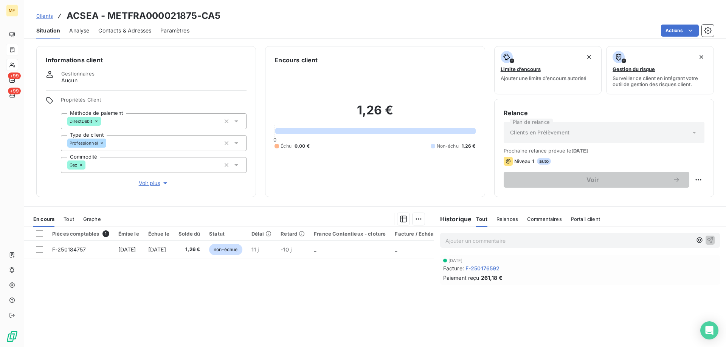
click at [69, 221] on span "Tout" at bounding box center [69, 219] width 11 height 6
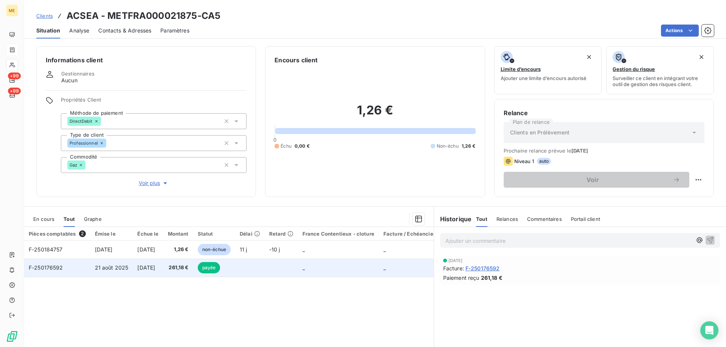
click at [177, 273] on td "261,18 €" at bounding box center [178, 268] width 30 height 18
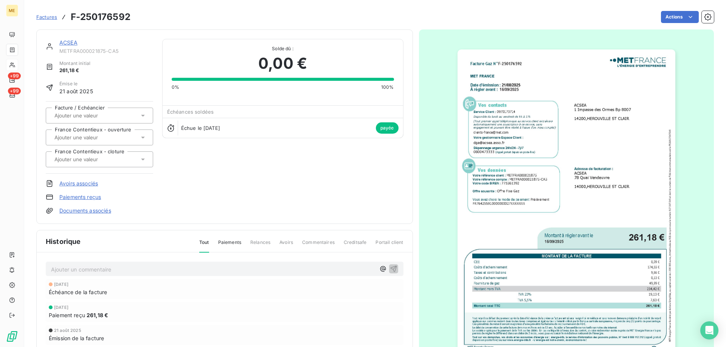
click at [571, 222] on img "button" at bounding box center [566, 204] width 218 height 308
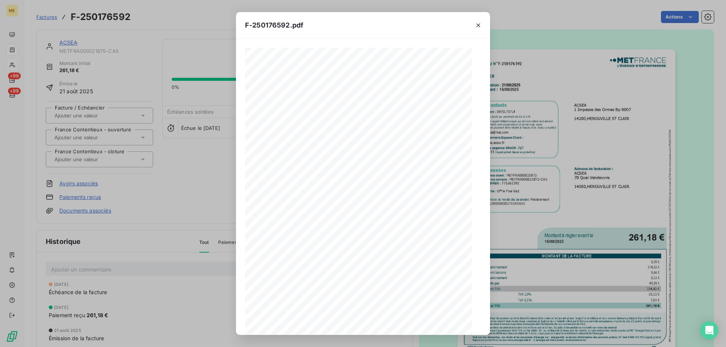
click at [401, 286] on span at bounding box center [373, 284] width 147 height 3
click at [392, 323] on icon "button" at bounding box center [391, 323] width 8 height 8
click at [478, 24] on icon "button" at bounding box center [478, 25] width 4 height 4
click at [478, 25] on icon "button" at bounding box center [478, 25] width 4 height 4
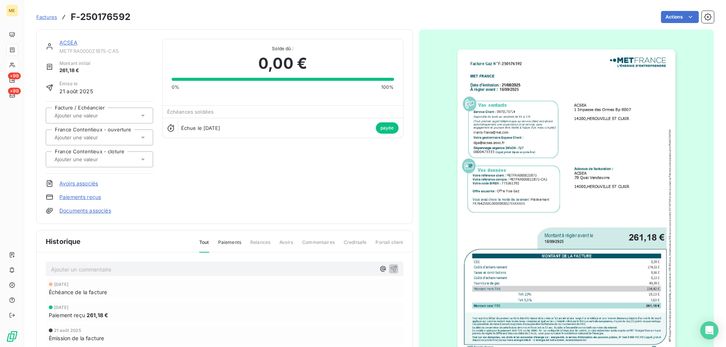
click at [67, 42] on link "ACSEA" at bounding box center [68, 42] width 18 height 6
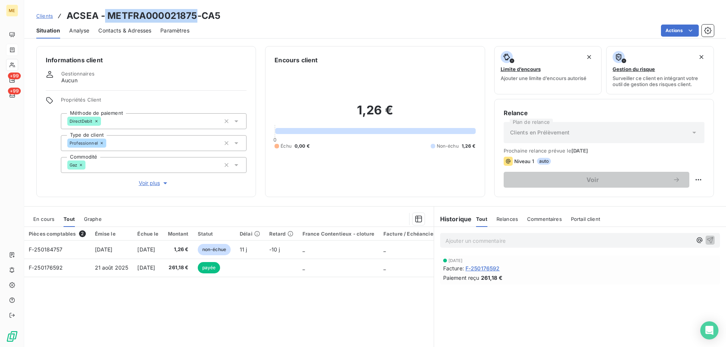
drag, startPoint x: 196, startPoint y: 14, endPoint x: 105, endPoint y: 18, distance: 90.8
click at [105, 18] on h3 "ACSEA - METFRA000021875-CA5" at bounding box center [144, 16] width 154 height 14
click at [110, 17] on h3 "ACSEA - METFRA000021875-CA5" at bounding box center [144, 16] width 154 height 14
drag, startPoint x: 108, startPoint y: 16, endPoint x: 195, endPoint y: 10, distance: 87.5
click at [195, 10] on h3 "ACSEA - METFRA000021875-CA5" at bounding box center [144, 16] width 154 height 14
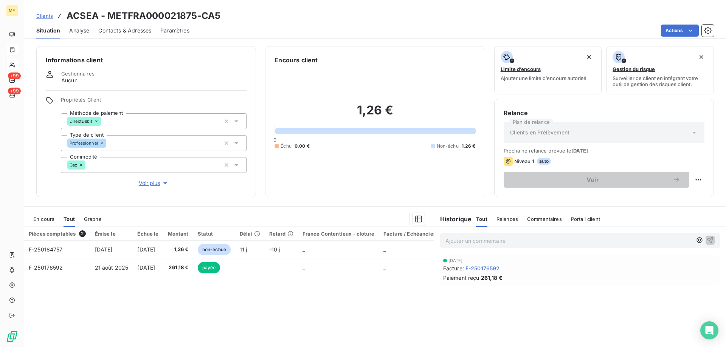
click at [248, 18] on div "Clients ACSEA - METFRA000021875-CA5" at bounding box center [375, 16] width 702 height 14
drag, startPoint x: 234, startPoint y: 15, endPoint x: 67, endPoint y: 10, distance: 166.8
click at [67, 10] on div "Clients ACSEA - METFRA000021875-CA5" at bounding box center [375, 16] width 702 height 14
click at [123, 29] on span "Contacts & Adresses" at bounding box center [124, 31] width 53 height 8
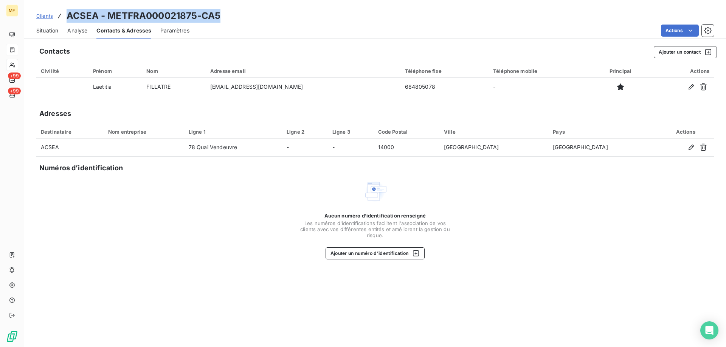
click at [44, 32] on span "Situation" at bounding box center [47, 31] width 22 height 8
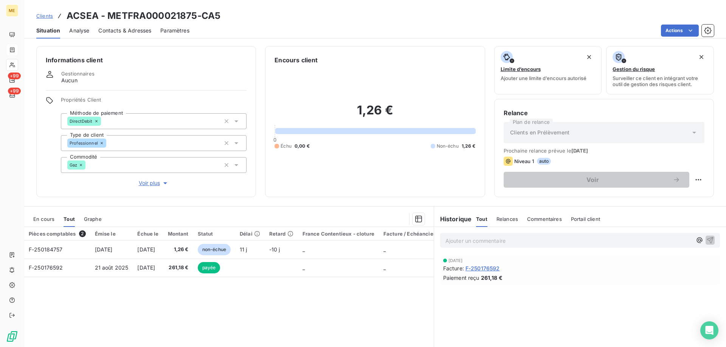
click at [533, 242] on p "Ajouter un commentaire ﻿" at bounding box center [568, 240] width 247 height 9
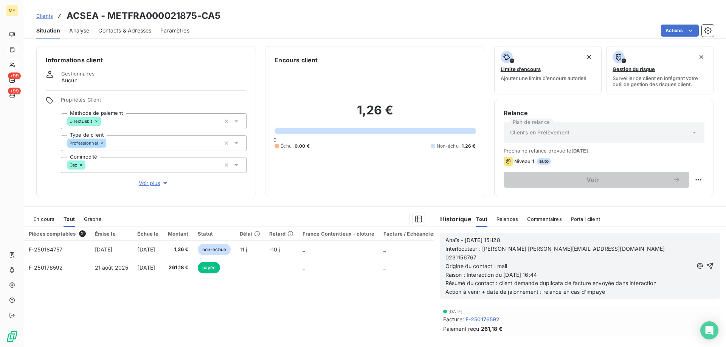
click at [706, 262] on icon "button" at bounding box center [710, 266] width 8 height 8
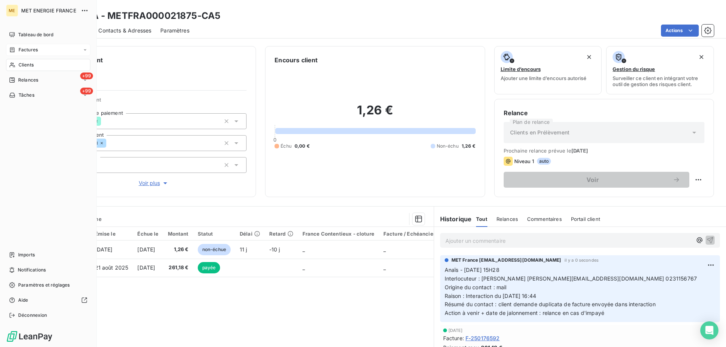
click at [30, 65] on span "Clients" at bounding box center [26, 65] width 15 height 7
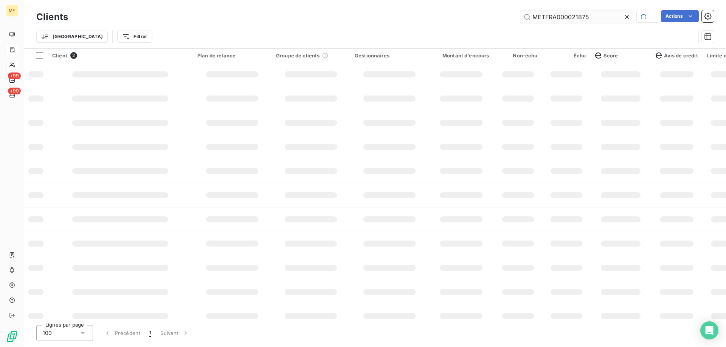
click at [539, 15] on input "METFRA000021875" at bounding box center [576, 17] width 113 height 12
click at [540, 15] on input "METFRA000021875" at bounding box center [576, 17] width 113 height 12
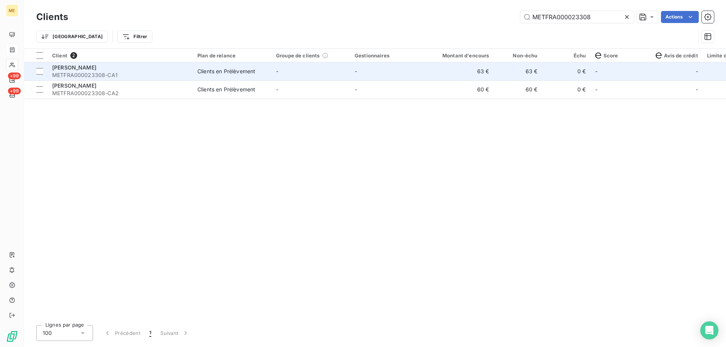
type input "METFRA000023308"
click at [327, 75] on td "-" at bounding box center [310, 71] width 79 height 18
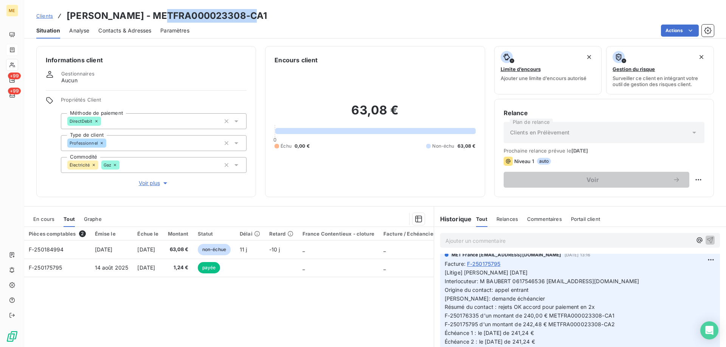
drag, startPoint x: 249, startPoint y: 17, endPoint x: 155, endPoint y: 21, distance: 93.5
click at [155, 21] on h3 "BAUBERT Ludovic - METFRA000023308-CA1" at bounding box center [167, 16] width 200 height 14
click at [165, 180] on icon "button" at bounding box center [165, 184] width 8 height 8
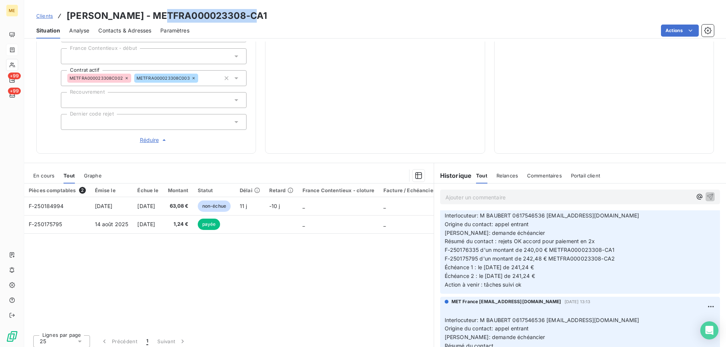
scroll to position [76, 0]
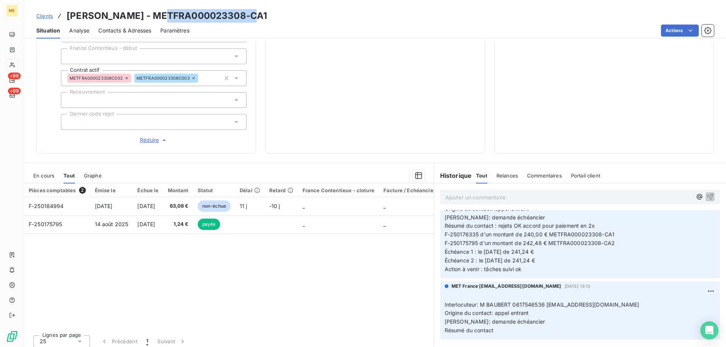
click at [67, 173] on span "Tout" at bounding box center [69, 176] width 11 height 6
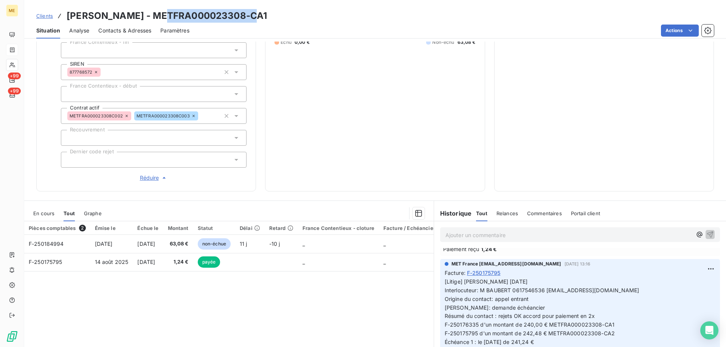
scroll to position [38, 0]
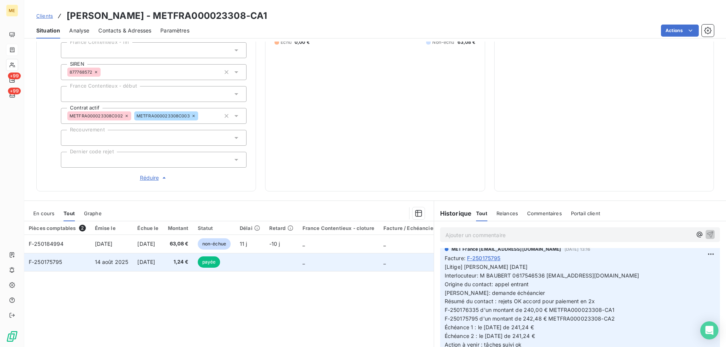
click at [155, 259] on span "[DATE]" at bounding box center [146, 262] width 18 height 6
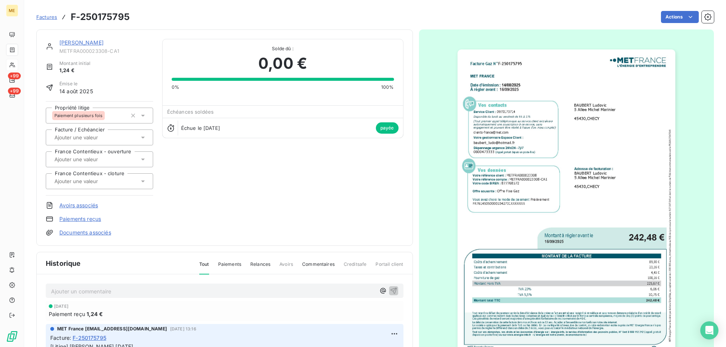
click at [96, 44] on link "[PERSON_NAME]" at bounding box center [81, 42] width 44 height 6
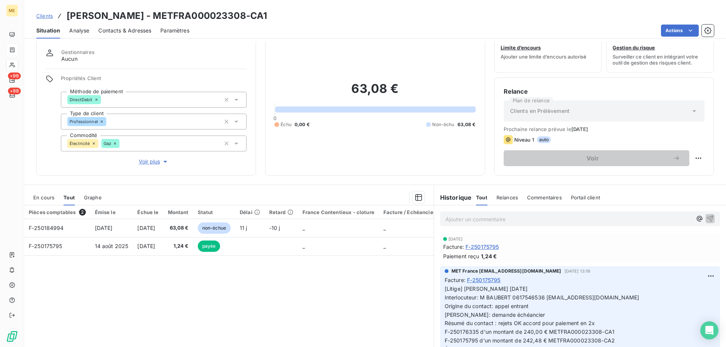
scroll to position [48, 0]
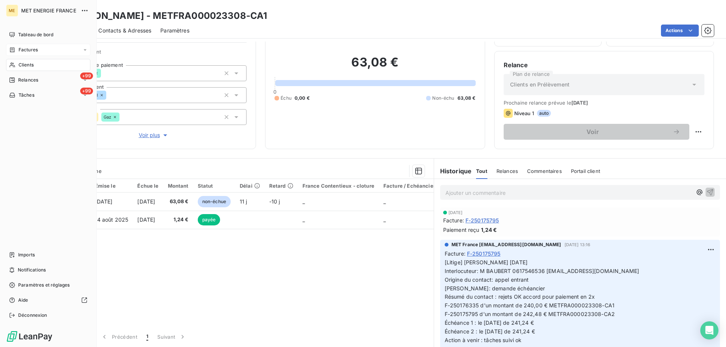
drag, startPoint x: 25, startPoint y: 66, endPoint x: 42, endPoint y: 66, distance: 17.0
click at [25, 67] on span "Clients" at bounding box center [26, 65] width 15 height 7
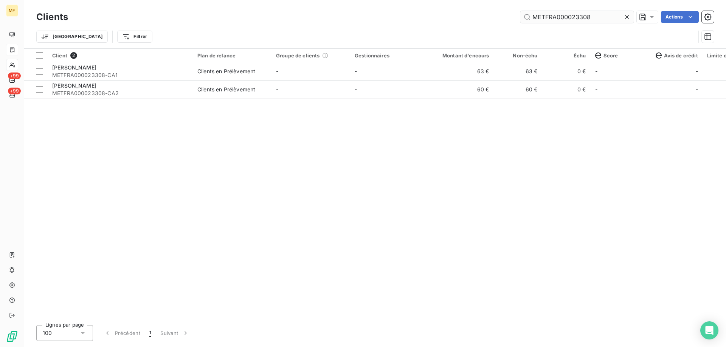
click at [541, 19] on input "METFRA000023308" at bounding box center [576, 17] width 113 height 12
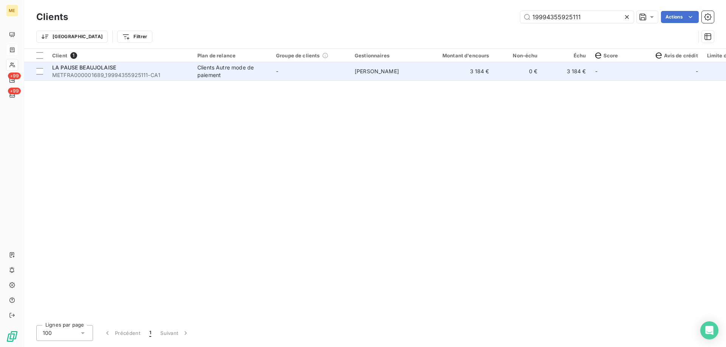
type input "19994355925111"
click at [285, 76] on td "-" at bounding box center [310, 71] width 79 height 18
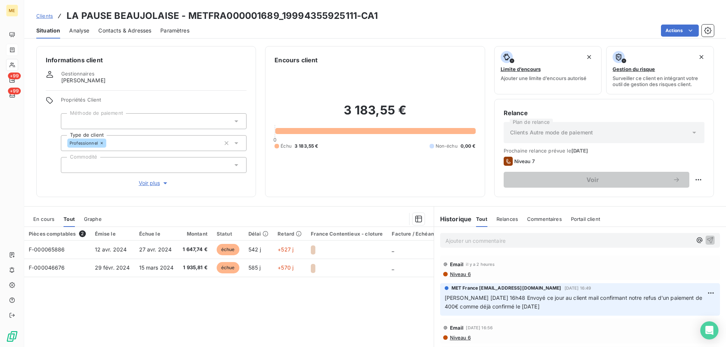
drag, startPoint x: 146, startPoint y: 180, endPoint x: 216, endPoint y: 193, distance: 70.7
click at [146, 180] on span "Voir plus" at bounding box center [154, 184] width 30 height 8
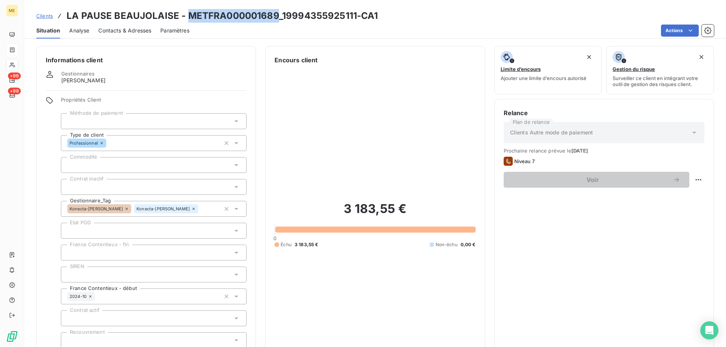
drag, startPoint x: 274, startPoint y: 15, endPoint x: 185, endPoint y: 19, distance: 88.9
click at [185, 19] on h3 "LA PAUSE BEAUJOLAISE - METFRA000001689_19994355925111-CA1" at bounding box center [223, 16] width 312 height 14
click at [136, 35] on div "Contacts & Adresses" at bounding box center [124, 31] width 53 height 16
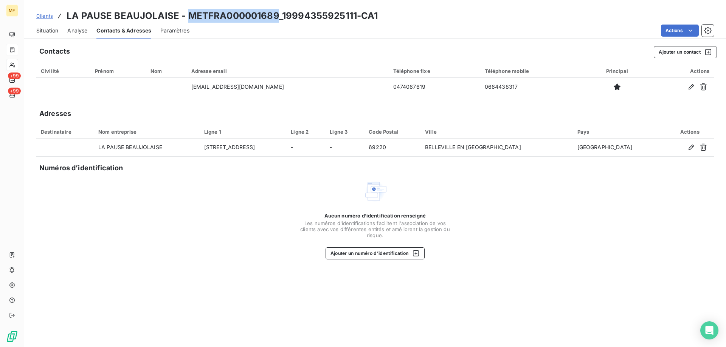
click at [38, 18] on span "Clients" at bounding box center [44, 16] width 17 height 6
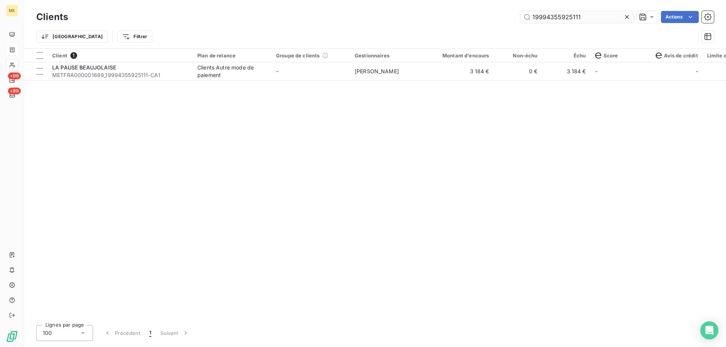
click at [557, 17] on input "19994355925111" at bounding box center [576, 17] width 113 height 12
type input "GI010948"
click at [267, 81] on div "Client 1 Plan de relance Groupe de clients Gestionnaires Montant d'encours Non-…" at bounding box center [375, 184] width 702 height 271
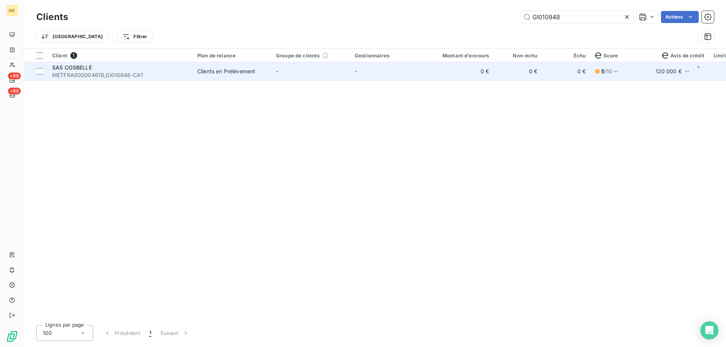
click at [267, 75] on td "Clients en Prélèvement" at bounding box center [232, 71] width 79 height 18
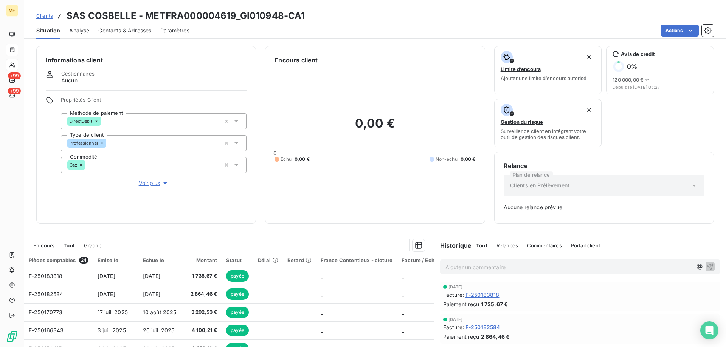
click at [45, 244] on span "En cours" at bounding box center [43, 246] width 21 height 6
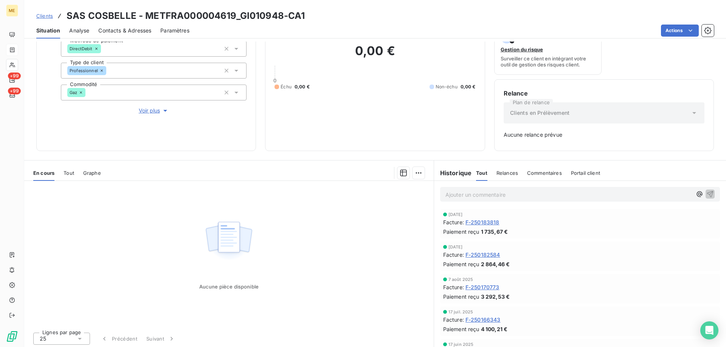
scroll to position [74, 0]
drag, startPoint x: 152, startPoint y: 103, endPoint x: 345, endPoint y: 126, distance: 194.1
click at [152, 105] on span "Voir plus" at bounding box center [154, 109] width 30 height 8
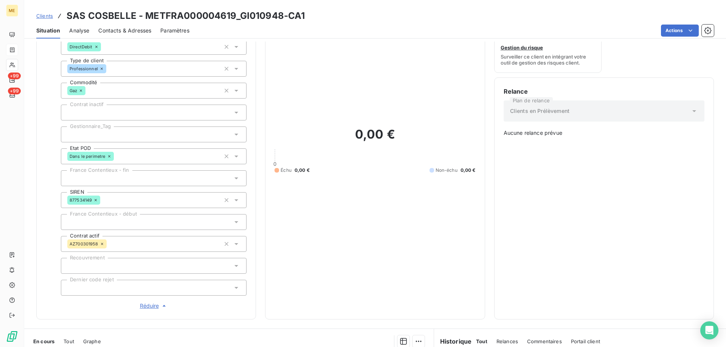
click at [118, 130] on div at bounding box center [154, 135] width 186 height 16
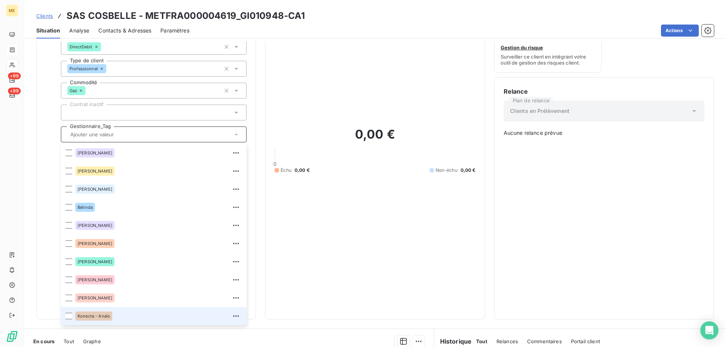
drag, startPoint x: 101, startPoint y: 308, endPoint x: 88, endPoint y: 313, distance: 13.6
click at [101, 312] on div "Konecta - Anaïs" at bounding box center [93, 316] width 37 height 9
click at [78, 314] on span "Konecta - Anaïs" at bounding box center [94, 316] width 33 height 5
click at [109, 318] on div "Konecta - Anaïs" at bounding box center [158, 316] width 167 height 12
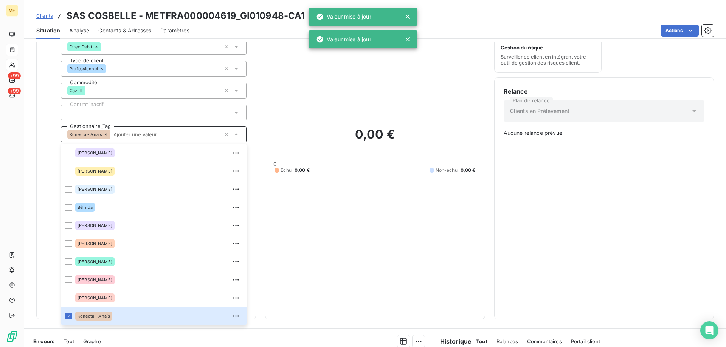
click at [163, 131] on input "text" at bounding box center [165, 134] width 110 height 7
click at [120, 132] on div "Konecta - Anaïs" at bounding box center [154, 135] width 186 height 16
click at [138, 131] on input "text" at bounding box center [165, 134] width 110 height 7
click at [138, 129] on div "Konecta - Anaïs" at bounding box center [154, 135] width 186 height 16
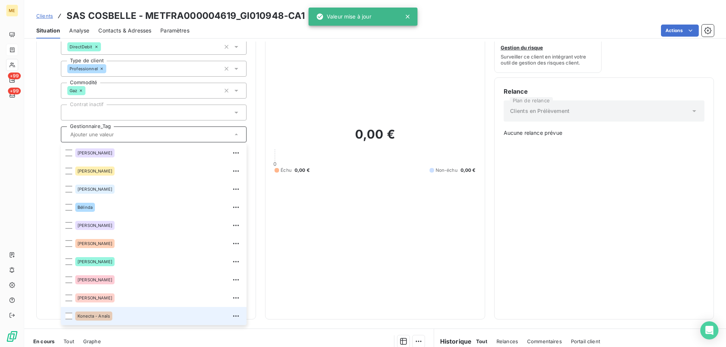
click at [105, 314] on span "Konecta - Anaïs" at bounding box center [94, 316] width 33 height 5
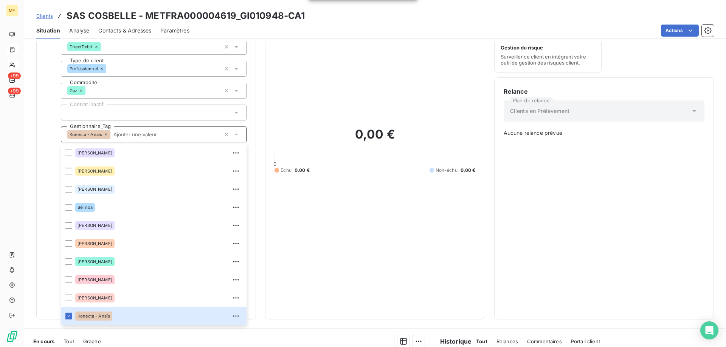
click at [189, 131] on input "text" at bounding box center [165, 134] width 110 height 7
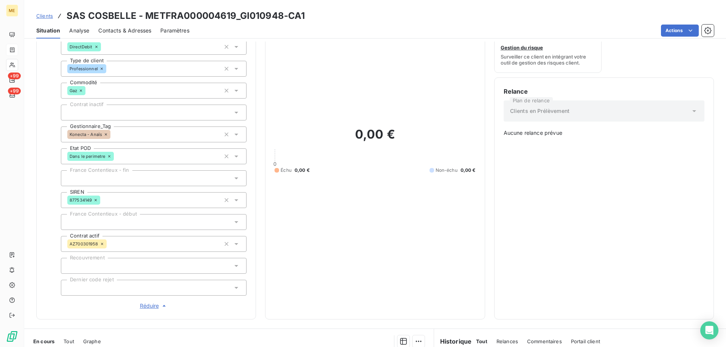
click at [349, 175] on div "0,00 € 0 Échu 0,00 € Non-échu 0,00 €" at bounding box center [374, 150] width 201 height 320
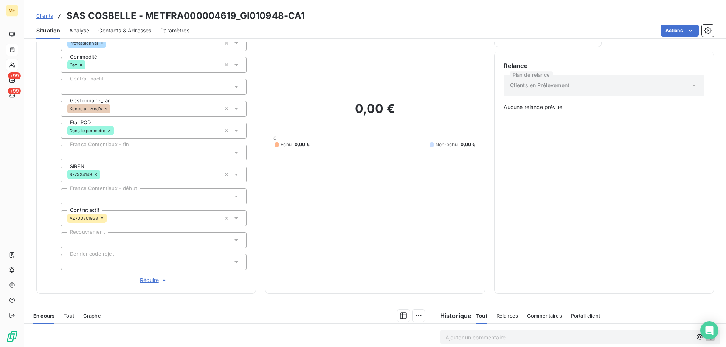
scroll to position [0, 0]
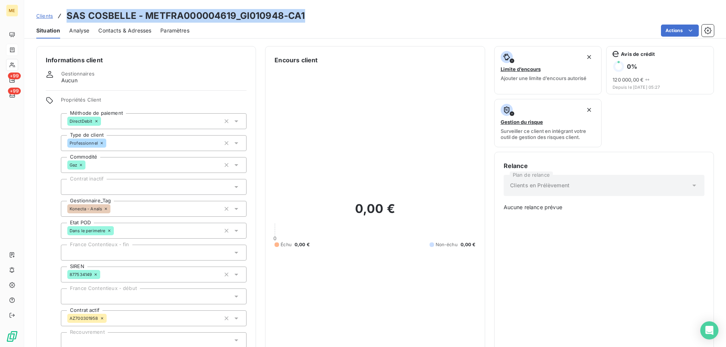
drag, startPoint x: 326, startPoint y: 14, endPoint x: 63, endPoint y: 15, distance: 262.8
click at [63, 15] on div "Clients SAS COSBELLE - METFRA000004619_GI010948-CA1" at bounding box center [375, 16] width 702 height 14
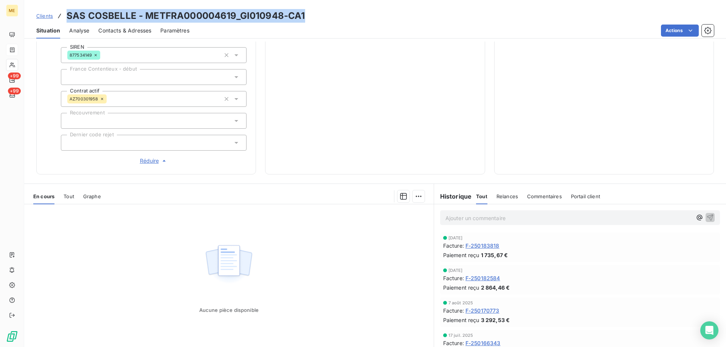
scroll to position [227, 0]
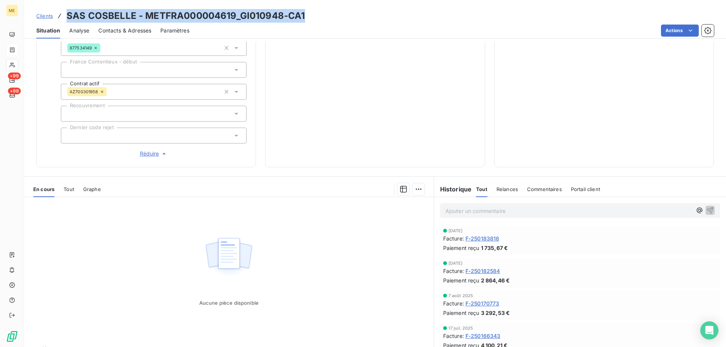
click at [65, 189] on div "Tout" at bounding box center [69, 189] width 11 height 16
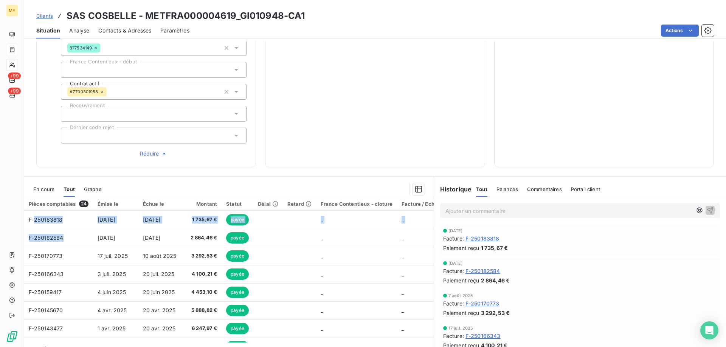
drag, startPoint x: 65, startPoint y: 234, endPoint x: 75, endPoint y: 152, distance: 82.6
click at [54, 181] on div "En cours Tout Graphe Pièces comptables 24 Émise le Échue le Montant Statut Déla…" at bounding box center [228, 273] width 409 height 184
drag, startPoint x: 216, startPoint y: 233, endPoint x: 186, endPoint y: 105, distance: 132.0
click at [186, 105] on div "Informations client Gestionnaires Aucun Propriétés Client Méthode de paiement D…" at bounding box center [375, 195] width 702 height 306
click at [291, 181] on div "En cours Tout Graphe" at bounding box center [228, 189] width 409 height 16
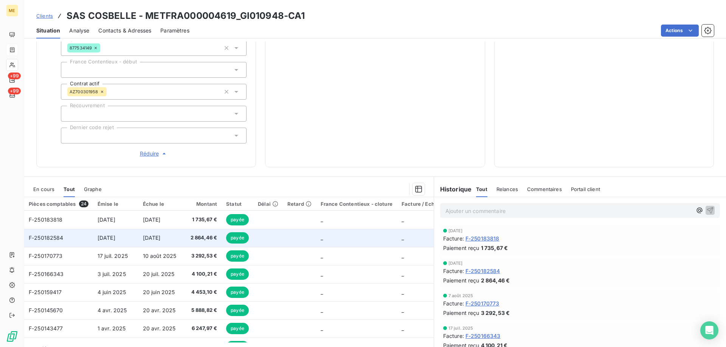
click at [297, 237] on td at bounding box center [299, 238] width 33 height 18
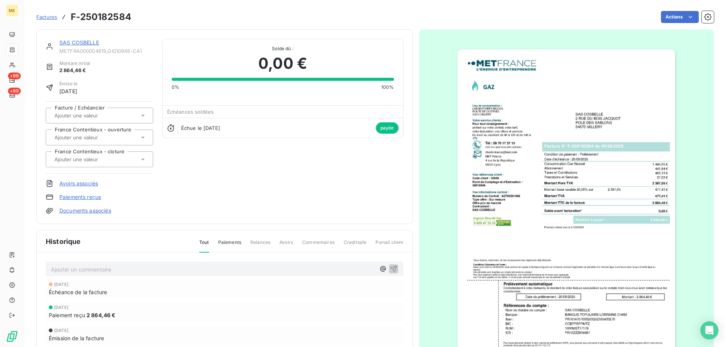
click at [564, 200] on img "button" at bounding box center [565, 204] width 217 height 308
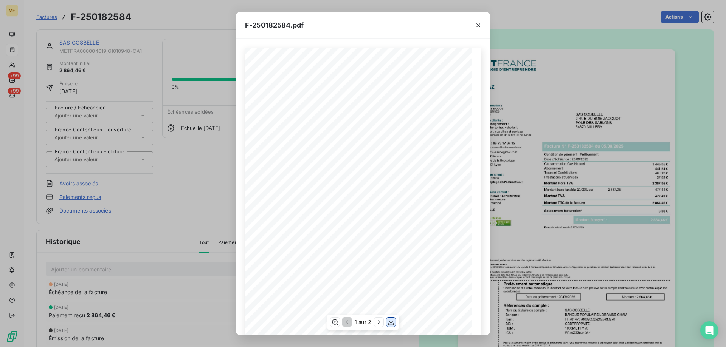
click at [392, 321] on icon "button" at bounding box center [391, 323] width 8 height 8
click at [478, 25] on icon "button" at bounding box center [478, 26] width 8 height 8
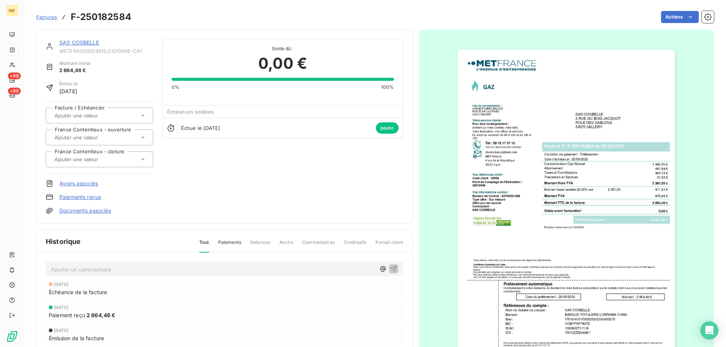
click at [88, 42] on link "SAS COSBELLE" at bounding box center [79, 42] width 40 height 6
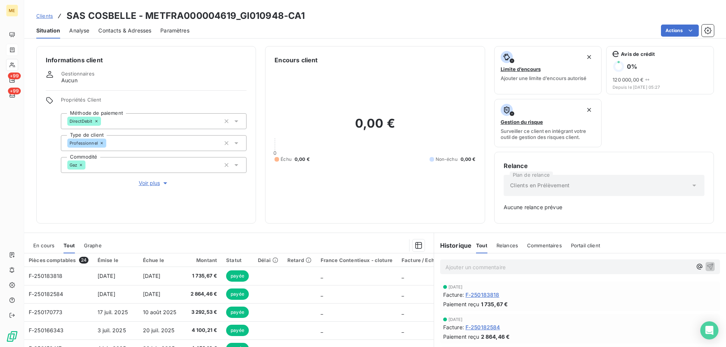
click at [475, 267] on p "Ajouter un commentaire ﻿" at bounding box center [568, 267] width 247 height 9
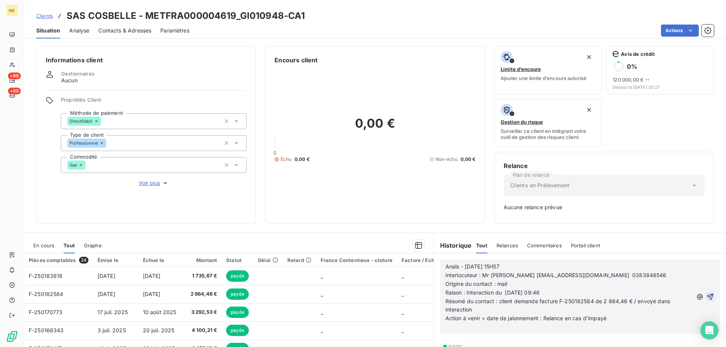
click at [707, 297] on icon "button" at bounding box center [710, 297] width 6 height 6
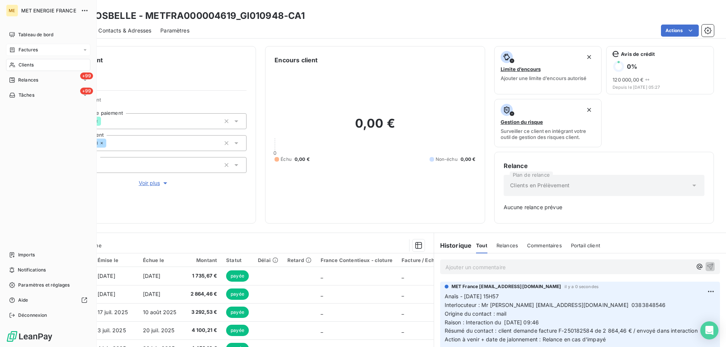
click at [39, 66] on div "Clients" at bounding box center [48, 65] width 84 height 12
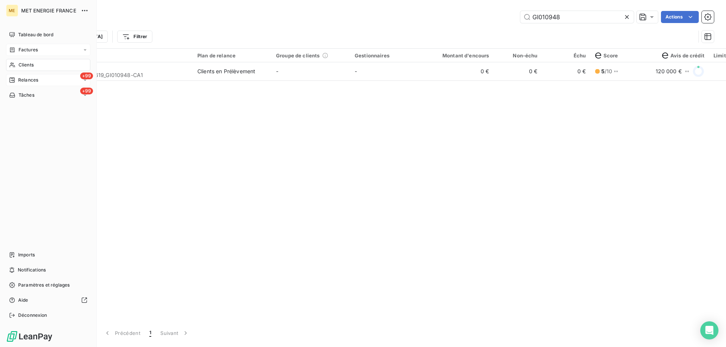
click at [27, 84] on div "+99 Relances" at bounding box center [48, 80] width 84 height 12
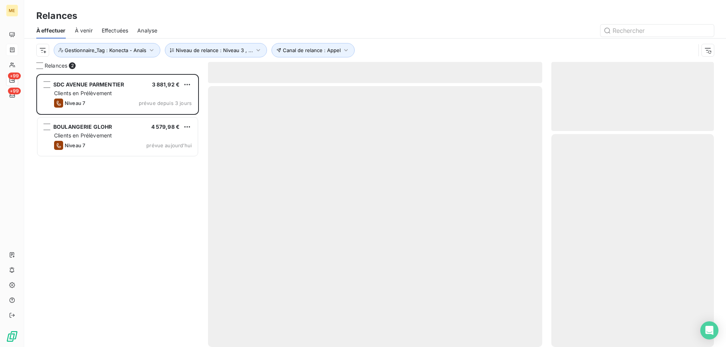
scroll to position [268, 157]
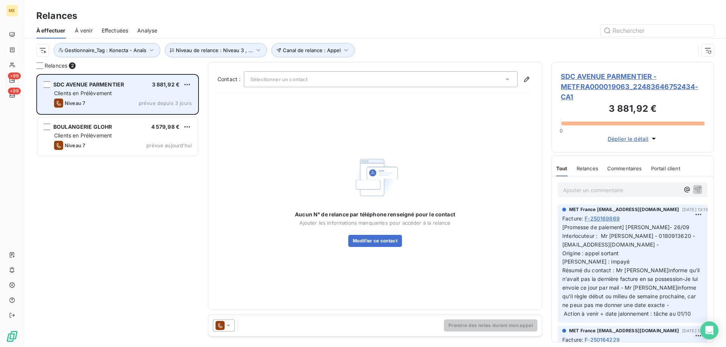
click at [95, 90] on div "Clients en Prélèvement" at bounding box center [123, 94] width 138 height 8
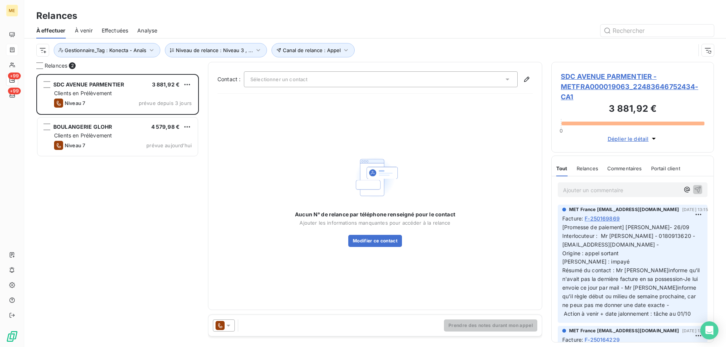
click at [597, 88] on span "SDC AVENUE PARMENTIER - METFRA000019063_22483646752434-CA1" at bounding box center [633, 86] width 144 height 31
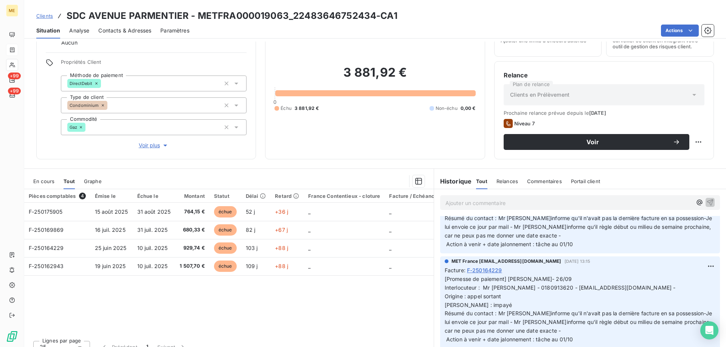
scroll to position [76, 0]
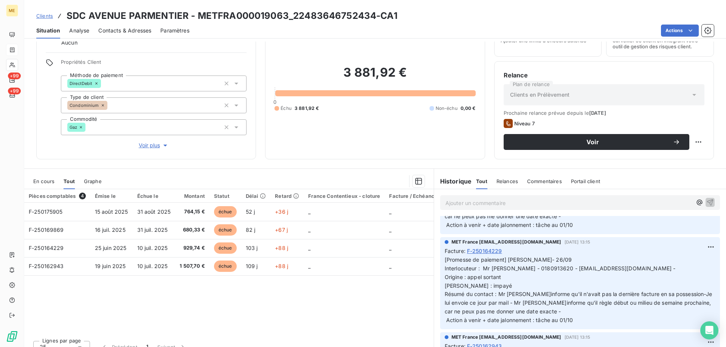
click at [45, 183] on span "En cours" at bounding box center [43, 181] width 21 height 6
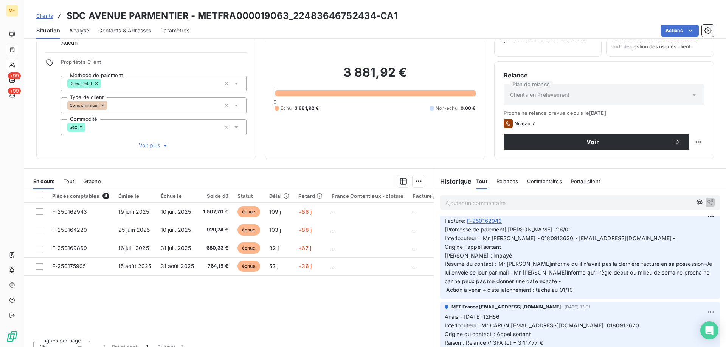
scroll to position [189, 0]
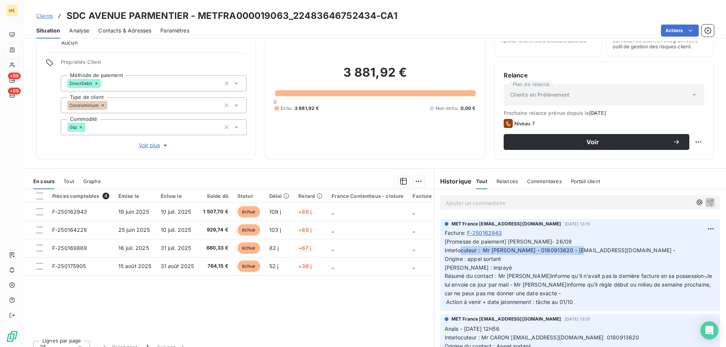
drag, startPoint x: 479, startPoint y: 251, endPoint x: 610, endPoint y: 250, distance: 131.2
click at [610, 250] on p "[Promesse de paiement] Lisa- 26/09 Interlocuteur : Mr merah - 0180913620 - comp…" at bounding box center [580, 272] width 271 height 69
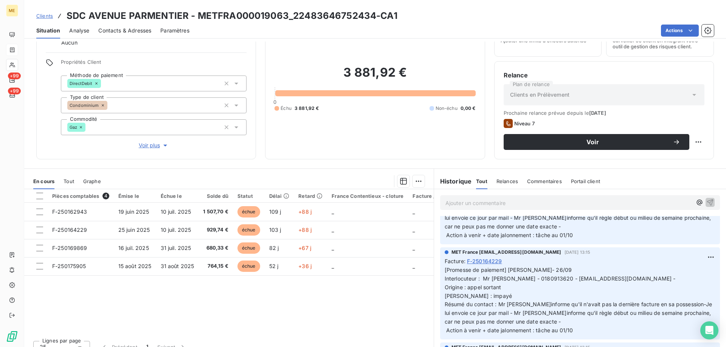
scroll to position [0, 0]
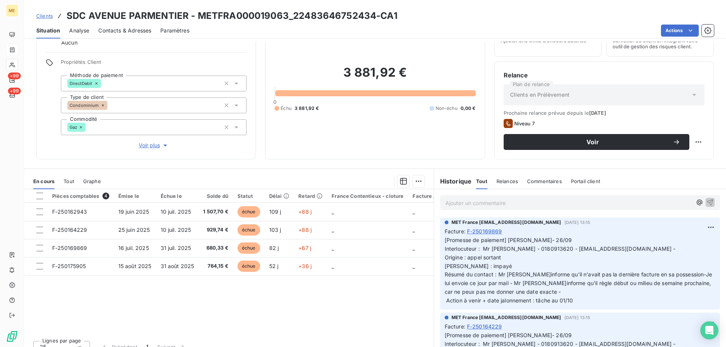
click at [144, 142] on span "Voir plus" at bounding box center [154, 146] width 30 height 8
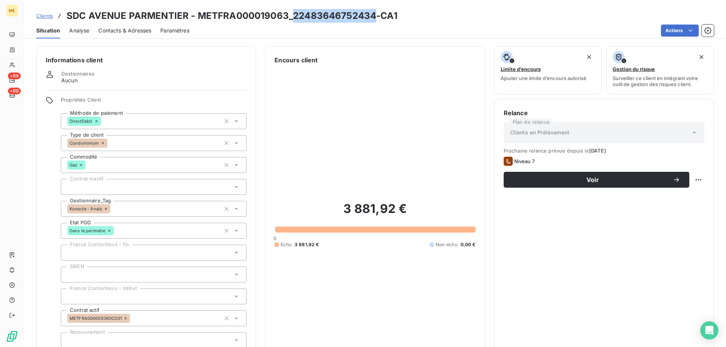
drag, startPoint x: 375, startPoint y: 14, endPoint x: 290, endPoint y: 14, distance: 85.1
click at [290, 14] on h3 "SDC AVENUE PARMENTIER - METFRA000019063_22483646752434-CA1" at bounding box center [232, 16] width 331 height 14
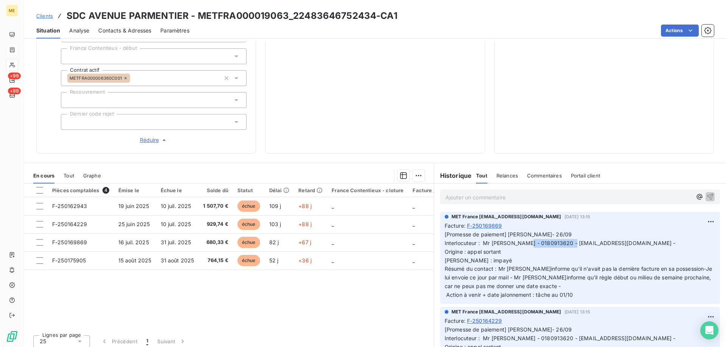
drag, startPoint x: 548, startPoint y: 239, endPoint x: 593, endPoint y: 236, distance: 45.4
click at [593, 236] on span "[Promesse de paiement] Lisa- 26/09 Interlocuteur : Mr merah - 0180913620 - comp…" at bounding box center [579, 264] width 269 height 67
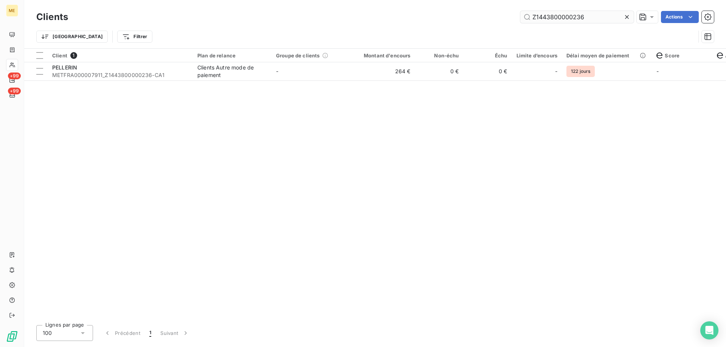
click at [560, 18] on input "Z1443800000236" at bounding box center [576, 17] width 113 height 12
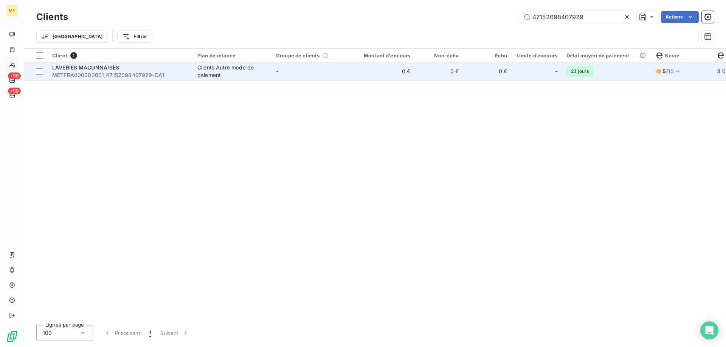
type input "47152098407929"
click at [251, 75] on div "Clients Autre mode de paiement" at bounding box center [232, 71] width 70 height 15
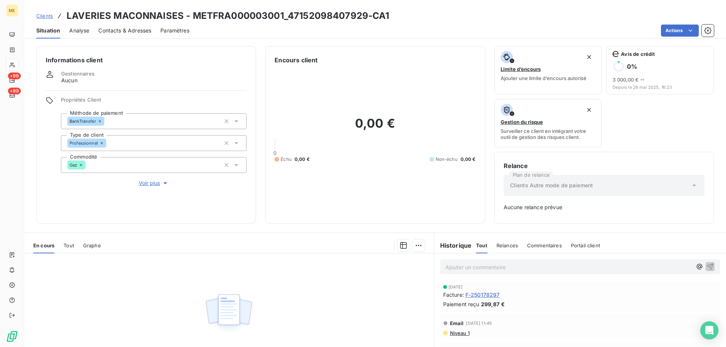
click at [474, 270] on p "Ajouter un commentaire ﻿" at bounding box center [568, 267] width 247 height 9
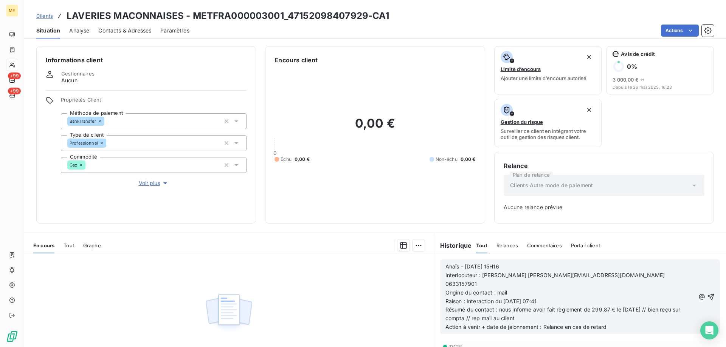
drag, startPoint x: 700, startPoint y: 292, endPoint x: 597, endPoint y: 299, distance: 103.1
click at [708, 294] on icon "button" at bounding box center [711, 297] width 6 height 6
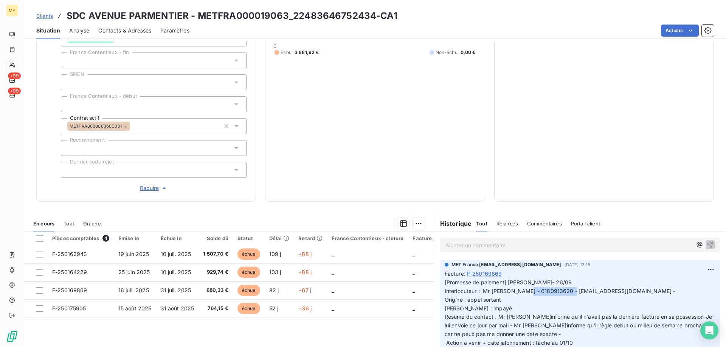
scroll to position [89, 0]
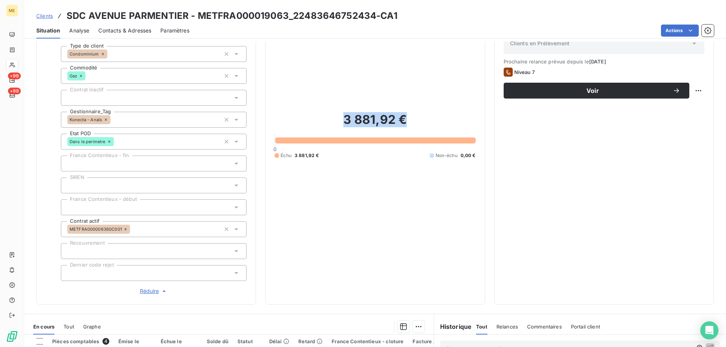
drag, startPoint x: 411, startPoint y: 119, endPoint x: 329, endPoint y: 119, distance: 82.8
click at [329, 119] on h2 "3 881,92 €" at bounding box center [374, 123] width 201 height 23
copy h2 "3 881,92 €"
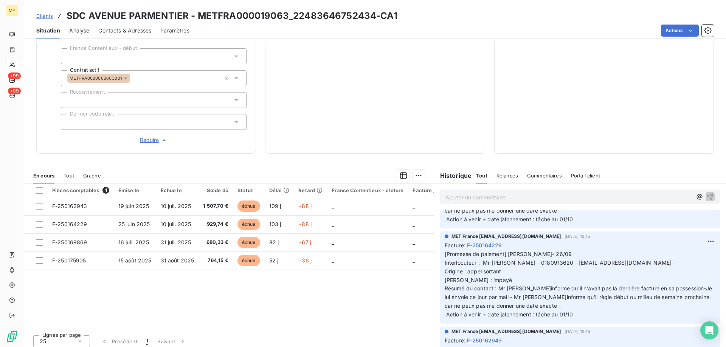
scroll to position [113, 0]
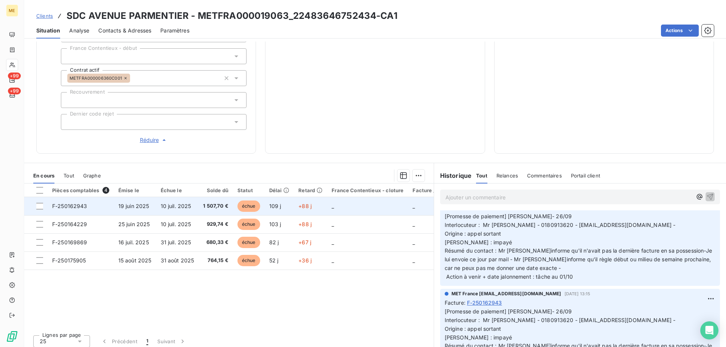
click at [355, 200] on td "_" at bounding box center [367, 206] width 81 height 18
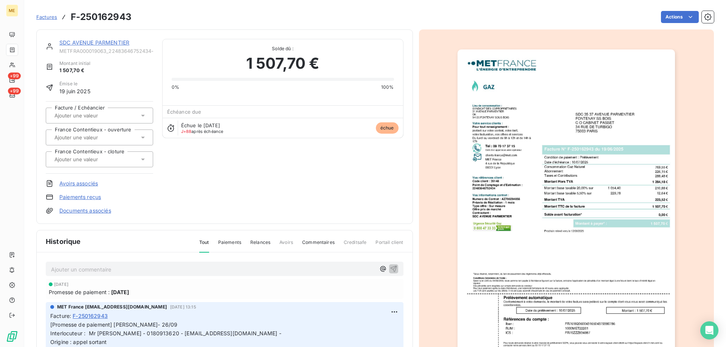
click at [543, 234] on img "button" at bounding box center [565, 204] width 217 height 308
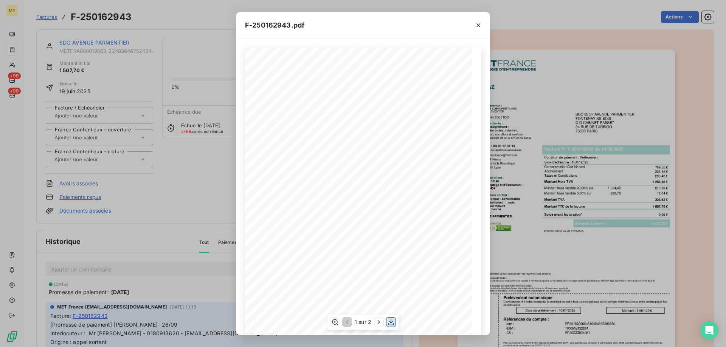
click at [389, 324] on icon "button" at bounding box center [391, 323] width 8 height 8
drag, startPoint x: 482, startPoint y: 30, endPoint x: 478, endPoint y: 30, distance: 3.8
click at [481, 30] on button "button" at bounding box center [478, 25] width 12 height 12
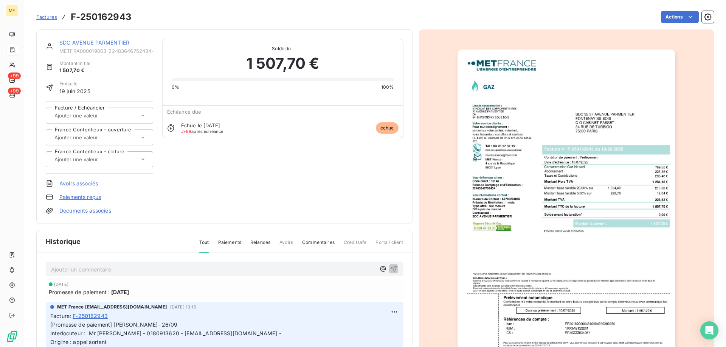
click at [123, 45] on link "SDC AVENUE PARMENTIER" at bounding box center [94, 42] width 70 height 6
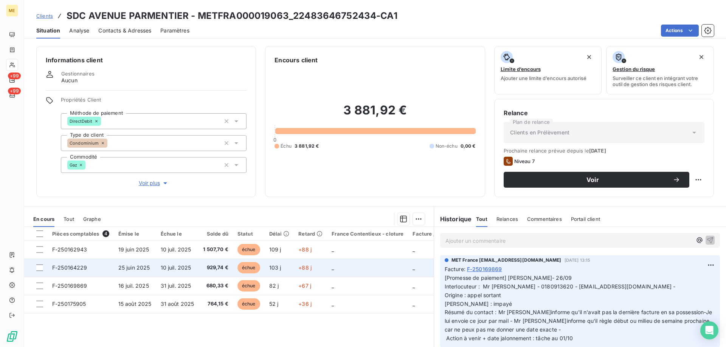
click at [194, 268] on td "10 juil. 2025" at bounding box center [177, 268] width 43 height 18
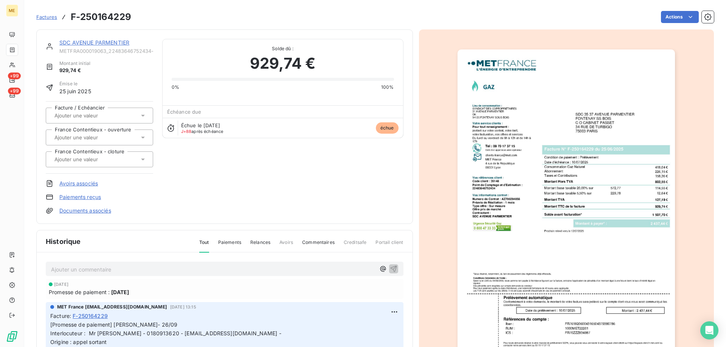
click at [616, 261] on img "button" at bounding box center [565, 204] width 217 height 308
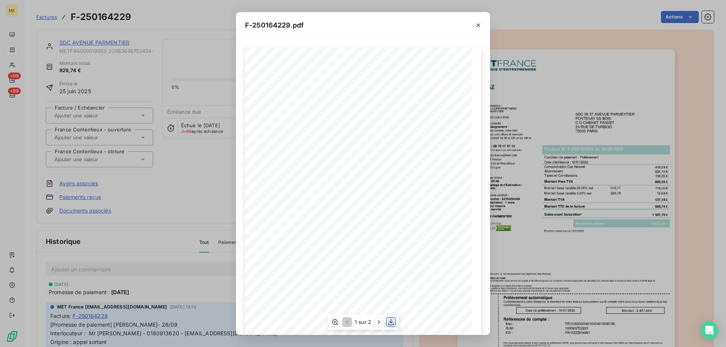
click at [388, 324] on icon "button" at bounding box center [391, 323] width 8 height 8
click at [480, 26] on icon "button" at bounding box center [478, 26] width 8 height 8
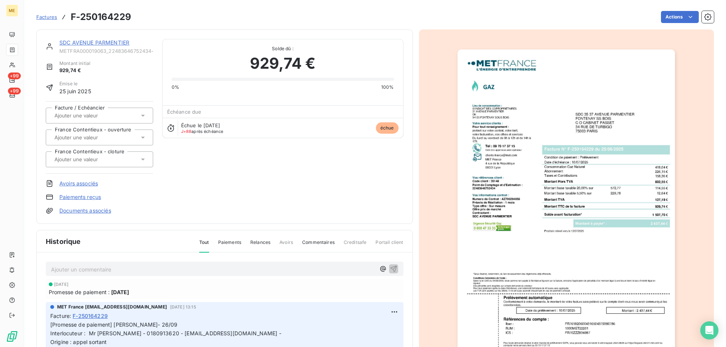
drag, startPoint x: 88, startPoint y: 39, endPoint x: 87, endPoint y: 43, distance: 3.9
click at [88, 40] on div "SDC AVENUE PARMENTIER METFRA000019063_22483646752434-CA1 Montant initial 929,74…" at bounding box center [224, 126] width 377 height 195
click at [87, 43] on link "SDC AVENUE PARMENTIER" at bounding box center [94, 42] width 70 height 6
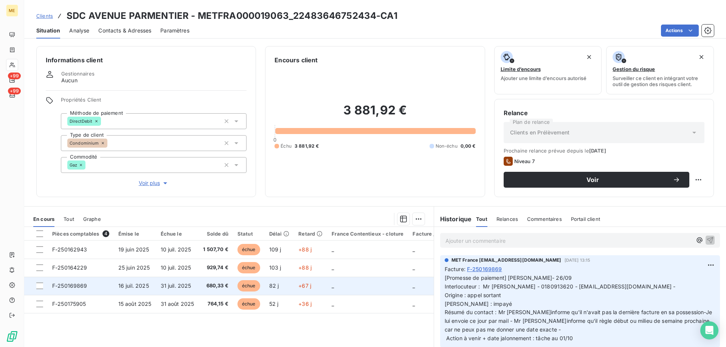
click at [318, 286] on td "+67 j" at bounding box center [310, 286] width 33 height 18
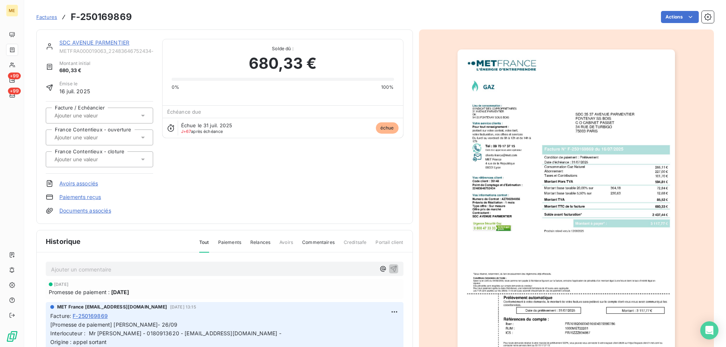
click at [589, 258] on img "button" at bounding box center [565, 204] width 217 height 308
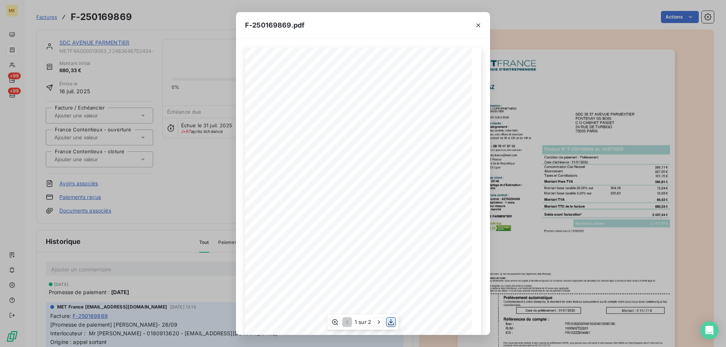
click at [393, 323] on icon "button" at bounding box center [391, 323] width 8 height 8
click at [476, 26] on icon "button" at bounding box center [478, 26] width 8 height 8
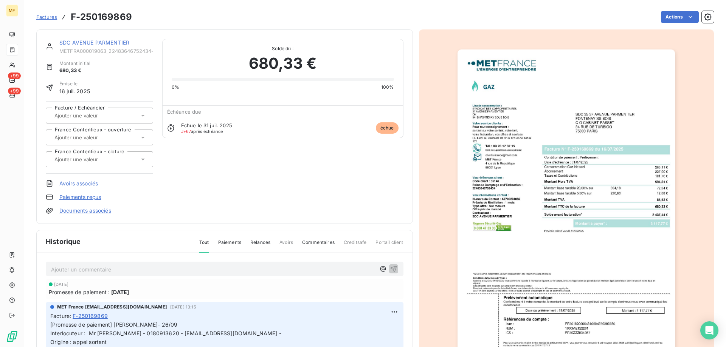
click at [88, 39] on link "SDC AVENUE PARMENTIER" at bounding box center [94, 42] width 70 height 6
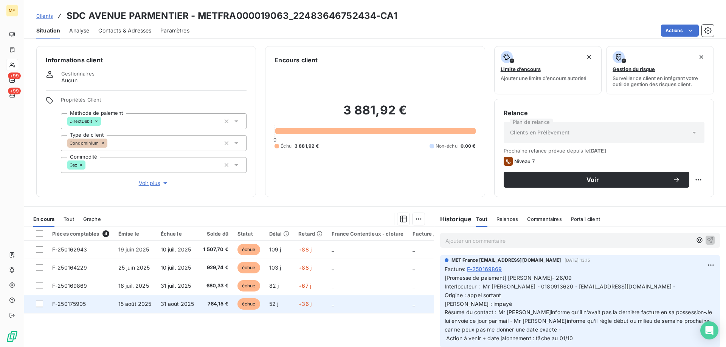
click at [333, 305] on td "_" at bounding box center [367, 304] width 81 height 18
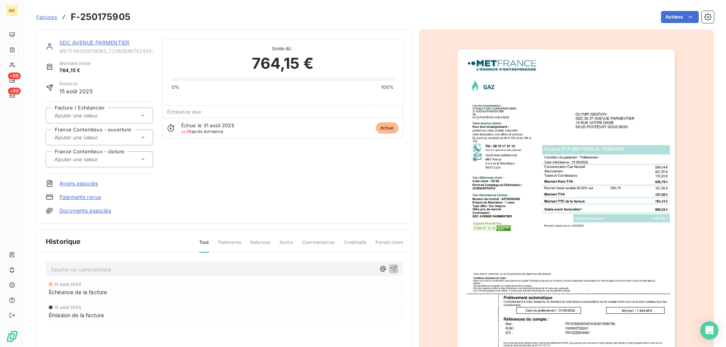
click at [627, 193] on img "button" at bounding box center [565, 204] width 217 height 308
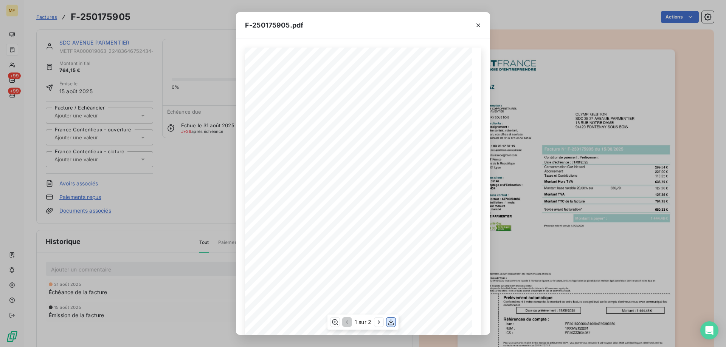
click at [390, 321] on icon "button" at bounding box center [391, 323] width 8 height 8
click at [479, 19] on div at bounding box center [478, 25] width 23 height 26
click at [479, 22] on icon "button" at bounding box center [478, 26] width 8 height 8
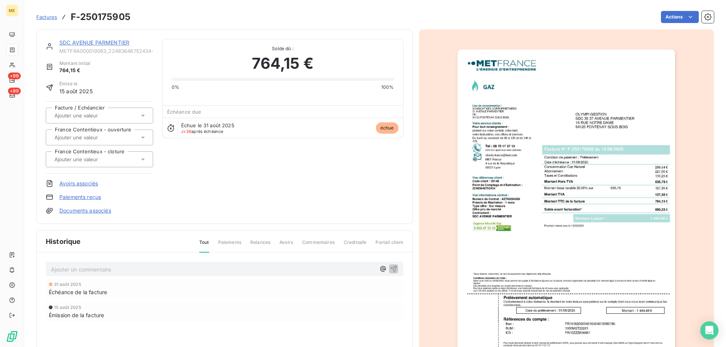
click at [71, 43] on link "SDC AVENUE PARMENTIER" at bounding box center [94, 42] width 70 height 6
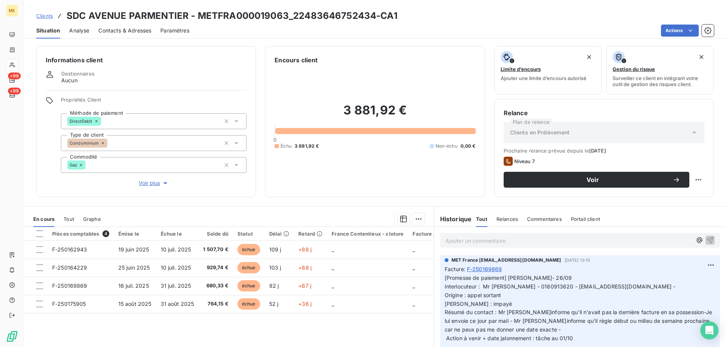
click at [528, 239] on p "Ajouter un commentaire ﻿" at bounding box center [568, 240] width 247 height 9
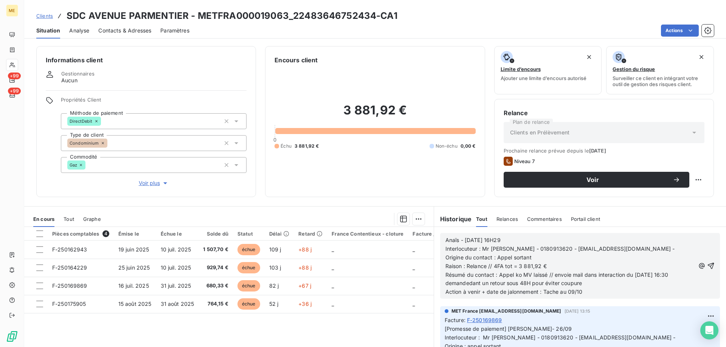
click at [704, 262] on div "Anaïs - 06/10/2025 - 16H29 Interlocuteur : Mr merah - 0180913620 - compta@olymp…" at bounding box center [580, 266] width 280 height 66
click at [707, 265] on icon "button" at bounding box center [711, 266] width 8 height 8
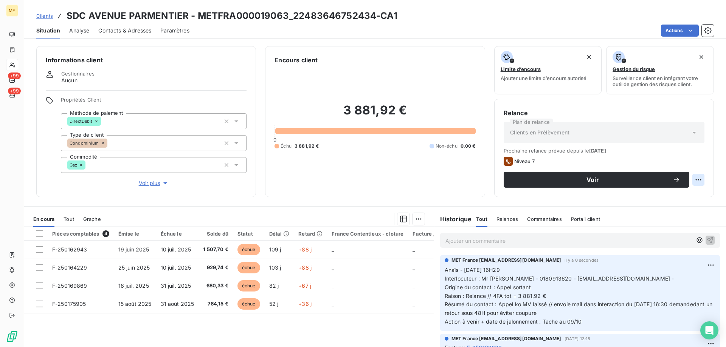
click at [691, 179] on html "ME +99 +99 Clients SDC AVENUE PARMENTIER - METFRA000019063_22483646752434-CA1 S…" at bounding box center [363, 211] width 726 height 423
click at [683, 201] on div "Replanifier cette action" at bounding box center [662, 197] width 68 height 12
select select "9"
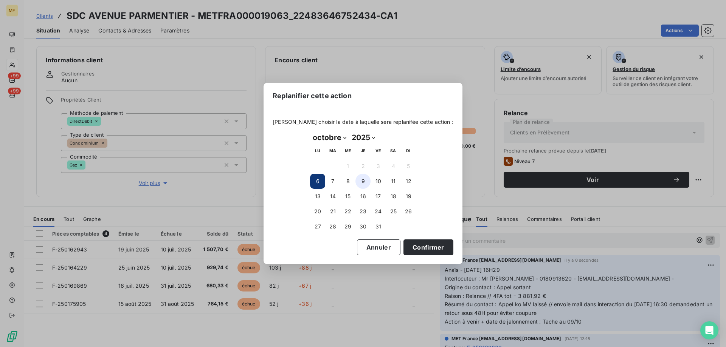
click at [361, 180] on button "9" at bounding box center [362, 181] width 15 height 15
click at [425, 250] on button "Confirmer" at bounding box center [428, 248] width 50 height 16
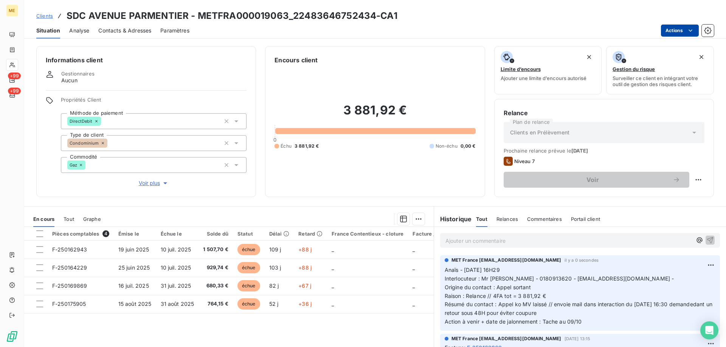
click at [676, 30] on html "ME +99 +99 Clients SDC AVENUE PARMENTIER - METFRA000019063_22483646752434-CA1 S…" at bounding box center [363, 211] width 726 height 423
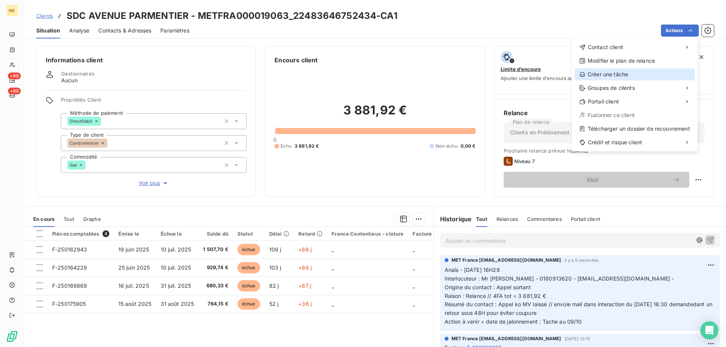
click at [612, 77] on div "Créer une tâche" at bounding box center [635, 74] width 120 height 12
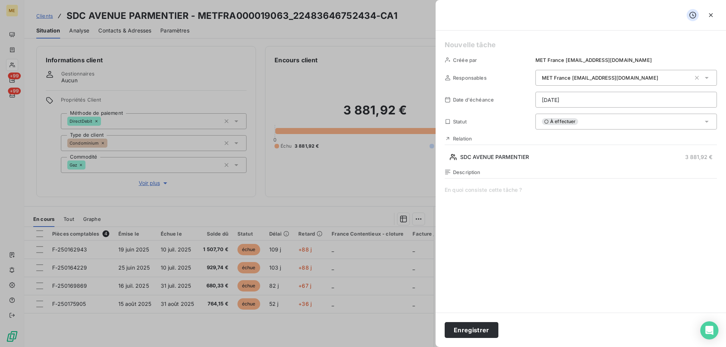
click at [484, 42] on h5 at bounding box center [581, 45] width 272 height 11
click at [499, 193] on span at bounding box center [581, 258] width 272 height 145
click at [578, 105] on html "ME +99 +99 Clients SDC AVENUE PARMENTIER - METFRA000019063_22483646752434-CA1 S…" at bounding box center [363, 211] width 726 height 423
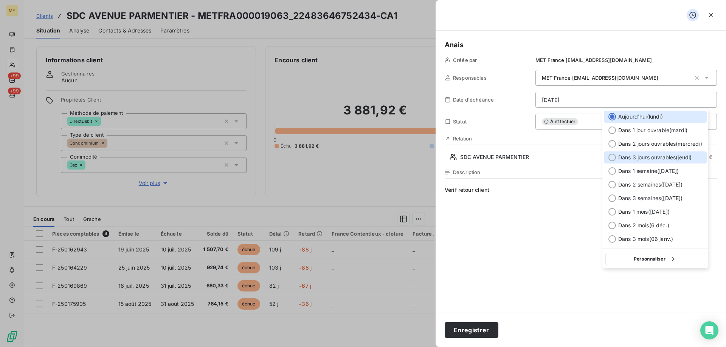
click at [654, 161] on div "Dans 3 jours ouvrables ( jeudi )" at bounding box center [655, 158] width 103 height 12
type input "09/10/2025"
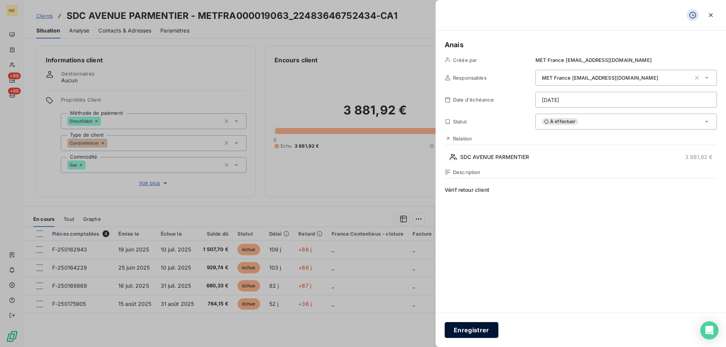
click at [488, 330] on button "Enregistrer" at bounding box center [472, 330] width 54 height 16
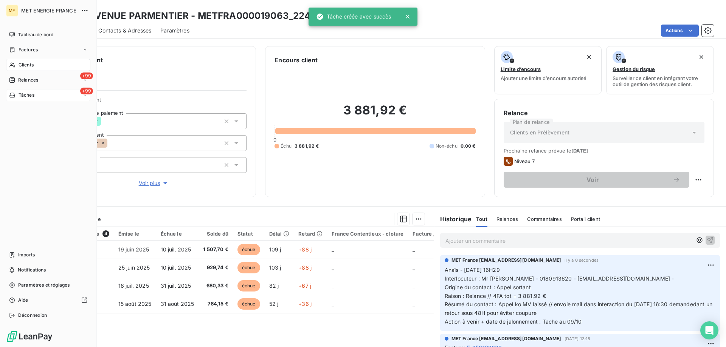
click at [48, 95] on div "+99 Tâches" at bounding box center [48, 95] width 84 height 12
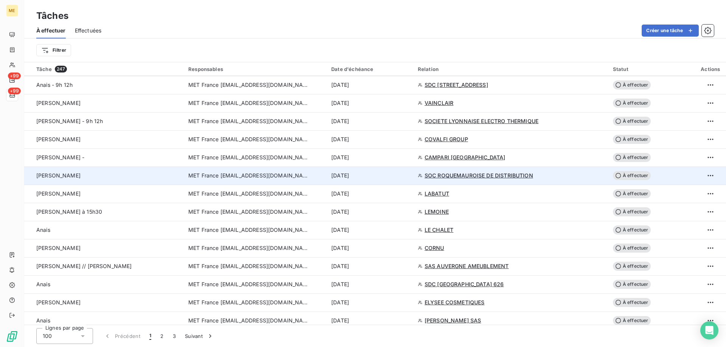
scroll to position [756, 0]
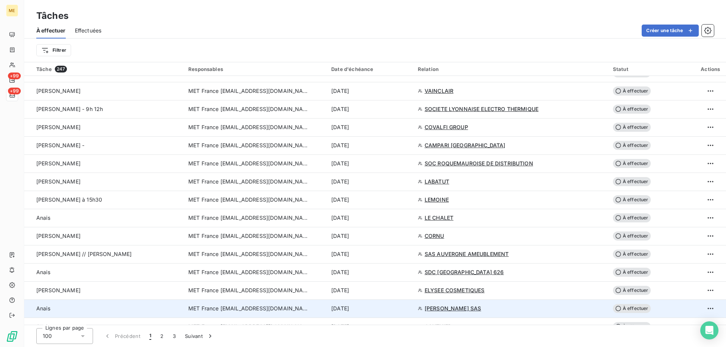
click at [396, 308] on div "[DATE]" at bounding box center [370, 309] width 78 height 8
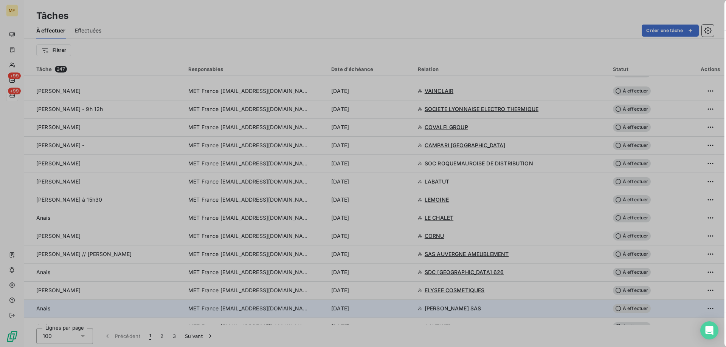
type input "07/10/2025"
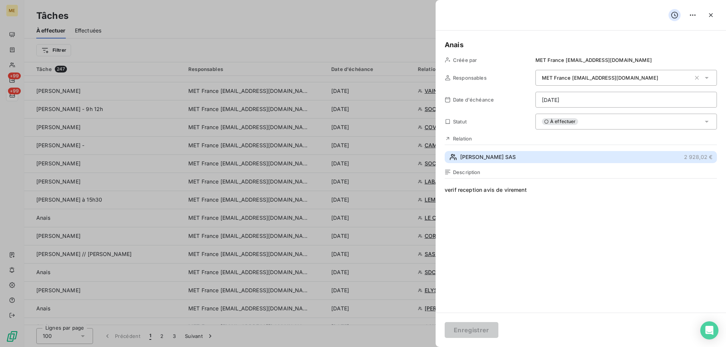
click at [500, 160] on span "LAURENT PERRIER SAS" at bounding box center [488, 157] width 56 height 8
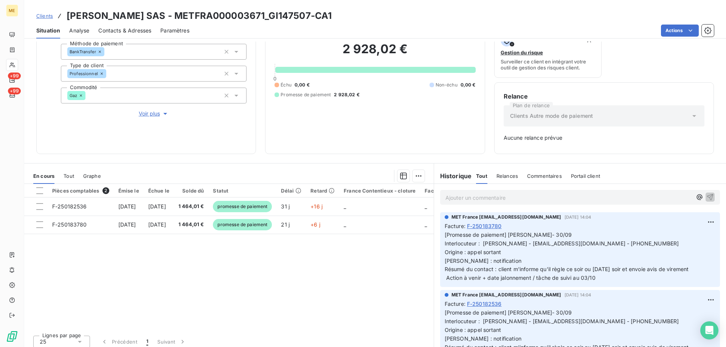
scroll to position [74, 0]
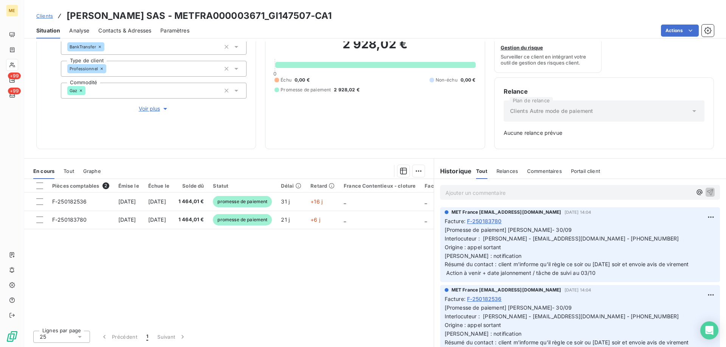
click at [349, 99] on div "2 928,02 € 0 Échu 0,00 € Non-échu 0,00 € Promesse de paiement 2 928,02 €" at bounding box center [374, 65] width 201 height 150
drag, startPoint x: 363, startPoint y: 16, endPoint x: 65, endPoint y: 15, distance: 297.9
click at [65, 15] on div "Clients LAURENT PERRIER SAS - METFRA000003671_GI147507-CA1" at bounding box center [375, 16] width 702 height 14
copy h3 "LAURENT PERRIER SAS - METFRA000003671_GI147507-CA1"
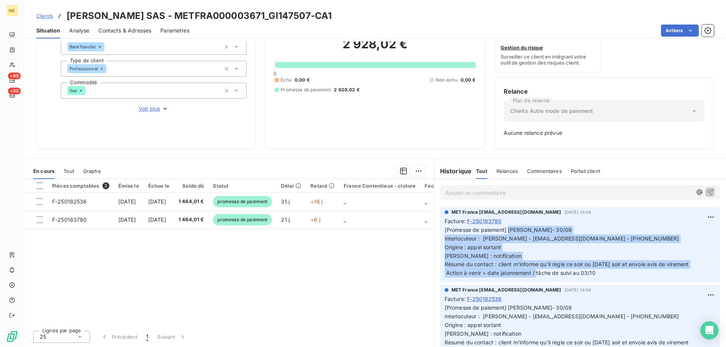
drag, startPoint x: 603, startPoint y: 276, endPoint x: 505, endPoint y: 231, distance: 107.6
click at [505, 231] on p "[Promesse de paiement] Lisa- 30/09 Interlocuteur : Mr perrier - eta.laurentperr…" at bounding box center [580, 252] width 271 height 52
copy span "Lisa- 30/09 Interlocuteur : Mr perrier - eta.laurentperrier@gmail.com - 0603150…"
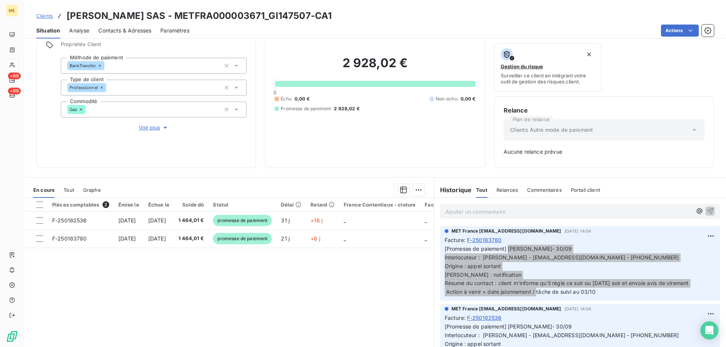
scroll to position [37, 0]
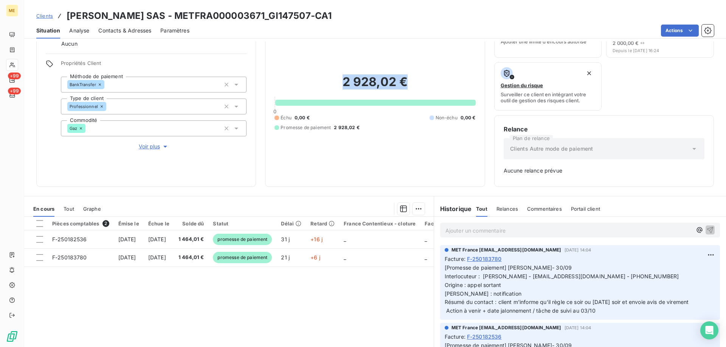
drag, startPoint x: 408, startPoint y: 88, endPoint x: 335, endPoint y: 90, distance: 72.6
click at [336, 89] on h2 "2 928,02 €" at bounding box center [374, 85] width 201 height 23
copy h2 "2 928,02 €"
drag, startPoint x: 312, startPoint y: 16, endPoint x: 298, endPoint y: 17, distance: 14.0
click at [298, 17] on h3 "LAURENT PERRIER SAS - METFRA000003671_GI147507-CA1" at bounding box center [199, 16] width 265 height 14
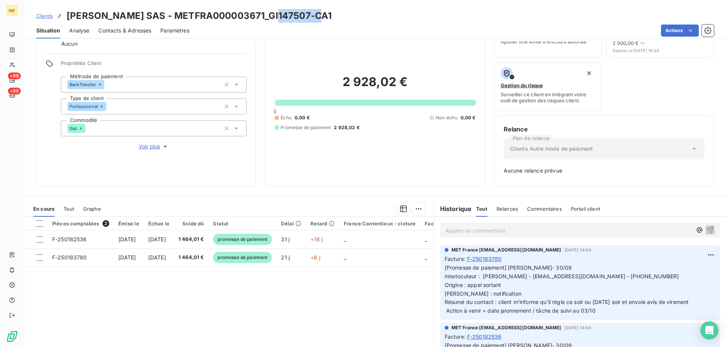
drag, startPoint x: 313, startPoint y: 16, endPoint x: 274, endPoint y: 17, distance: 39.7
click at [274, 17] on h3 "LAURENT PERRIER SAS - METFRA000003671_GI147507-CA1" at bounding box center [199, 16] width 265 height 14
copy h3 "GI147507"
click at [437, 170] on div "2 928,02 € 0 Échu 0,00 € Non-échu 0,00 € Promesse de paiement 2 928,02 €" at bounding box center [374, 103] width 201 height 150
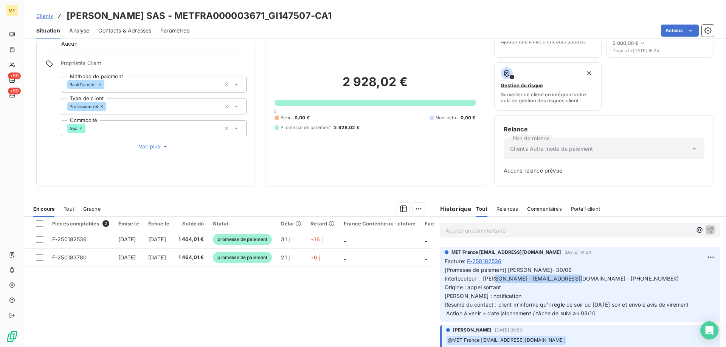
drag, startPoint x: 586, startPoint y: 279, endPoint x: 512, endPoint y: 281, distance: 74.5
click at [512, 281] on span "[Promesse de paiement] Lisa- 30/09 Interlocuteur : Mr perrier - eta.laurentperr…" at bounding box center [567, 292] width 244 height 50
copy span "eta.laurentperrier@gmail.com"
click at [556, 232] on p "Ajouter un commentaire ﻿" at bounding box center [568, 230] width 247 height 9
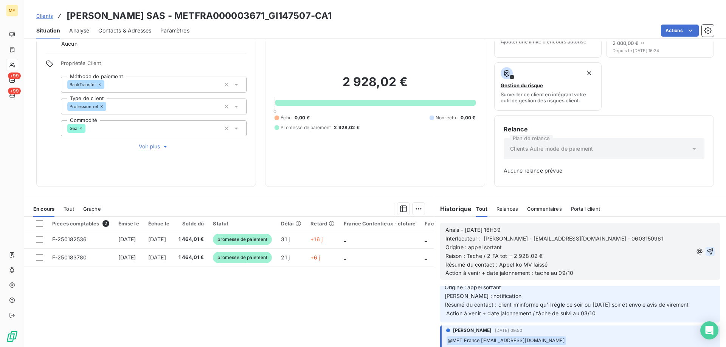
click at [705, 247] on button "button" at bounding box center [709, 251] width 9 height 9
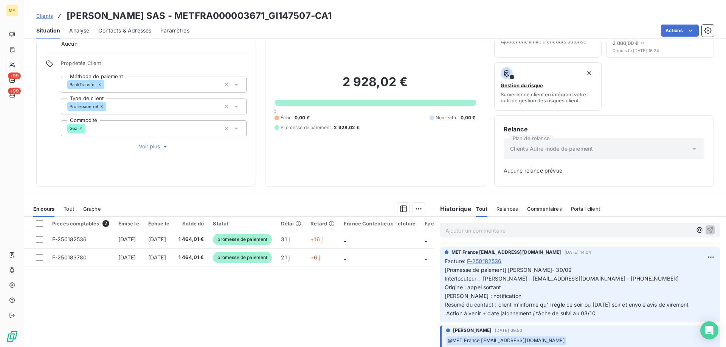
scroll to position [0, 0]
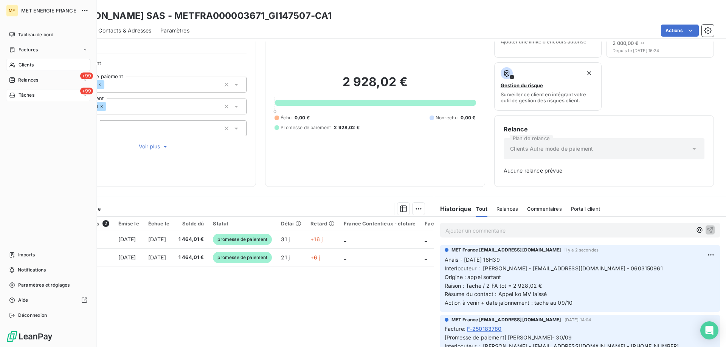
click at [23, 98] on span "Tâches" at bounding box center [27, 95] width 16 height 7
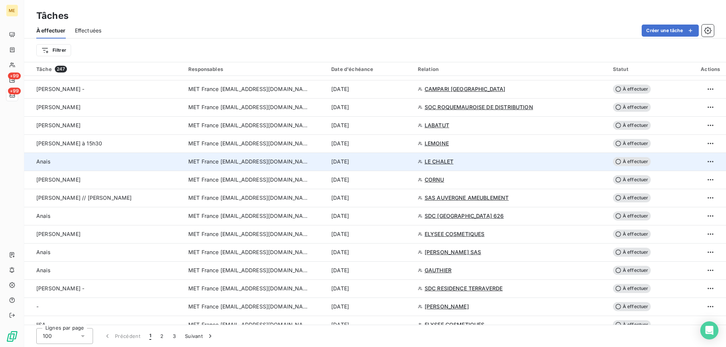
scroll to position [832, 0]
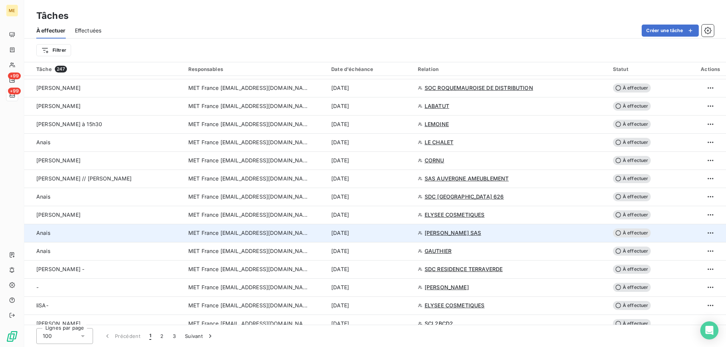
click at [383, 236] on div "[DATE]" at bounding box center [370, 233] width 78 height 8
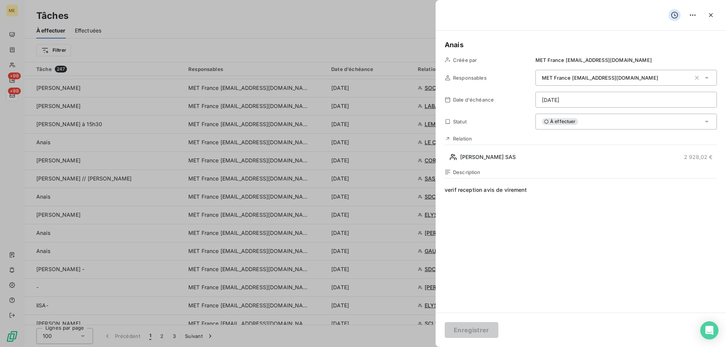
click at [606, 101] on html "ME +99 +99 Tâches À effectuer Effectuées Créer une tâche Filtrer Tâche 247 Resp…" at bounding box center [363, 211] width 726 height 423
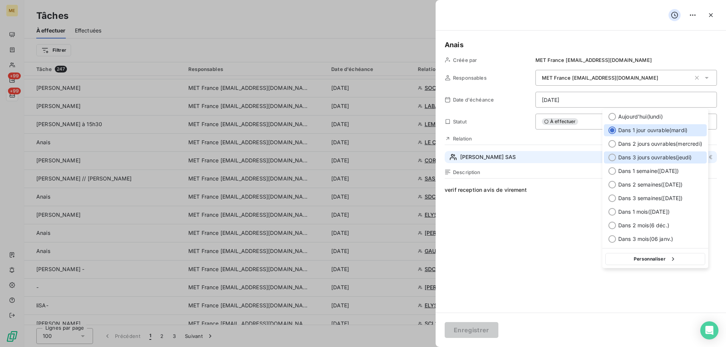
click at [698, 155] on div "Dans 3 jours ouvrables ( jeudi )" at bounding box center [655, 158] width 103 height 12
type input "09/10/2025"
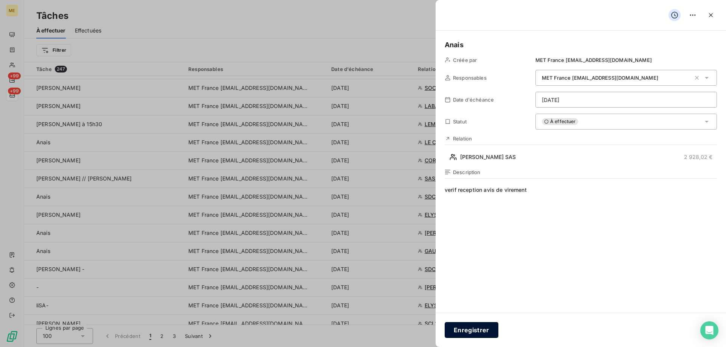
click at [463, 329] on button "Enregistrer" at bounding box center [472, 330] width 54 height 16
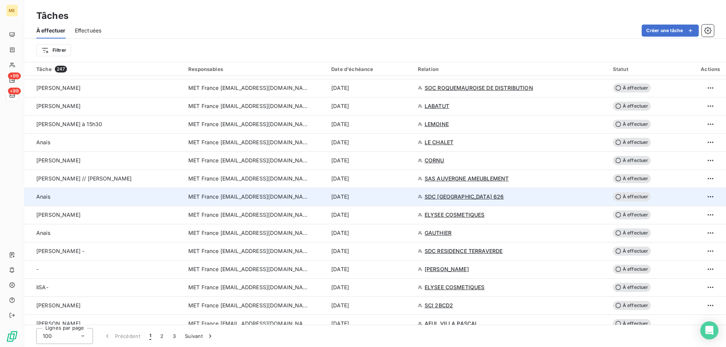
click at [389, 198] on div "[DATE]" at bounding box center [370, 197] width 78 height 8
type input "[DATE]"
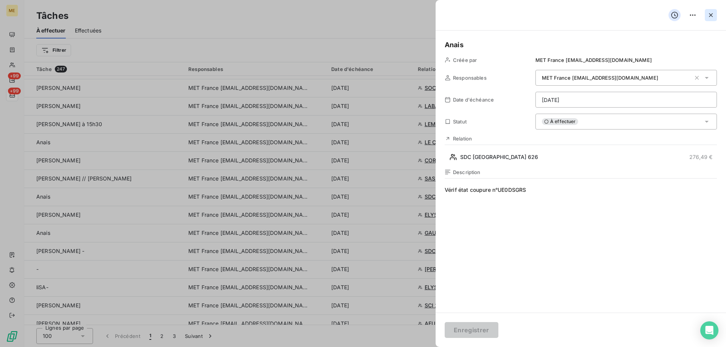
click at [710, 15] on icon "button" at bounding box center [711, 15] width 8 height 8
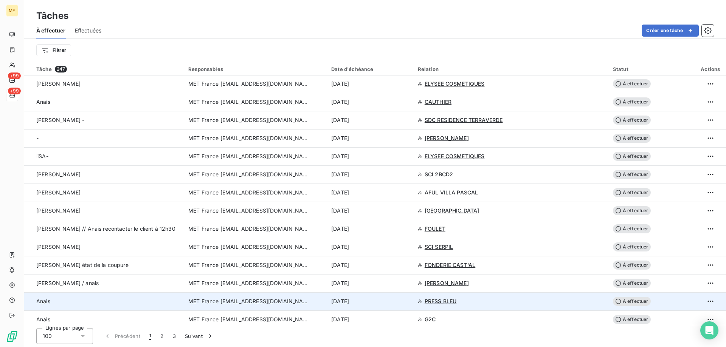
scroll to position [983, 0]
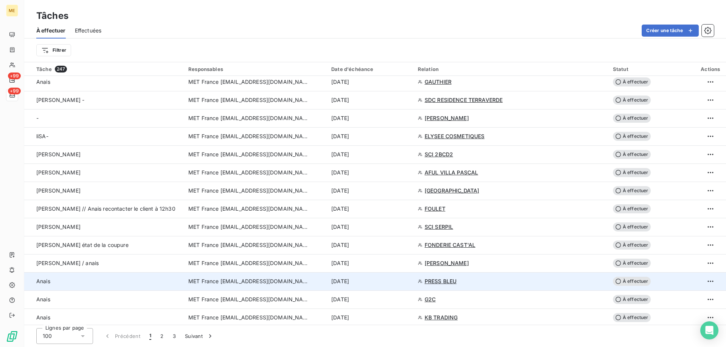
click at [401, 284] on div "[DATE]" at bounding box center [370, 282] width 78 height 8
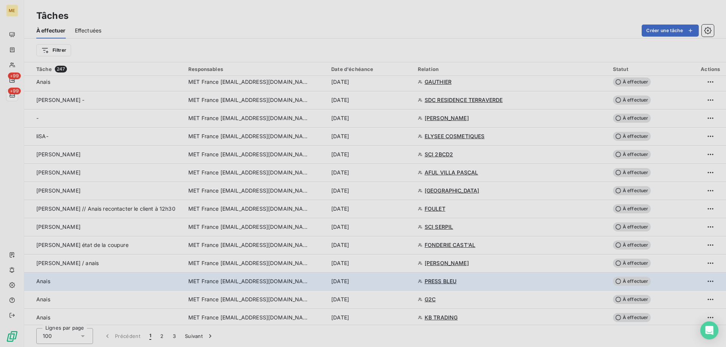
type input "[DATE]"
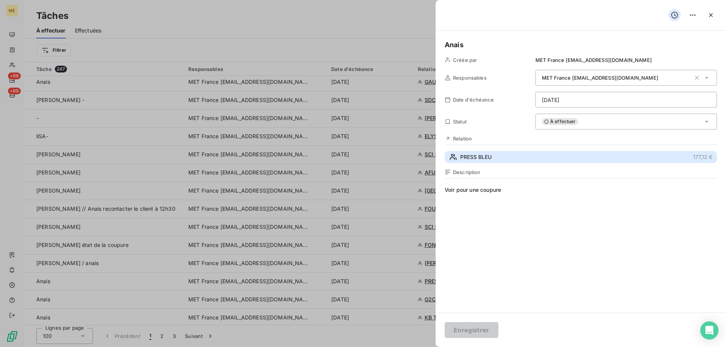
click at [482, 162] on button "PRESS BLEU 177,12 €" at bounding box center [581, 157] width 272 height 12
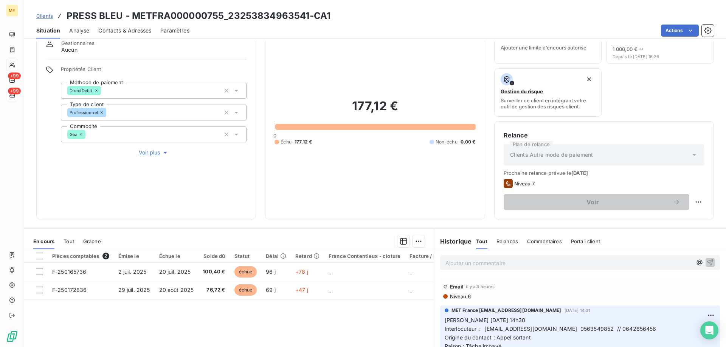
scroll to position [101, 0]
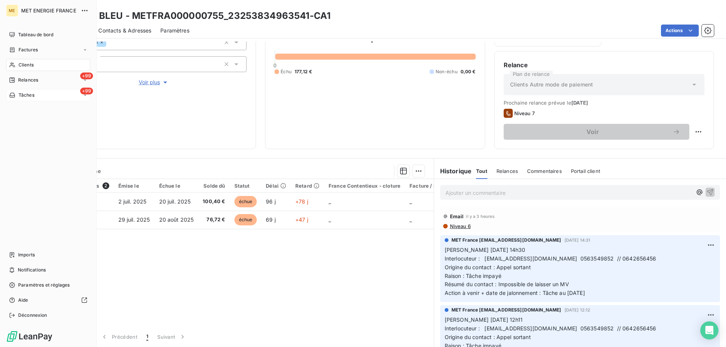
click at [22, 94] on span "Tâches" at bounding box center [27, 95] width 16 height 7
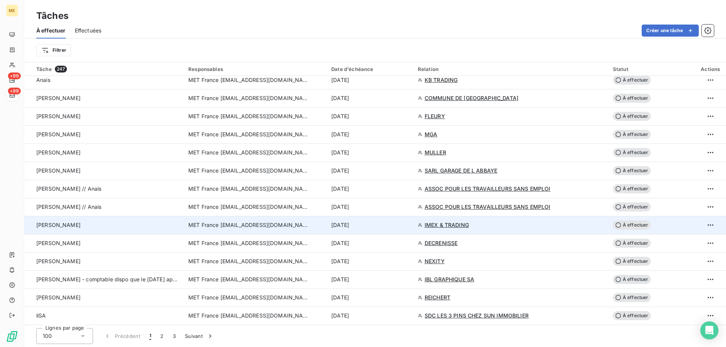
scroll to position [1210, 0]
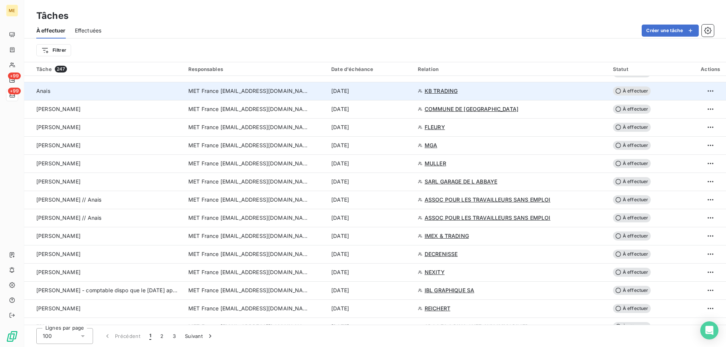
click at [388, 96] on td "[DATE]" at bounding box center [370, 91] width 87 height 18
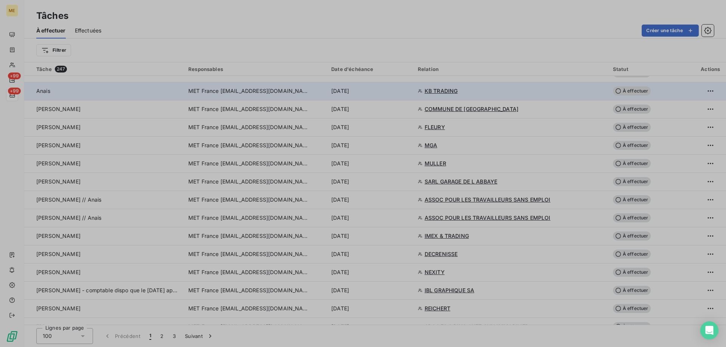
type input "[DATE]"
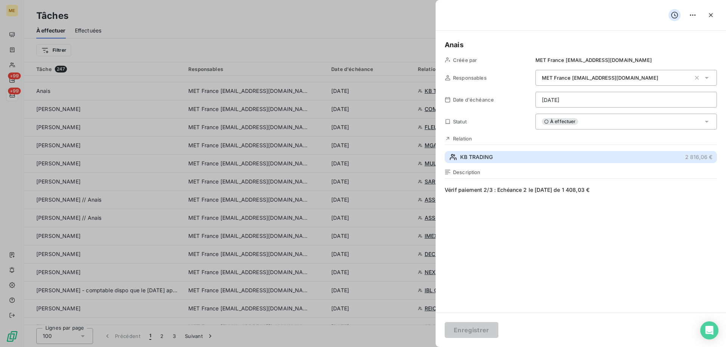
click at [567, 156] on button "KB TRADING 2 816,06 €" at bounding box center [581, 157] width 272 height 12
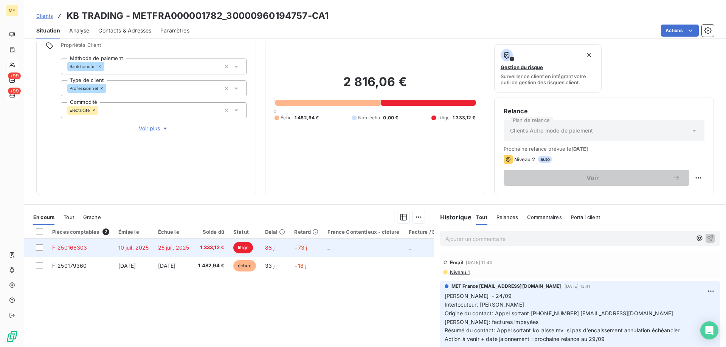
scroll to position [101, 0]
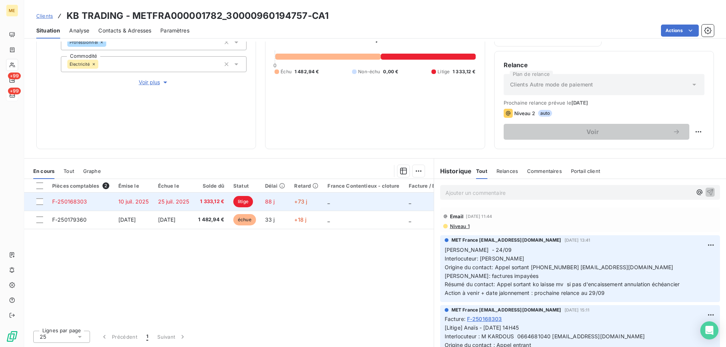
click at [323, 201] on td "+73 j" at bounding box center [306, 202] width 33 height 18
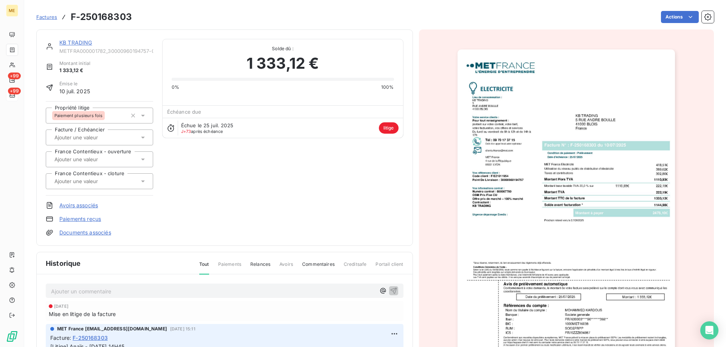
click at [70, 41] on link "KB TRADING" at bounding box center [75, 42] width 33 height 6
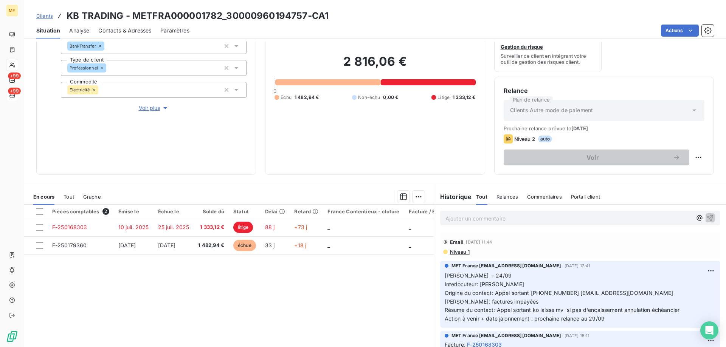
scroll to position [76, 0]
drag, startPoint x: 305, startPoint y: 16, endPoint x: 228, endPoint y: 19, distance: 77.2
click at [228, 19] on h3 "KB TRADING - METFRA000001782_30000960194757-CA1" at bounding box center [198, 16] width 262 height 14
copy h3 "30000960194757"
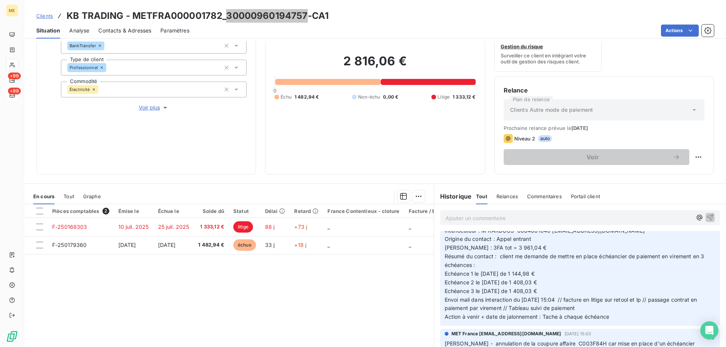
scroll to position [265, 0]
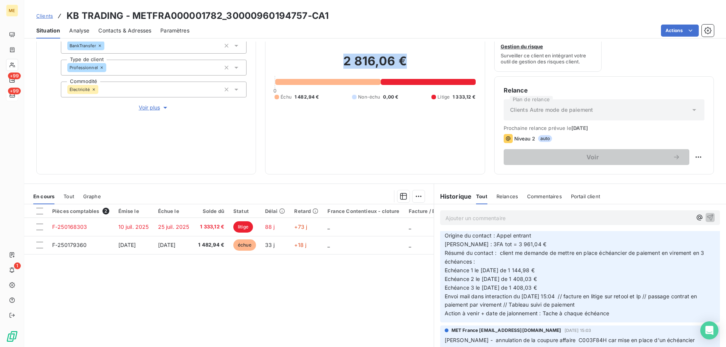
drag, startPoint x: 338, startPoint y: 61, endPoint x: 426, endPoint y: 63, distance: 87.7
click at [426, 63] on h2 "2 816,06 €" at bounding box center [374, 65] width 201 height 23
copy h2 "2 816,06 €"
drag, startPoint x: 471, startPoint y: 280, endPoint x: 565, endPoint y: 280, distance: 93.4
click at [565, 280] on p "[Litige] Anaïs - 19/09/2025 - 14H45 Interlocuteur : M KARDOUS 0664681040 moh_s4…" at bounding box center [580, 267] width 271 height 104
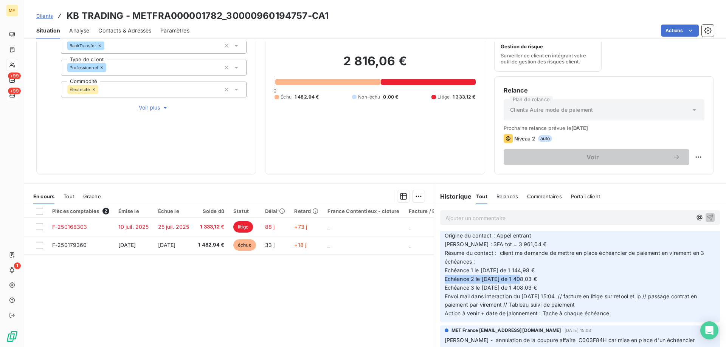
copy span "le 03/10/2025 de 1 408,03 €"
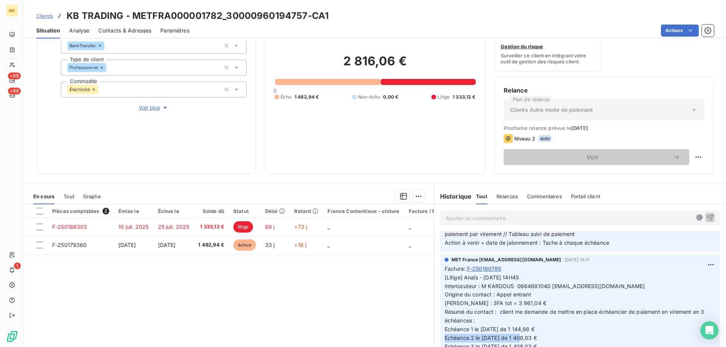
scroll to position [227, 0]
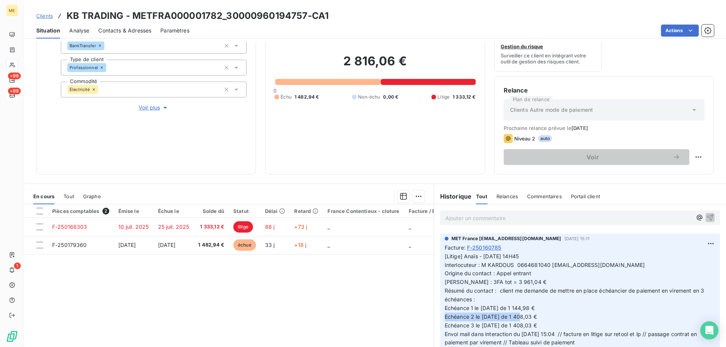
click at [473, 320] on span "[Litige] Anaïs - 19/09/2025 - 14H45 Interlocuteur : M KARDOUS 0664681040 moh_s4…" at bounding box center [575, 304] width 261 height 102
drag, startPoint x: 492, startPoint y: 317, endPoint x: 487, endPoint y: 312, distance: 7.8
click at [479, 318] on span "[Litige] Anaïs - 19/09/2025 - 14H45 Interlocuteur : M KARDOUS 0664681040 moh_s4…" at bounding box center [575, 304] width 261 height 102
copy span "03/10"
drag, startPoint x: 412, startPoint y: 64, endPoint x: 338, endPoint y: 61, distance: 74.5
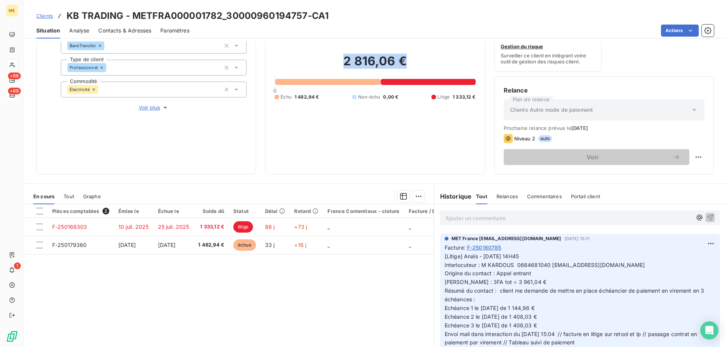
click at [338, 61] on h2 "2 816,06 €" at bounding box center [374, 65] width 201 height 23
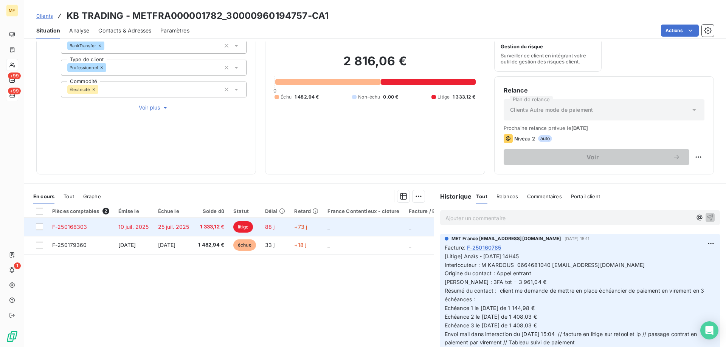
click at [336, 230] on td "_" at bounding box center [363, 227] width 81 height 18
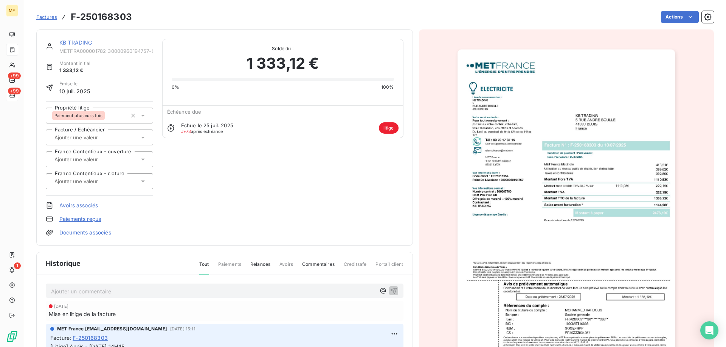
click at [503, 192] on img "button" at bounding box center [565, 204] width 217 height 308
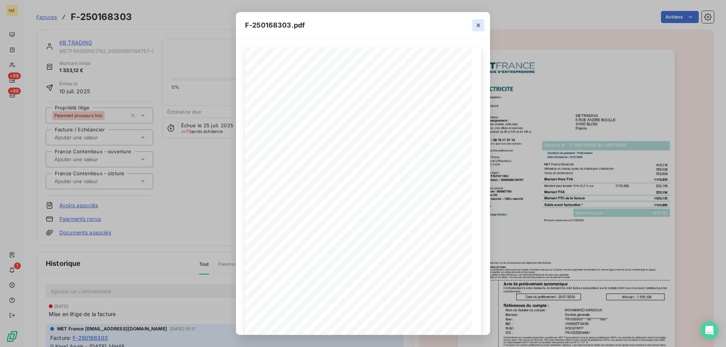
click at [479, 25] on icon "button" at bounding box center [478, 26] width 8 height 8
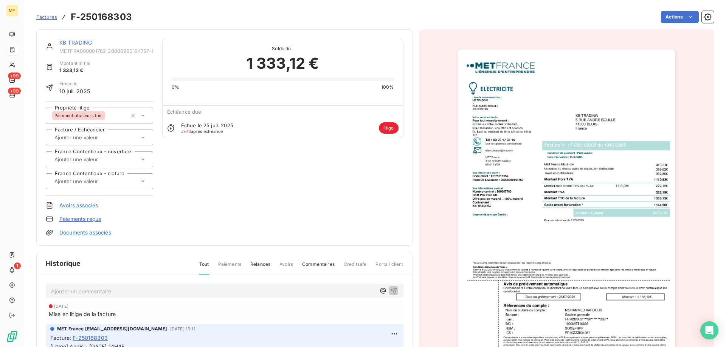
click at [68, 43] on link "KB TRADING" at bounding box center [75, 42] width 33 height 6
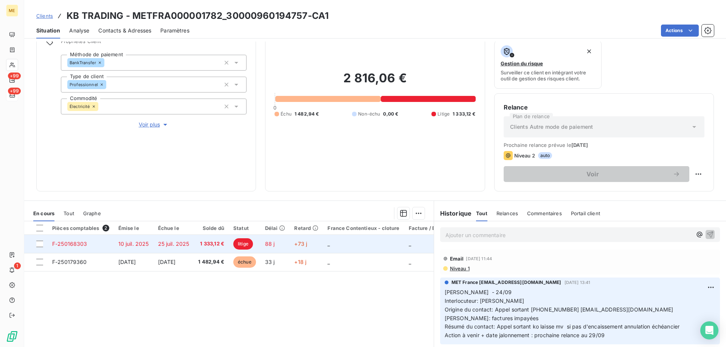
scroll to position [101, 0]
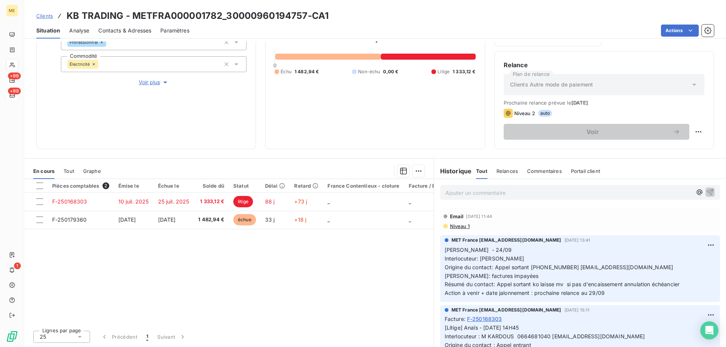
click at [505, 188] on div "Ajouter un commentaire ﻿" at bounding box center [568, 193] width 247 height 10
click at [500, 194] on p "Ajouter un commentaire ﻿" at bounding box center [568, 192] width 247 height 9
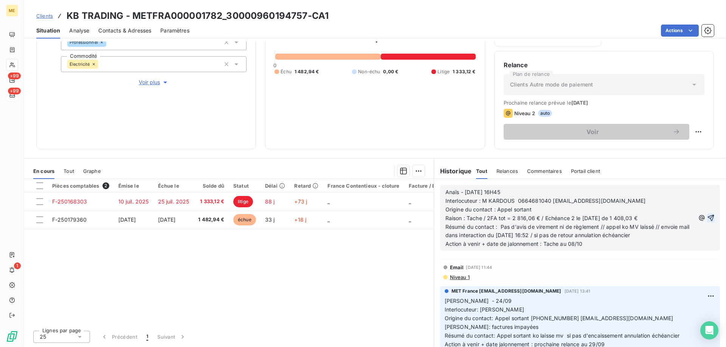
click at [708, 216] on icon "button" at bounding box center [711, 218] width 6 height 6
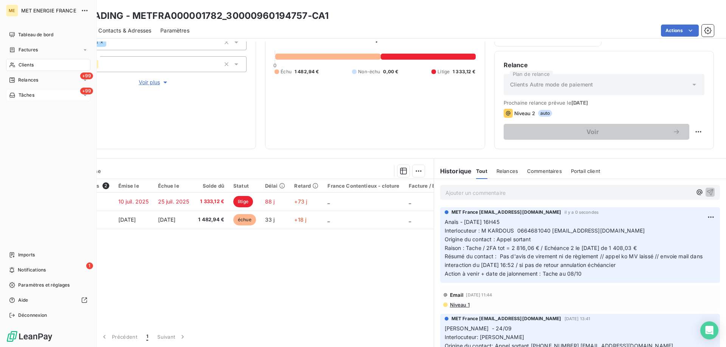
click at [19, 96] on span "Tâches" at bounding box center [27, 95] width 16 height 7
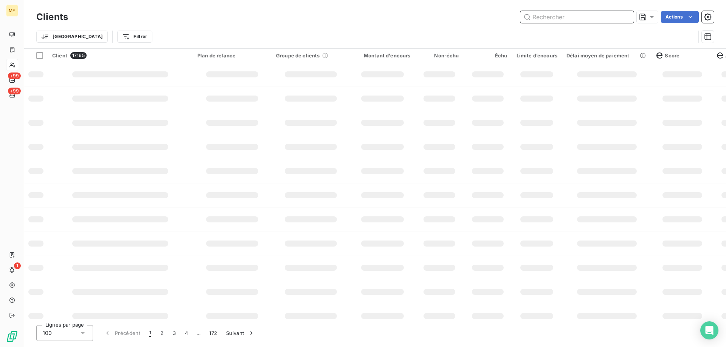
click at [556, 15] on input "text" at bounding box center [576, 17] width 113 height 12
paste input "RONZIER"
click at [553, 19] on input "RONZIER" at bounding box center [576, 17] width 113 height 12
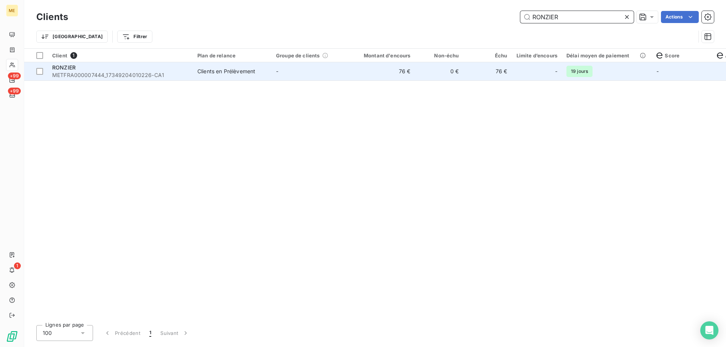
type input "RONZIER"
click at [285, 68] on td "-" at bounding box center [310, 71] width 79 height 18
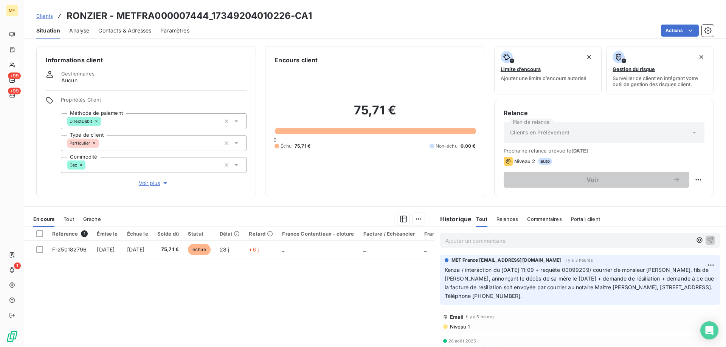
click at [73, 20] on h3 "RONZIER - METFRA000007444_17349204010226-CA1" at bounding box center [189, 16] width 245 height 14
drag, startPoint x: 597, startPoint y: 269, endPoint x: 572, endPoint y: 269, distance: 25.3
click at [572, 269] on span "Kenza / interaction du [DATE] 11:09 + requête 00099209/ courrier de monsieur [P…" at bounding box center [580, 283] width 271 height 33
copy span "00099209"
drag, startPoint x: 620, startPoint y: 280, endPoint x: 663, endPoint y: 281, distance: 43.1
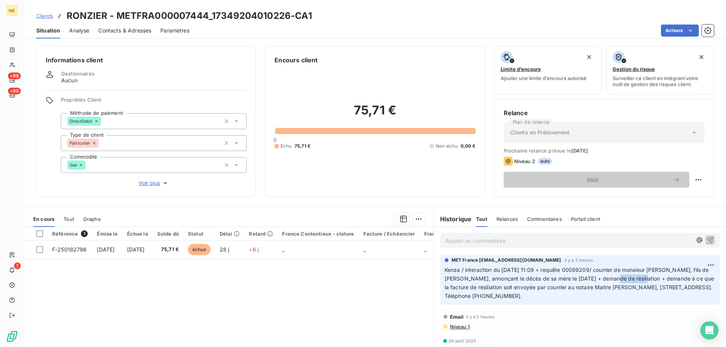
click at [657, 282] on span "Kenza / interaction du [DATE] 11:09 + requête 00099209/ courrier de monsieur [P…" at bounding box center [580, 283] width 271 height 33
click at [667, 281] on span "Kenza / interaction du [DATE] 11:09 + requête 00099209/ courrier de monsieur [P…" at bounding box center [580, 283] width 271 height 33
drag, startPoint x: 83, startPoint y: 252, endPoint x: 78, endPoint y: 277, distance: 25.4
click at [76, 265] on div "Référence 1 Émise le Échue le Solde dû Statut Délai Retard France Contentieux -…" at bounding box center [228, 300] width 409 height 146
click at [77, 282] on div "Référence 1 Émise le Échue le Solde dû Statut Délai Retard France Contentieux -…" at bounding box center [228, 300] width 409 height 146
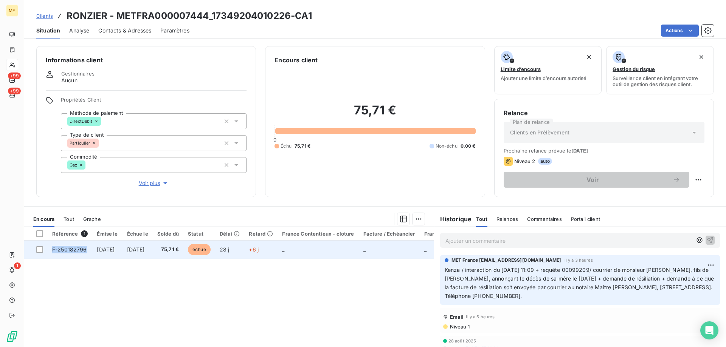
copy span "F-250182796"
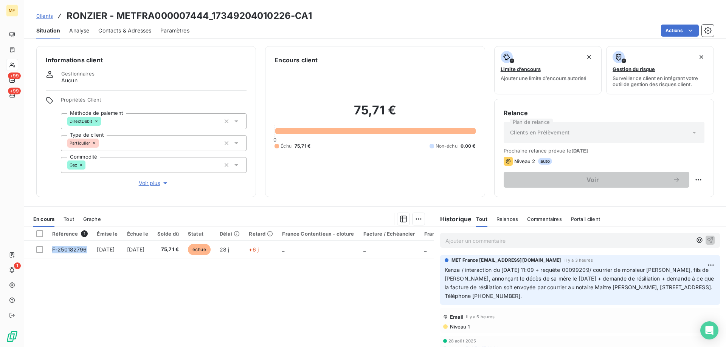
drag, startPoint x: 90, startPoint y: 249, endPoint x: 58, endPoint y: 271, distance: 39.1
click at [58, 271] on div "Référence 1 Émise le Échue le Solde dû Statut Délai Retard France Contentieux -…" at bounding box center [228, 300] width 409 height 146
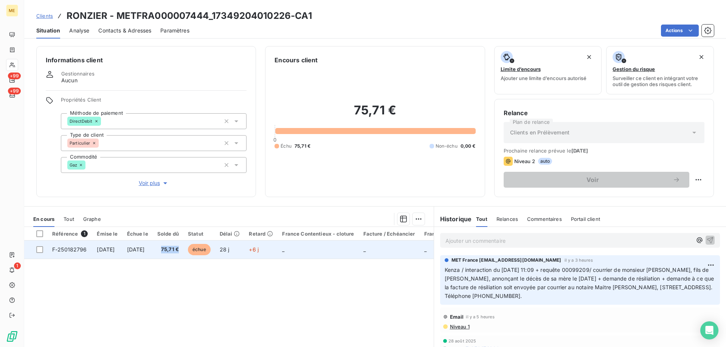
copy span "75,71 €"
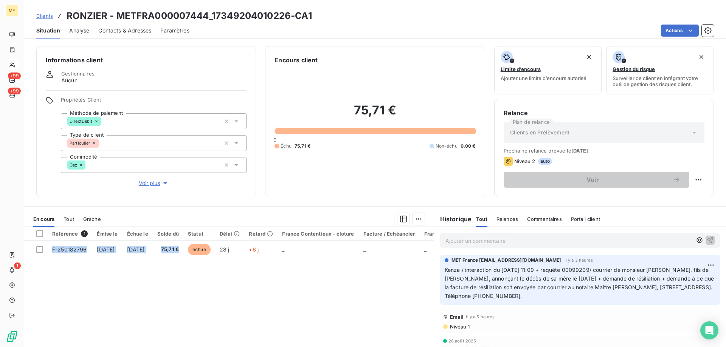
drag, startPoint x: 203, startPoint y: 249, endPoint x: 186, endPoint y: 262, distance: 21.6
click at [186, 262] on div "Référence 1 Émise le Échue le Solde dû Statut Délai Retard France Contentieux -…" at bounding box center [228, 300] width 409 height 146
drag, startPoint x: 550, startPoint y: 269, endPoint x: 598, endPoint y: 270, distance: 48.0
click at [598, 270] on span "Kenza / interaction du [DATE] 11:09 + requête 00099209/ courrier de monsieur [P…" at bounding box center [580, 283] width 271 height 33
copy span "requête 00099209"
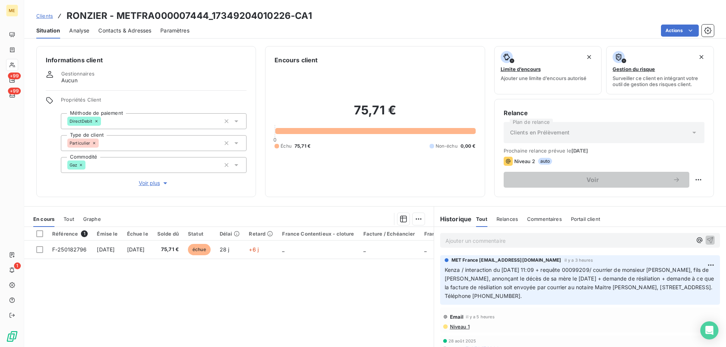
click at [514, 237] on p "Ajouter un commentaire ﻿" at bounding box center [568, 240] width 247 height 9
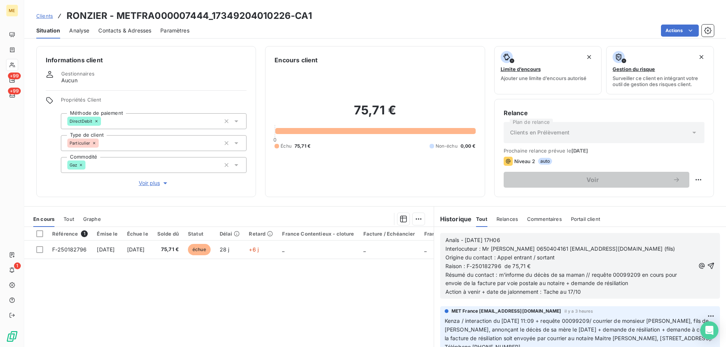
click at [703, 261] on div "Anaïs - [DATE] 17H06 Interlocuteur : Mr [PERSON_NAME] 0650404161 [EMAIL_ADDRESS…" at bounding box center [580, 266] width 280 height 66
click at [708, 264] on icon "button" at bounding box center [711, 266] width 6 height 6
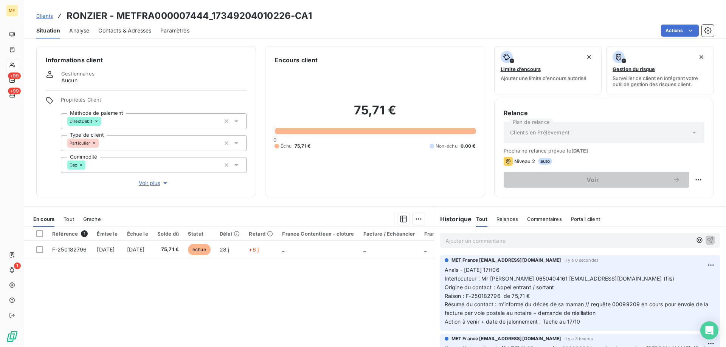
click at [142, 180] on span "Voir plus" at bounding box center [154, 184] width 30 height 8
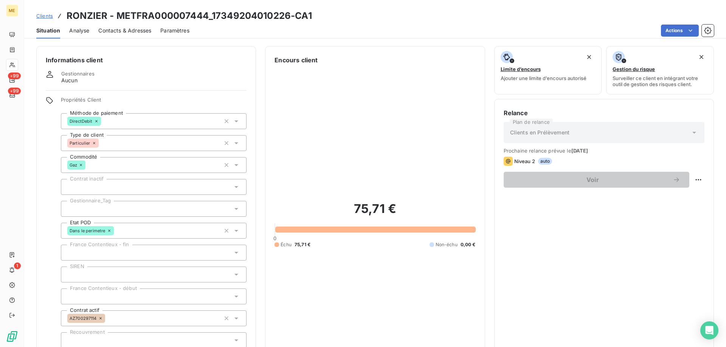
click at [113, 205] on div at bounding box center [154, 209] width 186 height 16
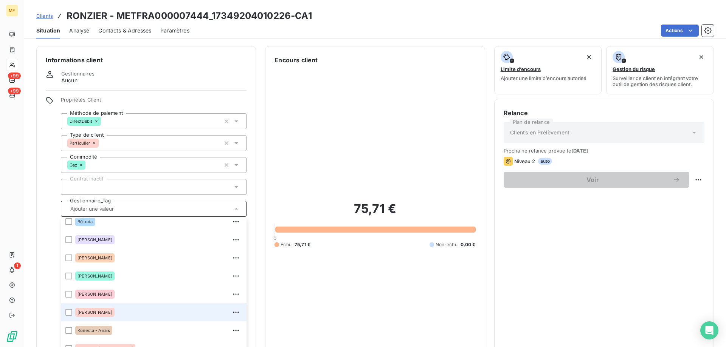
scroll to position [76, 0]
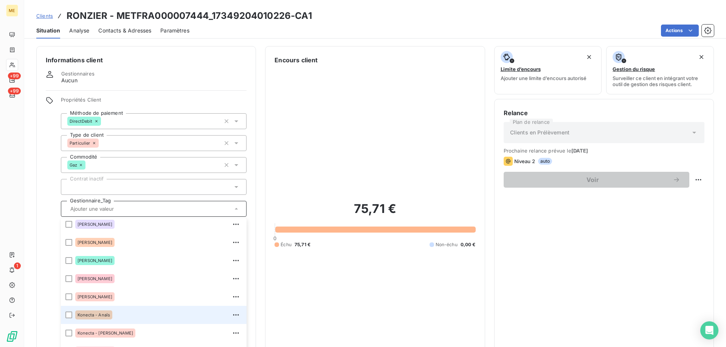
click at [119, 311] on div "Konecta - Anaïs" at bounding box center [158, 315] width 167 height 12
click at [122, 312] on div "Konecta - Anaïs" at bounding box center [158, 315] width 167 height 12
click at [124, 206] on input "text" at bounding box center [165, 209] width 110 height 7
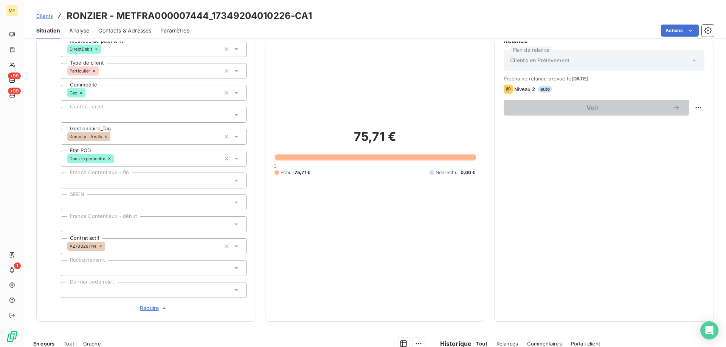
scroll to position [227, 0]
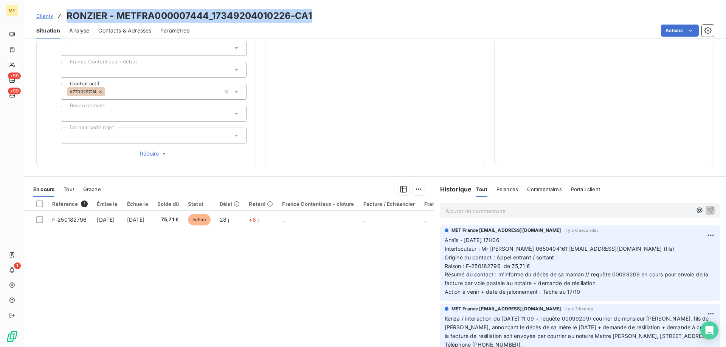
drag, startPoint x: 339, startPoint y: 17, endPoint x: 63, endPoint y: 14, distance: 276.0
click at [63, 14] on div "Clients RONZIER - METFRA000007444_17349204010226-CA1" at bounding box center [375, 16] width 702 height 14
copy h3 "RONZIER - METFRA000007444_17349204010226-CA1"
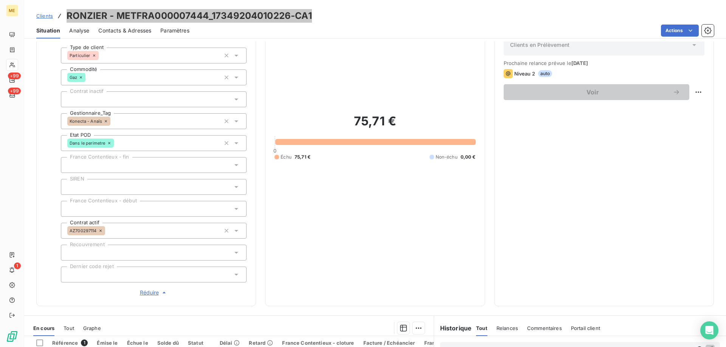
scroll to position [189, 0]
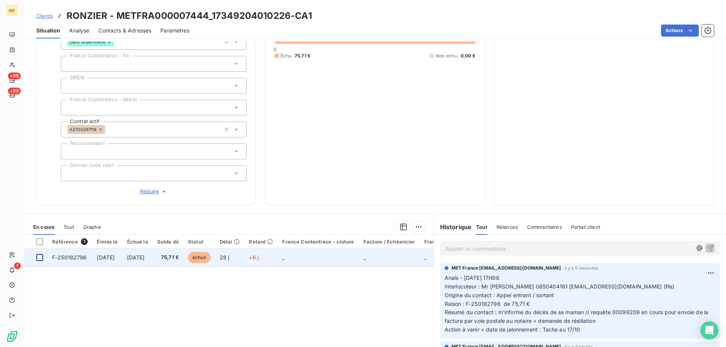
click at [38, 254] on div at bounding box center [39, 257] width 7 height 7
click at [40, 257] on icon at bounding box center [40, 258] width 2 height 2
click at [454, 142] on div "75,71 € 0 Échu 75,71 € Non-échu 0,00 €" at bounding box center [374, 36] width 201 height 320
click at [16, 95] on div "+99" at bounding box center [12, 95] width 12 height 12
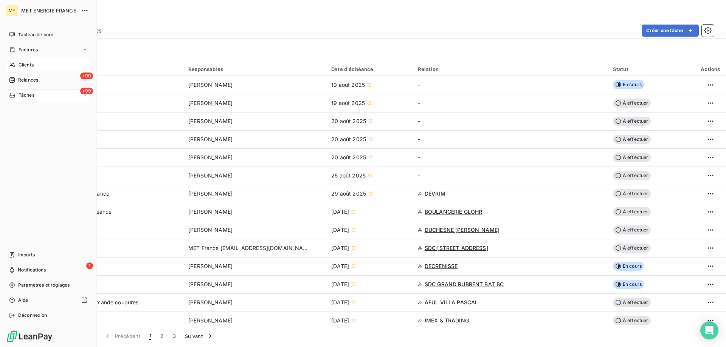
click at [27, 64] on span "Clients" at bounding box center [26, 65] width 15 height 7
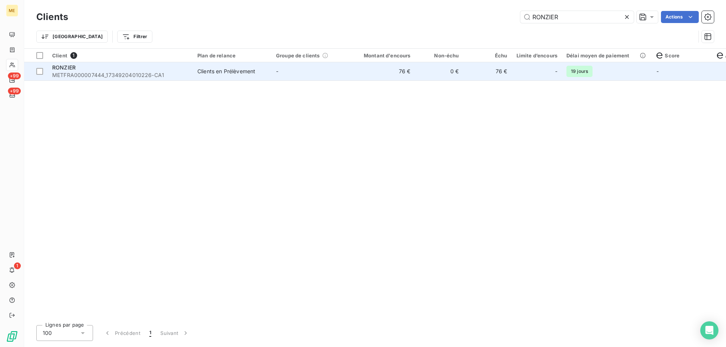
click at [278, 77] on td "-" at bounding box center [310, 71] width 79 height 18
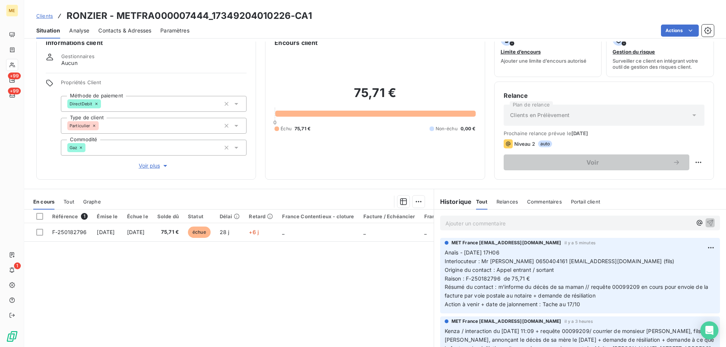
scroll to position [38, 0]
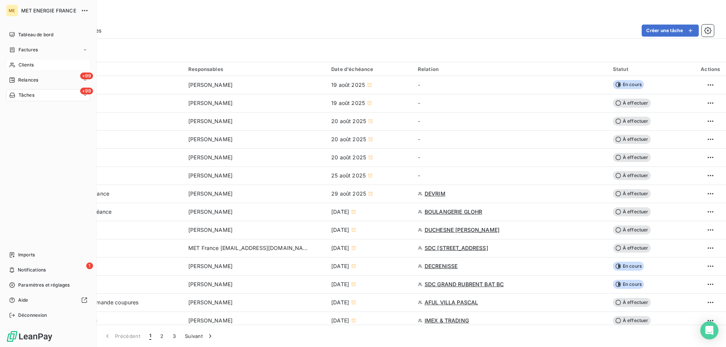
click at [30, 66] on span "Clients" at bounding box center [26, 65] width 15 height 7
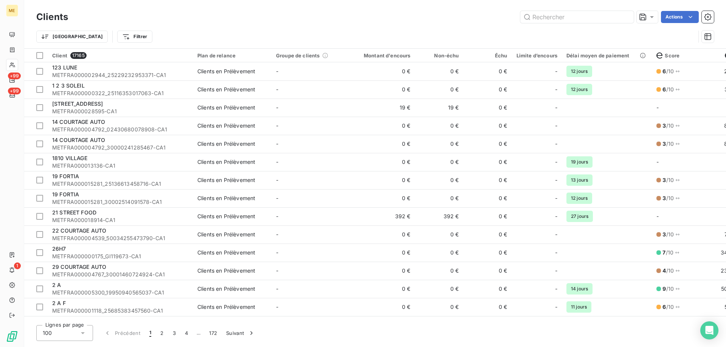
type input "RONZIER"
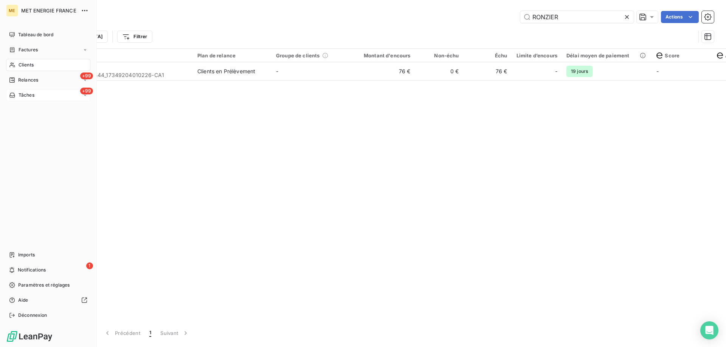
click at [31, 96] on span "Tâches" at bounding box center [27, 95] width 16 height 7
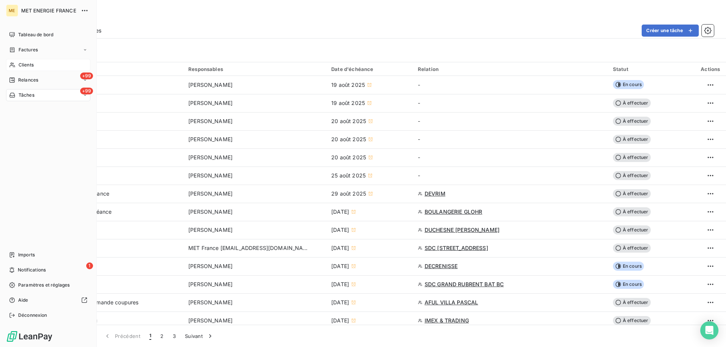
click at [31, 62] on span "Clients" at bounding box center [26, 65] width 15 height 7
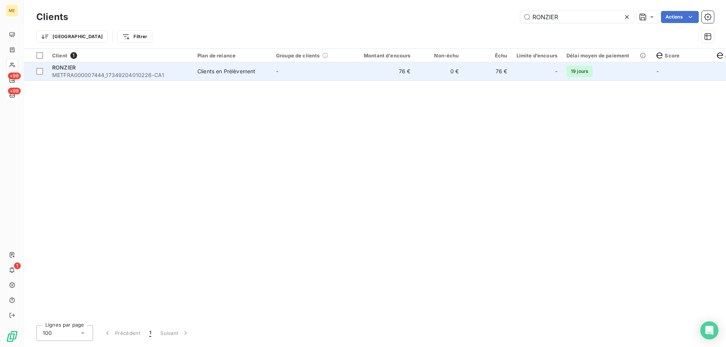
click at [527, 71] on div "-" at bounding box center [536, 71] width 41 height 12
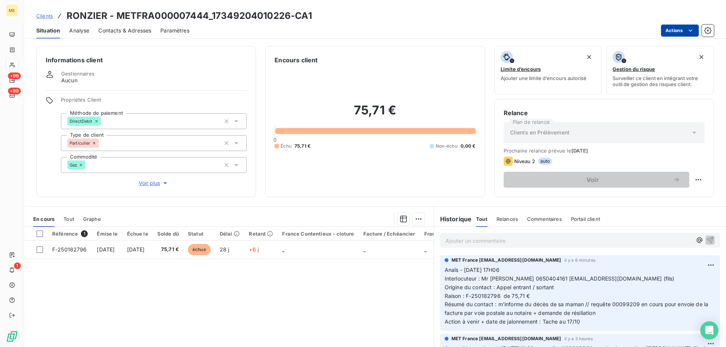
click at [681, 30] on html "ME +99 +99 1 Clients RONZIER - METFRA000007444_17349204010226-CA1 Situation Ana…" at bounding box center [363, 211] width 726 height 423
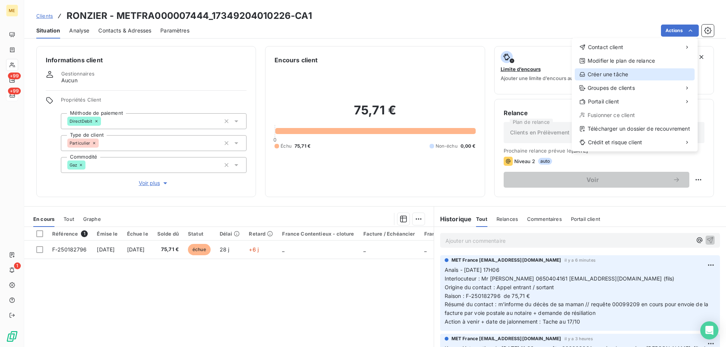
click at [595, 73] on div "Créer une tâche" at bounding box center [635, 74] width 120 height 12
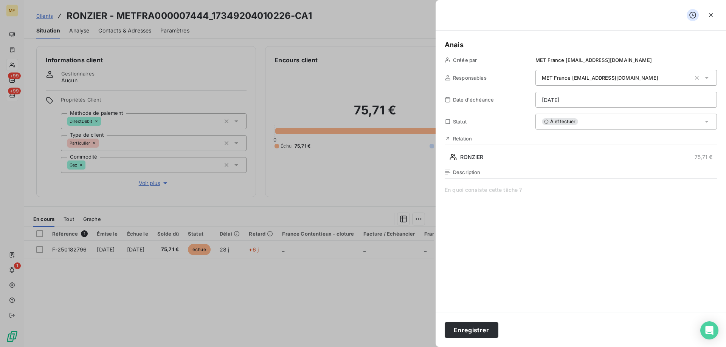
click at [498, 190] on span at bounding box center [581, 258] width 272 height 145
click at [576, 101] on html "ME +99 +99 1 Clients RONZIER - METFRA000007444_17349204010226-CA1 Situation Ana…" at bounding box center [363, 211] width 726 height 423
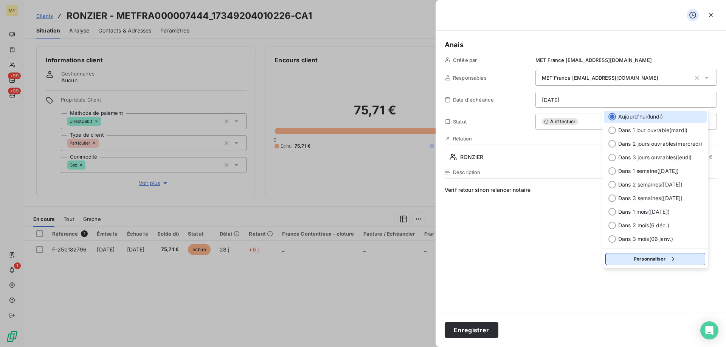
click at [673, 262] on icon "button" at bounding box center [673, 260] width 8 height 8
select select "9"
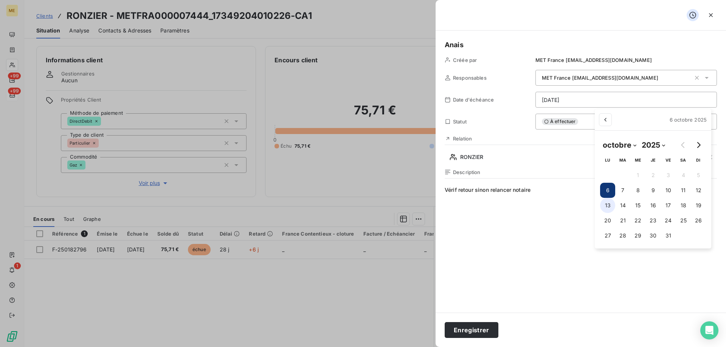
drag, startPoint x: 668, startPoint y: 205, endPoint x: 612, endPoint y: 211, distance: 56.7
click at [669, 204] on button "17" at bounding box center [667, 205] width 15 height 15
type input "[DATE]"
click at [538, 250] on html "ME +99 +99 1 Clients RONZIER - METFRA000007444_17349204010226-CA1 Situation Ana…" at bounding box center [363, 211] width 726 height 423
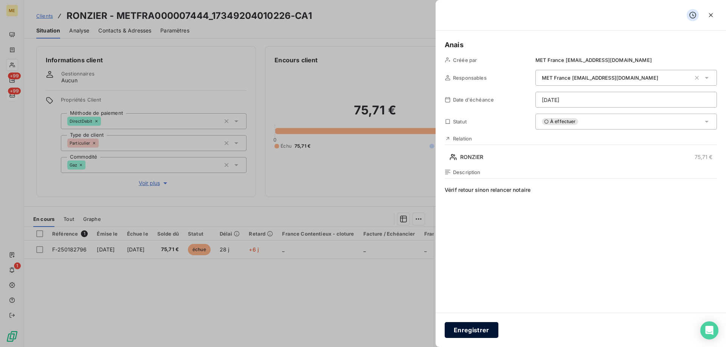
click at [485, 333] on button "Enregistrer" at bounding box center [472, 330] width 54 height 16
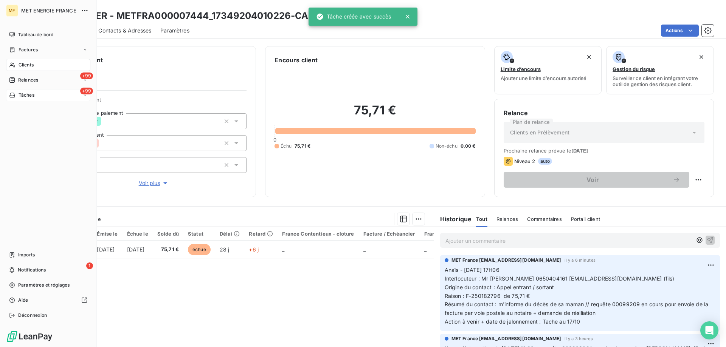
click at [15, 93] on icon at bounding box center [12, 95] width 6 height 6
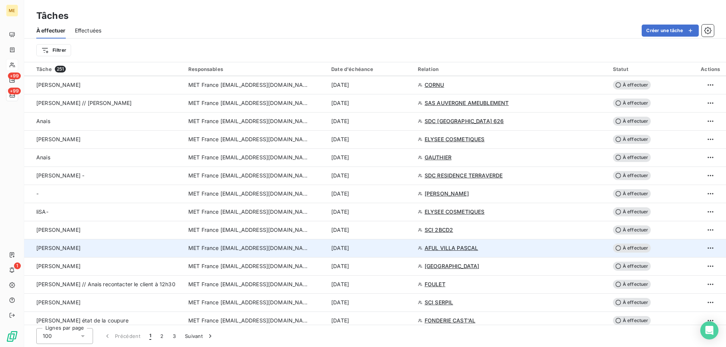
scroll to position [1059, 0]
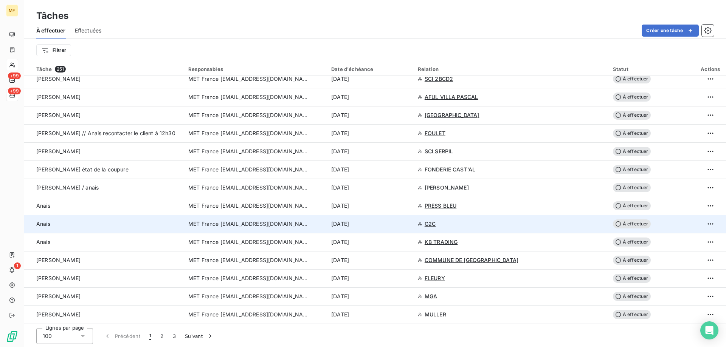
click at [389, 228] on td "[DATE]" at bounding box center [370, 224] width 87 height 18
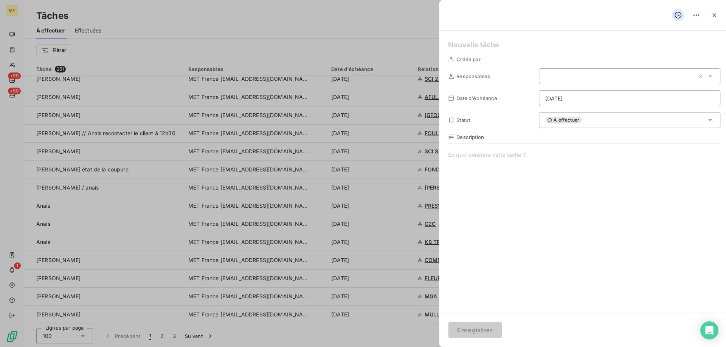
type input "07/10/2025"
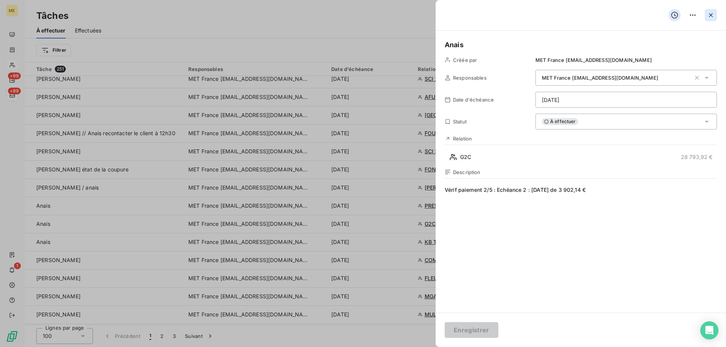
click at [713, 16] on icon "button" at bounding box center [711, 15] width 8 height 8
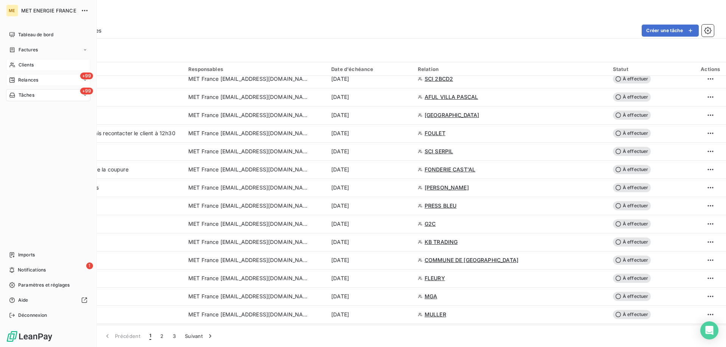
click at [46, 78] on div "+99 Relances" at bounding box center [48, 80] width 84 height 12
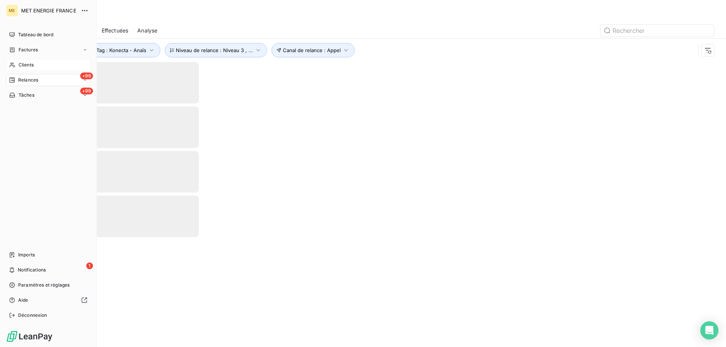
click at [21, 80] on span "Relances" at bounding box center [28, 80] width 20 height 7
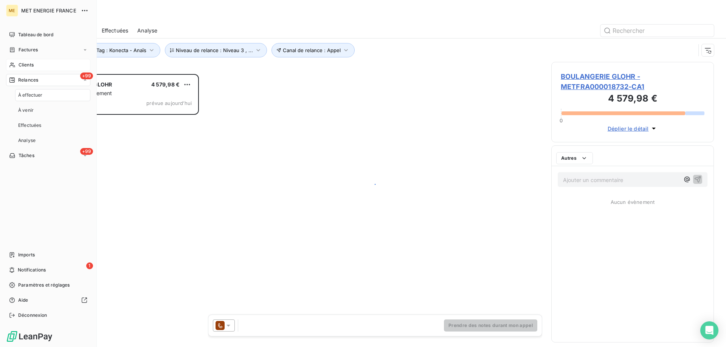
scroll to position [268, 157]
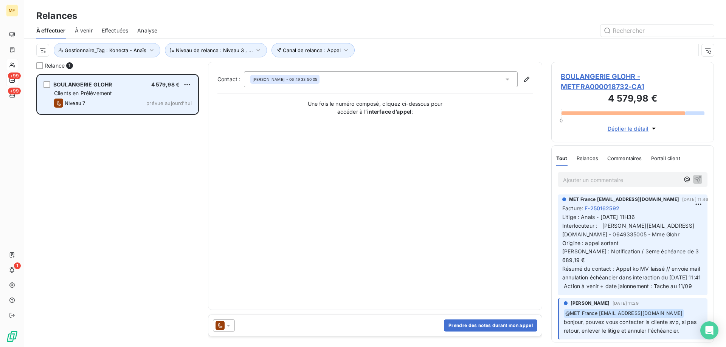
click at [109, 99] on div "Niveau 7 prévue aujourd’hui" at bounding box center [123, 103] width 138 height 9
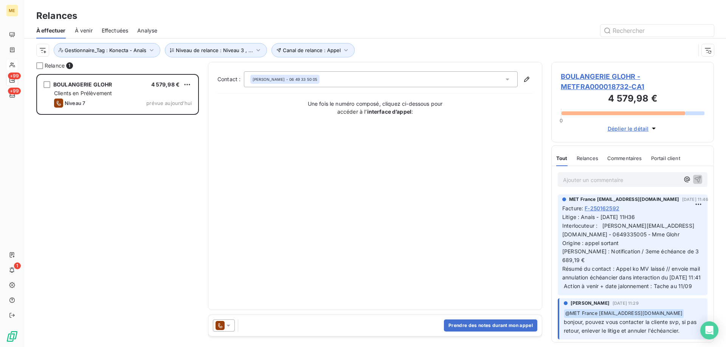
click at [607, 82] on span "BOULANGERIE GLOHR - METFRA000018732-CA1" at bounding box center [633, 81] width 144 height 20
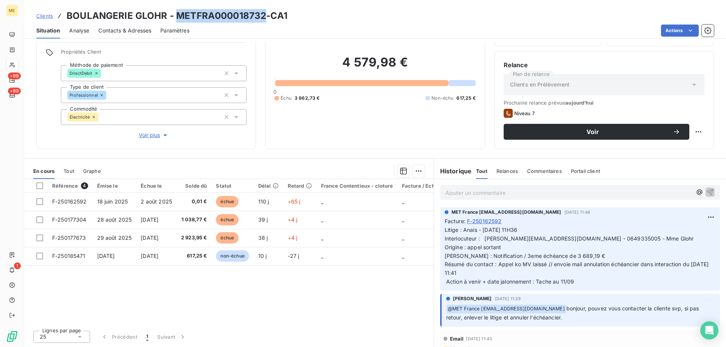
drag, startPoint x: 262, startPoint y: 16, endPoint x: 174, endPoint y: 18, distance: 87.7
click at [174, 18] on h3 "BOULANGERIE GLOHR - METFRA000018732-CA1" at bounding box center [177, 16] width 221 height 14
copy h3 "METFRA000018732"
click at [493, 289] on div "MET France met-france@recouvrement.met.com 10 sept. 2025, 11:46 Facture : F-250…" at bounding box center [580, 250] width 280 height 84
click at [503, 275] on p "Litige : Anais - 10/09/2025 - 11H36 Interlocuteur : bertrand.glohr@gmail.com - …" at bounding box center [580, 256] width 271 height 60
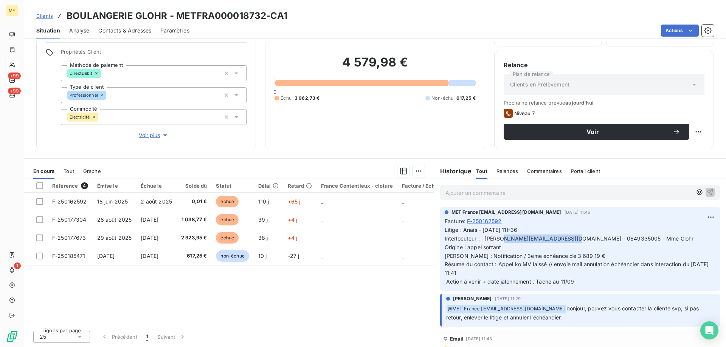
drag, startPoint x: 549, startPoint y: 239, endPoint x: 481, endPoint y: 238, distance: 68.1
click at [481, 238] on span "Litige : Anais - 10/09/2025 - 11H36 Interlocuteur : bertrand.glohr@gmail.com - …" at bounding box center [577, 256] width 265 height 58
copy span "bertrand.glohr@gmail.com"
drag, startPoint x: 587, startPoint y: 237, endPoint x: 556, endPoint y: 240, distance: 31.5
click at [556, 240] on span "Litige : Anais - 10/09/2025 - 11H36 Interlocuteur : bertrand.glohr@gmail.com - …" at bounding box center [577, 256] width 265 height 58
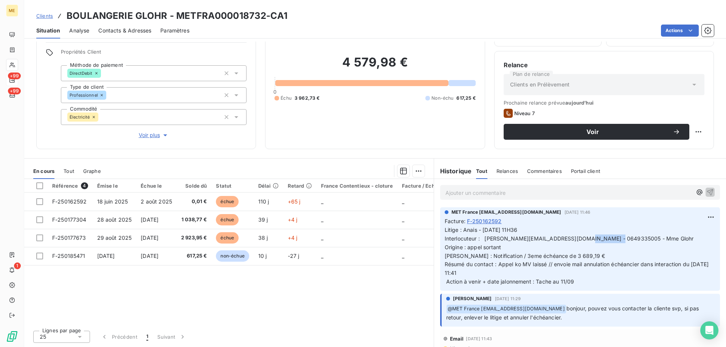
copy span "0649335005"
drag, startPoint x: 543, startPoint y: 240, endPoint x: 483, endPoint y: 243, distance: 59.4
click at [483, 243] on p "Litige : Anais - 10/09/2025 - 11H36 Interlocuteur : bertrand.glohr@gmail.com - …" at bounding box center [580, 256] width 271 height 60
copy span "bertrand.glohr@gmail.com"
drag, startPoint x: 328, startPoint y: 94, endPoint x: 293, endPoint y: 96, distance: 34.4
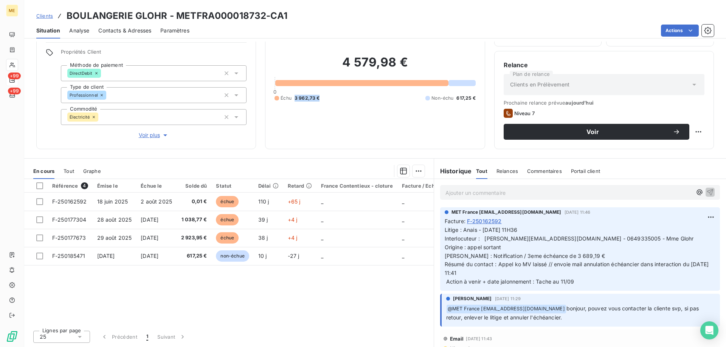
click at [293, 96] on div "Échu 3 962,73 € Non-échu 617,25 €" at bounding box center [374, 98] width 201 height 7
copy span "3 962,73 €"
click at [567, 193] on p "Ajouter un commentaire ﻿" at bounding box center [568, 192] width 247 height 9
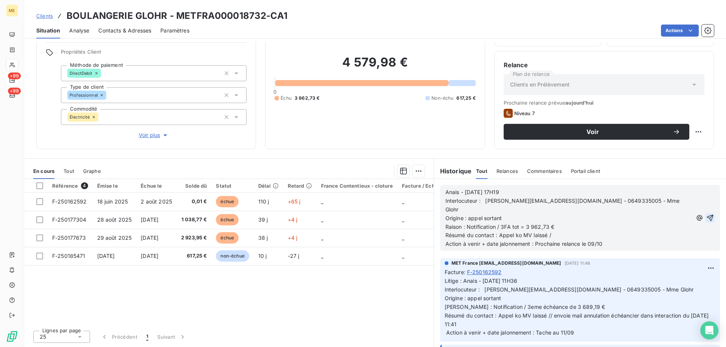
click at [707, 215] on icon "button" at bounding box center [710, 218] width 6 height 6
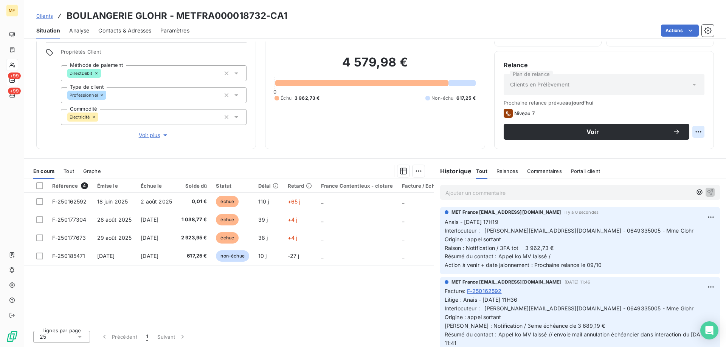
click at [695, 133] on html "ME +99 +99 Clients BOULANGERIE GLOHR - METFRA000018732-CA1 Situation Analyse Co…" at bounding box center [363, 211] width 726 height 423
click at [692, 152] on div "Replanifier cette action" at bounding box center [662, 149] width 68 height 12
select select "9"
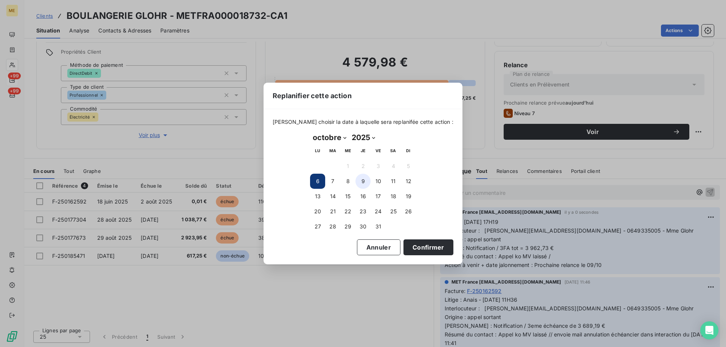
click at [363, 181] on button "9" at bounding box center [362, 181] width 15 height 15
click at [420, 248] on button "Confirmer" at bounding box center [428, 248] width 50 height 16
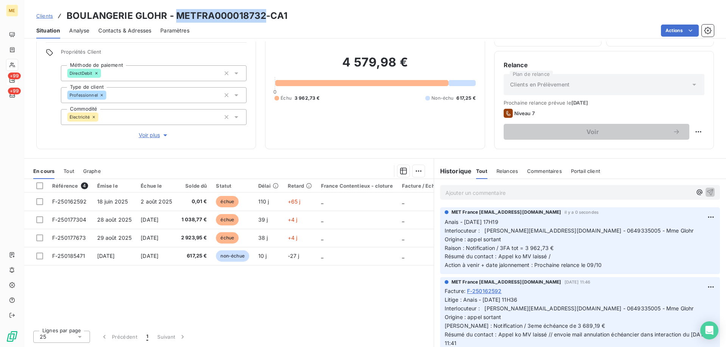
drag, startPoint x: 264, startPoint y: 15, endPoint x: 177, endPoint y: 16, distance: 87.3
click at [177, 16] on h3 "BOULANGERIE GLOHR - METFRA000018732-CA1" at bounding box center [177, 16] width 221 height 14
copy h3 "METFRA000018732"
click at [45, 14] on span "Clients" at bounding box center [44, 16] width 17 height 6
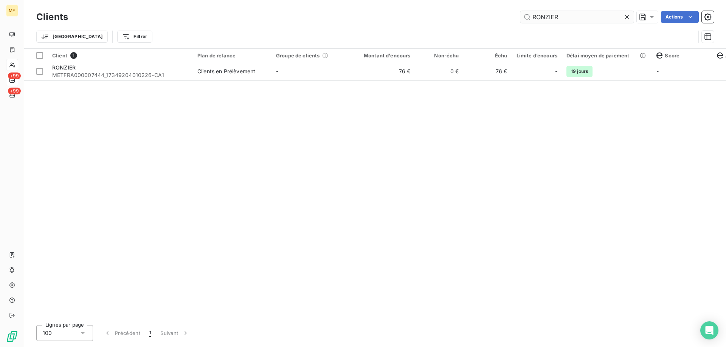
click at [538, 16] on input "RONZIER" at bounding box center [576, 17] width 113 height 12
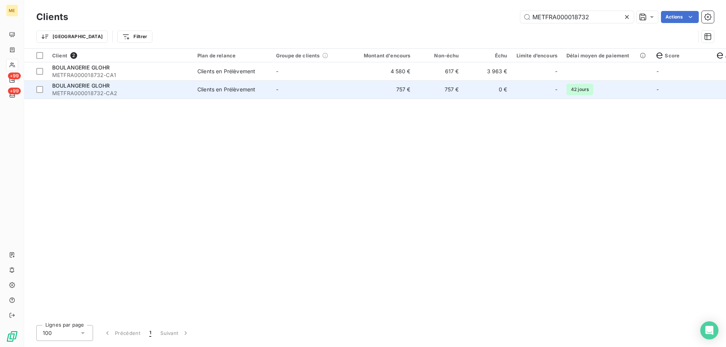
type input "METFRA000018732"
click at [335, 85] on td "-" at bounding box center [310, 90] width 79 height 18
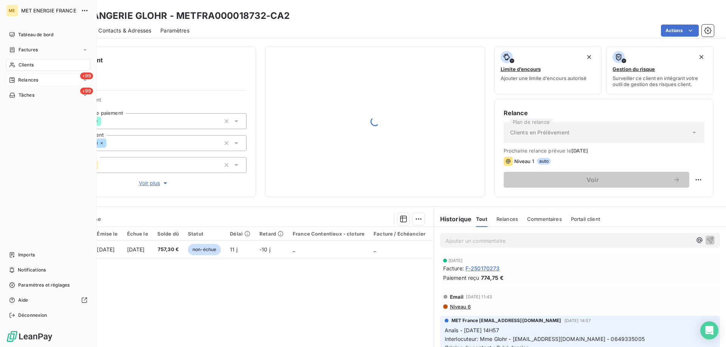
click at [33, 80] on span "Relances" at bounding box center [28, 80] width 20 height 7
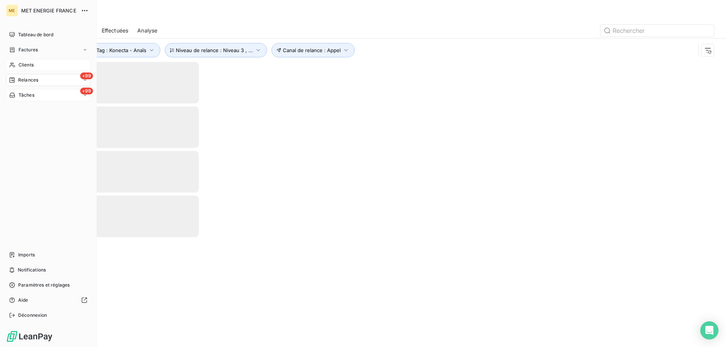
click at [12, 94] on icon at bounding box center [12, 95] width 6 height 6
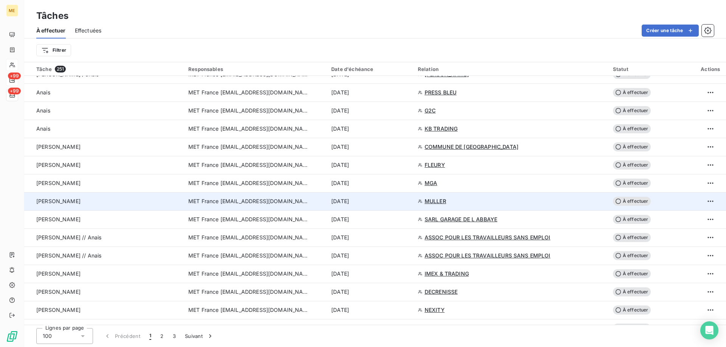
scroll to position [1210, 0]
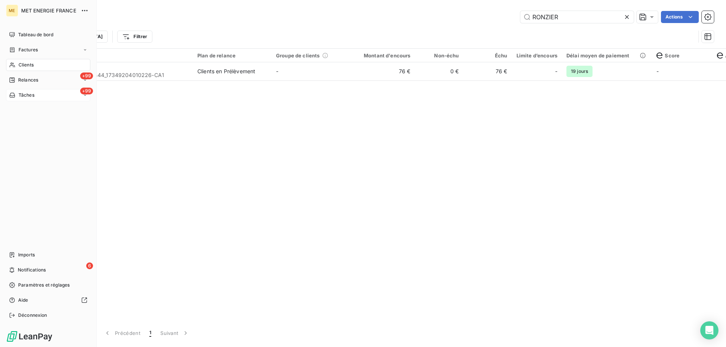
click at [26, 94] on span "Tâches" at bounding box center [27, 95] width 16 height 7
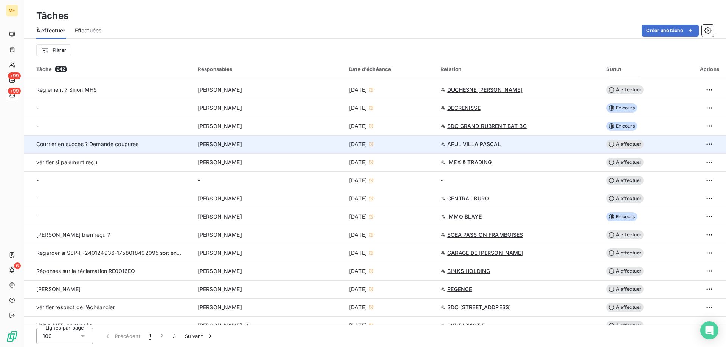
scroll to position [151, 0]
